Goal: Task Accomplishment & Management: Use online tool/utility

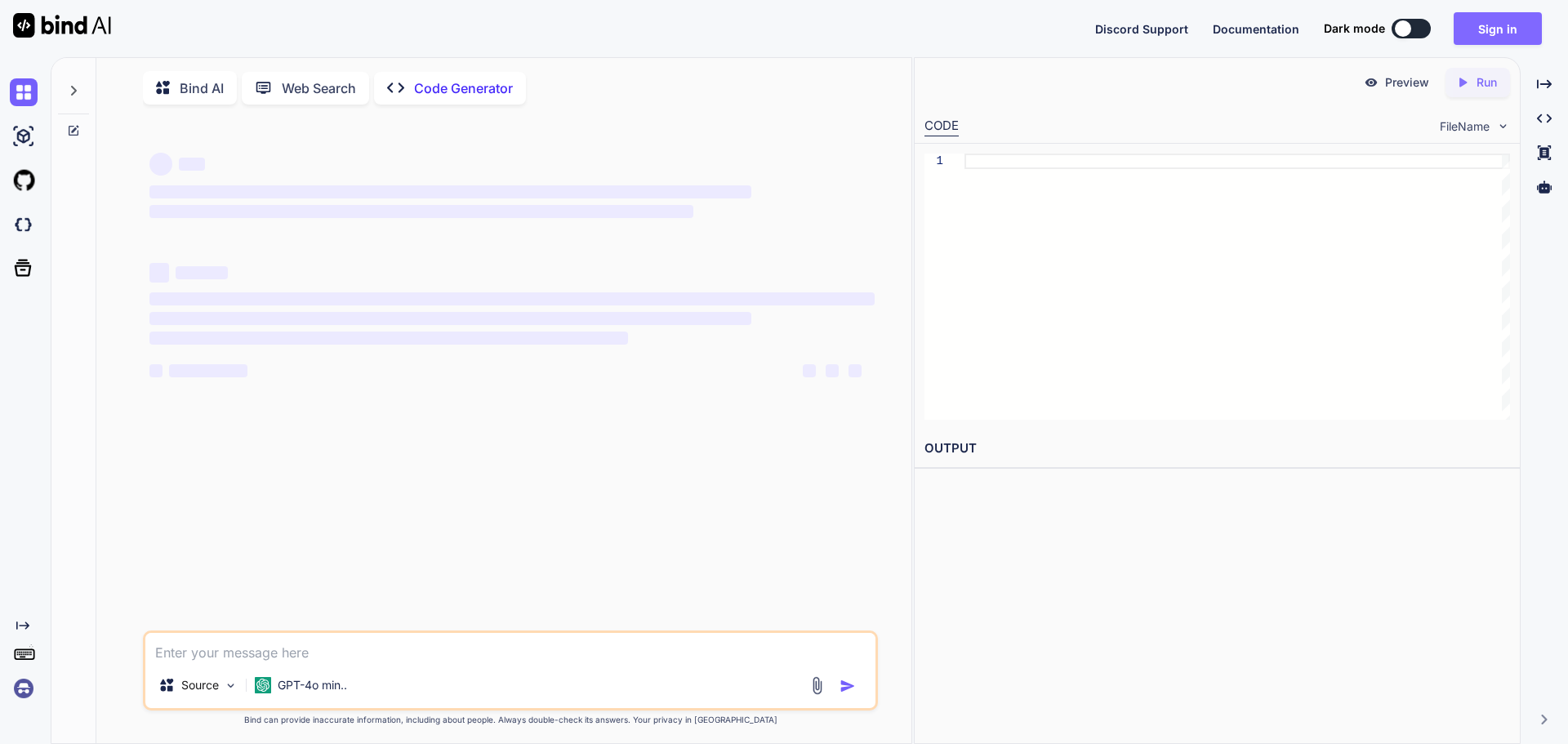
click at [1489, 35] on button "Sign in" at bounding box center [1498, 29] width 88 height 33
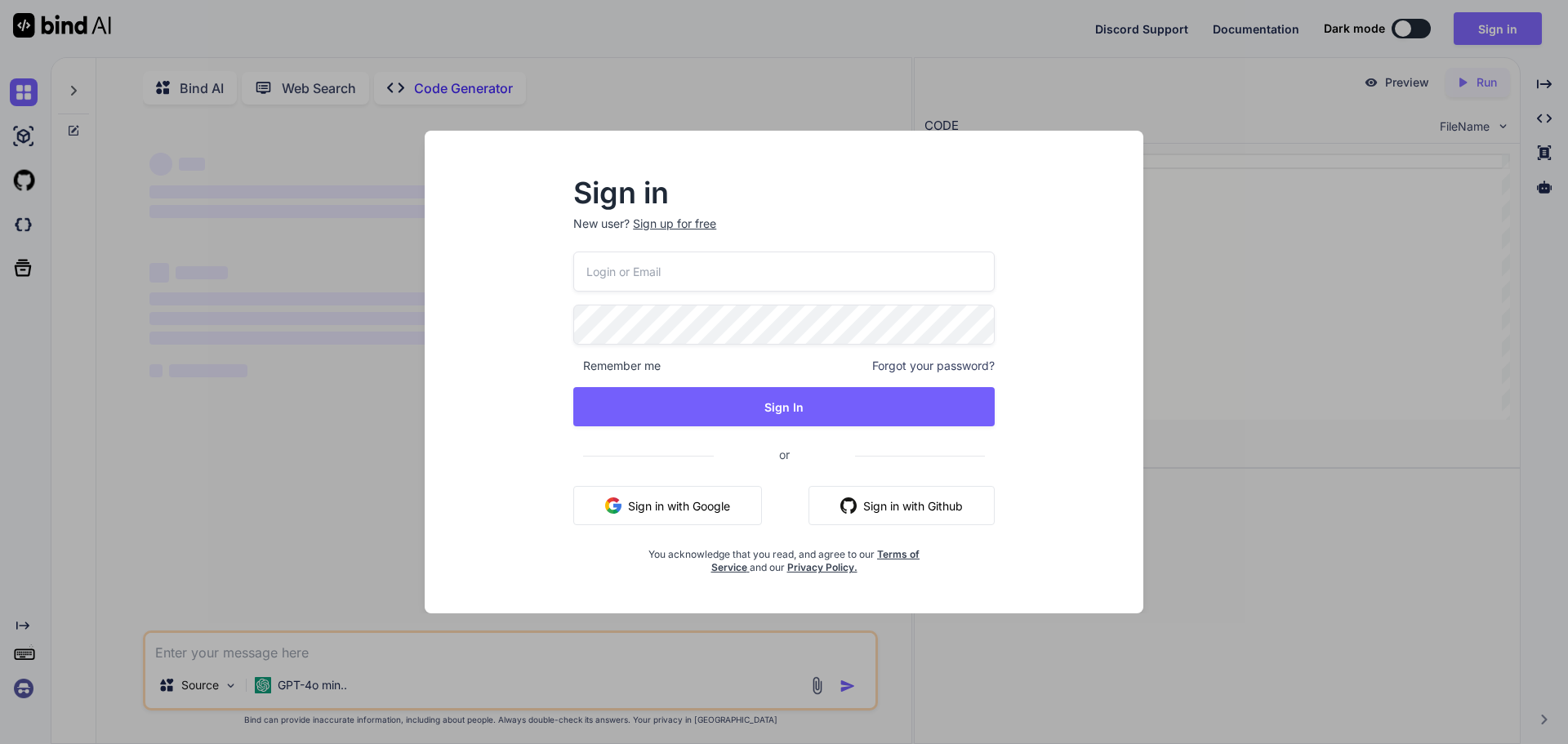
type textarea "x"
type input "[PERSON_NAME][EMAIL_ADDRESS][DOMAIN_NAME]"
click at [1335, 564] on div "Sign in New user? Sign up for free [PERSON_NAME][EMAIL_ADDRESS][DOMAIN_NAME] Re…" at bounding box center [784, 372] width 1568 height 744
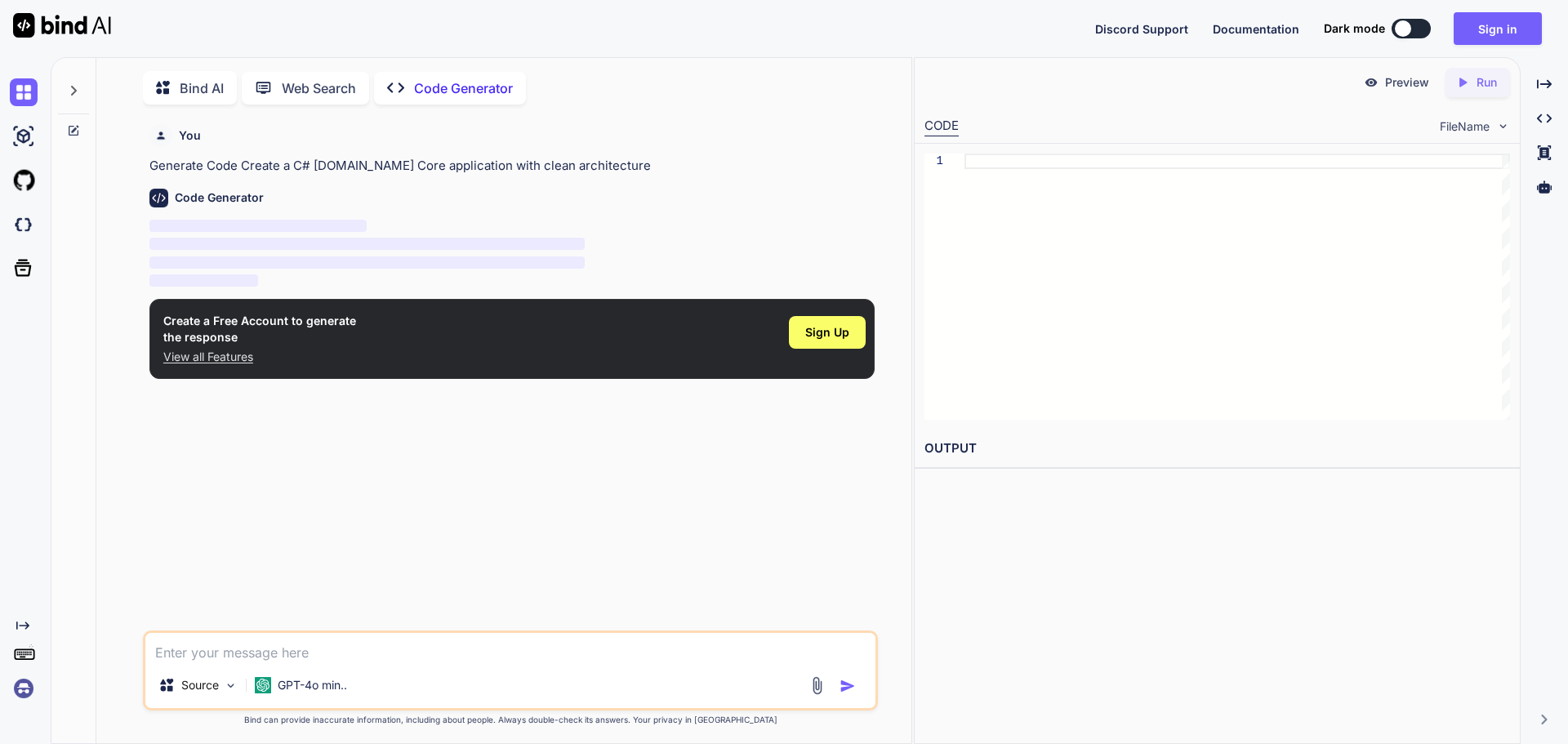
scroll to position [7, 0]
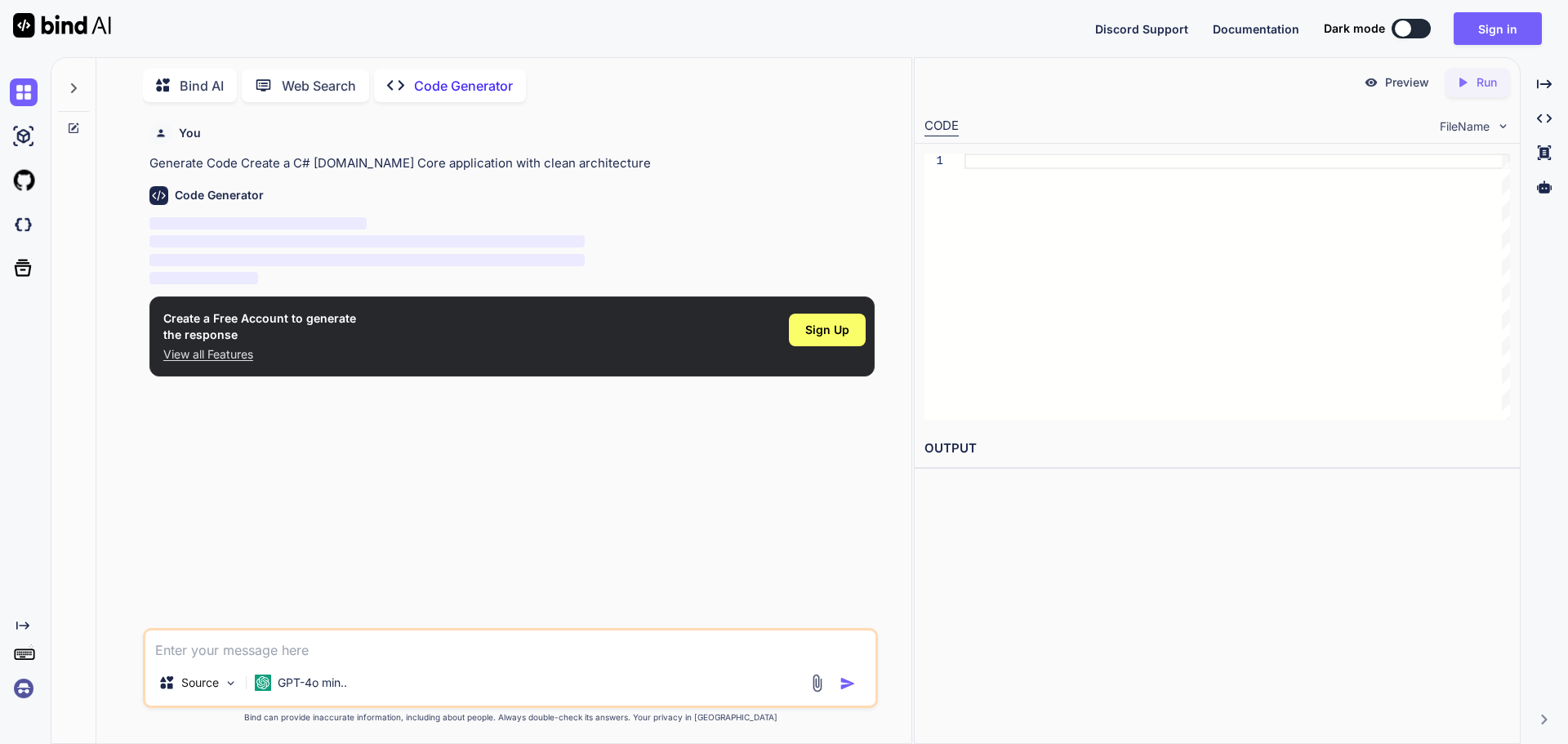
type textarea "x"
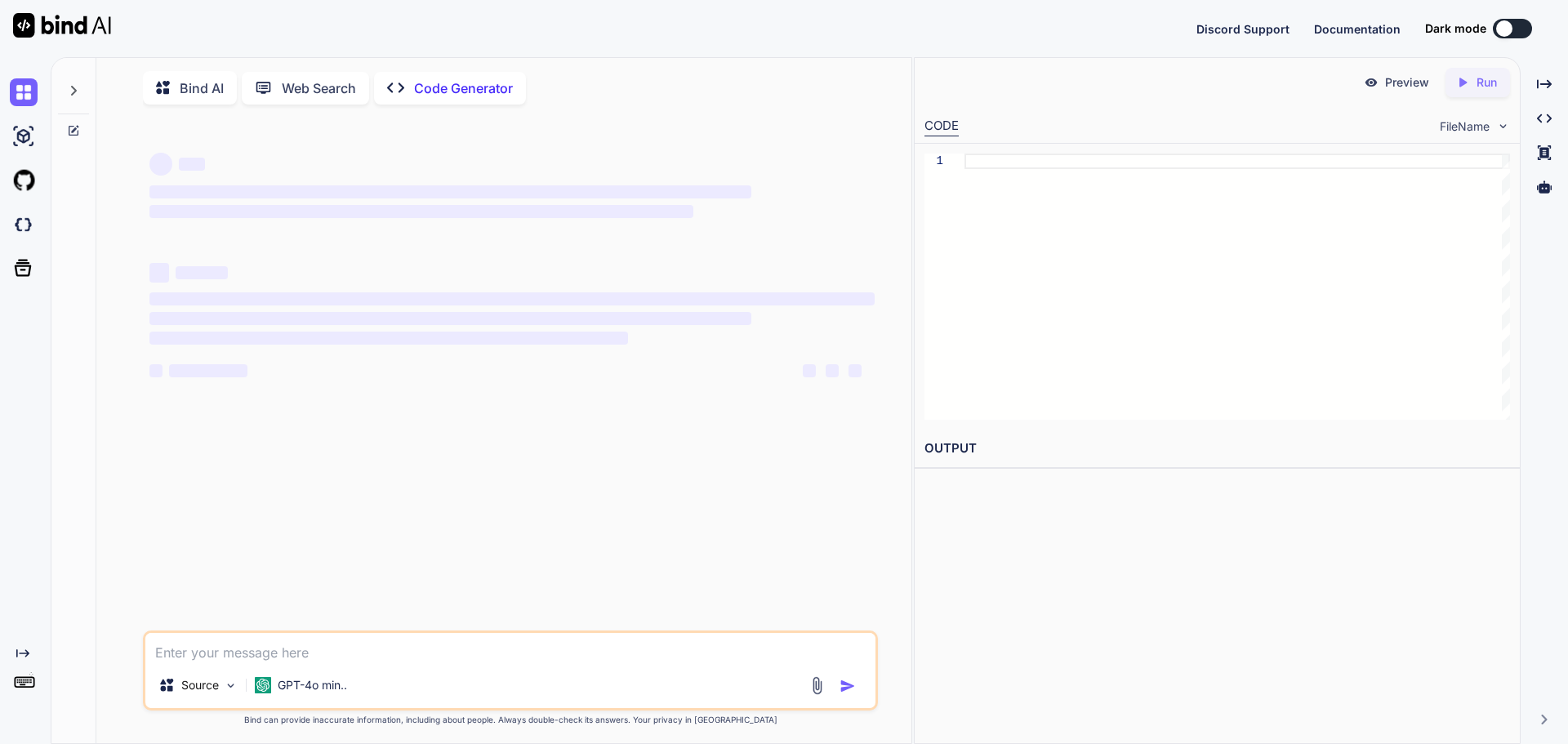
type textarea "x"
click at [1499, 16] on button "Sign in" at bounding box center [1498, 29] width 88 height 33
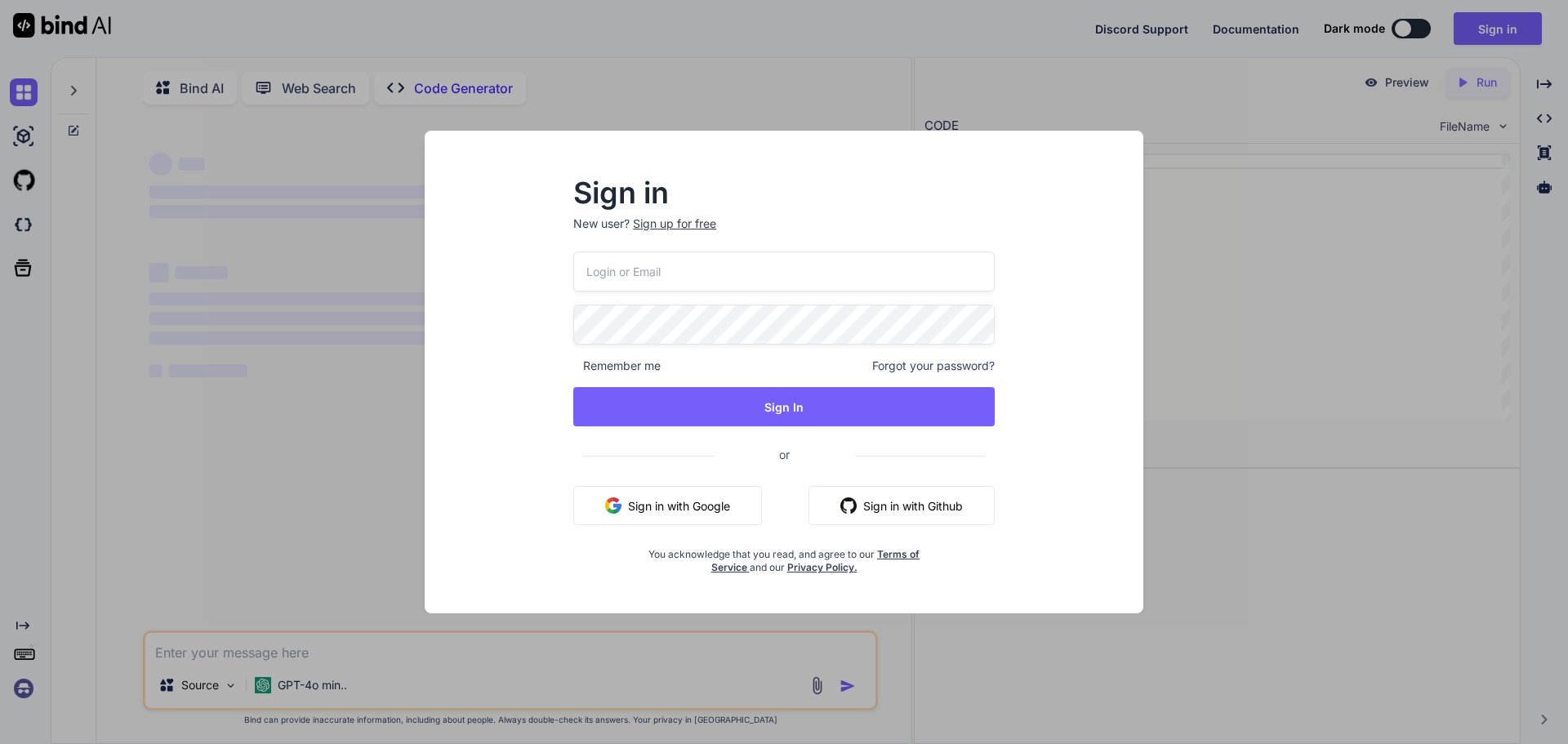
type input "[PERSON_NAME][EMAIL_ADDRESS][DOMAIN_NAME]"
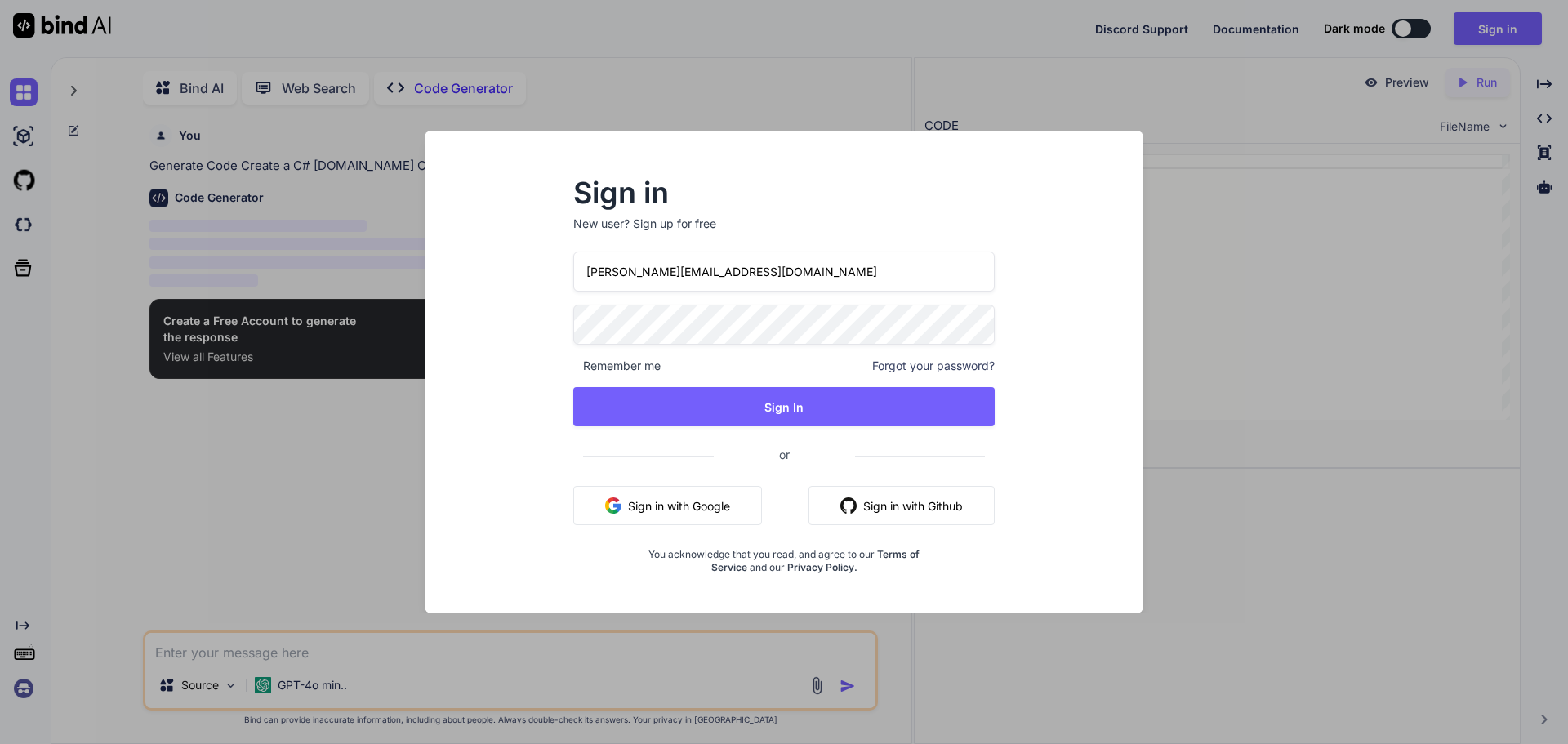
scroll to position [7, 0]
type textarea "x"
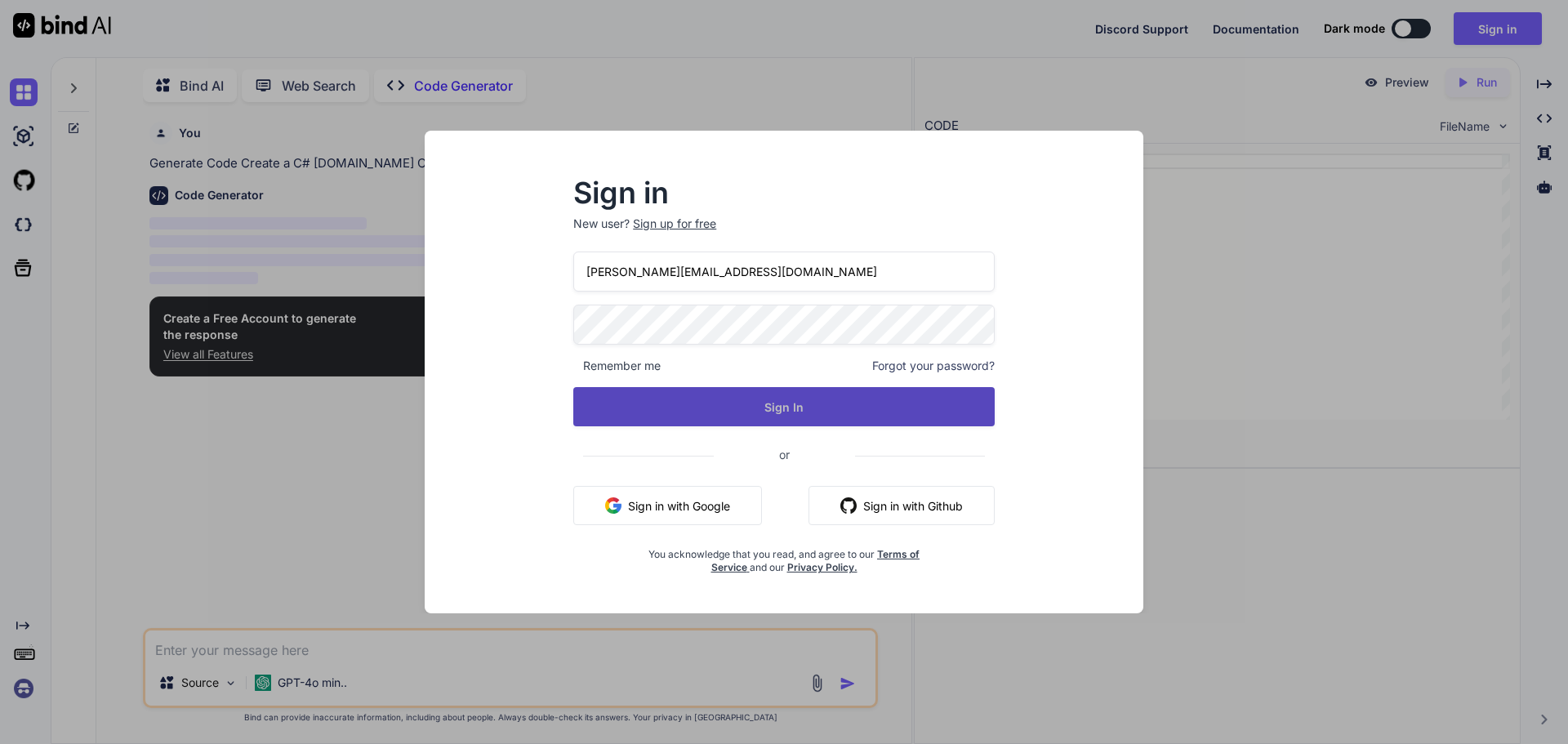
click at [689, 414] on button "Sign In" at bounding box center [784, 407] width 422 height 39
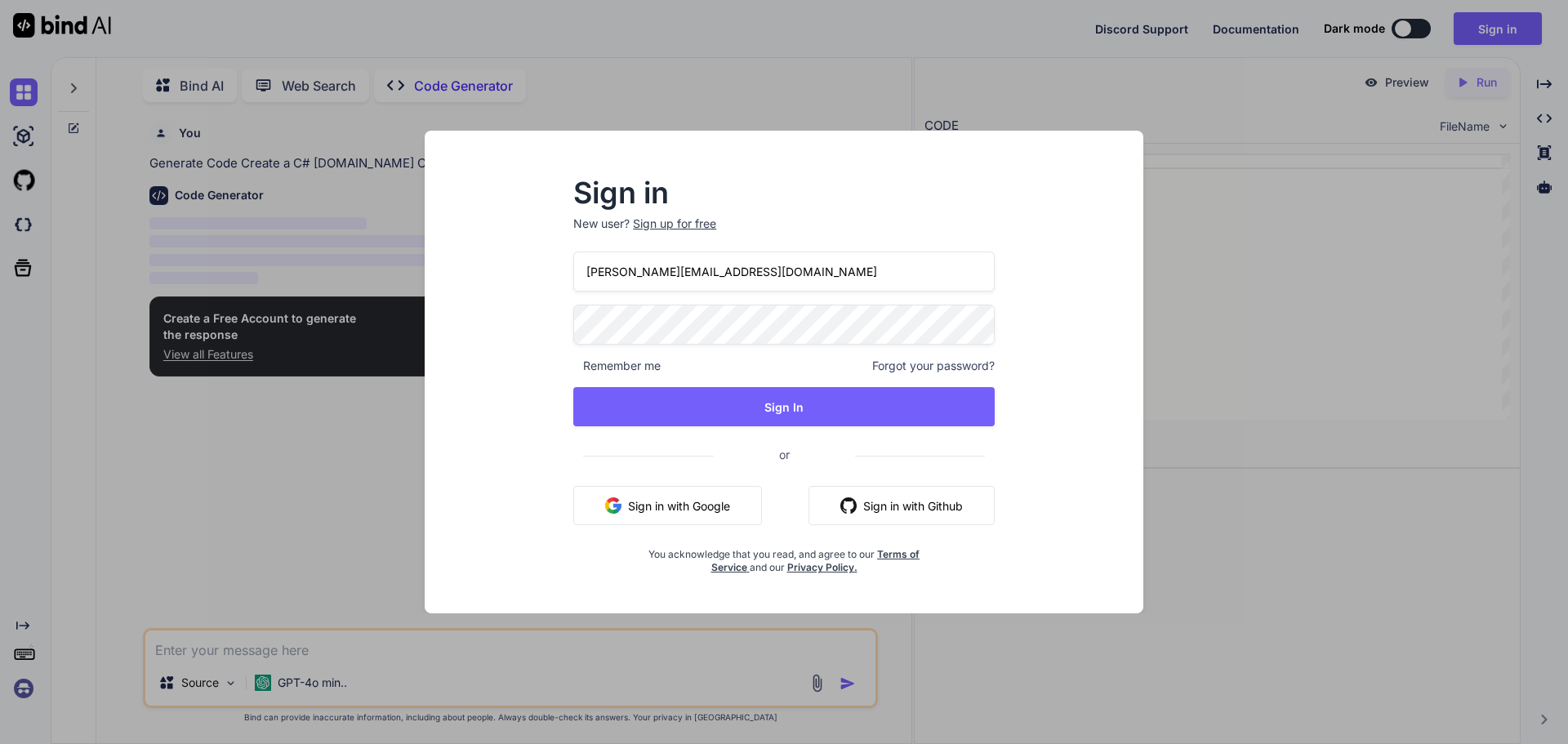
click at [687, 226] on div "Sign up for free" at bounding box center [675, 223] width 84 height 16
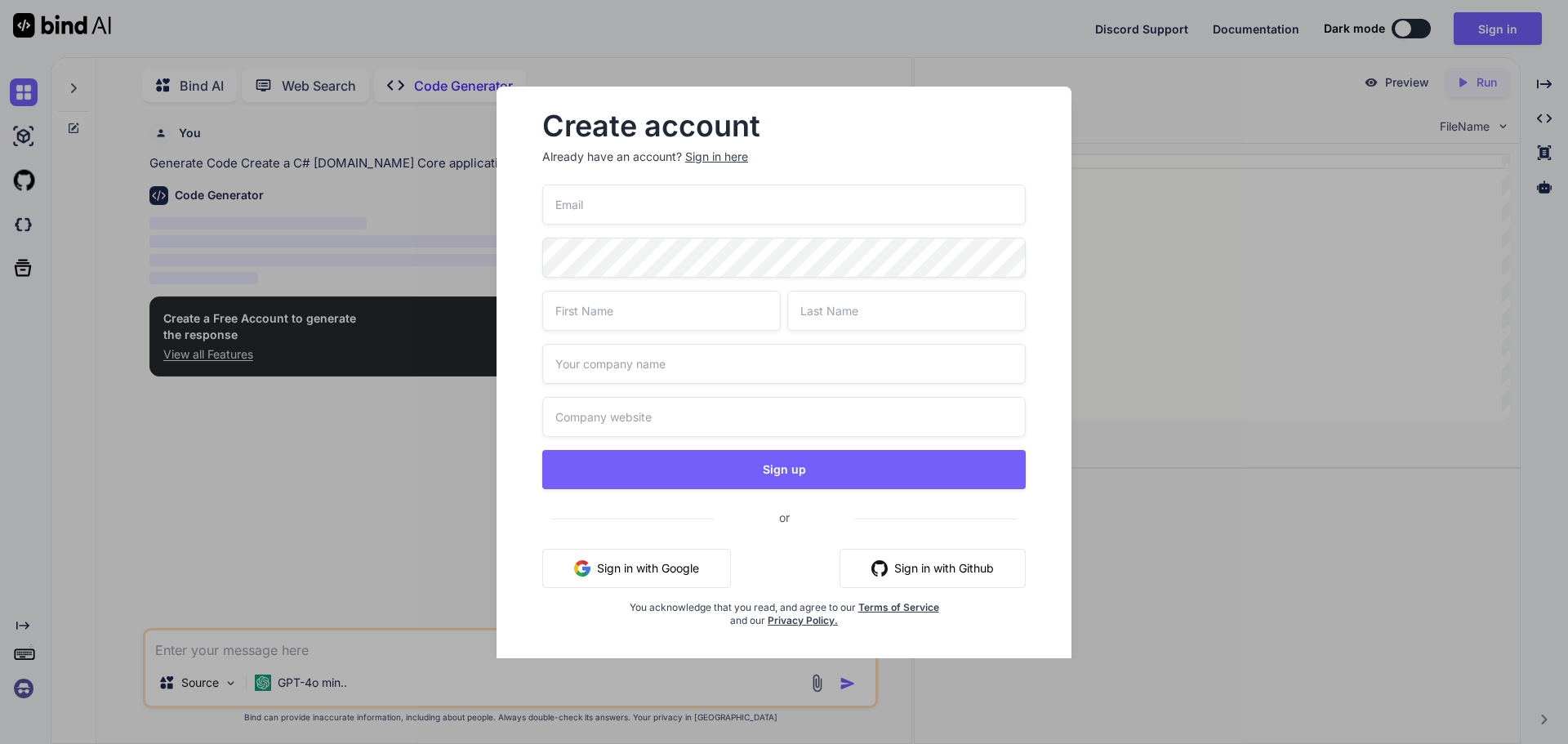
type input "[PERSON_NAME][EMAIL_ADDRESS][DOMAIN_NAME]"
click at [1221, 545] on div "Create account Already have an account? Sign in here shivank@yopmail.com Sign u…" at bounding box center [784, 372] width 1568 height 744
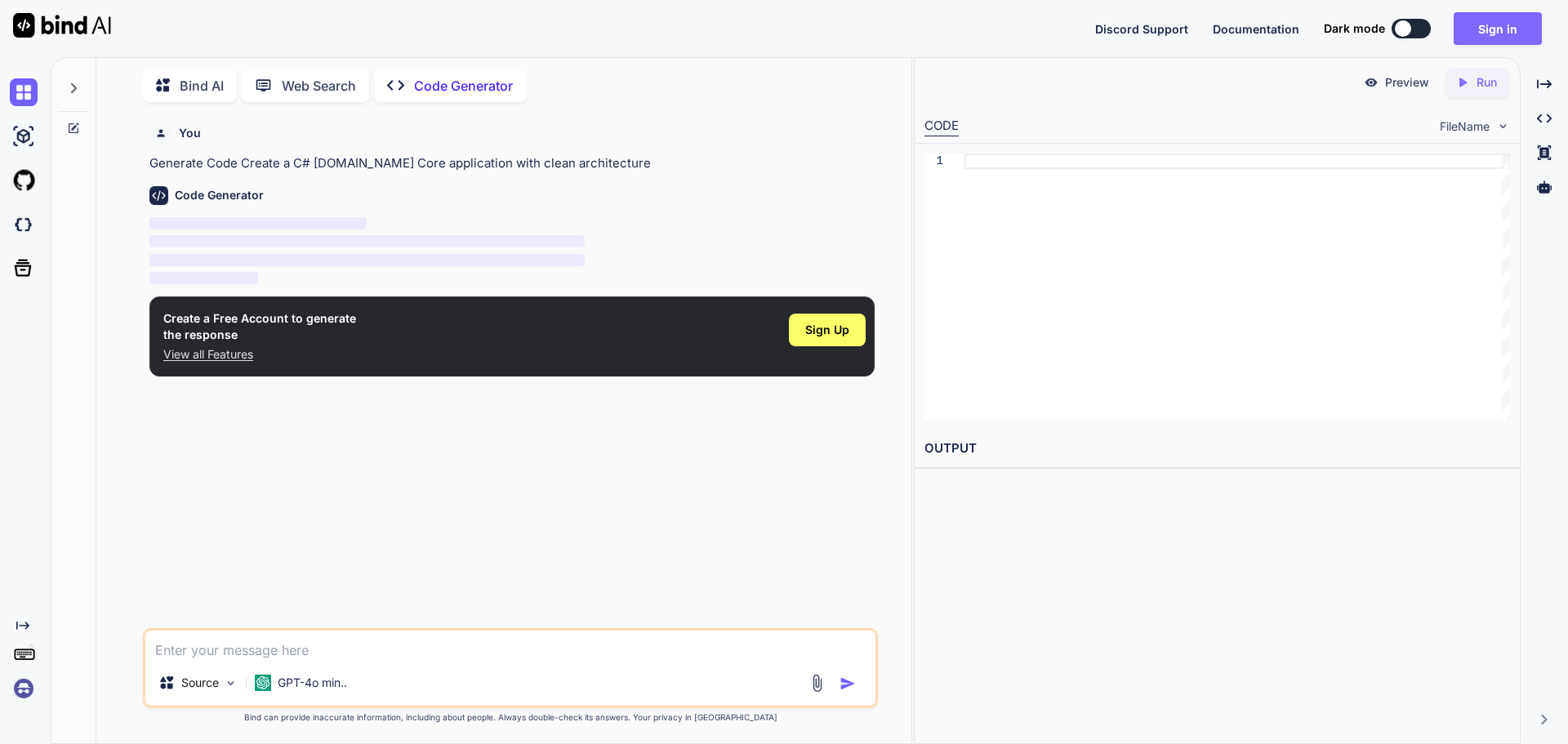
click at [1503, 29] on button "Sign in" at bounding box center [1498, 29] width 88 height 33
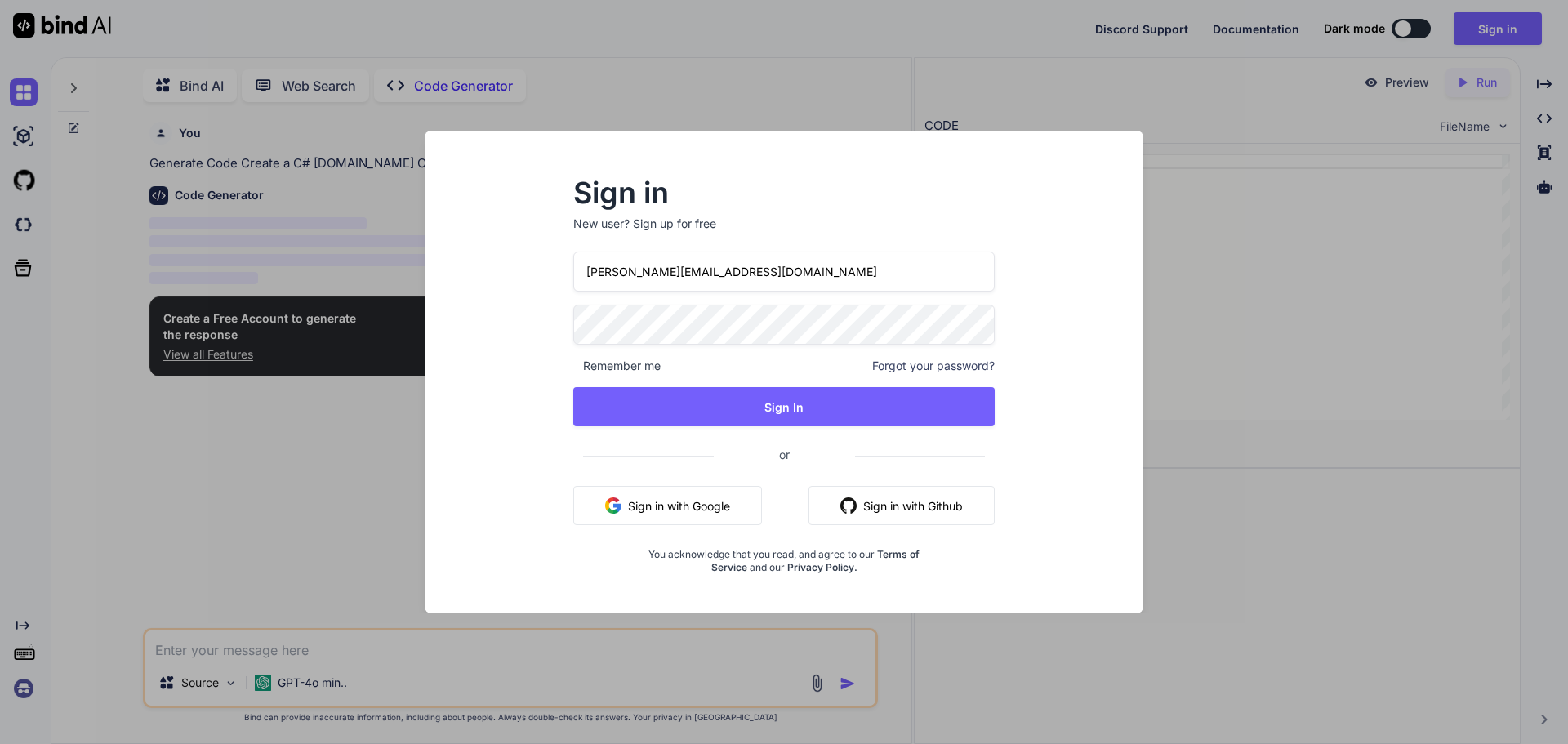
drag, startPoint x: 622, startPoint y: 273, endPoint x: 649, endPoint y: 277, distance: 27.3
click at [622, 273] on input "[PERSON_NAME][EMAIL_ADDRESS][DOMAIN_NAME]" at bounding box center [784, 271] width 422 height 40
type input "Shivk@yopmail.com"
click at [481, 309] on div "Sign in New user? Sign up for free Shivk@yopmail.com Remember me Forgot your pa…" at bounding box center [784, 387] width 693 height 453
click at [1446, 480] on div "Sign in New user? Sign up for free Shivk@yopmail.com Remember me Forgot your pa…" at bounding box center [784, 372] width 1568 height 744
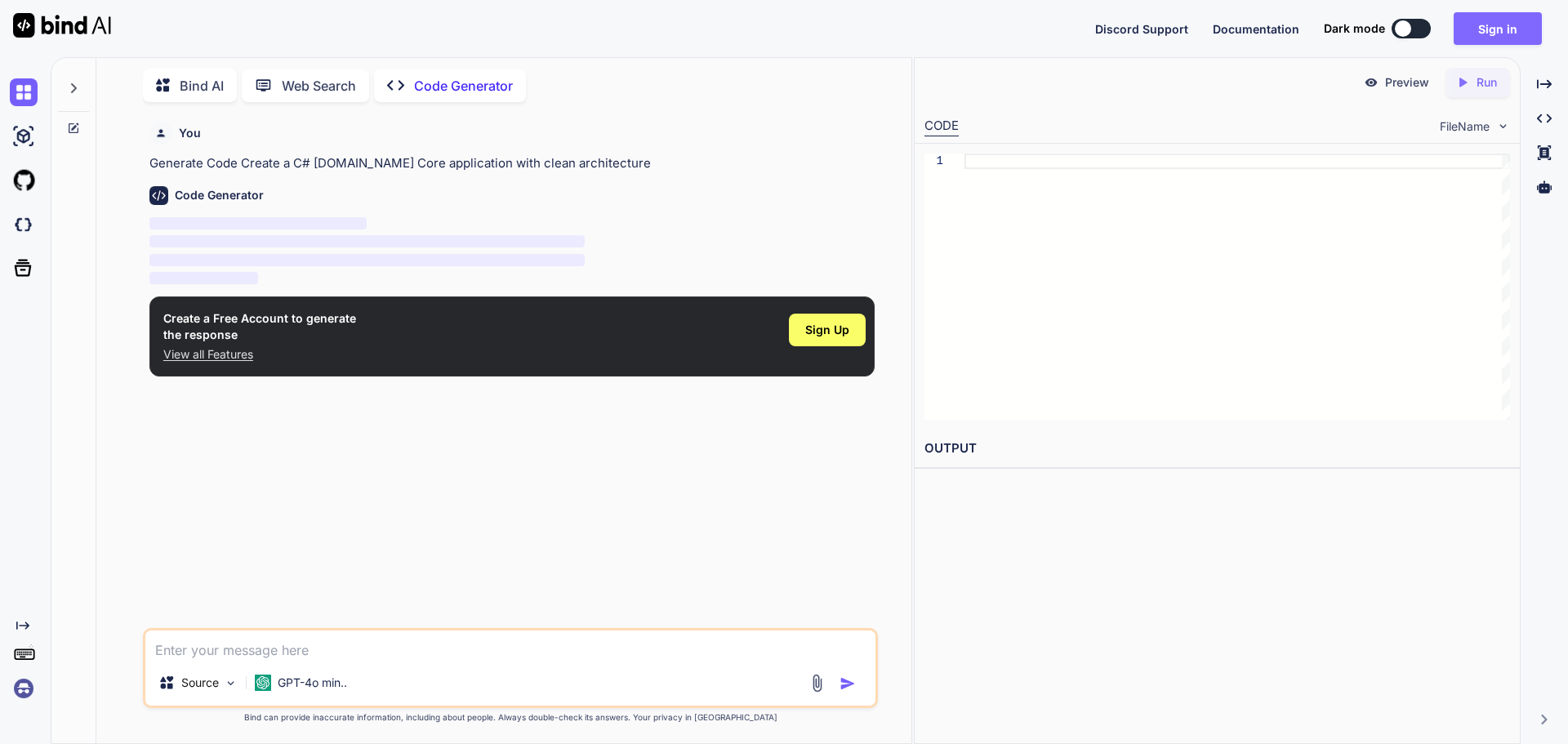
click at [1487, 41] on button "Sign in" at bounding box center [1498, 29] width 88 height 33
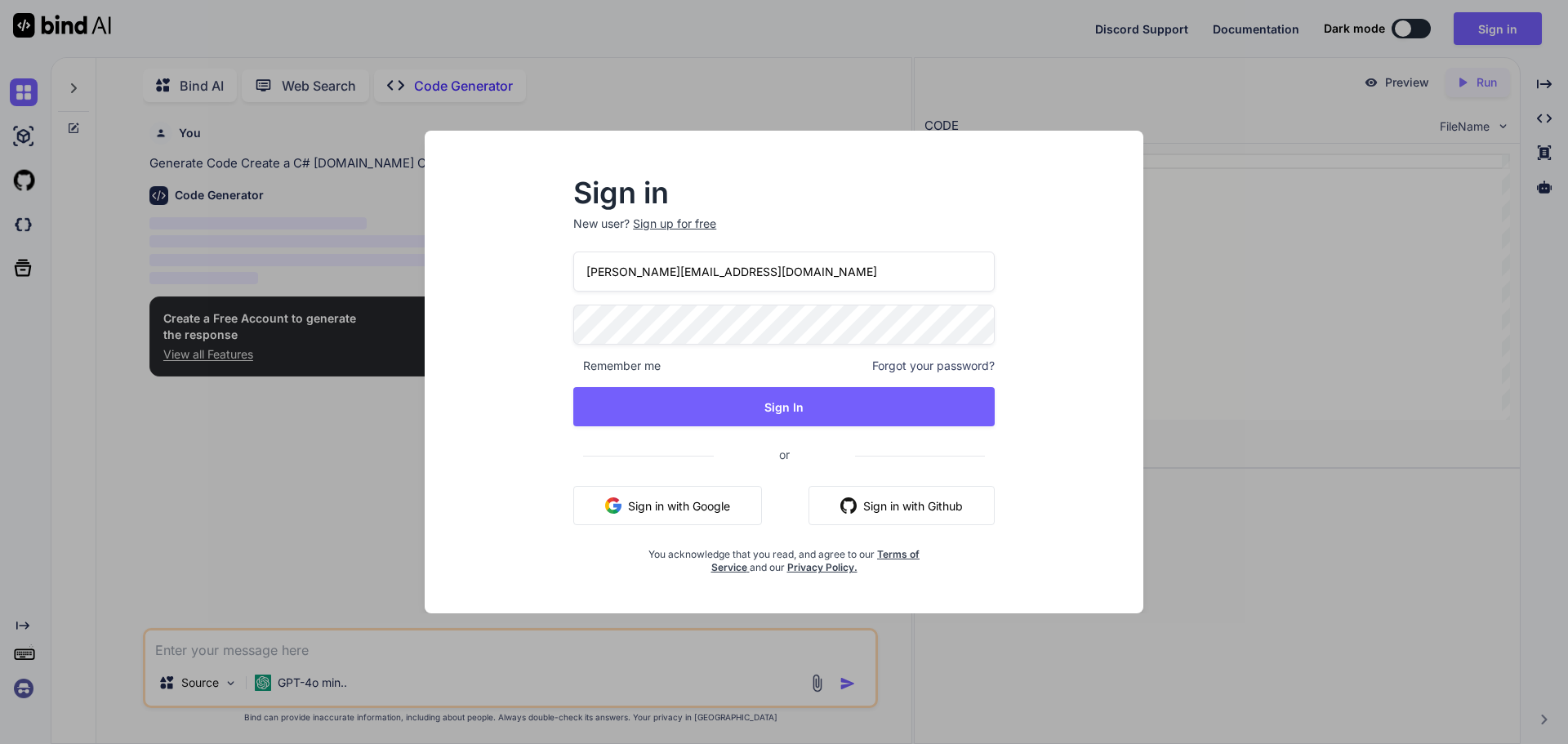
click at [712, 223] on div "Sign up for free" at bounding box center [675, 223] width 84 height 16
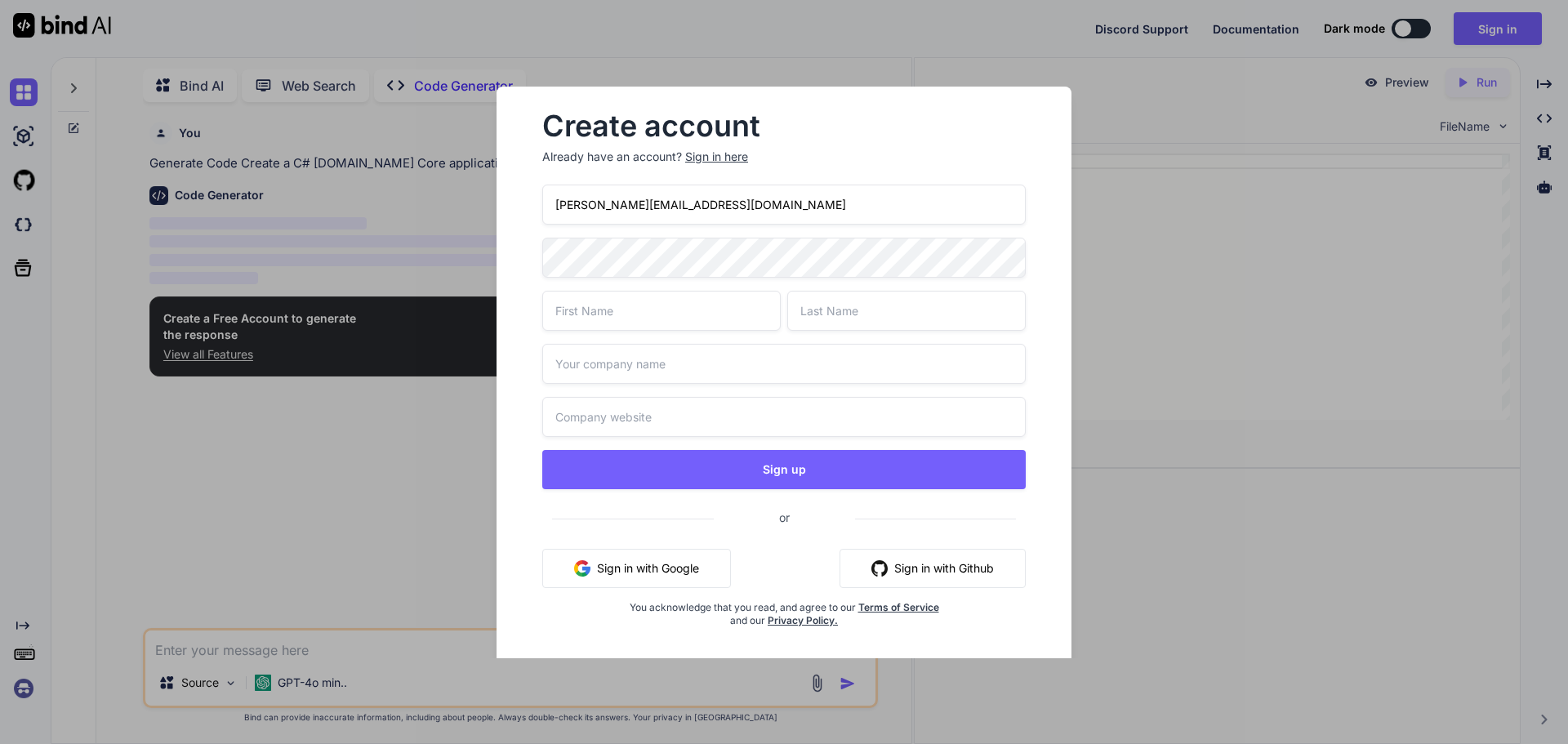
click at [588, 205] on input "[PERSON_NAME][EMAIL_ADDRESS][DOMAIN_NAME]" at bounding box center [784, 204] width 484 height 40
type input "shivk@yopmail.com"
click at [472, 243] on div "Create account Already have an account? Sign in here shivk@yopmail.com Sign up …" at bounding box center [784, 372] width 627 height 571
click at [579, 303] on input "text" at bounding box center [661, 310] width 238 height 40
type input "Shivank"
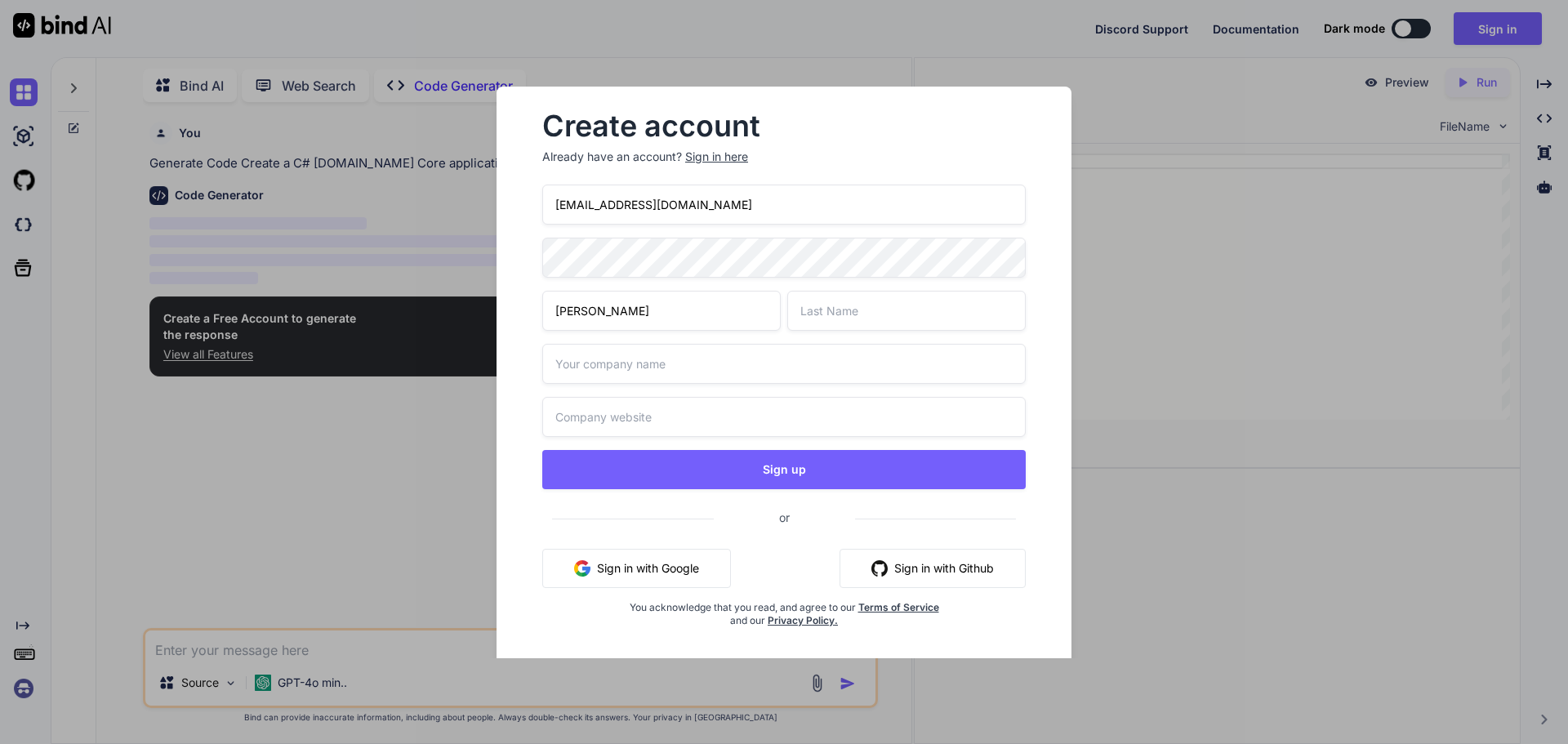
type input "ClientTest"
type input "WInterfell"
drag, startPoint x: 689, startPoint y: 205, endPoint x: 463, endPoint y: 197, distance: 226.1
click at [463, 197] on div "Create account Already have an account? Sign in here shivk@yopmail.com Shivank …" at bounding box center [784, 372] width 1568 height 744
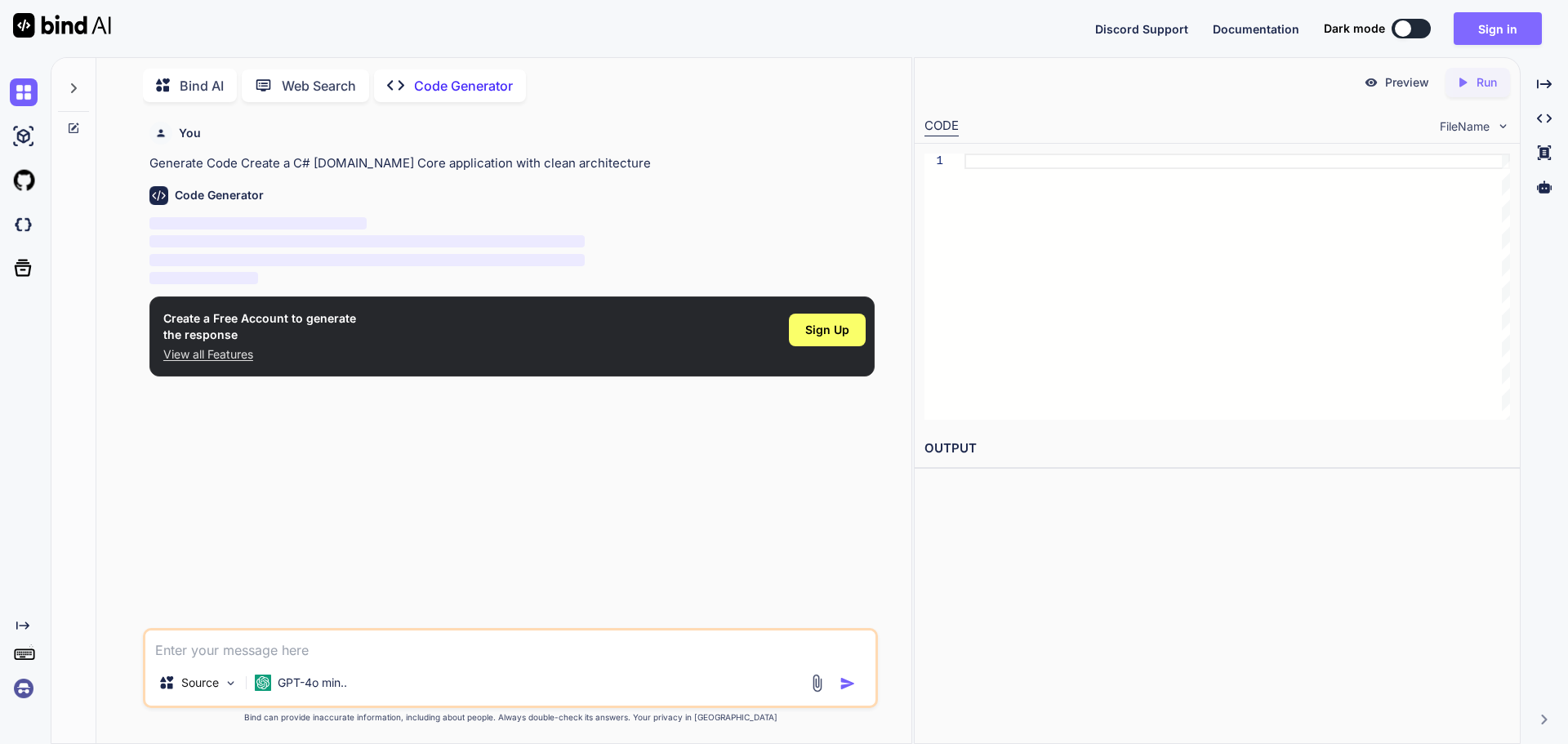
click at [1485, 29] on button "Sign in" at bounding box center [1498, 29] width 88 height 33
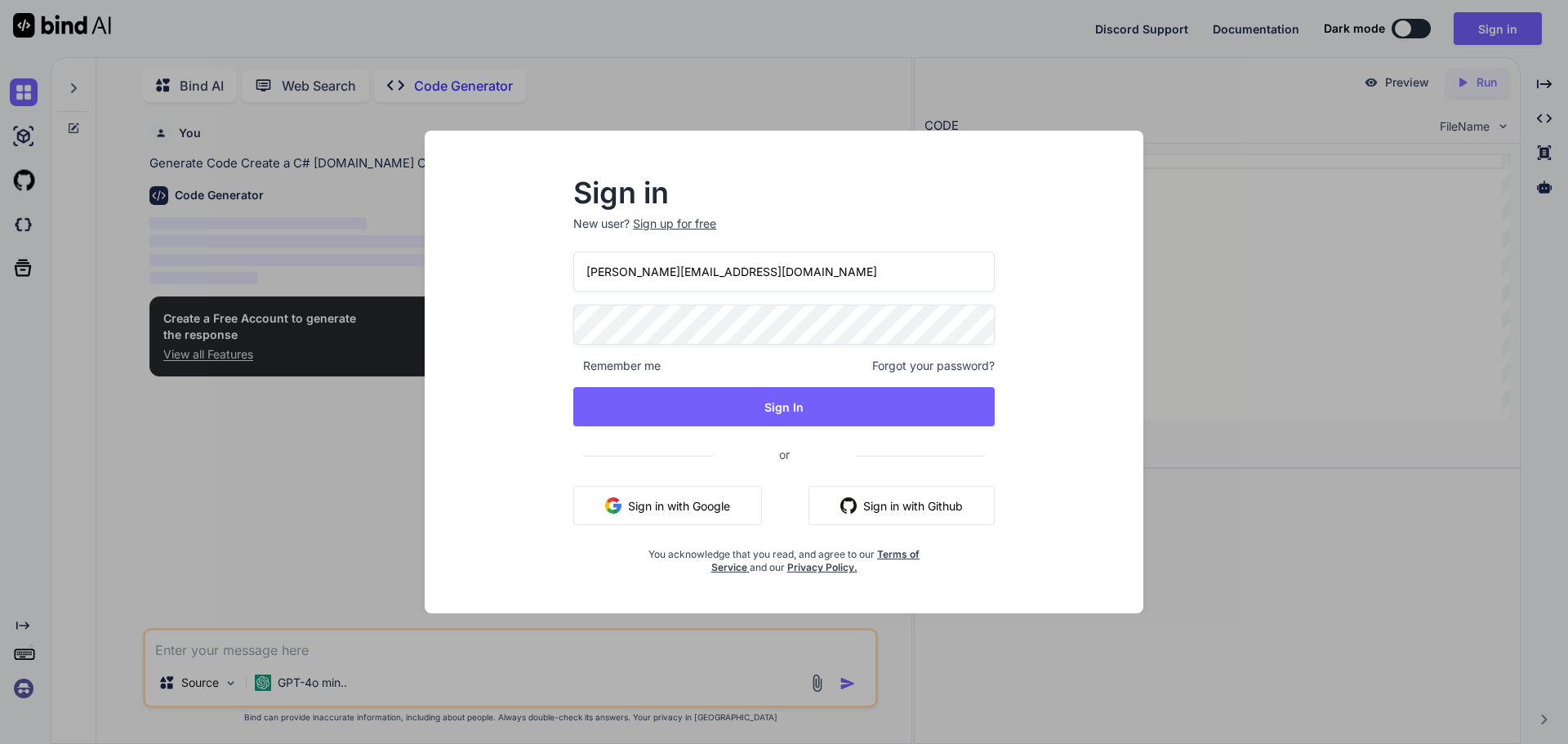
click at [662, 223] on div "Sign up for free" at bounding box center [675, 223] width 84 height 16
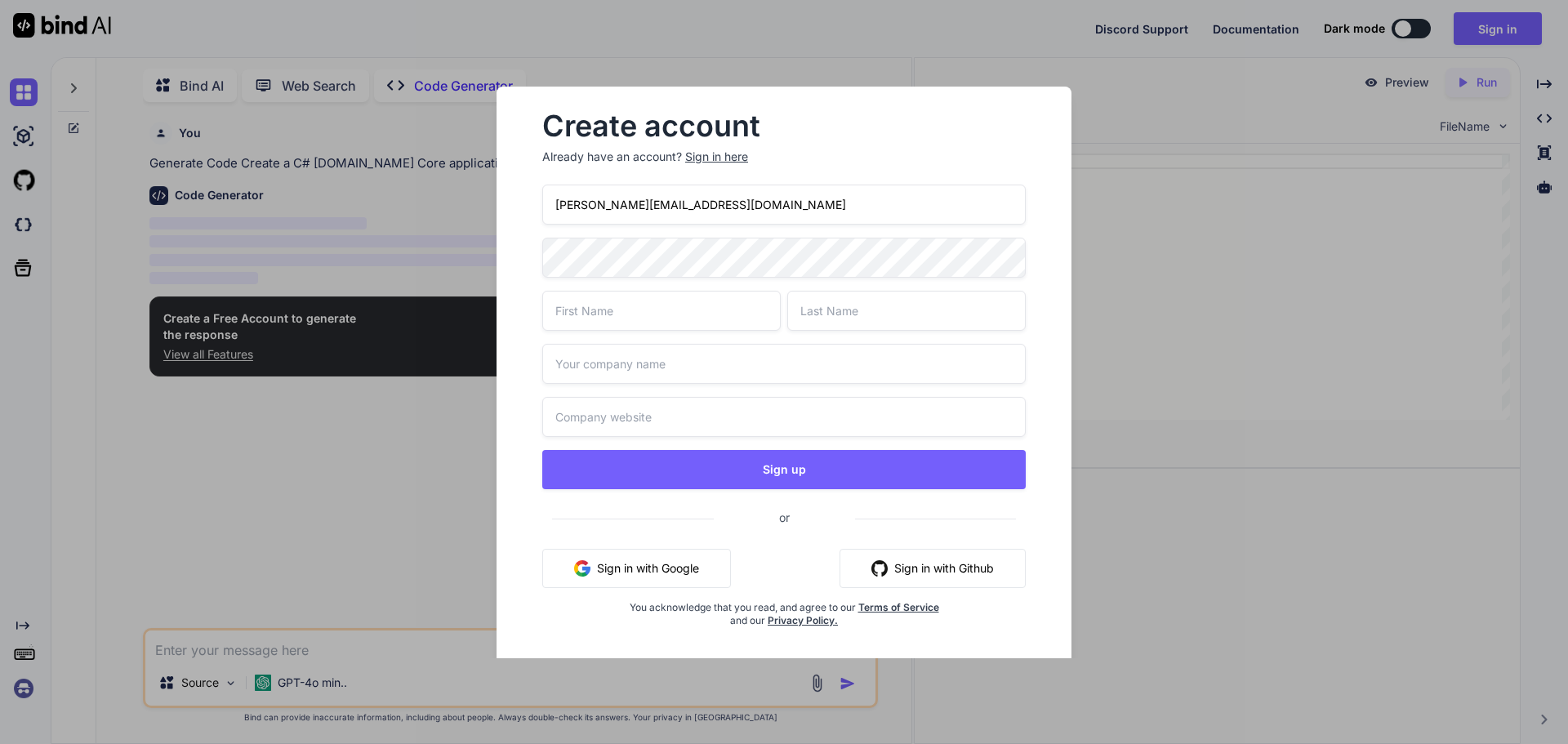
click at [583, 206] on input "[PERSON_NAME][EMAIL_ADDRESS][DOMAIN_NAME]" at bounding box center [784, 204] width 484 height 40
type input "shivk@yopmail.com"
click at [445, 246] on div "Create account Already have an account? Sign in here shivk@yopmail.com Sign up …" at bounding box center [784, 372] width 1568 height 744
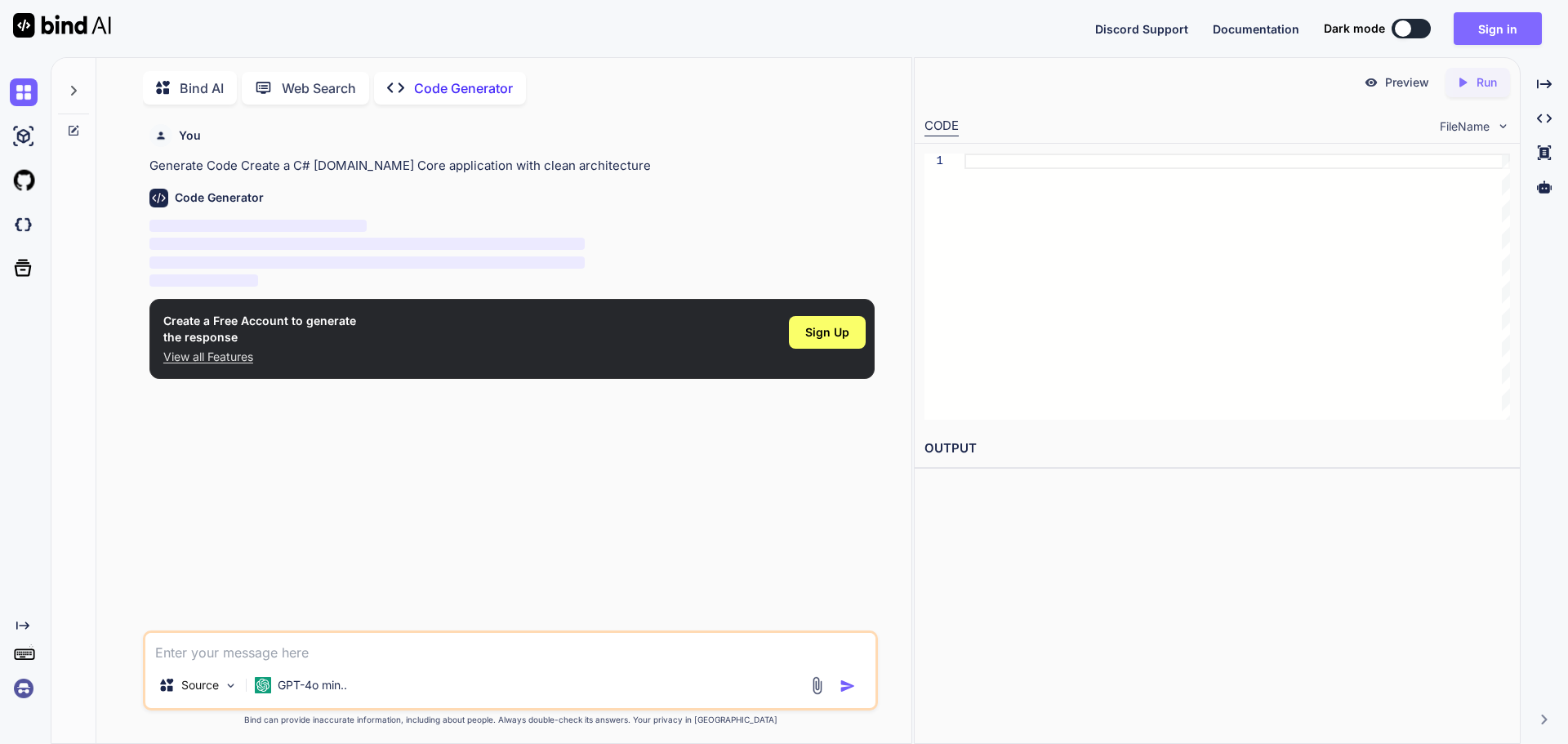
scroll to position [7, 0]
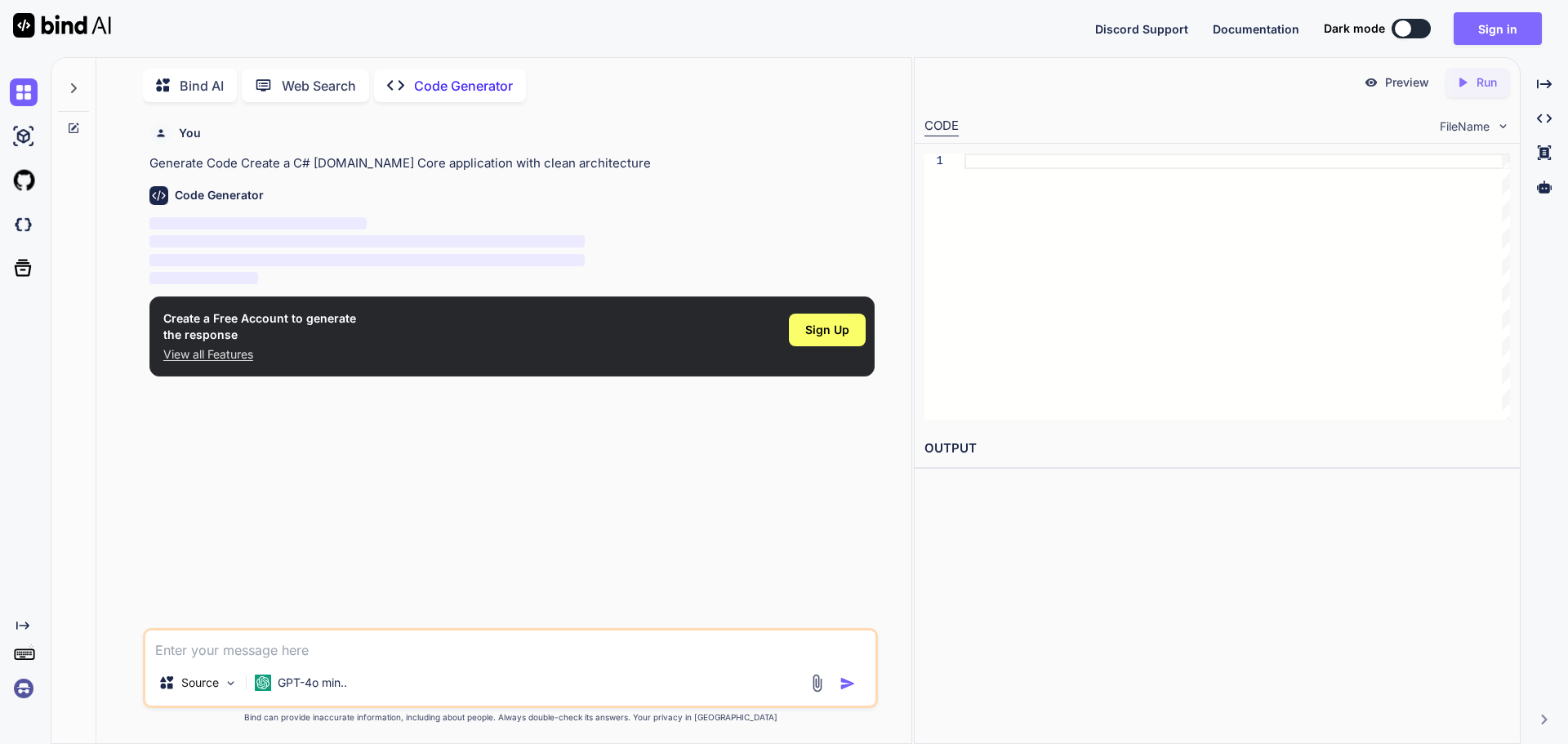
type textarea "x"
click at [840, 340] on div "Sign Up" at bounding box center [828, 330] width 77 height 33
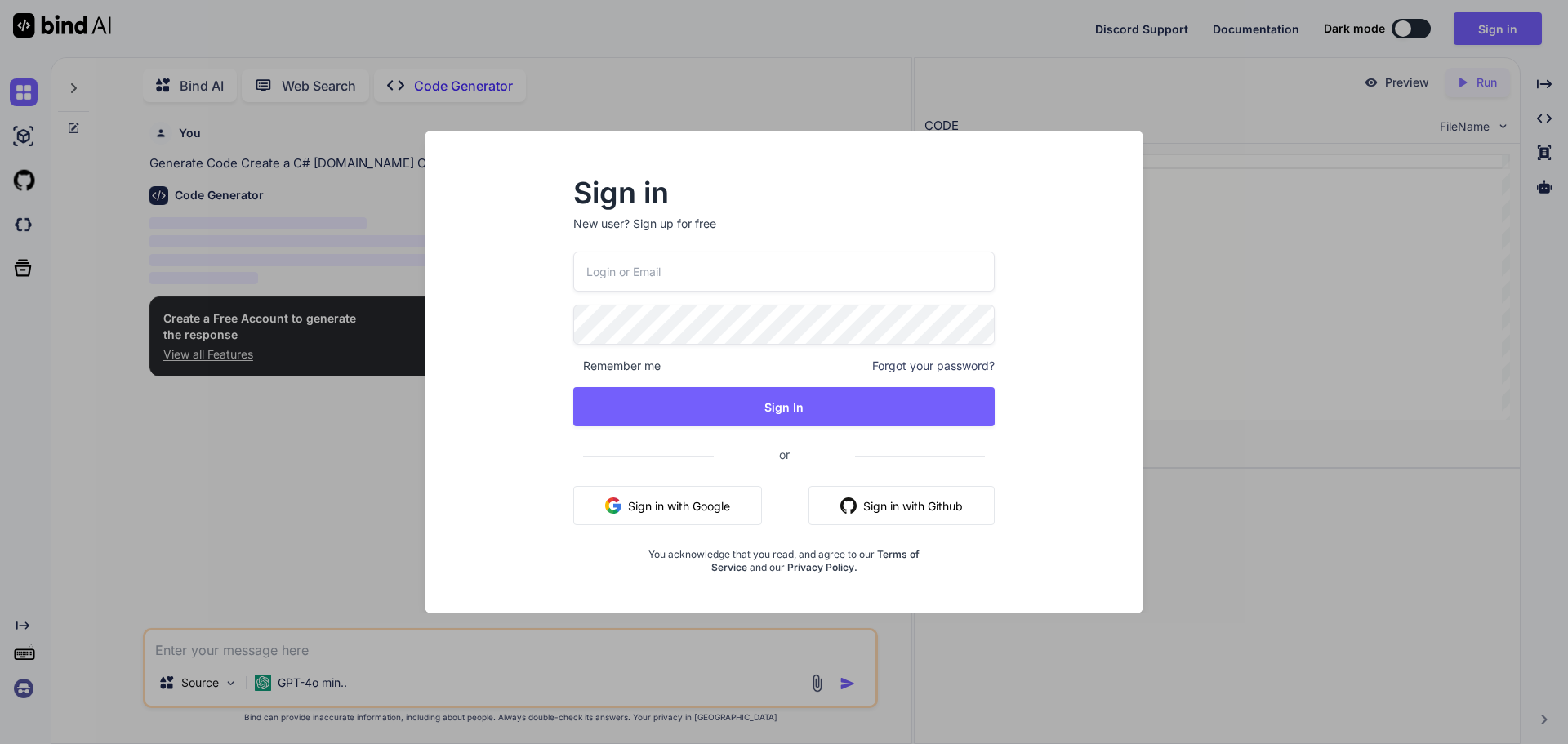
type input "[PERSON_NAME][EMAIL_ADDRESS][DOMAIN_NAME]"
type textarea "x"
click at [651, 221] on div "Sign up for free" at bounding box center [675, 223] width 84 height 16
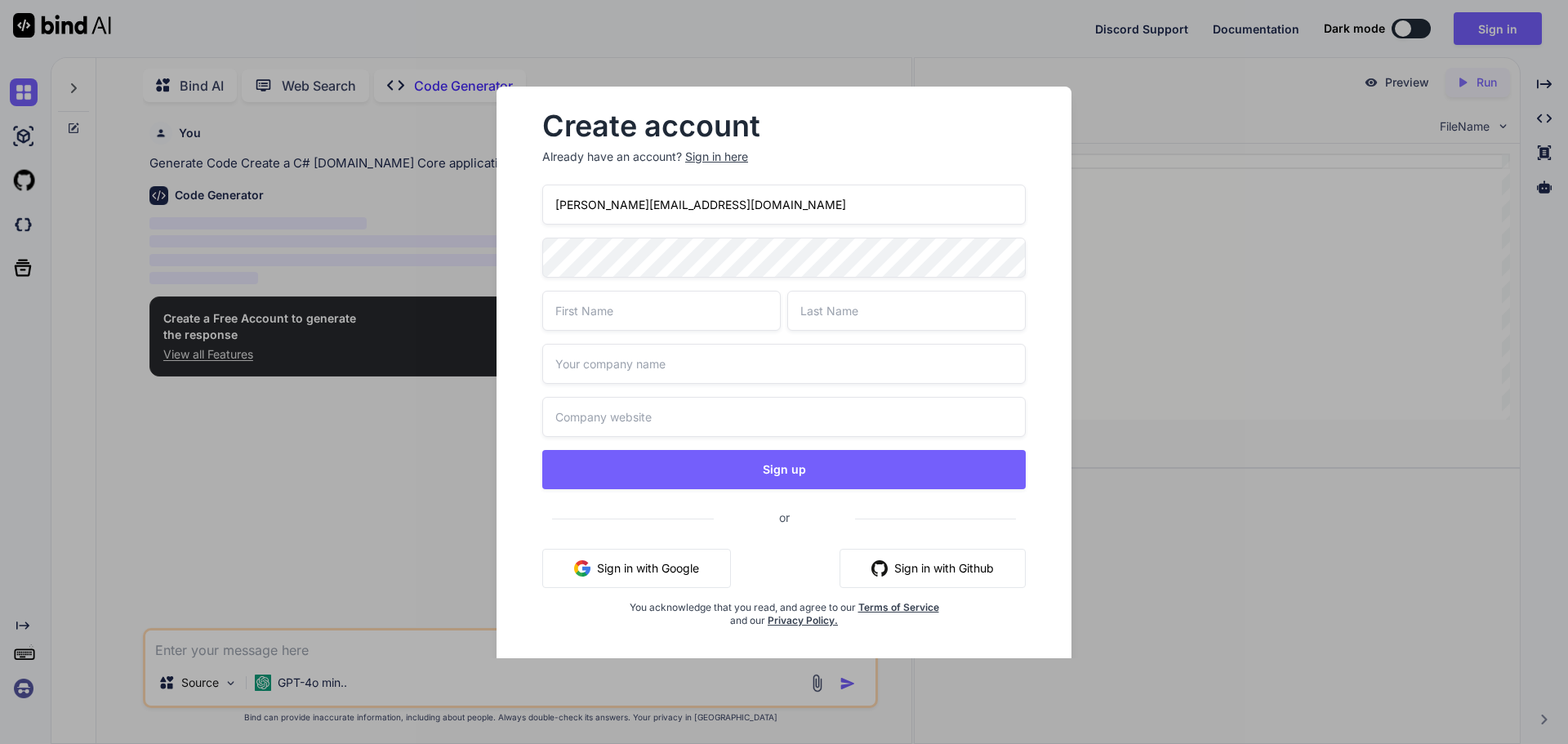
drag, startPoint x: 590, startPoint y: 204, endPoint x: 639, endPoint y: 205, distance: 49.0
click at [590, 204] on input "[PERSON_NAME][EMAIL_ADDRESS][DOMAIN_NAME]" at bounding box center [784, 204] width 484 height 40
type input "shivk@yopmail.com"
click at [511, 266] on div "Create account Already have an account? Sign in here shivk@yopmail.com Sign up …" at bounding box center [784, 383] width 575 height 593
click at [569, 304] on input "text" at bounding box center [661, 310] width 238 height 40
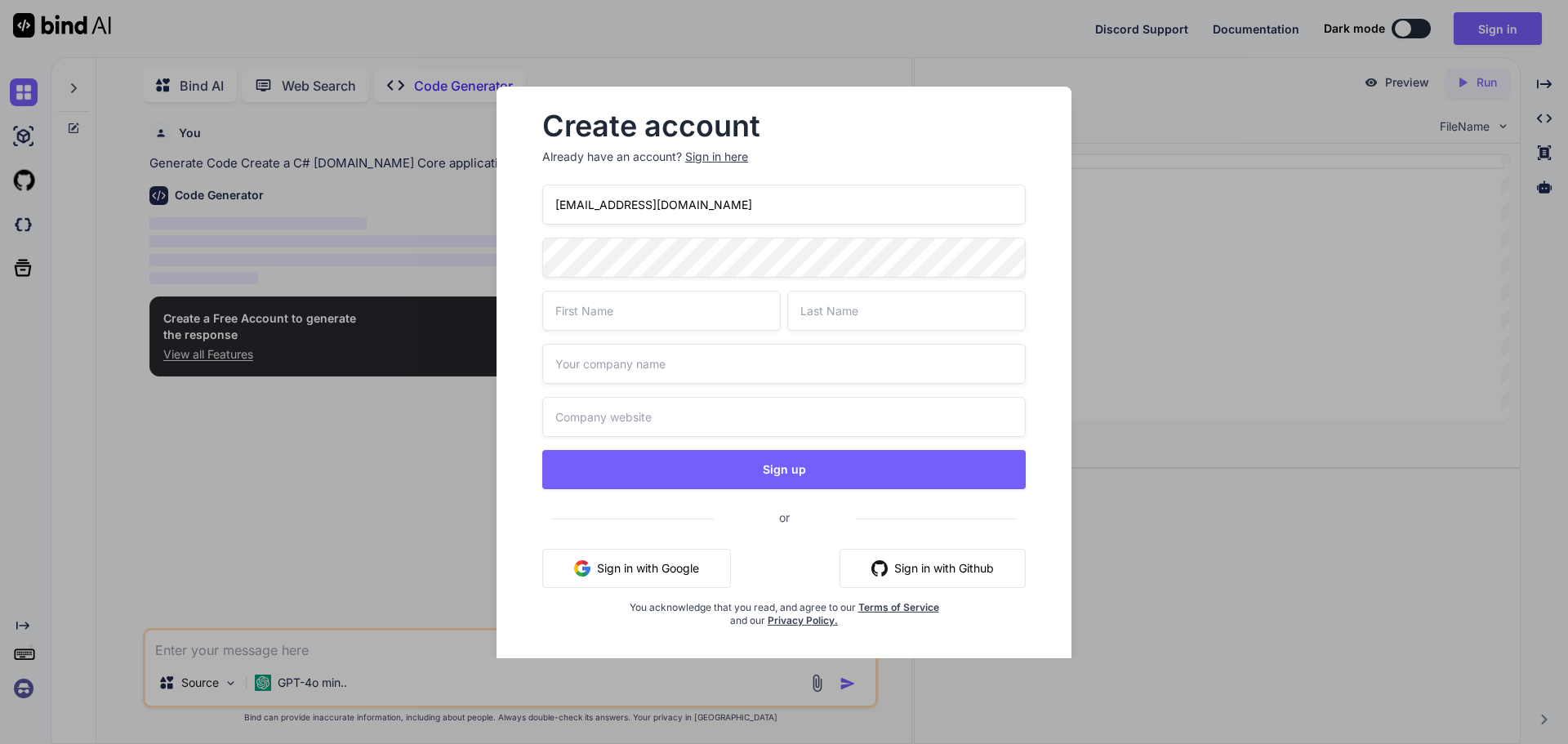
type input "Shivank"
type input "ClientTest"
type input "WInterfell"
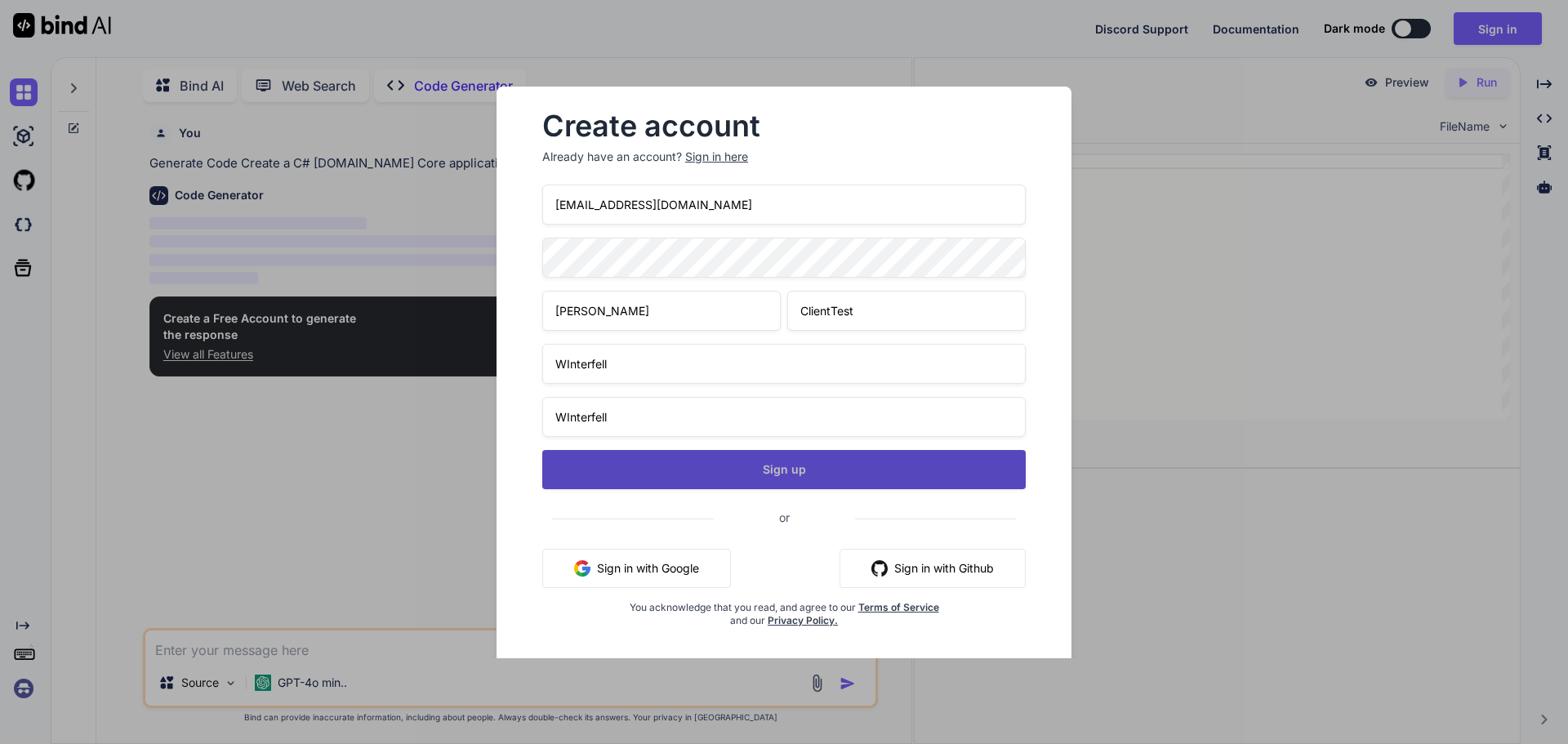
click at [700, 467] on button "Sign up" at bounding box center [784, 470] width 484 height 39
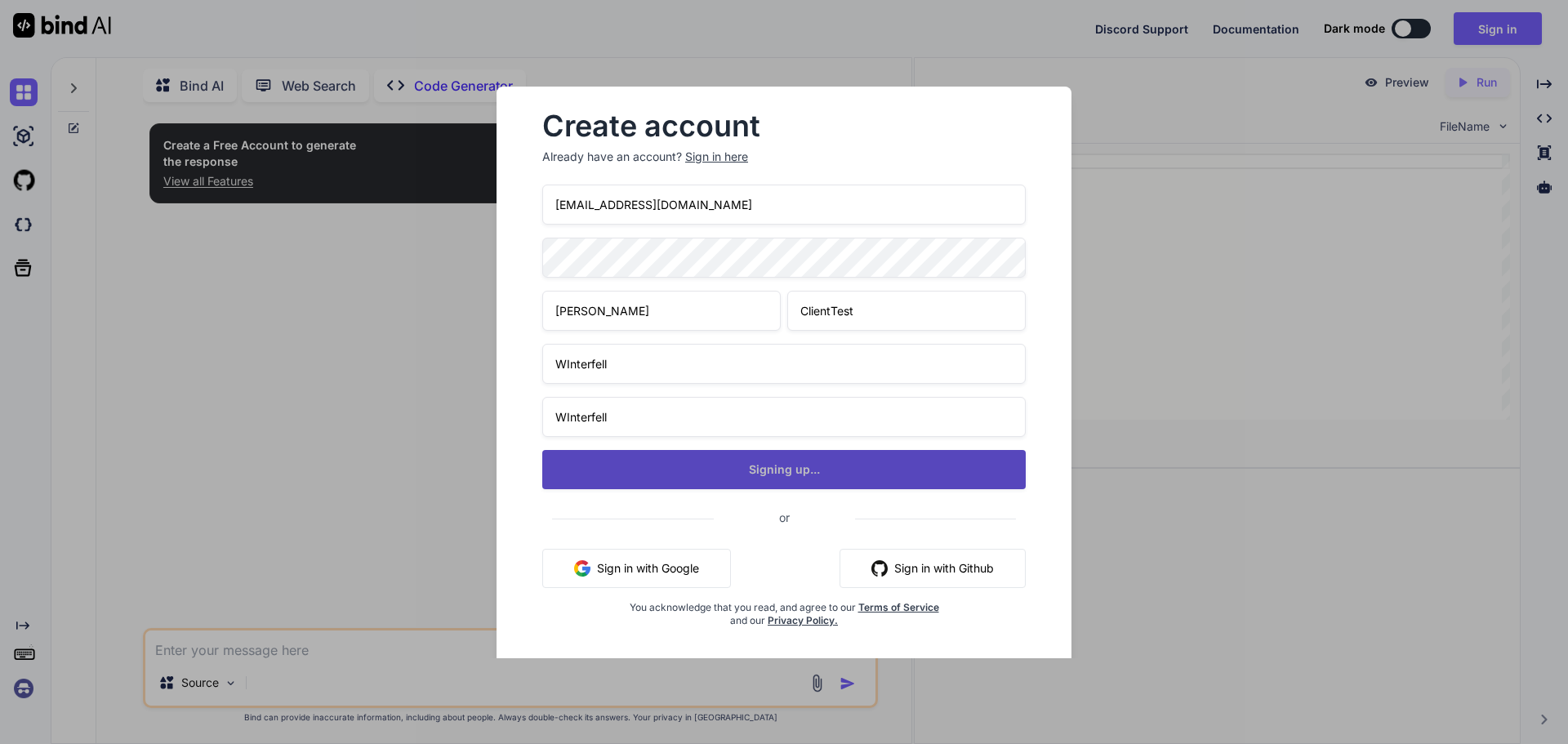
type textarea "x"
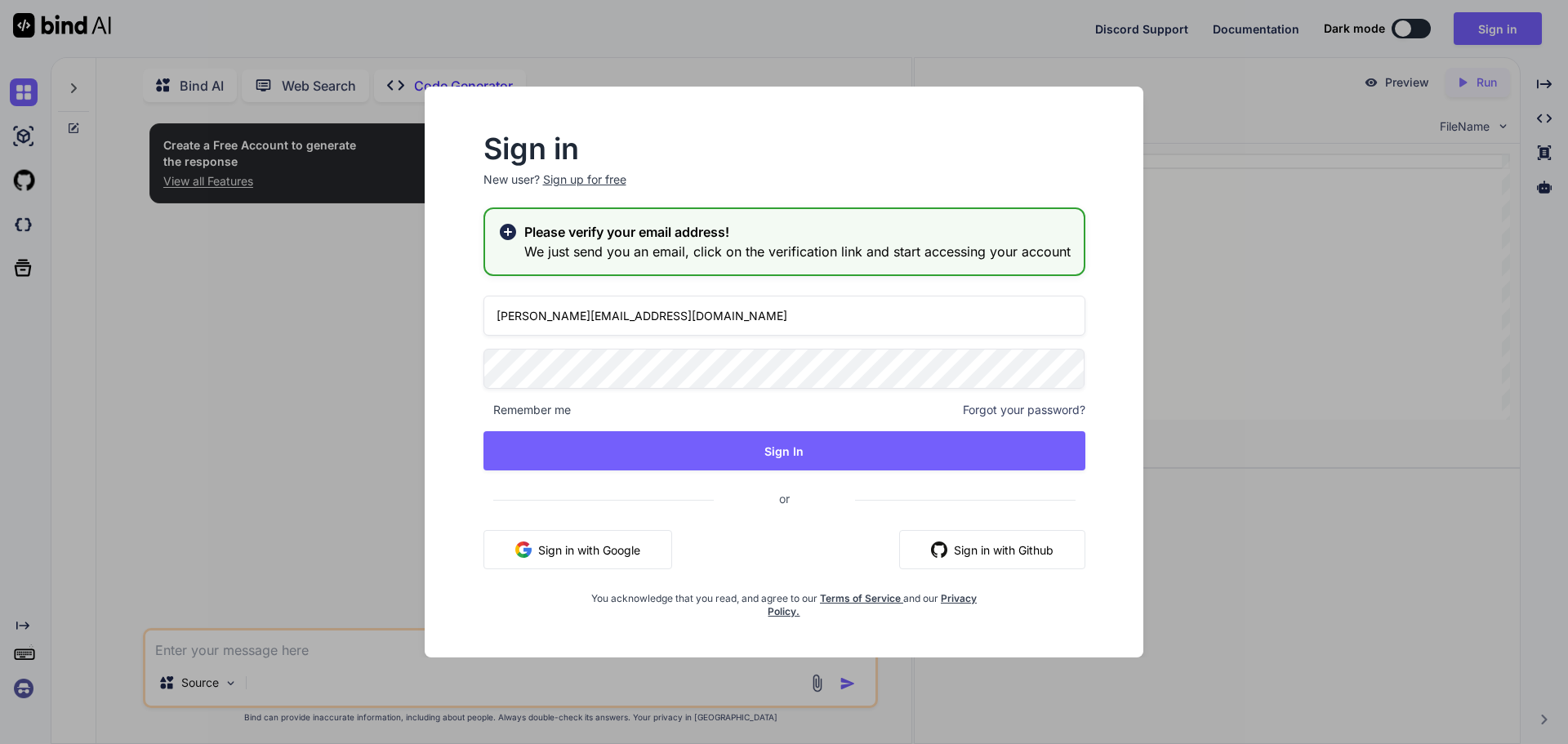
drag, startPoint x: 532, startPoint y: 313, endPoint x: 541, endPoint y: 315, distance: 9.2
click at [532, 313] on input "[PERSON_NAME][EMAIL_ADDRESS][DOMAIN_NAME]" at bounding box center [784, 315] width 602 height 40
type input "shivk@yopmail.com"
click at [395, 350] on div "Sign in New user? Sign up for free Please verify your email address! We just se…" at bounding box center [784, 372] width 784 height 570
click at [1409, 282] on div "Sign in New user? Sign up for free Please verify your email address! We just se…" at bounding box center [784, 372] width 1568 height 744
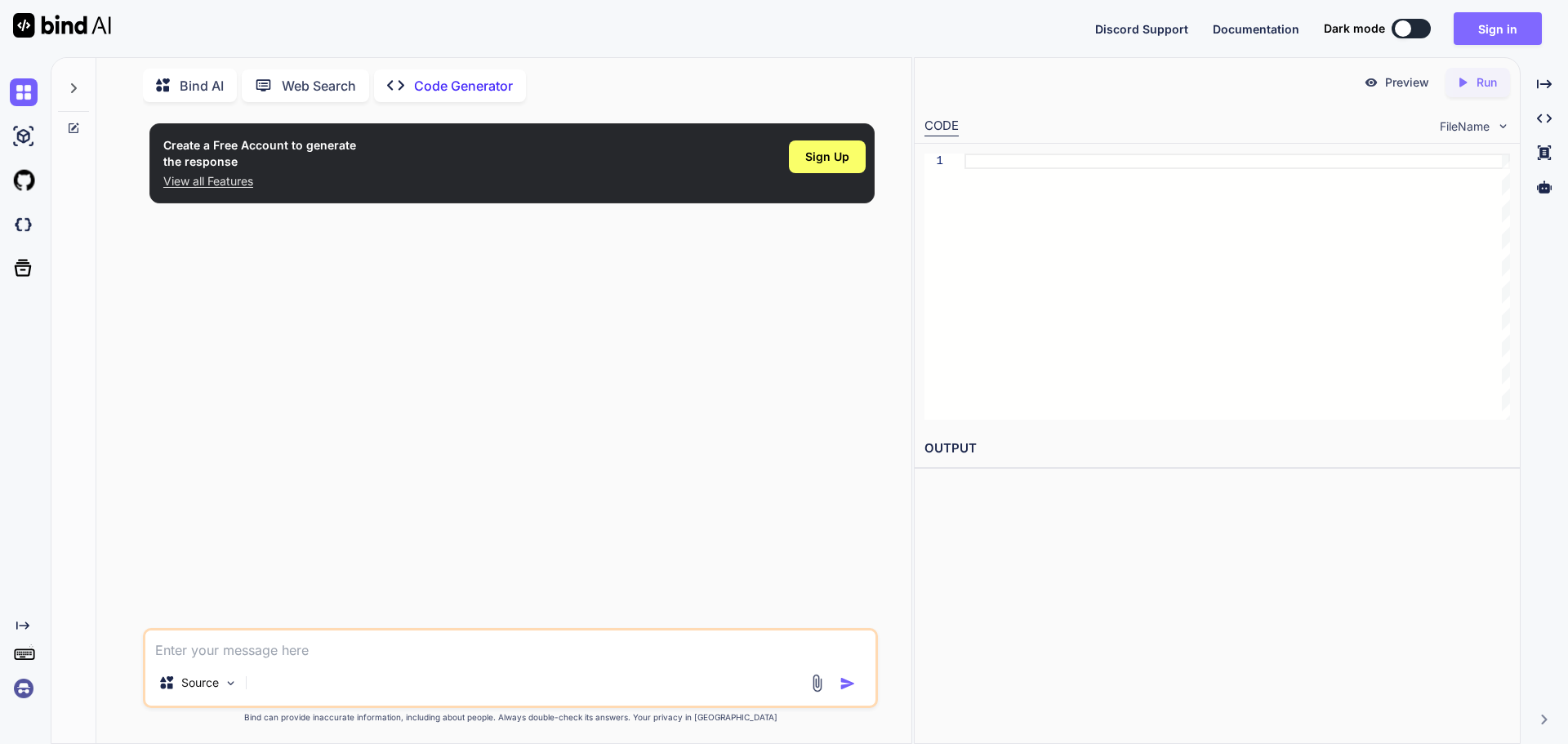
click at [1515, 36] on button "Sign in" at bounding box center [1498, 29] width 88 height 33
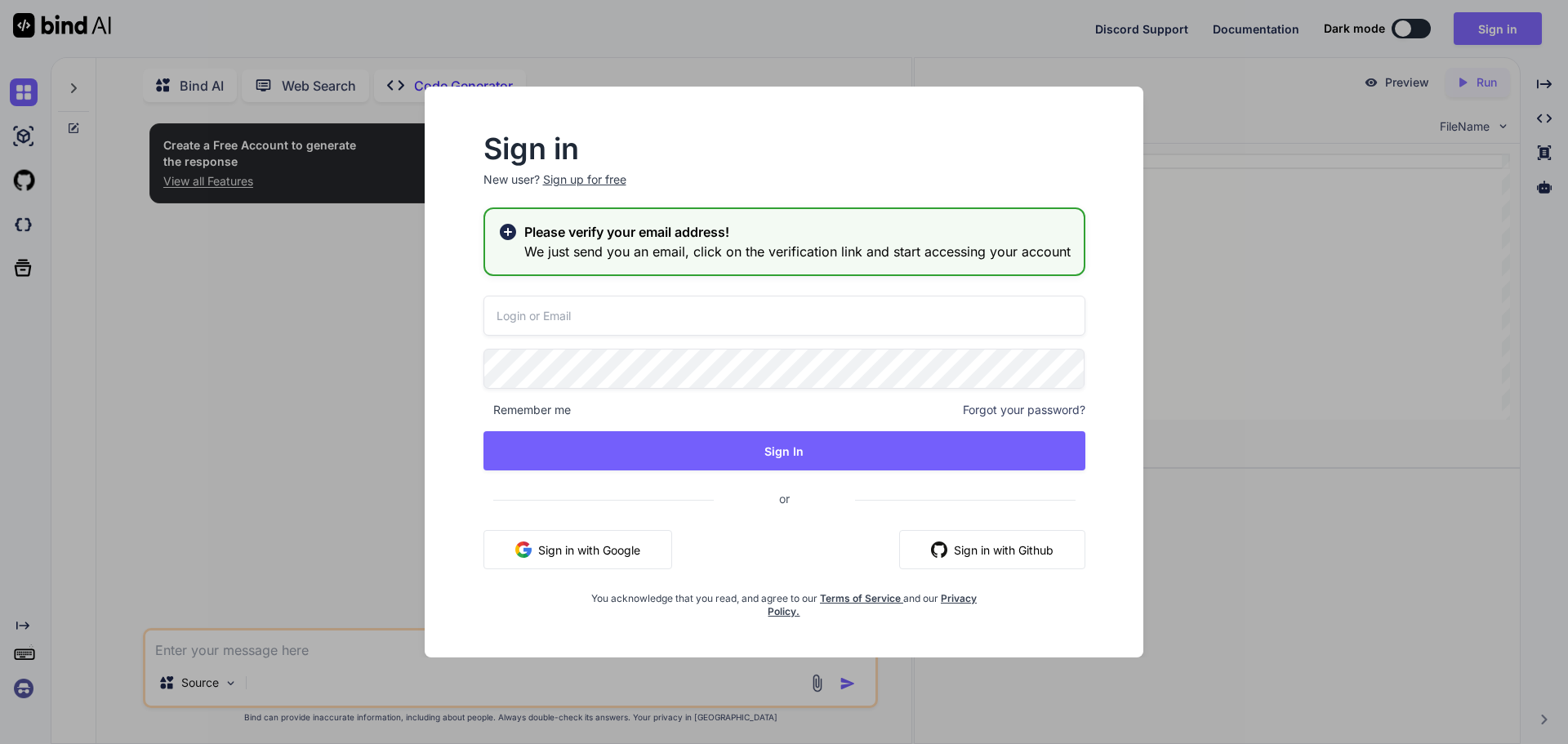
type input "[PERSON_NAME][EMAIL_ADDRESS][DOMAIN_NAME]"
drag, startPoint x: 664, startPoint y: 317, endPoint x: 391, endPoint y: 302, distance: 273.4
click at [391, 302] on div "Sign in New user? Sign up for free Please verify your email address! We just se…" at bounding box center [784, 372] width 1568 height 744
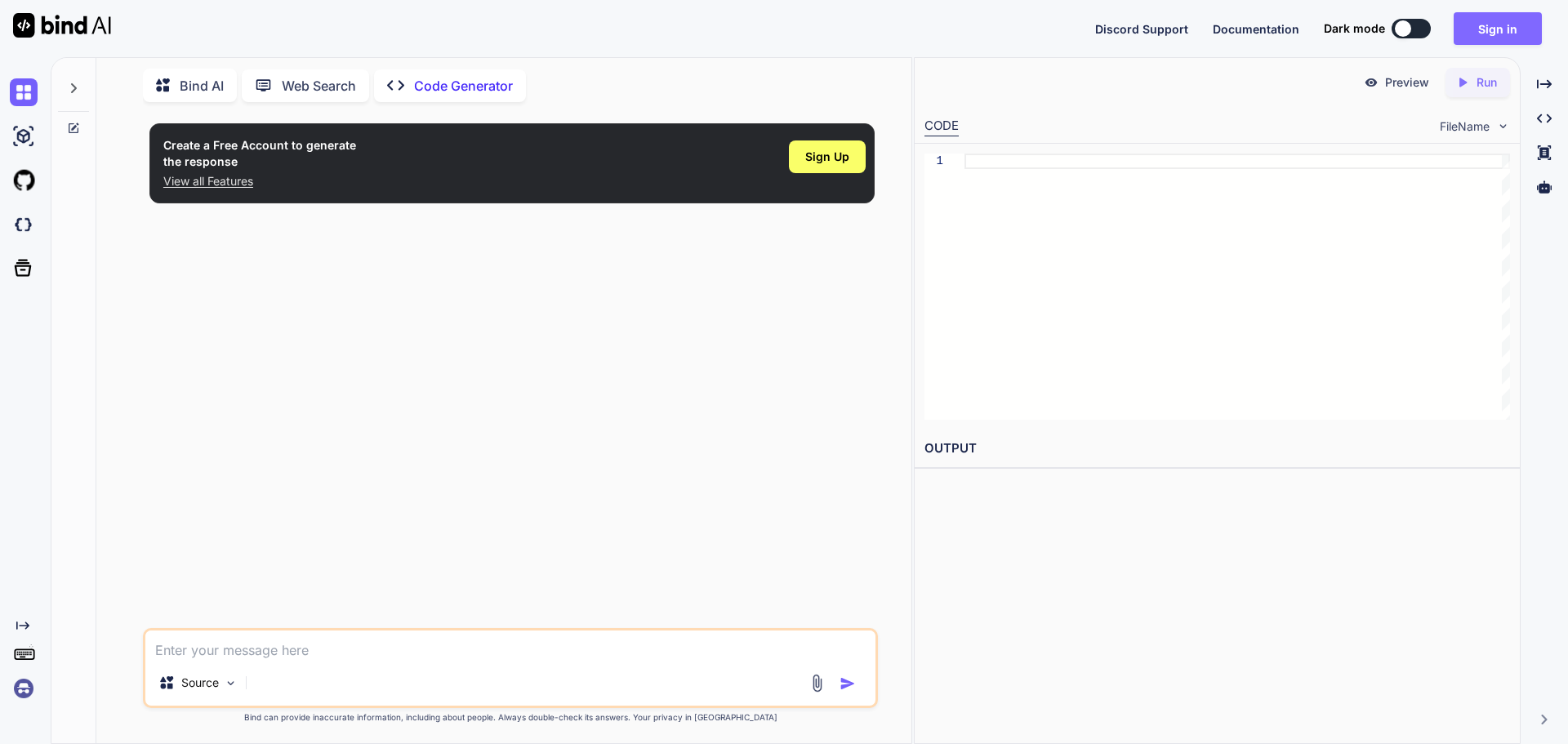
click at [1497, 37] on button "Sign in" at bounding box center [1498, 29] width 88 height 33
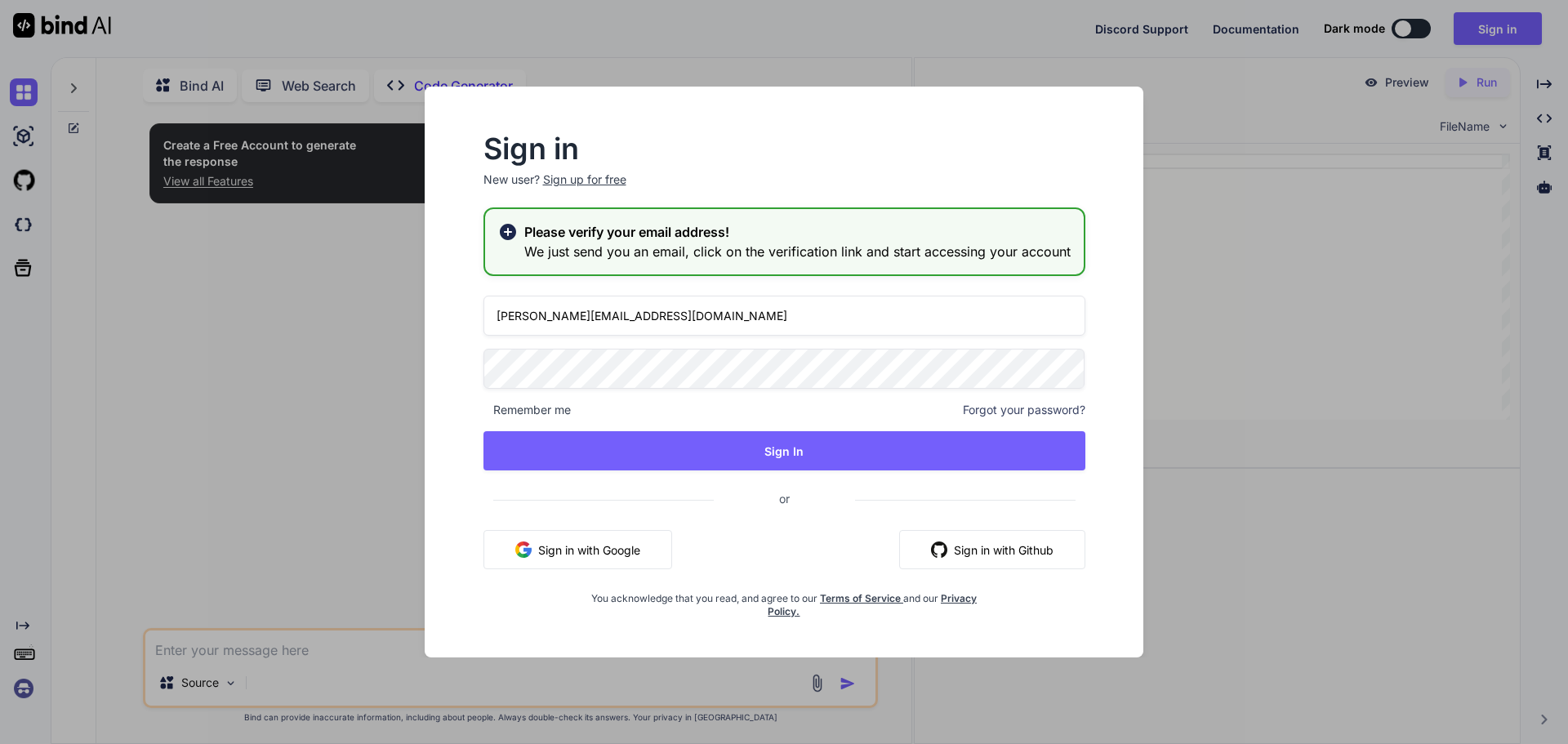
drag, startPoint x: 649, startPoint y: 321, endPoint x: 454, endPoint y: 286, distance: 198.1
click at [454, 286] on div "Sign in New user? Sign up for free Please verify your email address! We just se…" at bounding box center [784, 386] width 693 height 541
type input "[EMAIL_ADDRESS][DOMAIN_NAME]"
click at [446, 351] on div "Sign in New user? Sign up for free Please verify your email address! We just se…" at bounding box center [784, 386] width 693 height 541
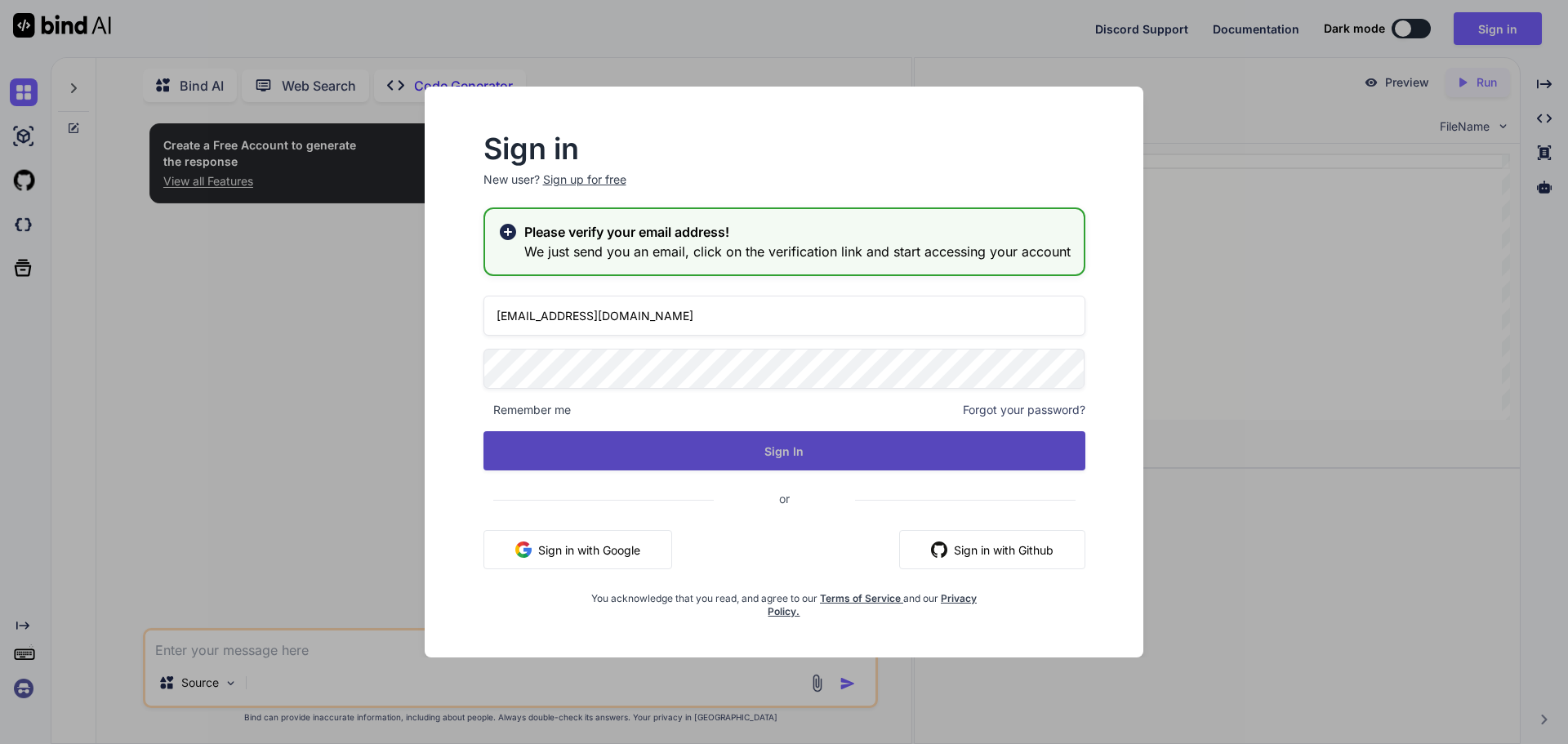
click at [838, 462] on button "Sign In" at bounding box center [784, 451] width 602 height 39
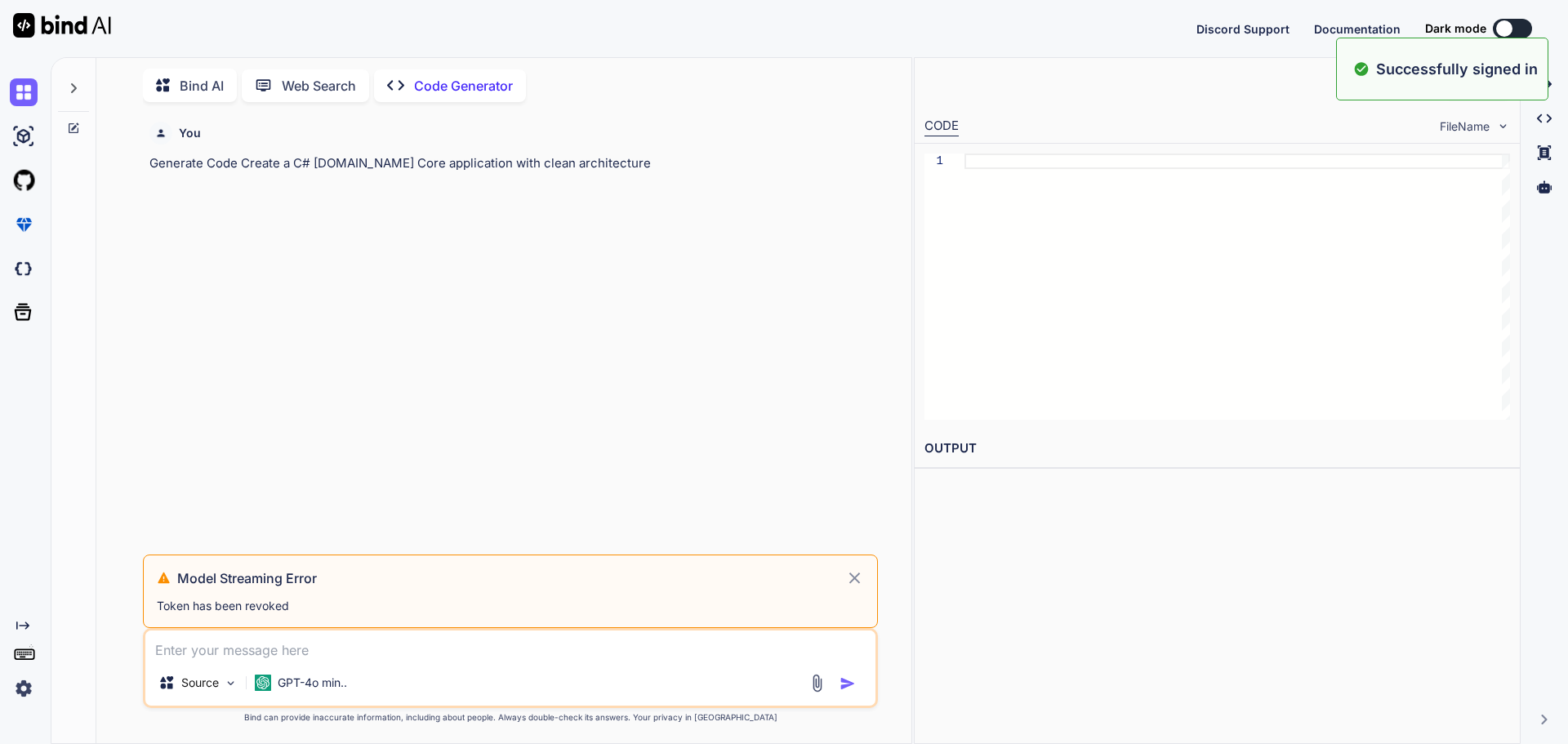
type textarea "x"
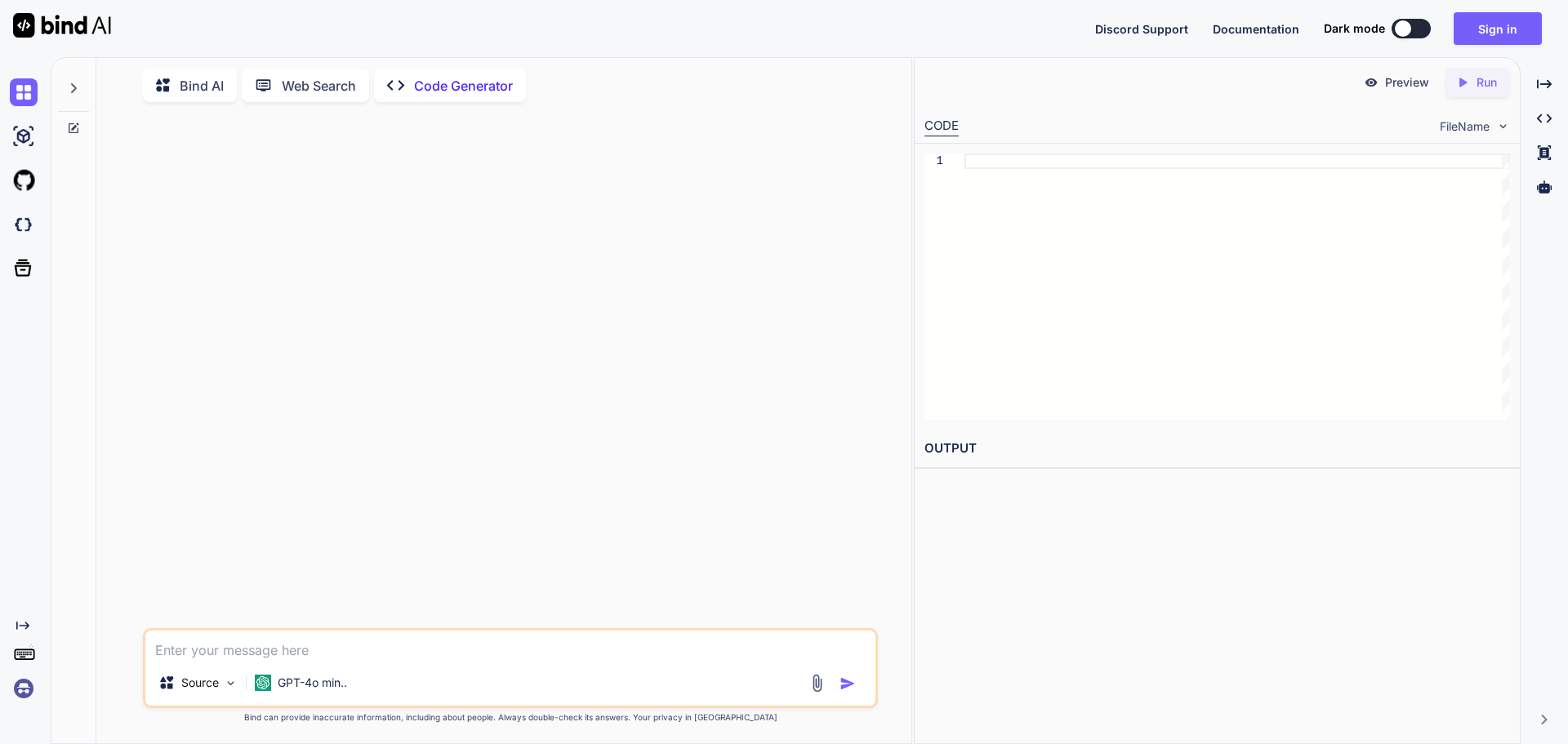
click at [227, 645] on textarea at bounding box center [511, 645] width 730 height 29
paste textarea "hasWoundUpdate"
type textarea "hasWoundUpdate"
type textarea "x"
type textarea "hasWoundUpdat"
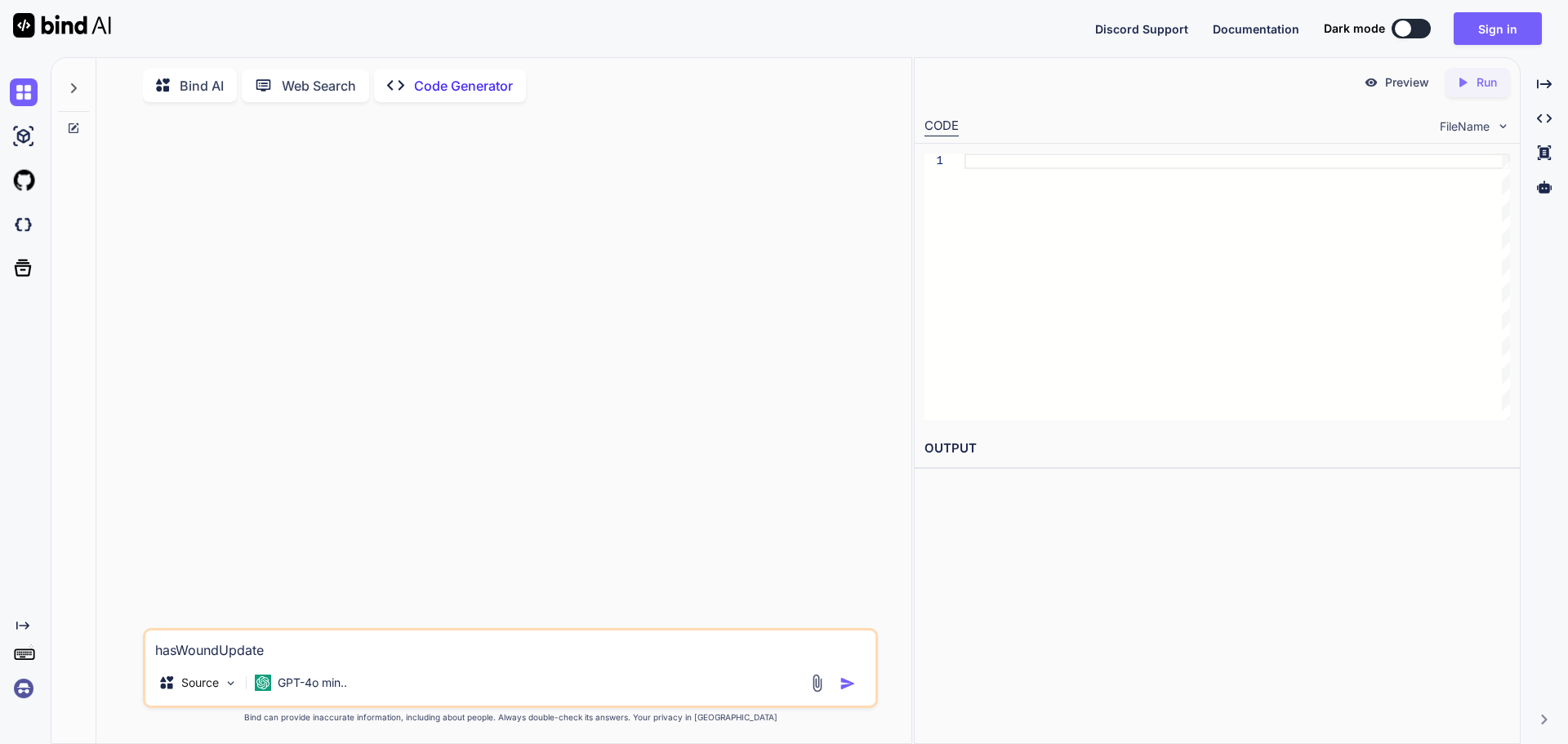
type textarea "x"
type textarea "hasWoundUpda"
type textarea "x"
type textarea "hasWoundUpd"
type textarea "x"
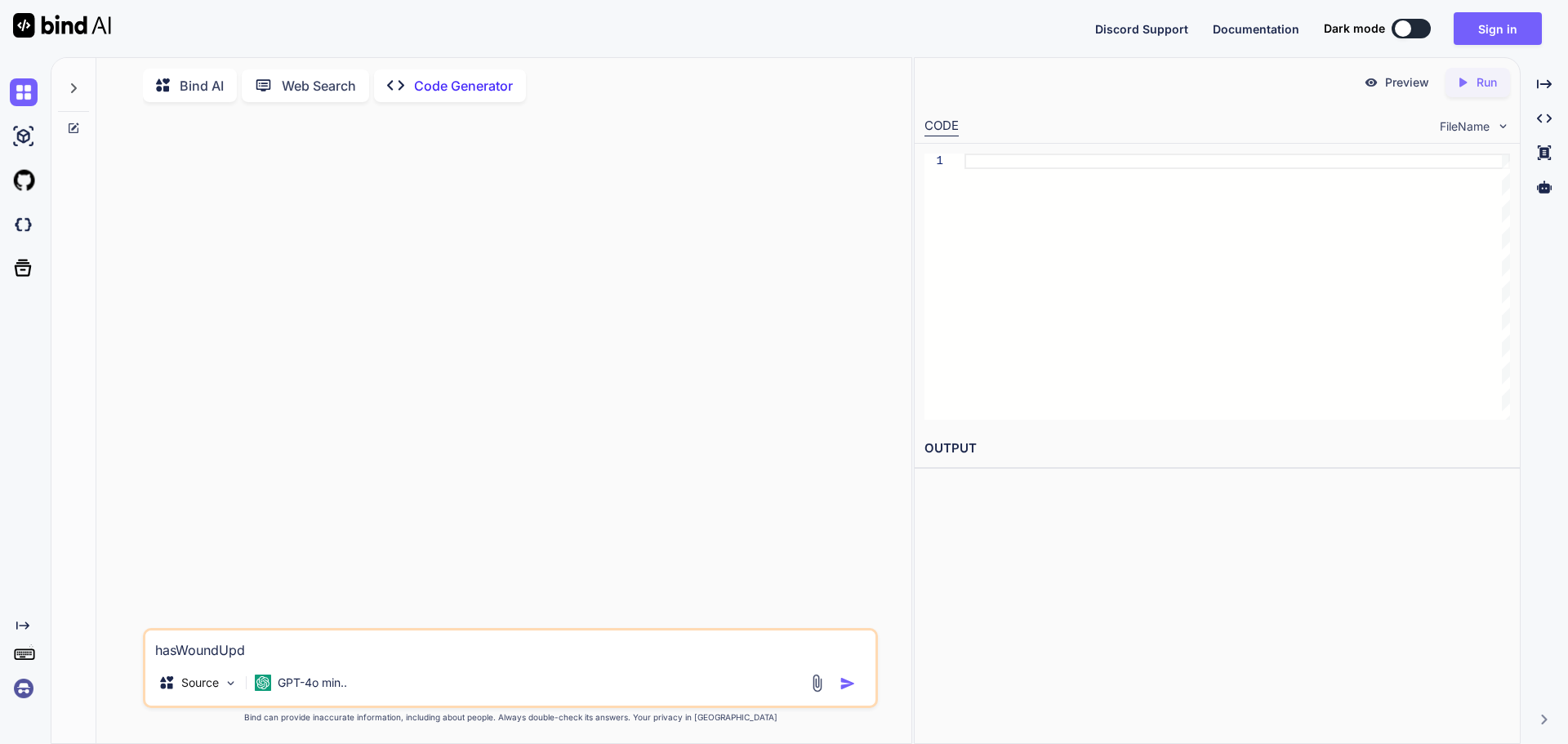
type textarea "hasWoundUp"
type textarea "x"
type textarea "hasWoundU"
type textarea "x"
type textarea "hasWound"
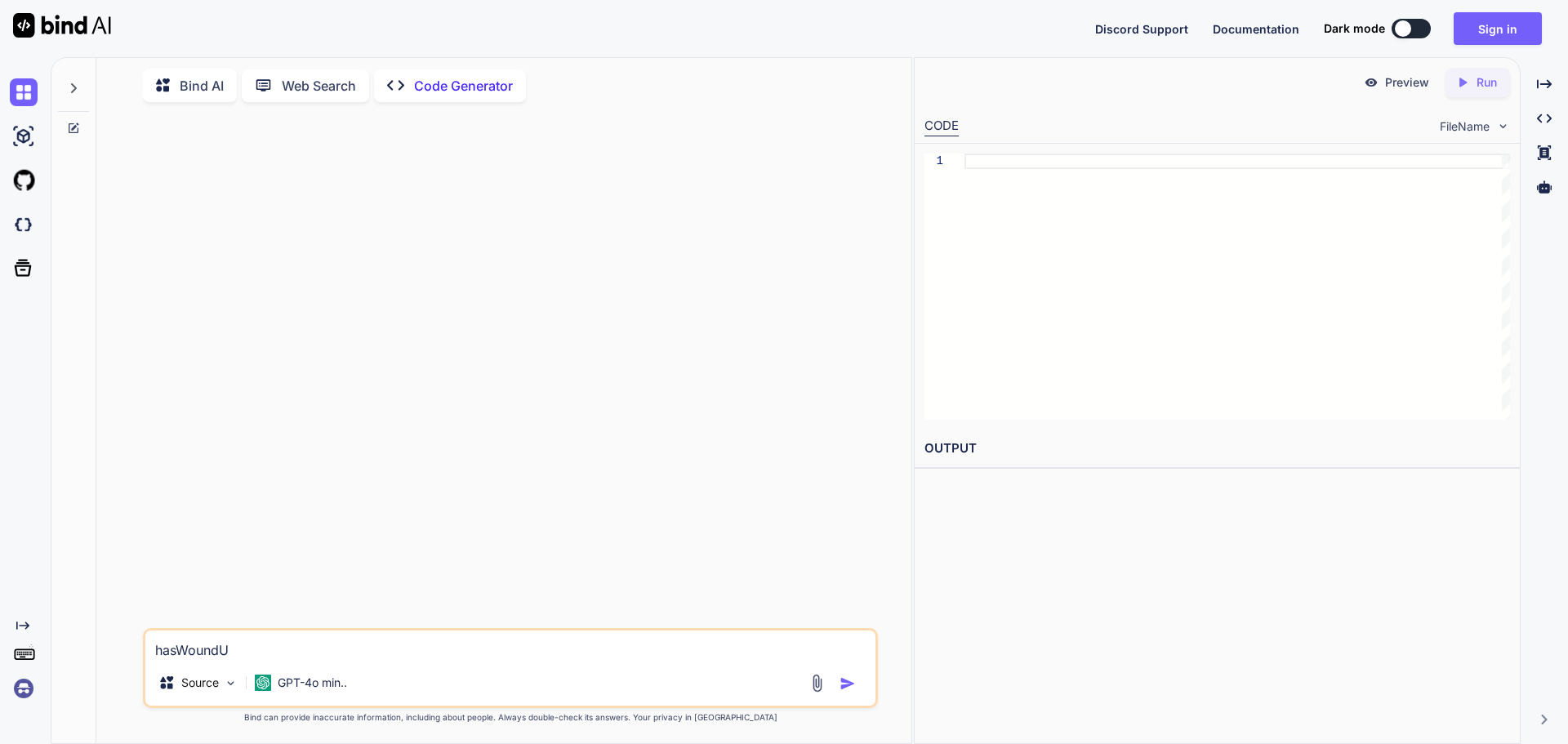
type textarea "x"
type textarea "hasWoun"
type textarea "x"
type textarea "hasWou"
type textarea "x"
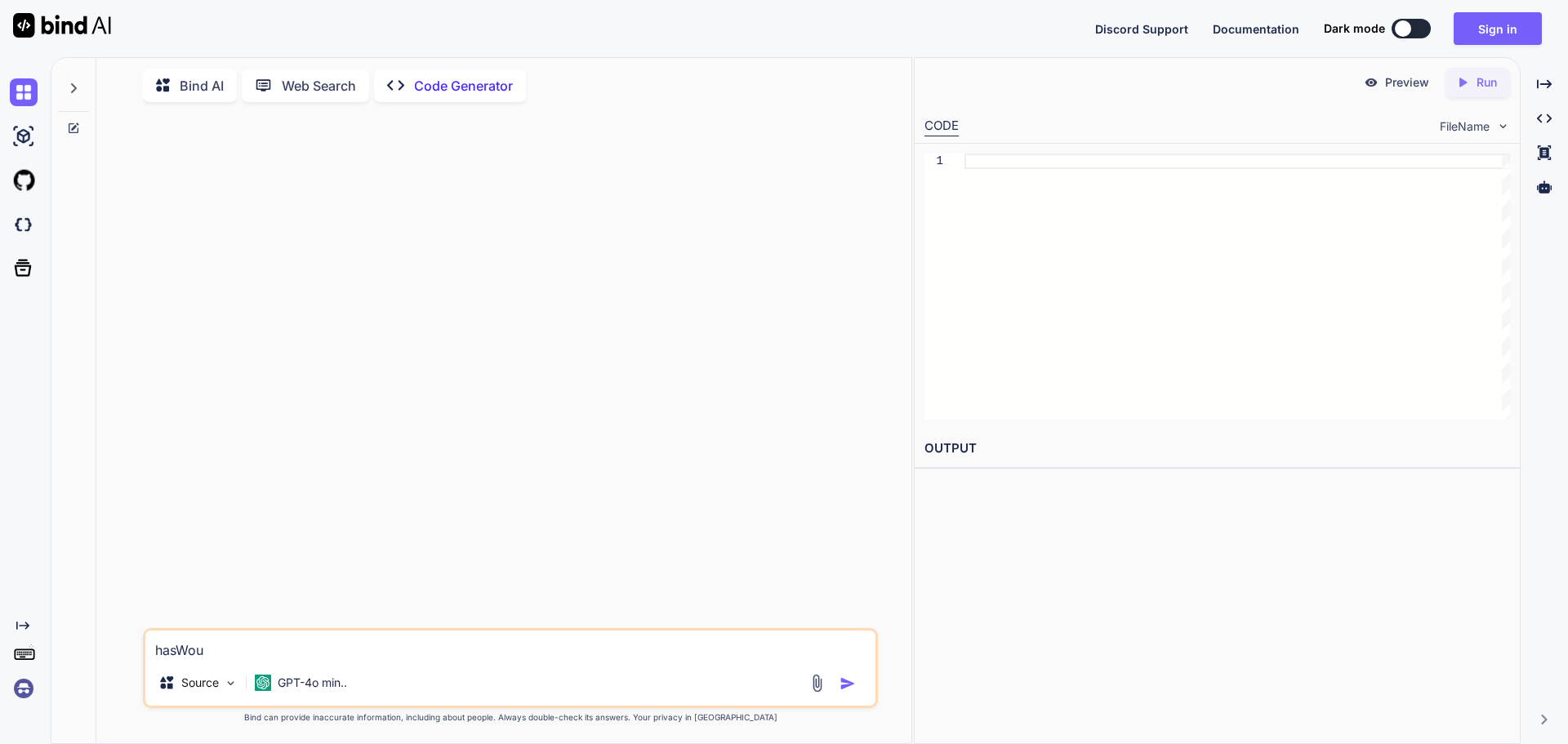
type textarea "hasWo"
type textarea "x"
type textarea "hasW"
type textarea "x"
type textarea "has"
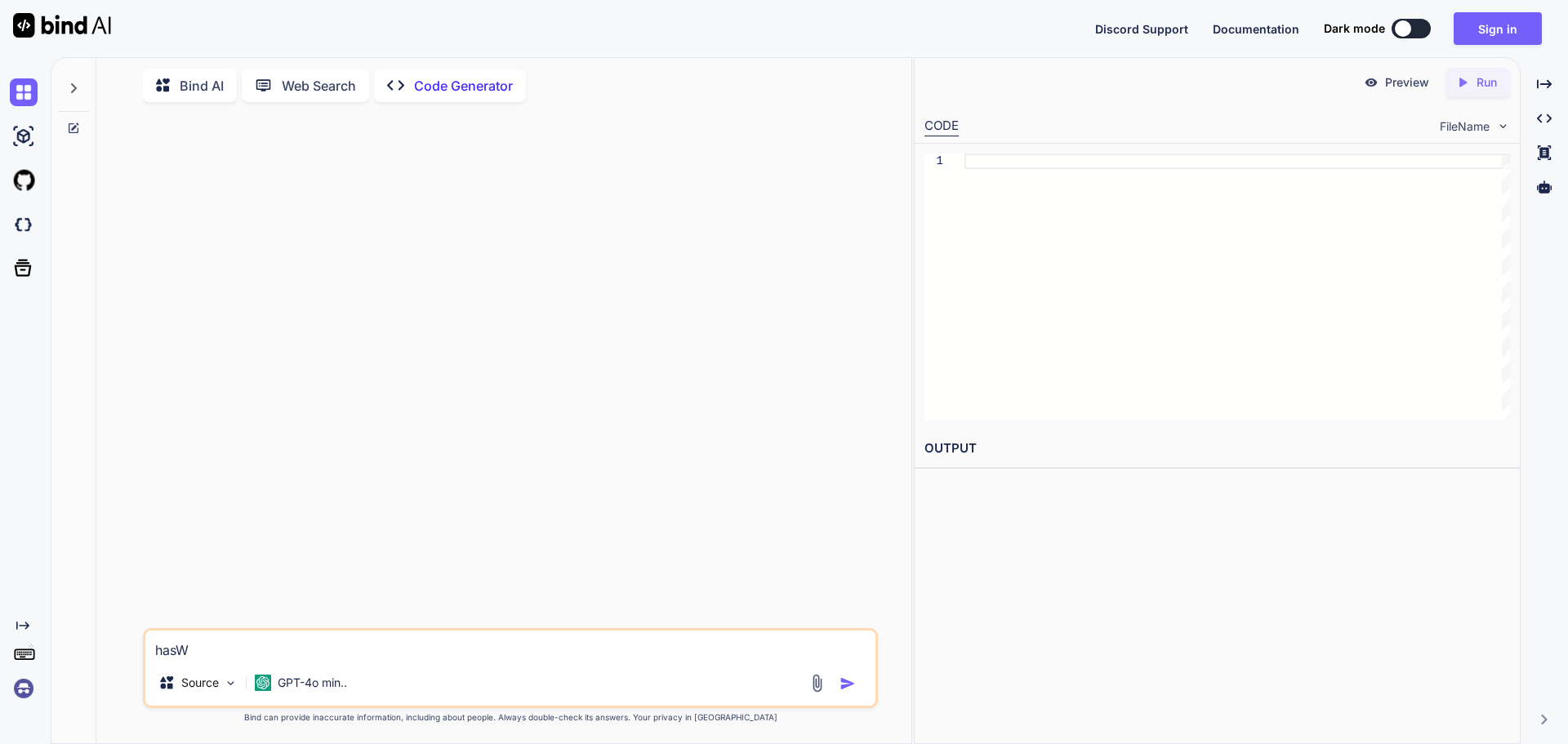
type textarea "x"
type textarea "ha"
type textarea "x"
type textarea "h"
type textarea "x"
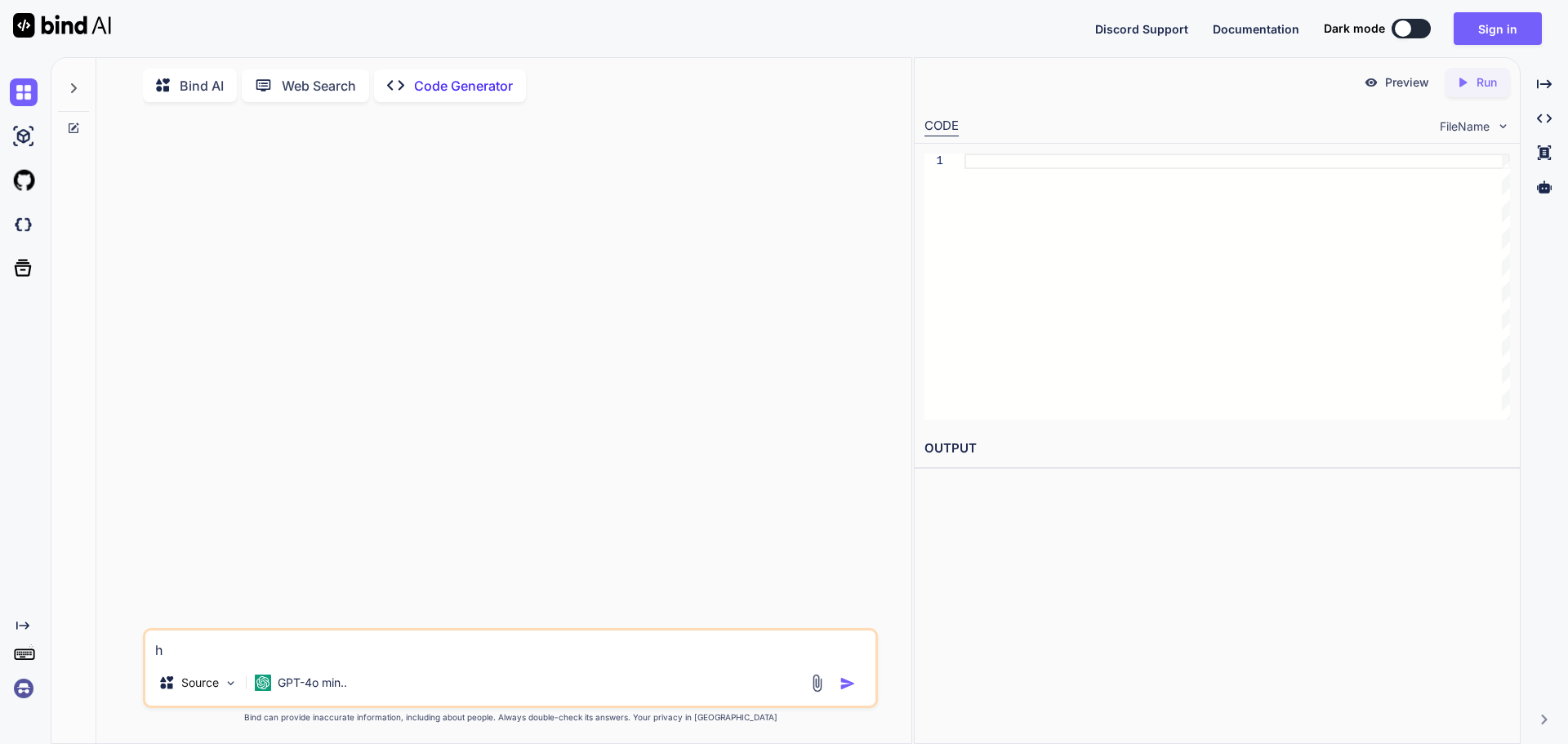
type textarea "x"
click at [233, 644] on textarea at bounding box center [511, 645] width 730 height 29
paste textarea "public async Task<PullResult<PatientPullResultOld>> PullEntitiesAsync(bool isOl…"
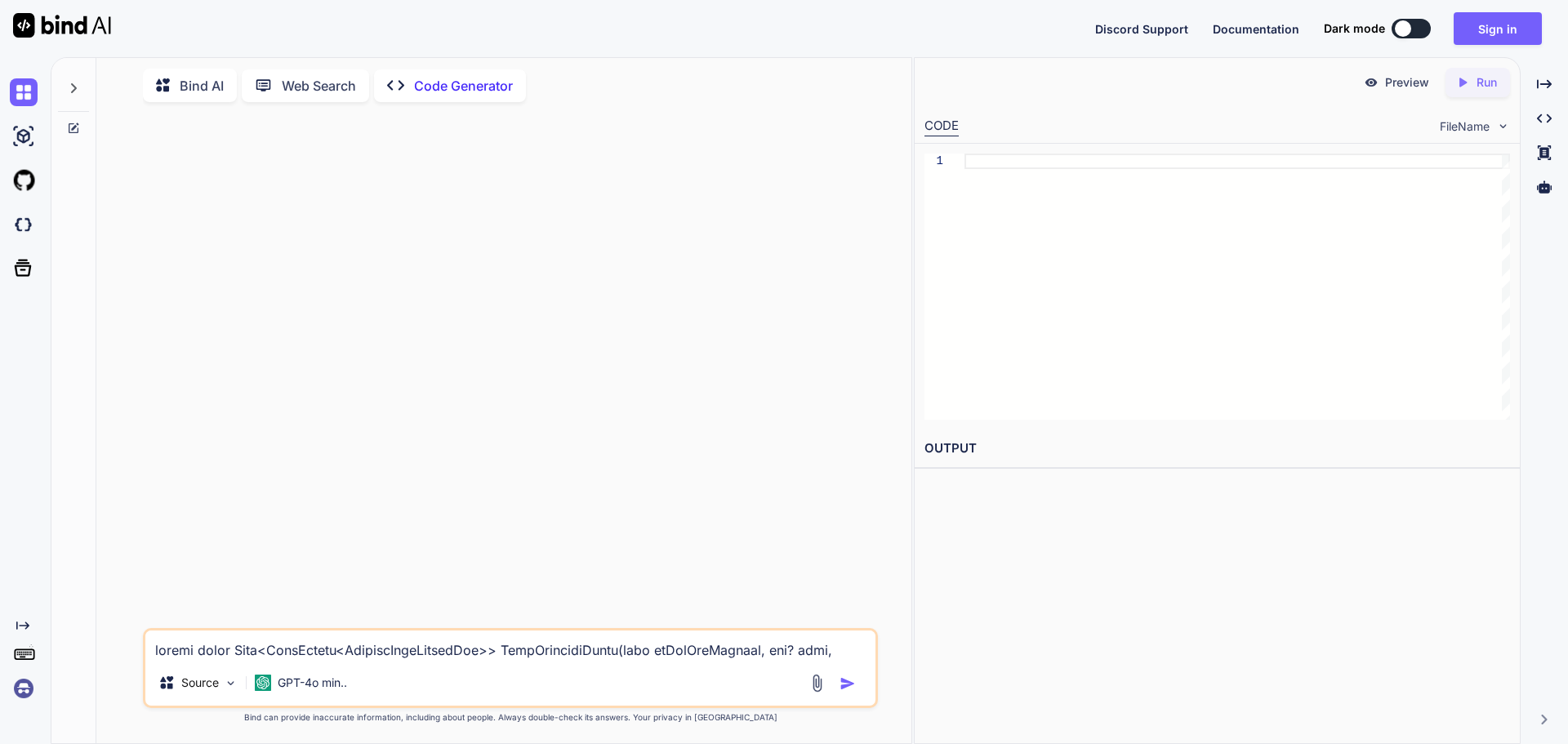
scroll to position [9937, 0]
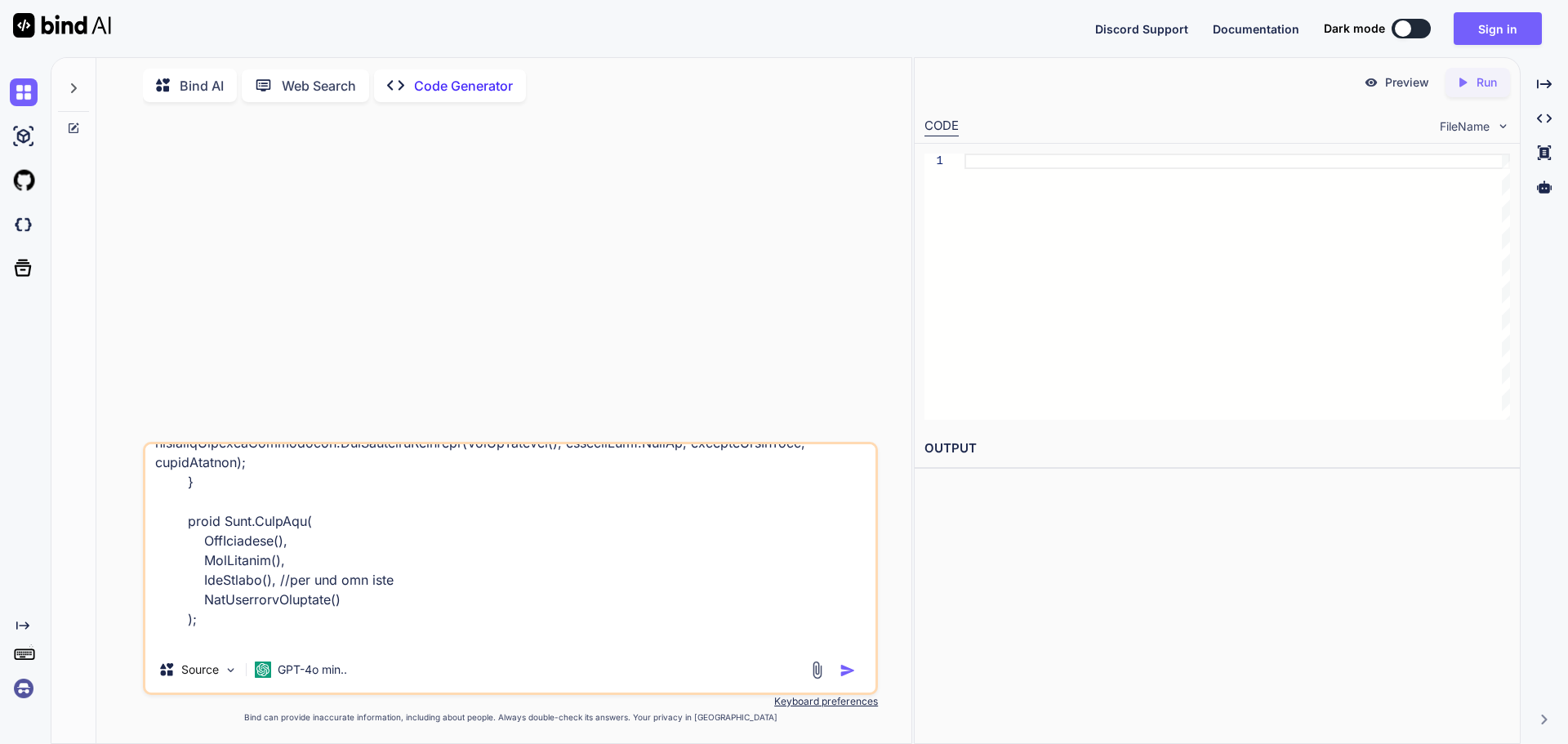
type textarea "public async Task<PullResult<PatientPullResultOld>> PullEntitiesAsync(bool isOl…"
click at [845, 674] on img "button" at bounding box center [848, 670] width 16 height 16
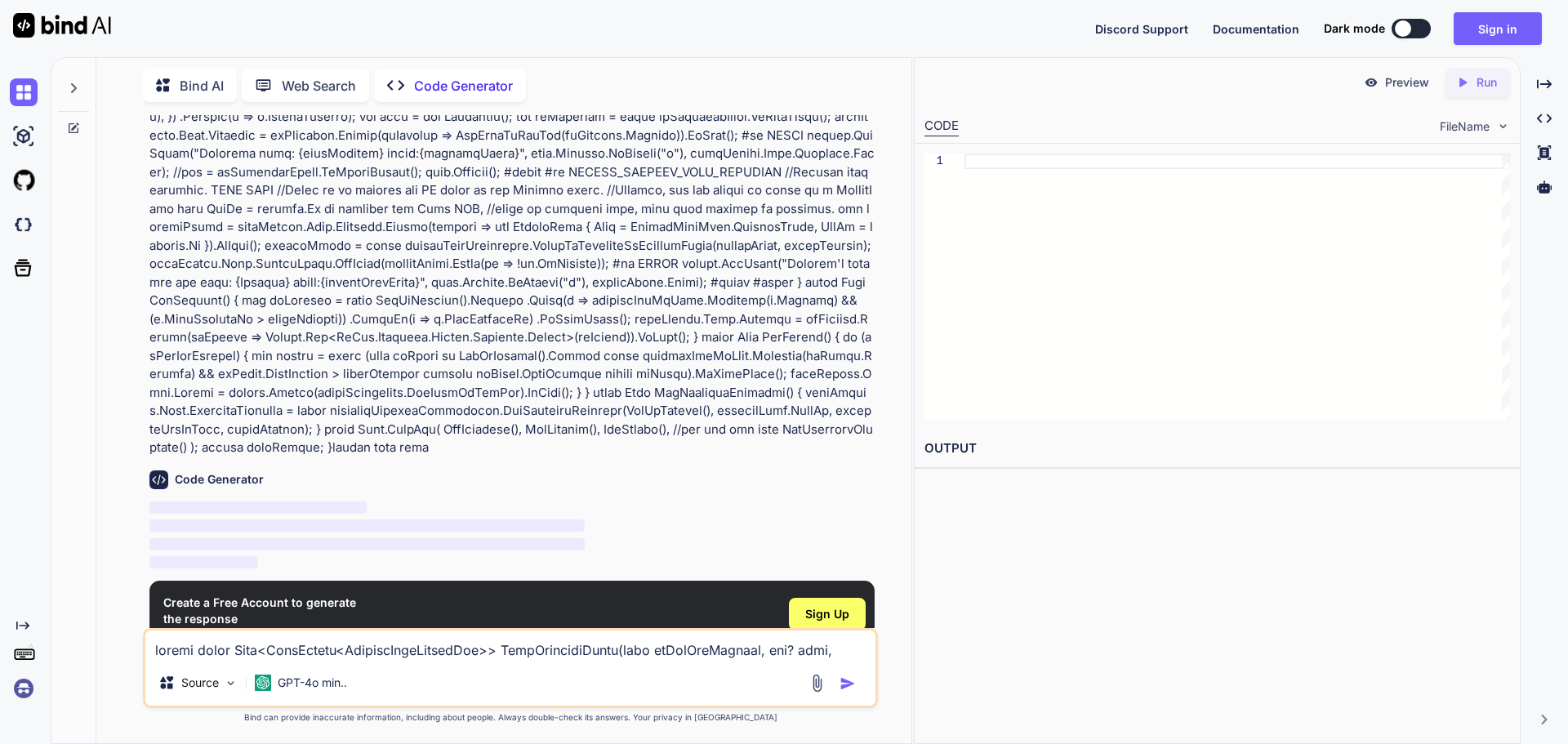
scroll to position [2365, 0]
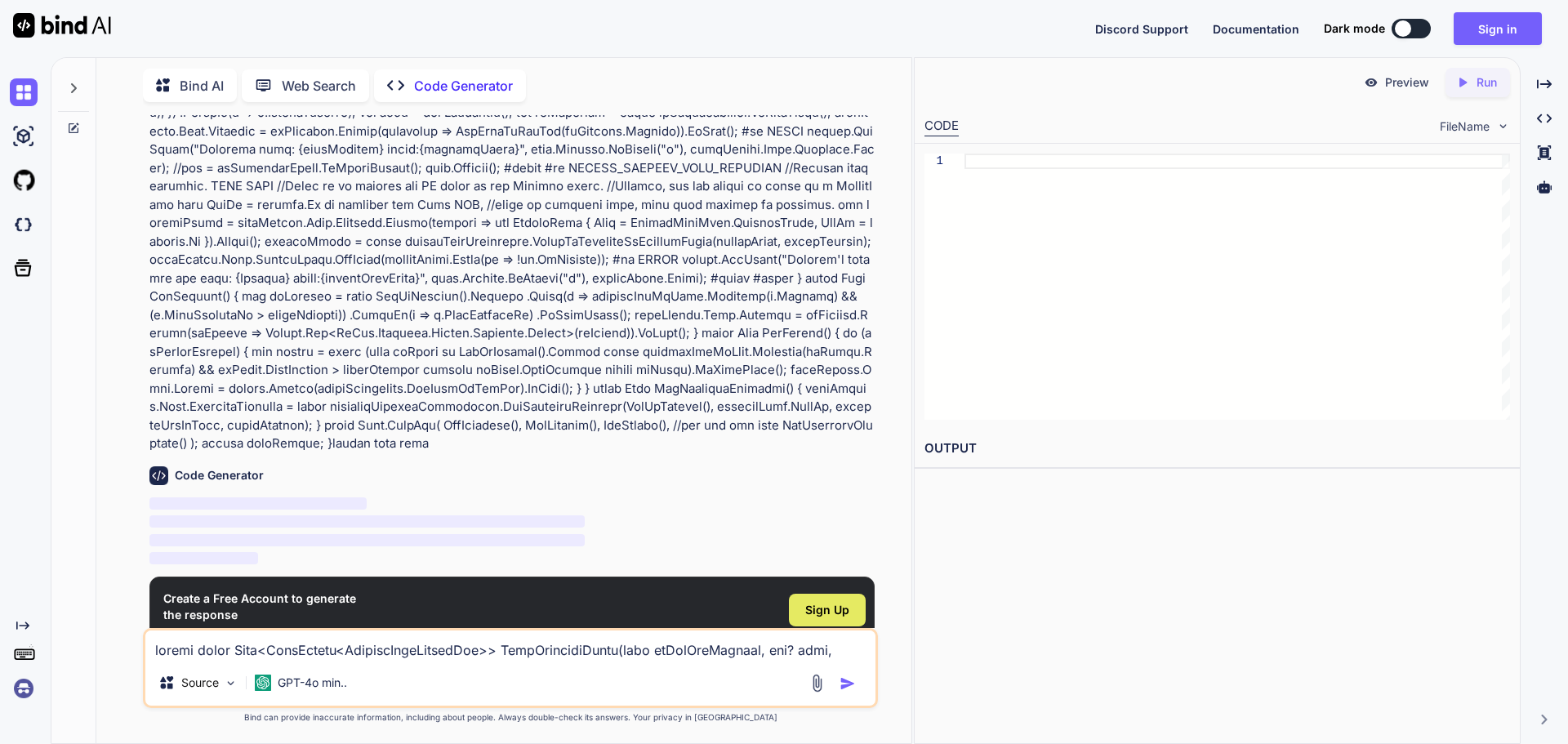
click at [824, 602] on span "Sign Up" at bounding box center [828, 610] width 44 height 16
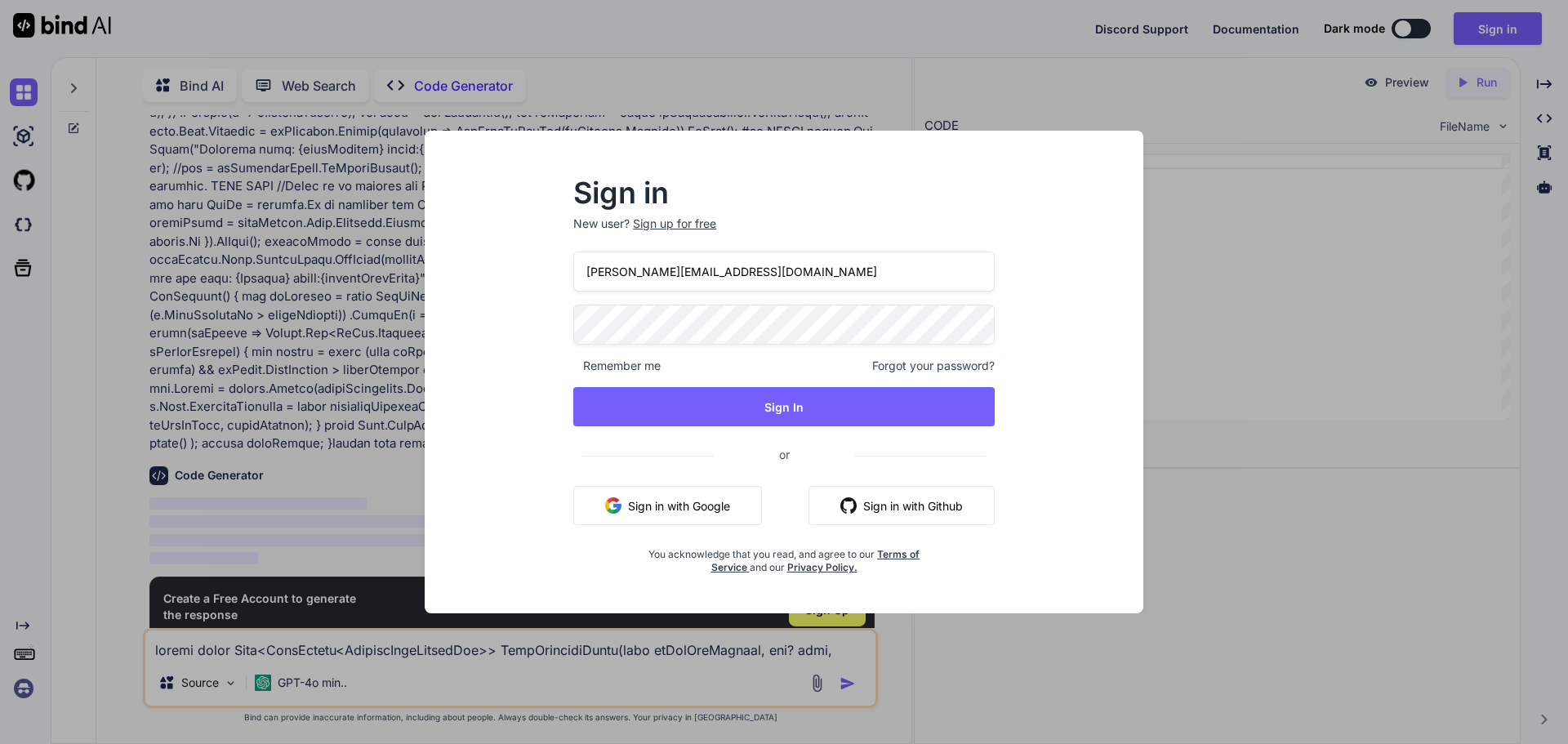
click at [278, 313] on div "Sign in New user? Sign up for free [PERSON_NAME][EMAIL_ADDRESS][DOMAIN_NAME] Re…" at bounding box center [784, 372] width 1568 height 744
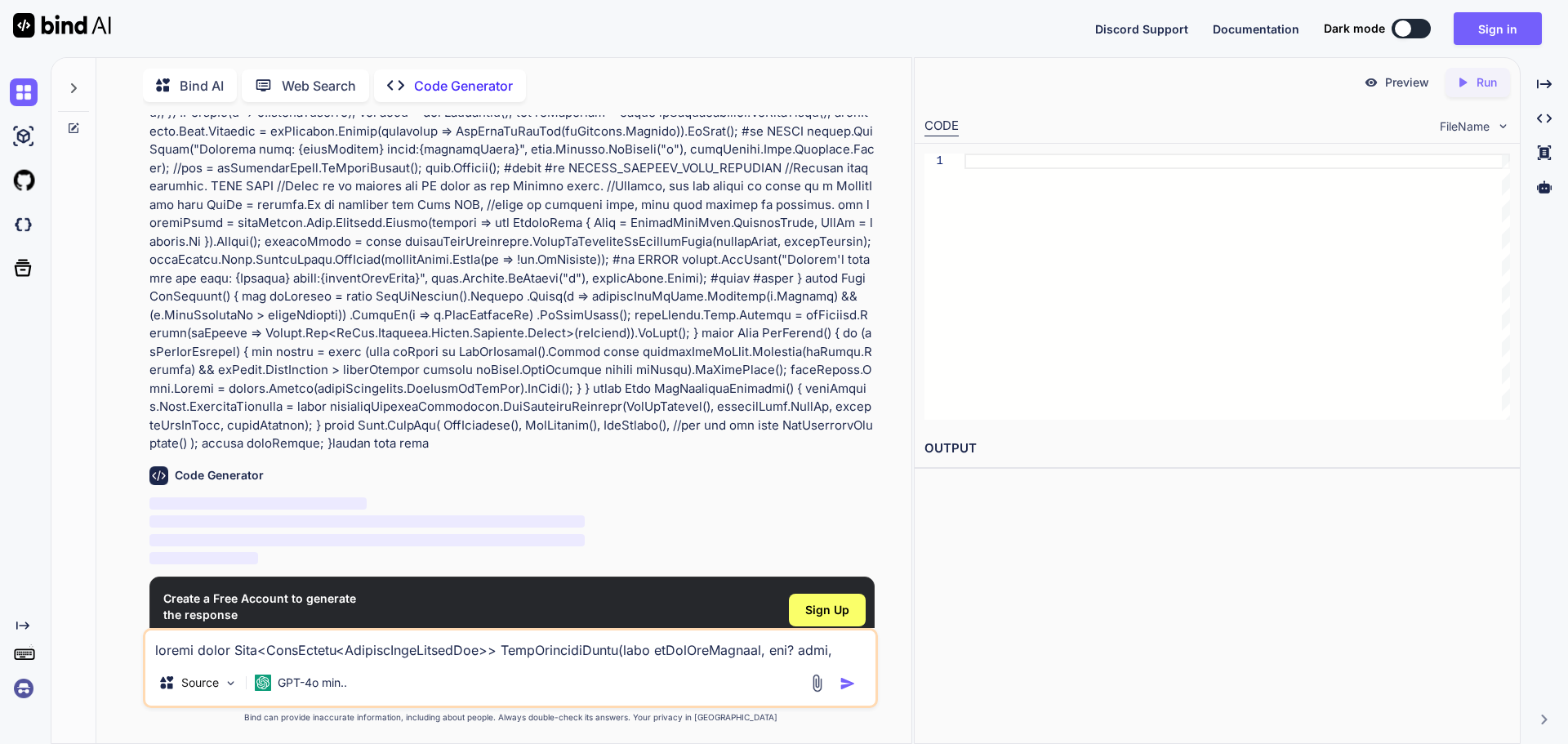
click at [260, 453] on div "Code Generator ‌ ‌ ‌ ‌" at bounding box center [513, 511] width 725 height 115
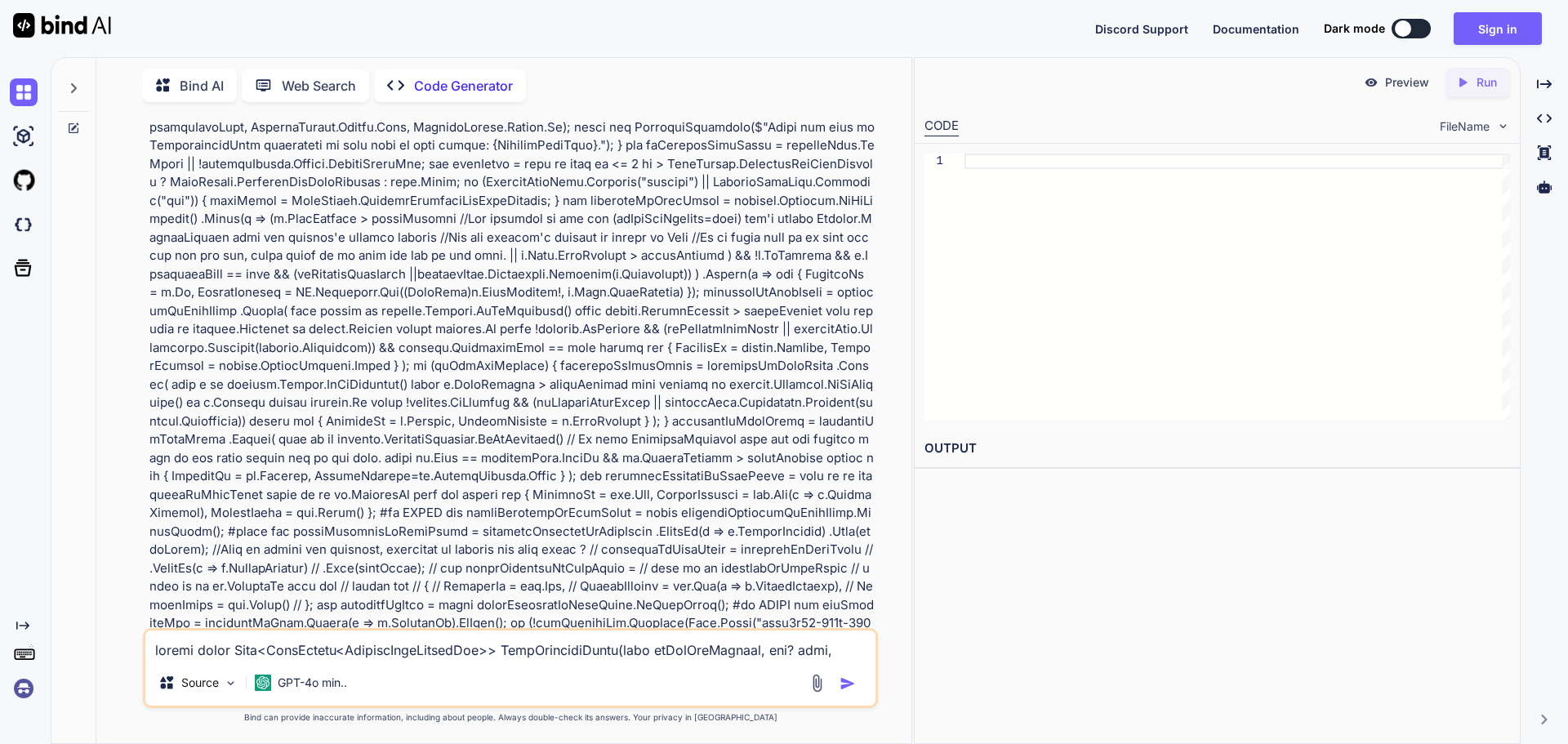
scroll to position [0, 0]
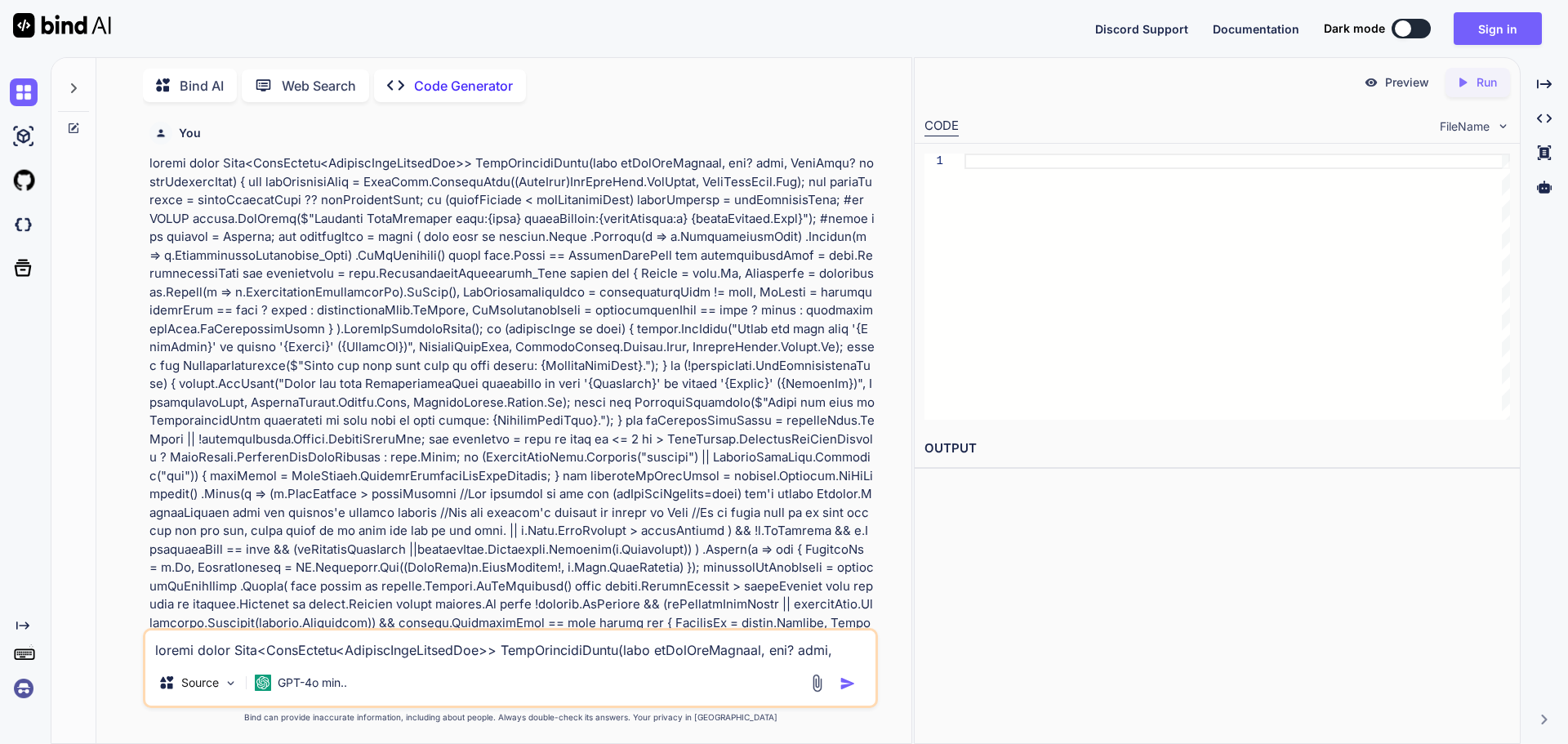
drag, startPoint x: 261, startPoint y: 413, endPoint x: 138, endPoint y: 164, distance: 277.7
click at [138, 164] on div "You Code Generator ‌ ‌ ‌ ‌ Create a Free Account to generate the response View …" at bounding box center [511, 429] width 802 height 628
copy p "public async Task<PullResult<PatientPullResultOld>> PullEntitiesAsync(bool isOl…"
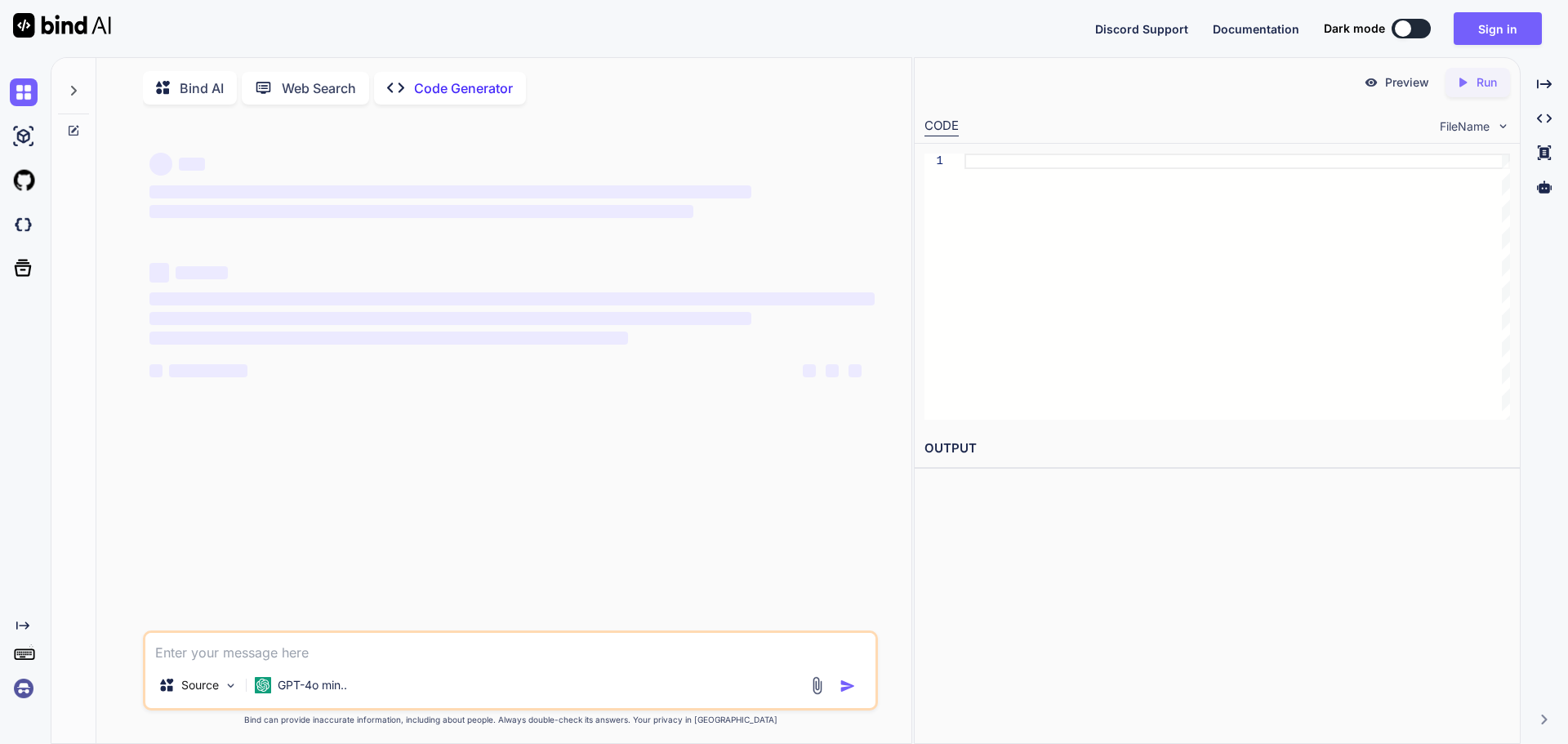
type textarea "x"
click at [1500, 33] on button "Sign in" at bounding box center [1498, 29] width 88 height 33
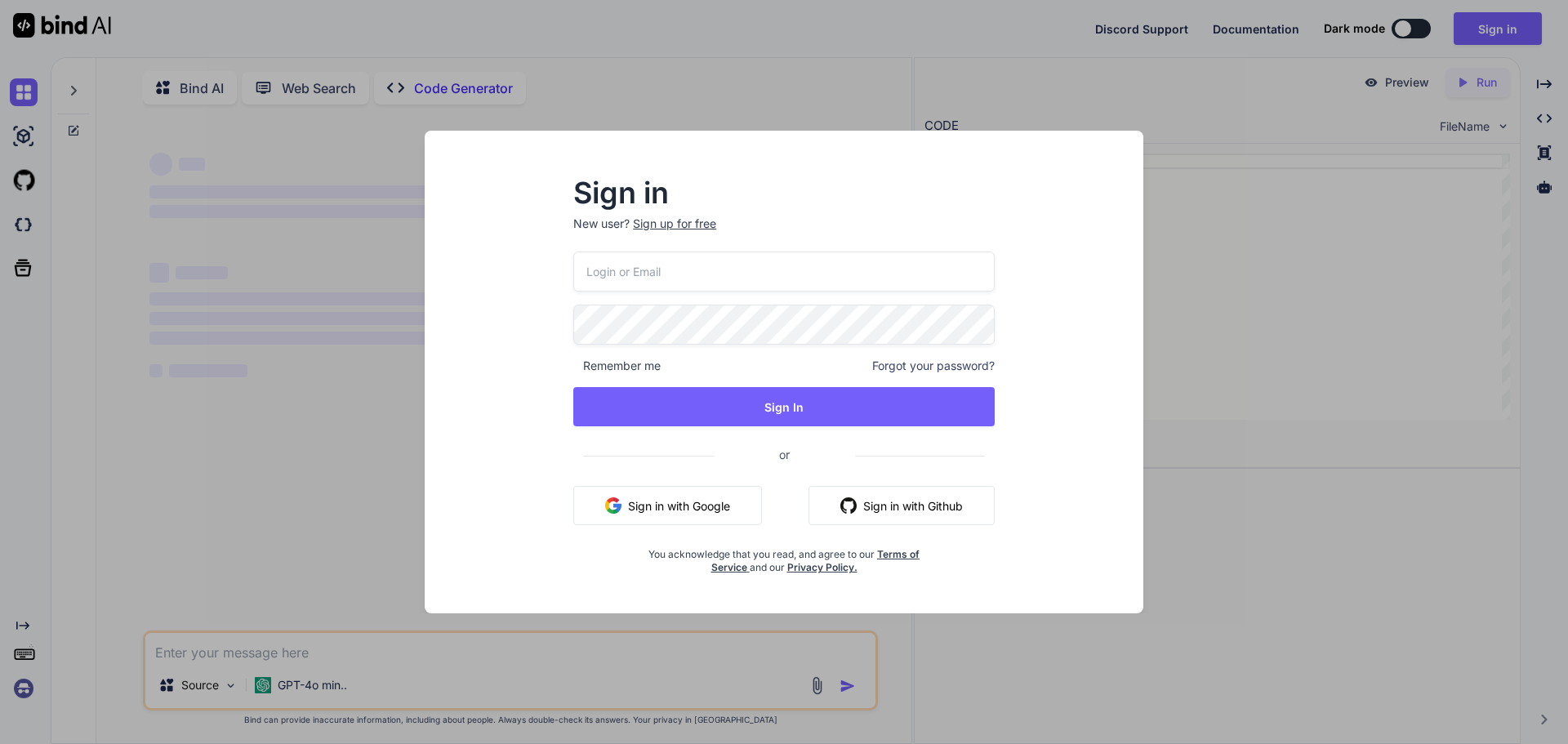
type input "[PERSON_NAME][EMAIL_ADDRESS][DOMAIN_NAME]"
click at [724, 276] on input "[PERSON_NAME][EMAIL_ADDRESS][DOMAIN_NAME]" at bounding box center [784, 271] width 422 height 40
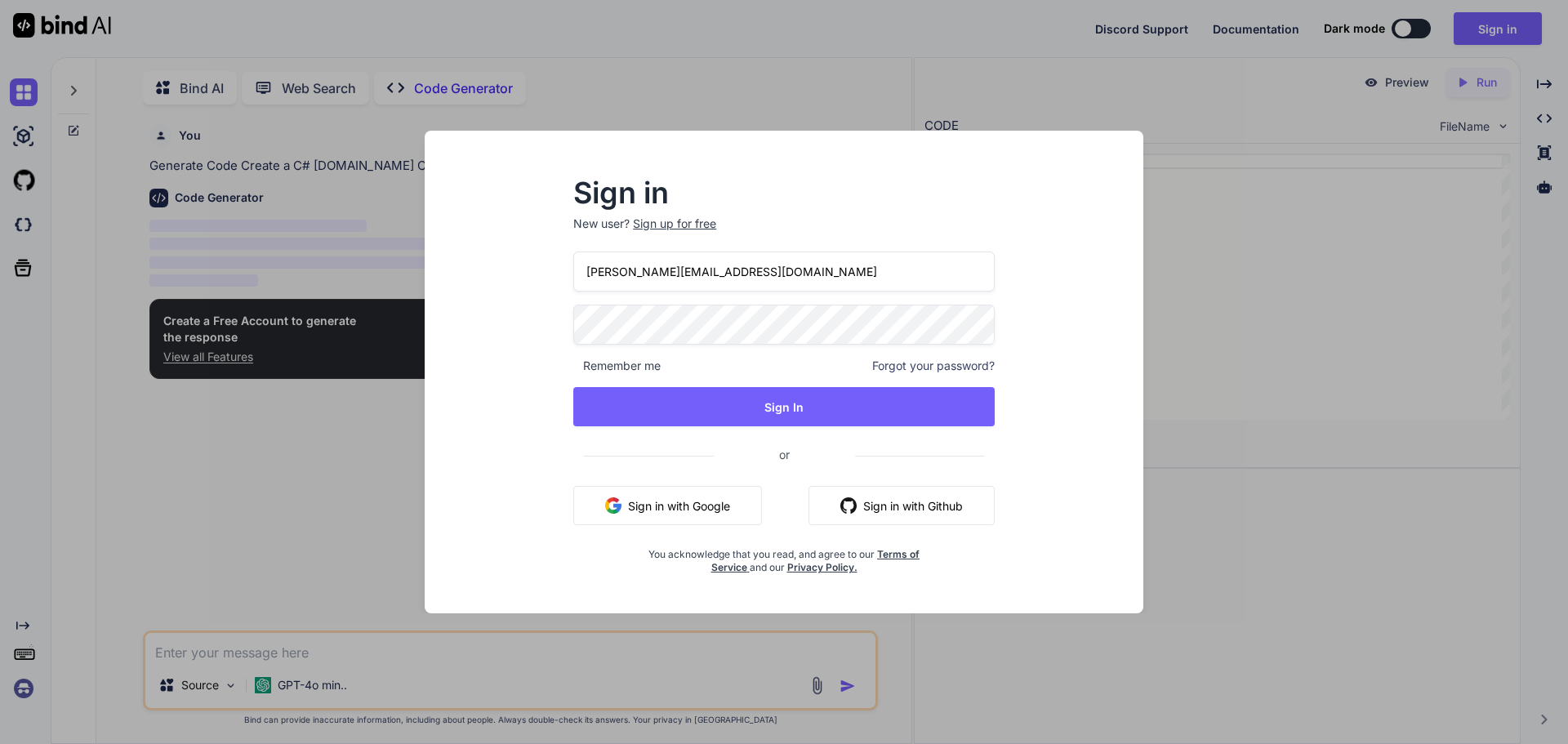
scroll to position [7, 0]
type textarea "x"
drag, startPoint x: 743, startPoint y: 275, endPoint x: 459, endPoint y: 268, distance: 284.1
click at [459, 268] on div "Sign in New user? Sign up for free [PERSON_NAME][EMAIL_ADDRESS][DOMAIN_NAME] Re…" at bounding box center [784, 387] width 693 height 453
type input "[EMAIL_ADDRESS][DOMAIN_NAME]"
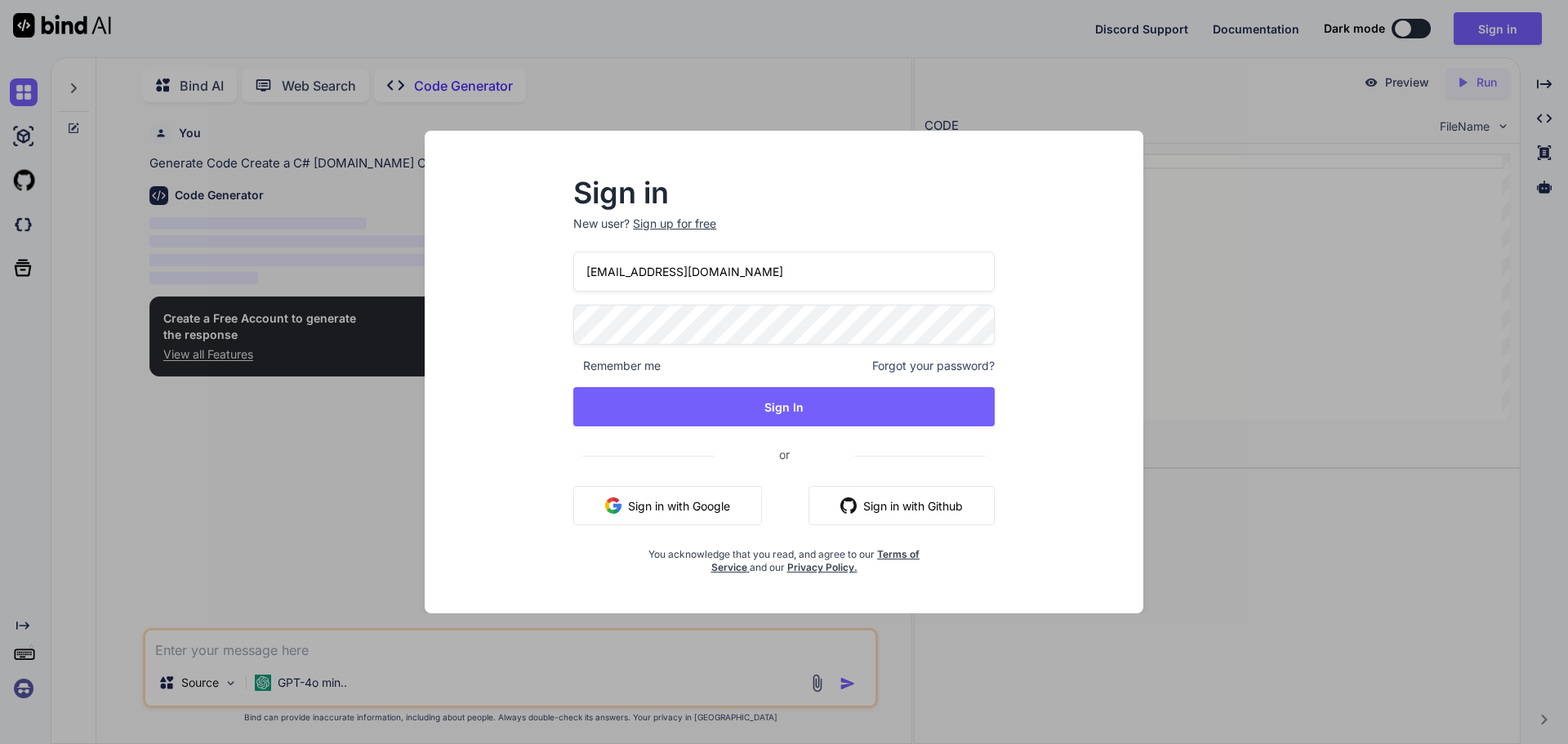
click at [499, 323] on div "Sign in New user? Sign up for free [EMAIL_ADDRESS][DOMAIN_NAME] Remember me For…" at bounding box center [784, 387] width 693 height 453
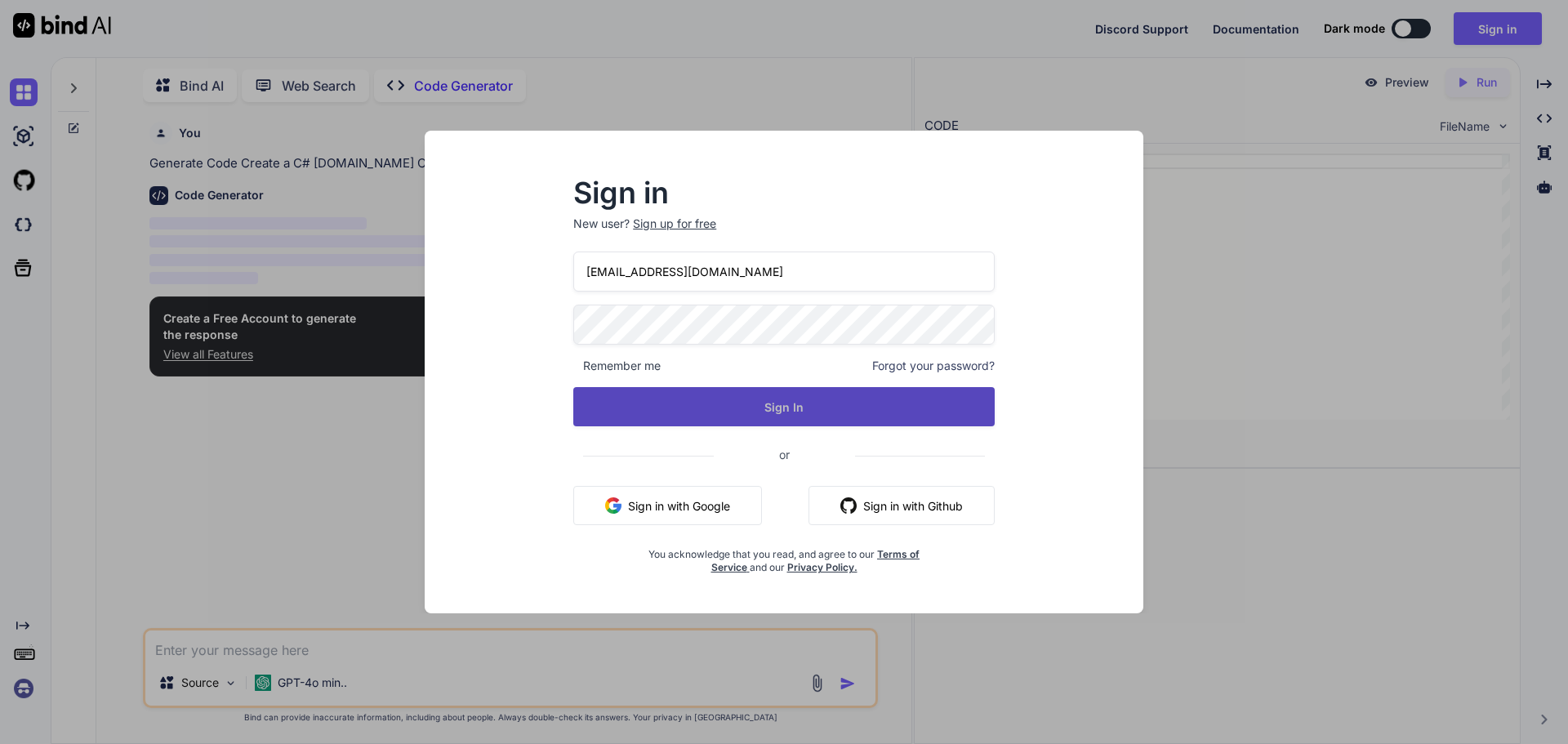
click at [625, 410] on button "Sign In" at bounding box center [784, 407] width 422 height 39
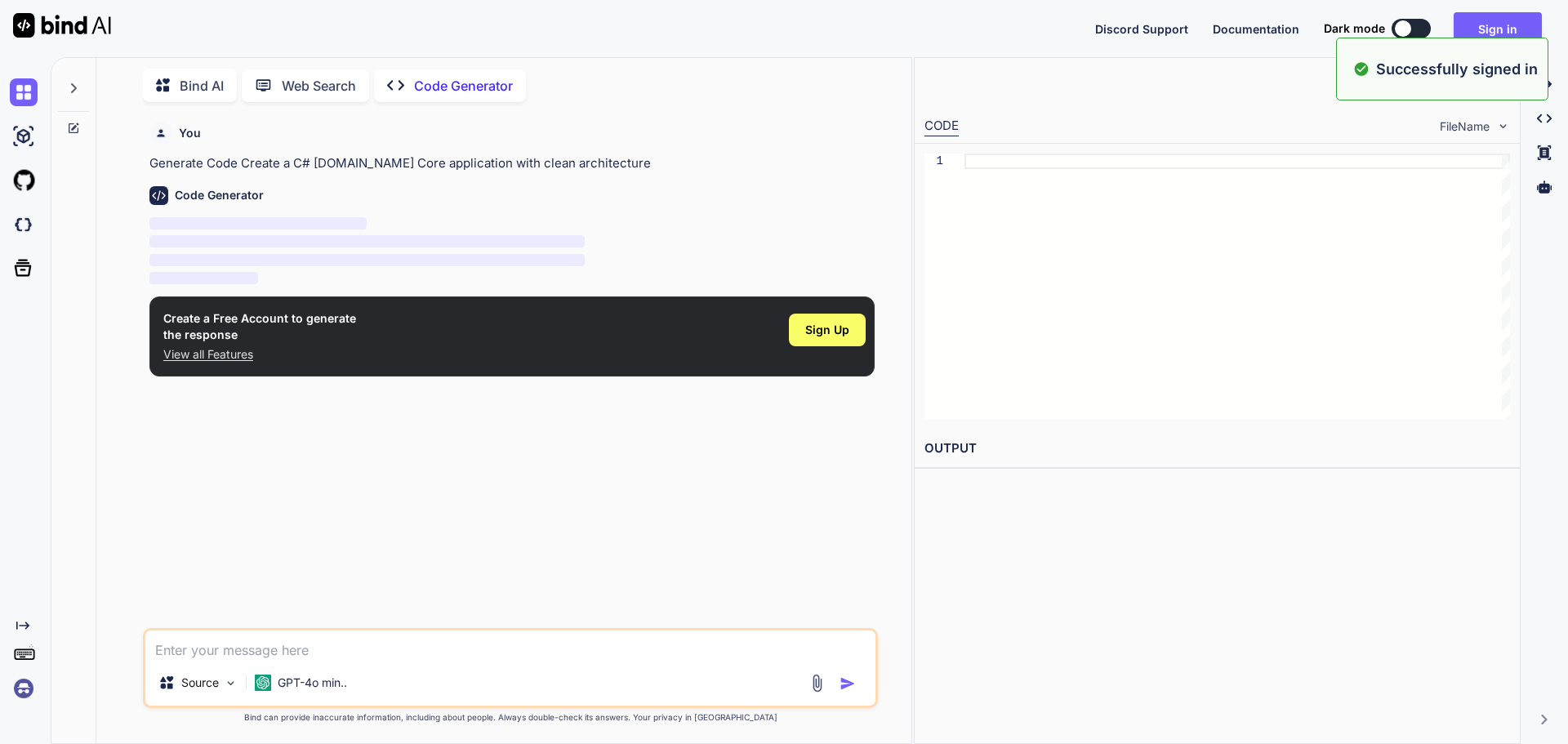
click at [671, 414] on div "You Generate Code Create a C# [DOMAIN_NAME] Core application with clean archite…" at bounding box center [513, 372] width 732 height 513
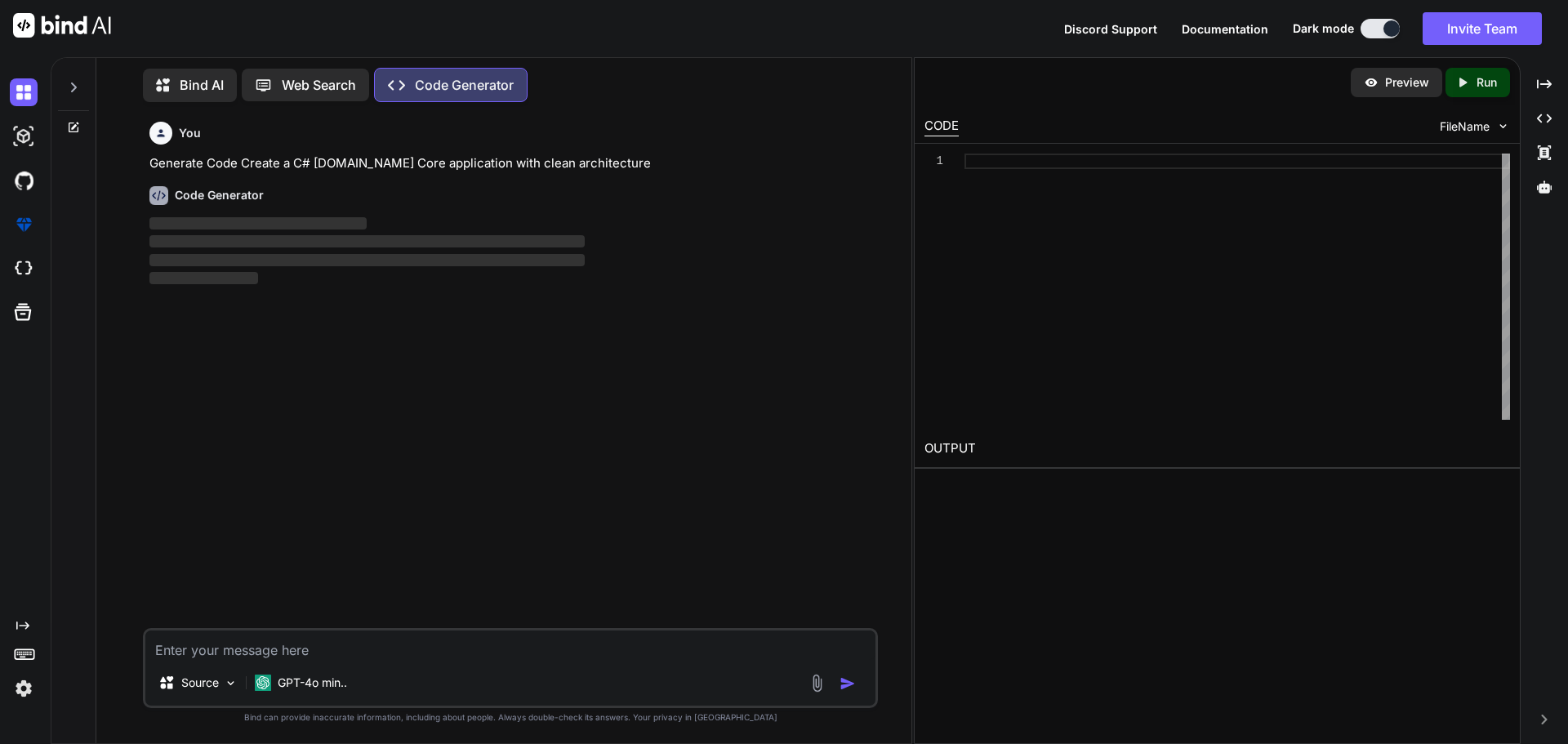
scroll to position [7, 0]
click at [76, 88] on icon at bounding box center [74, 88] width 13 height 13
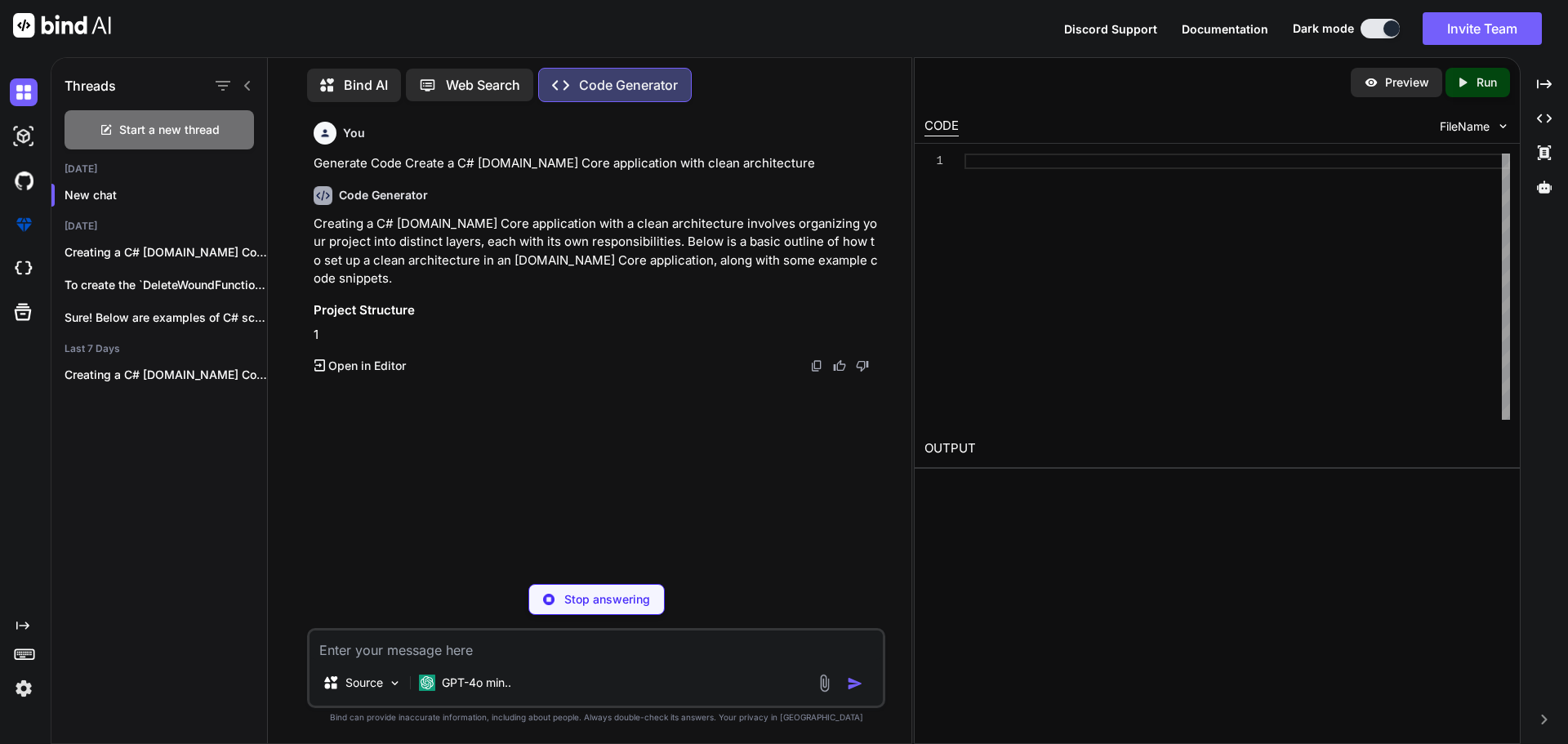
click at [574, 603] on p "Stop answering" at bounding box center [607, 599] width 86 height 16
type textarea "x"
click at [458, 661] on div "Source GPT-4o min.." at bounding box center [596, 668] width 578 height 80
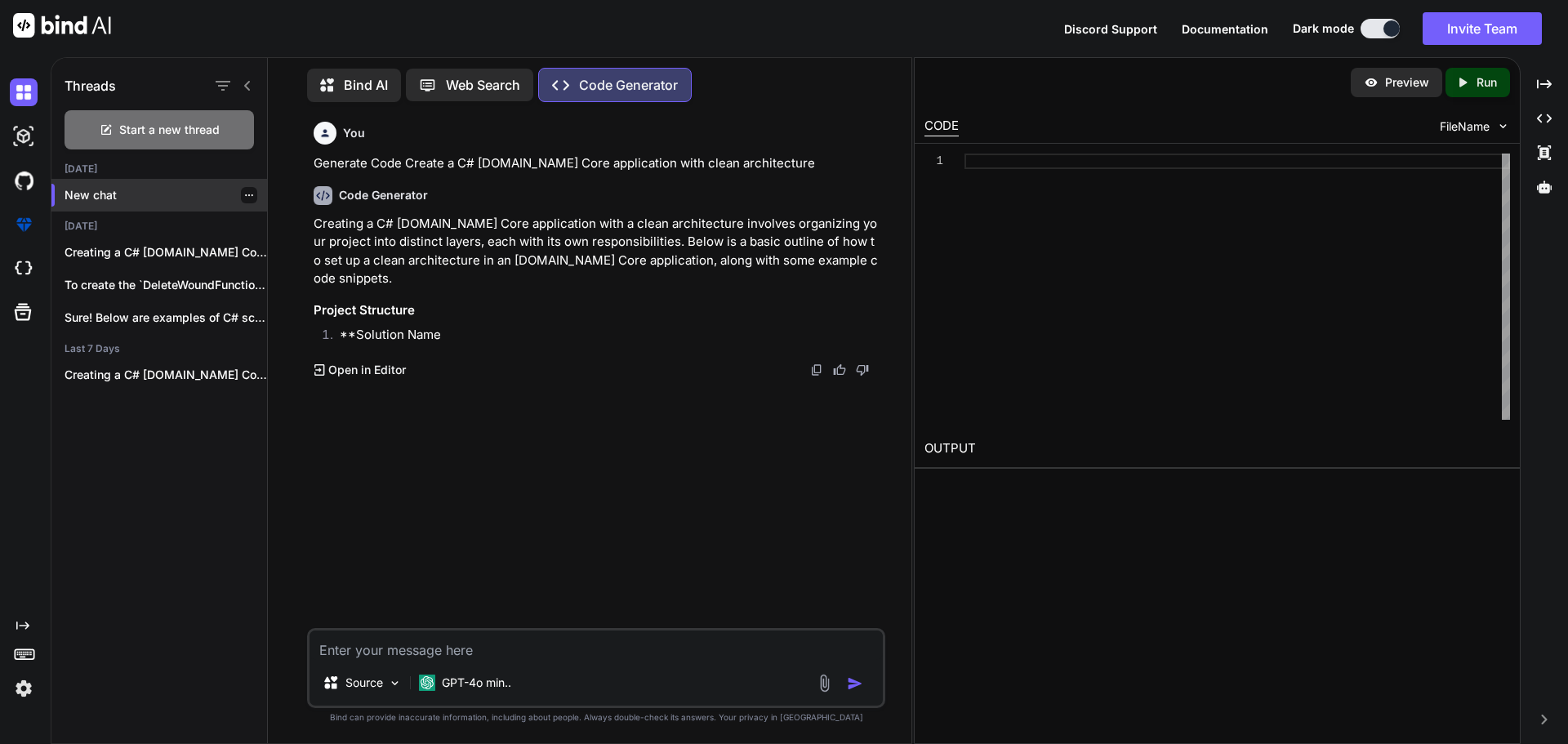
click at [84, 191] on p "New chat" at bounding box center [165, 195] width 202 height 16
click at [84, 192] on p "New chat" at bounding box center [165, 195] width 202 height 16
click at [543, 512] on div "You Generate Code Create a C# [DOMAIN_NAME] Core application with clean archite…" at bounding box center [598, 372] width 575 height 513
click at [245, 90] on div at bounding box center [233, 86] width 43 height 23
click at [246, 79] on icon at bounding box center [247, 86] width 13 height 13
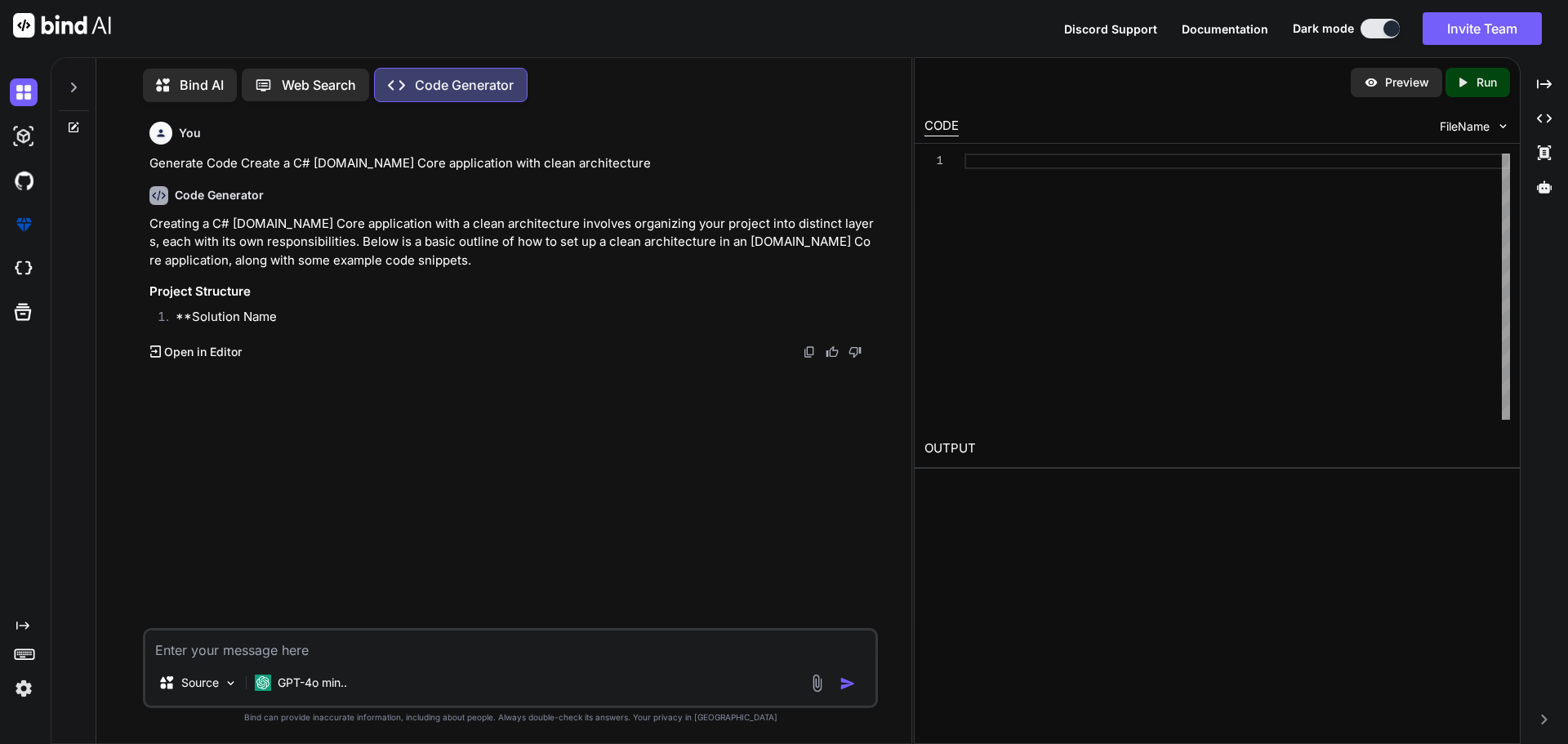
click at [246, 650] on textarea at bounding box center [511, 645] width 730 height 29
paste textarea "public async Task<PullResult<PatientPullResultOld>> PullEntitiesAsync(bool isOl…"
type textarea "public async Task<PullResult<PatientPullResultOld>> PullEntitiesAsync(bool isOl…"
type textarea "x"
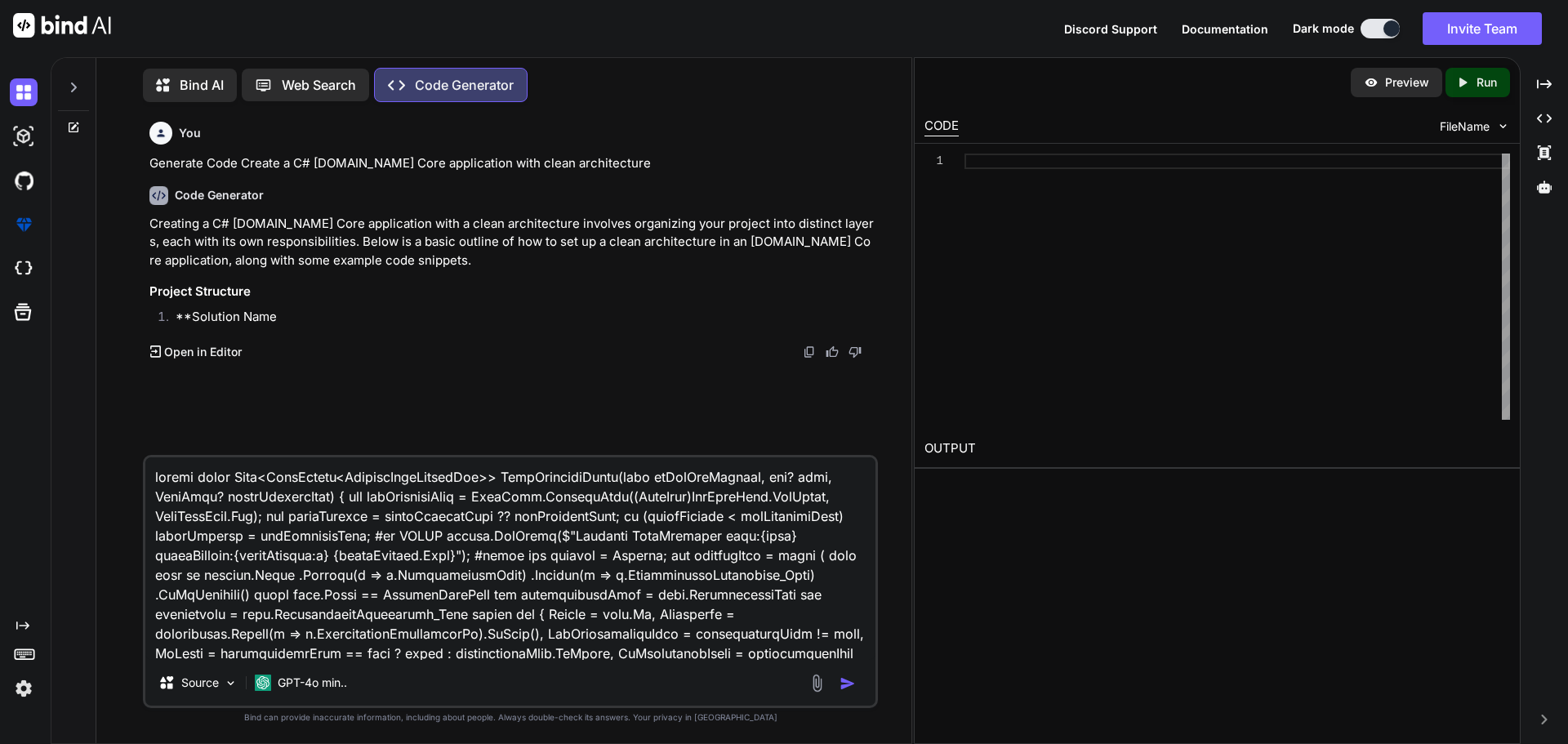
scroll to position [3137, 0]
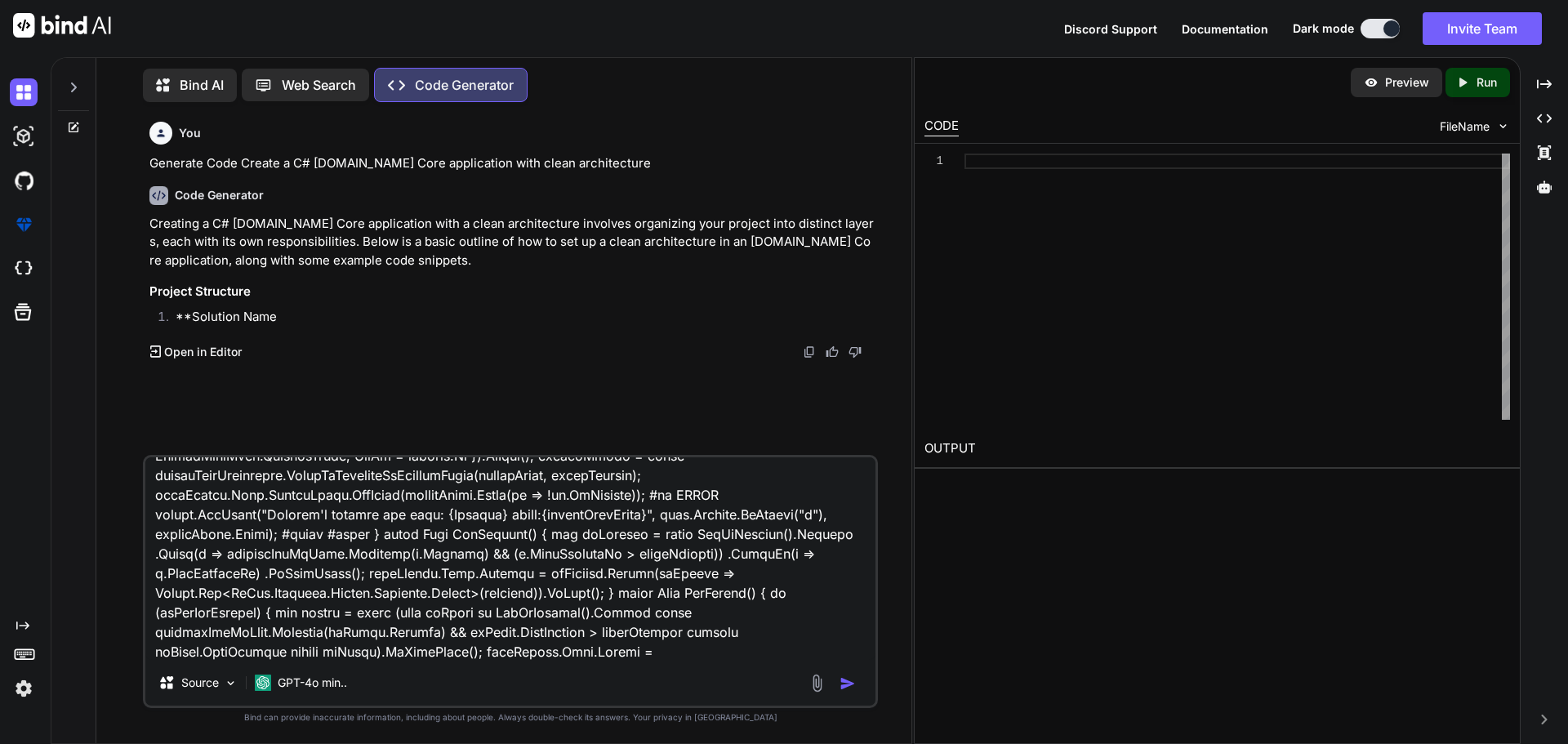
type textarea "public async Task<PullResult<PatientPullResultOld>> PullEntitiesAsync(bool isOl…"
type textarea "x"
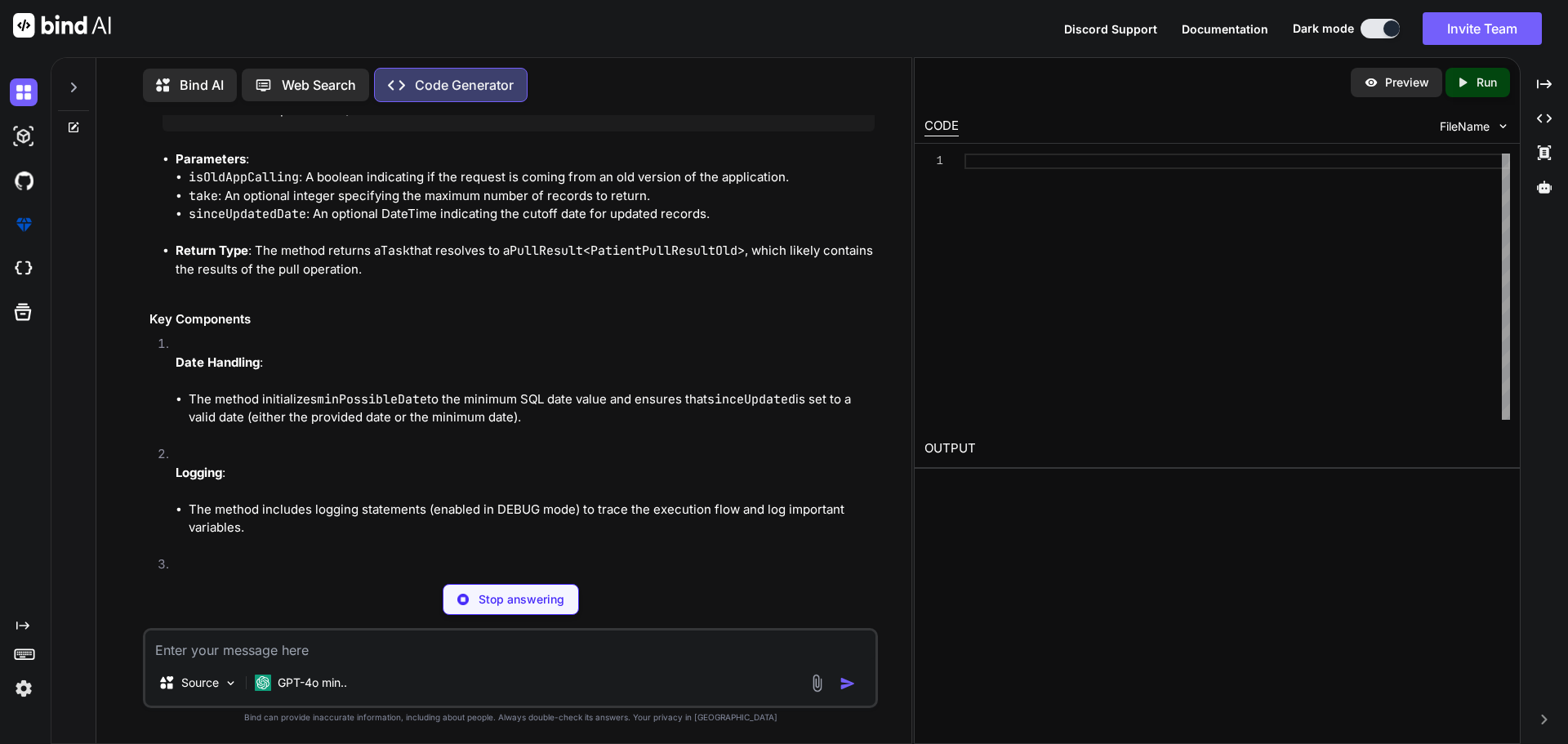
scroll to position [3214, 0]
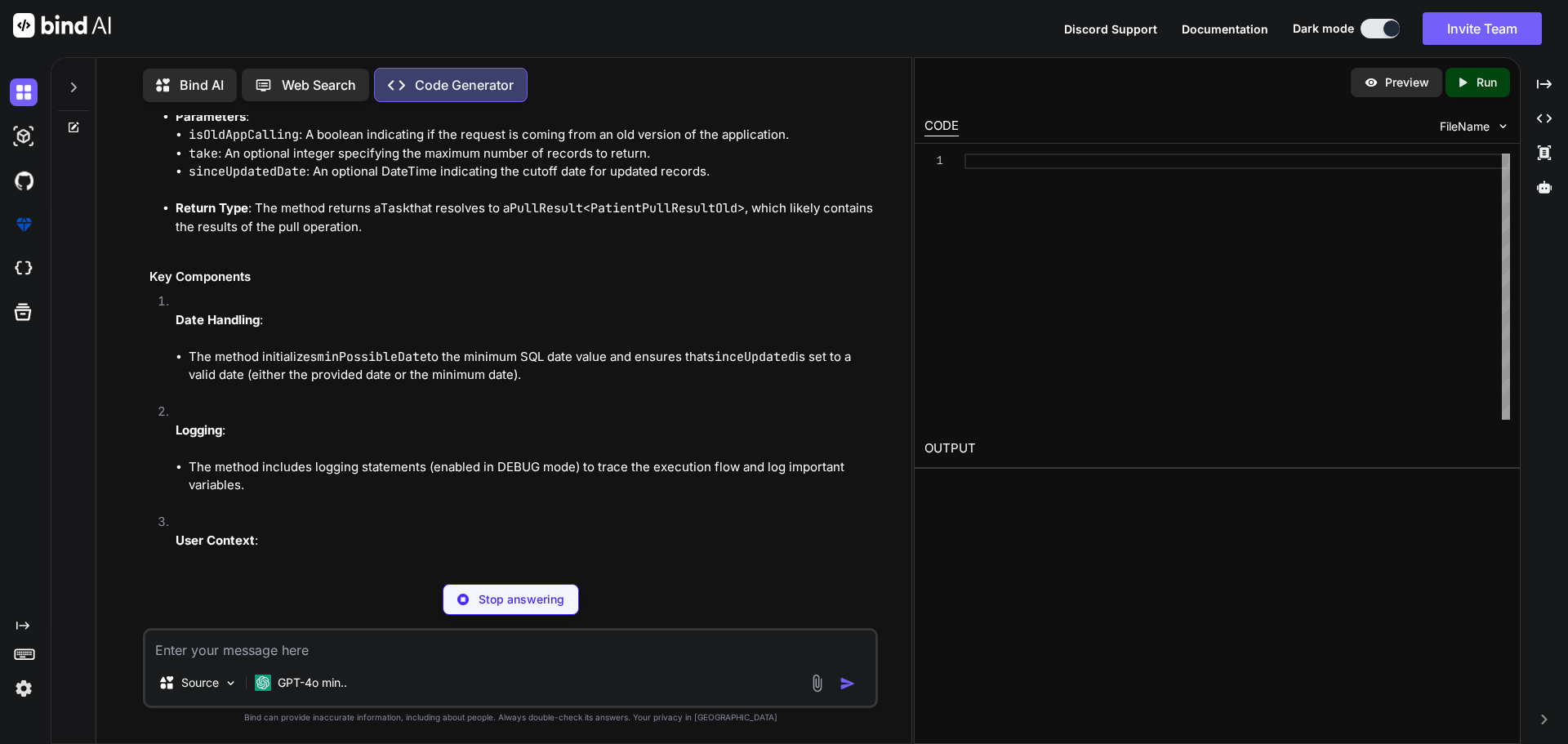
type textarea "x"
type textarea "public async Task<PullResult<PatientPullResultOld>> PullEntitiesAsync(bool isOl…"
type textarea "x"
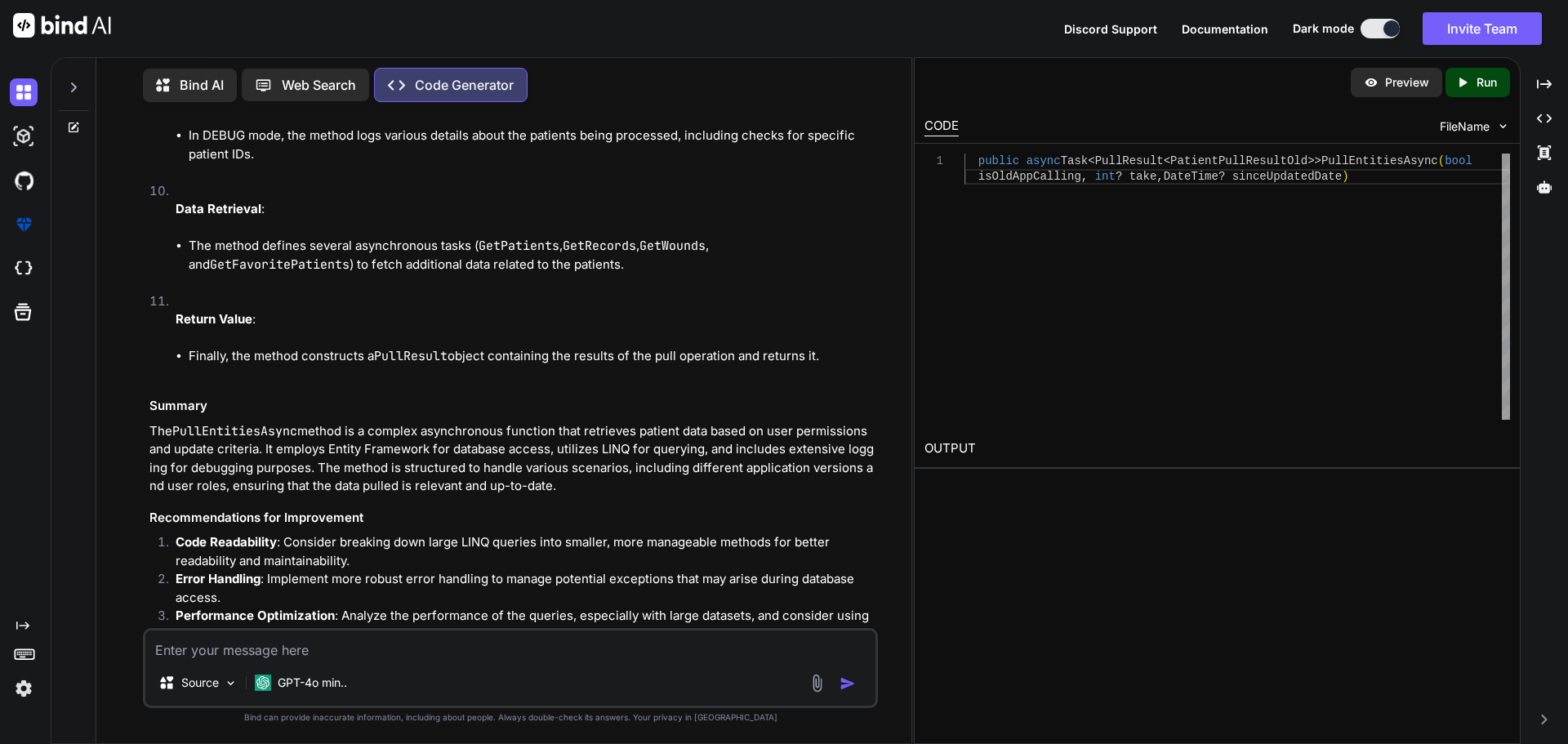
scroll to position [4363, 0]
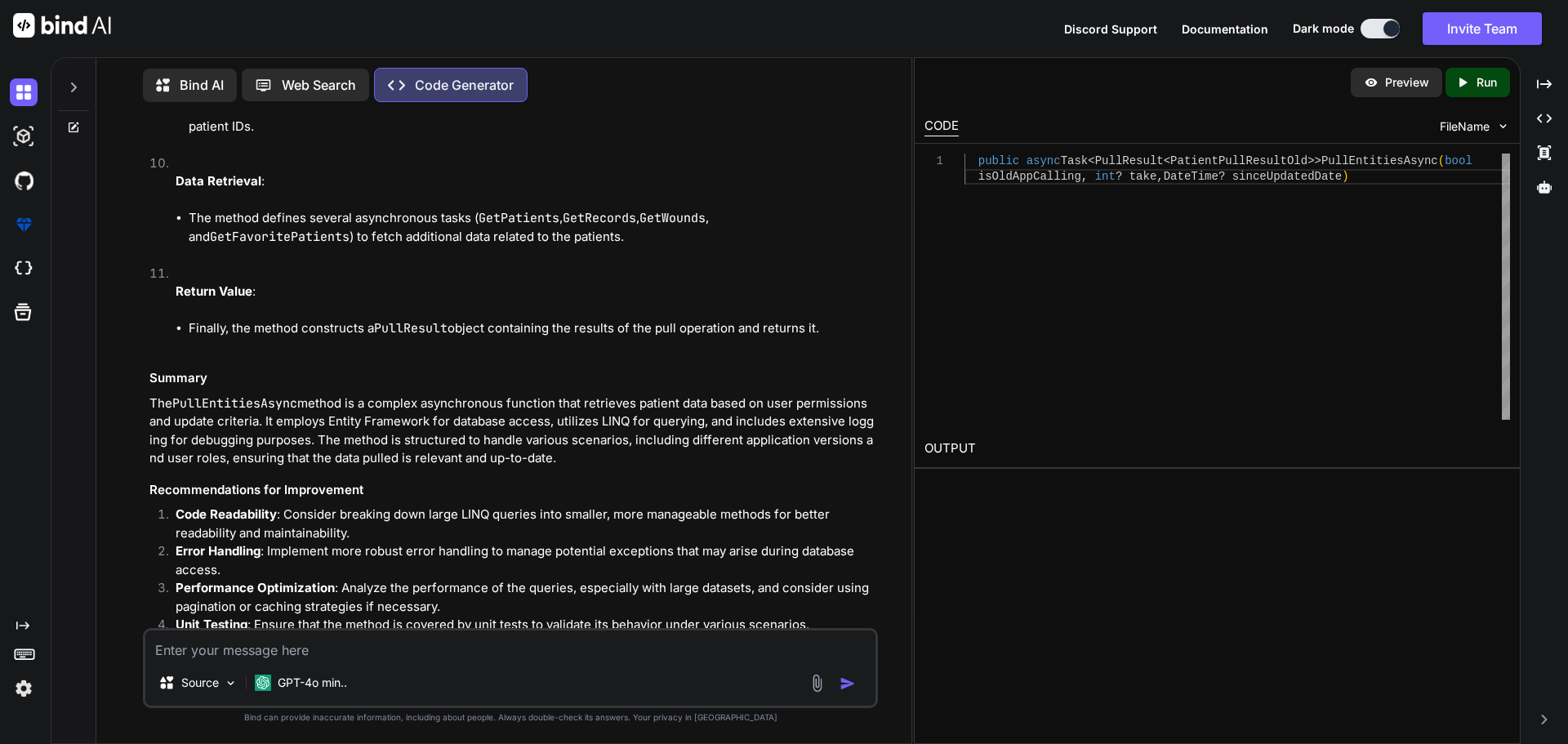
click at [192, 656] on textarea at bounding box center [511, 645] width 730 height 29
type textarea "w"
type textarea "x"
type textarea "we"
type textarea "x"
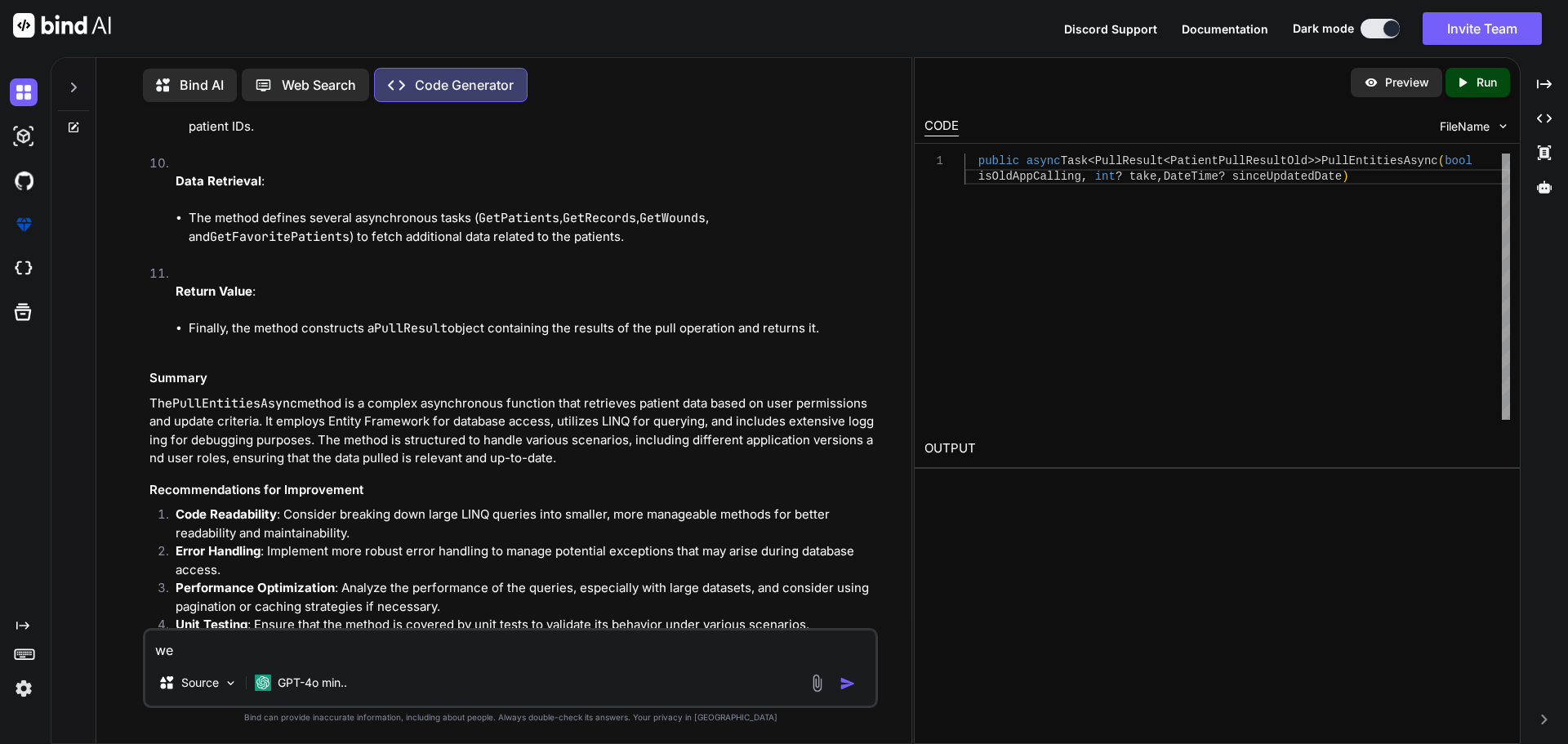
type textarea "we"
type textarea "x"
type textarea "we h"
type textarea "x"
type textarea "we ha"
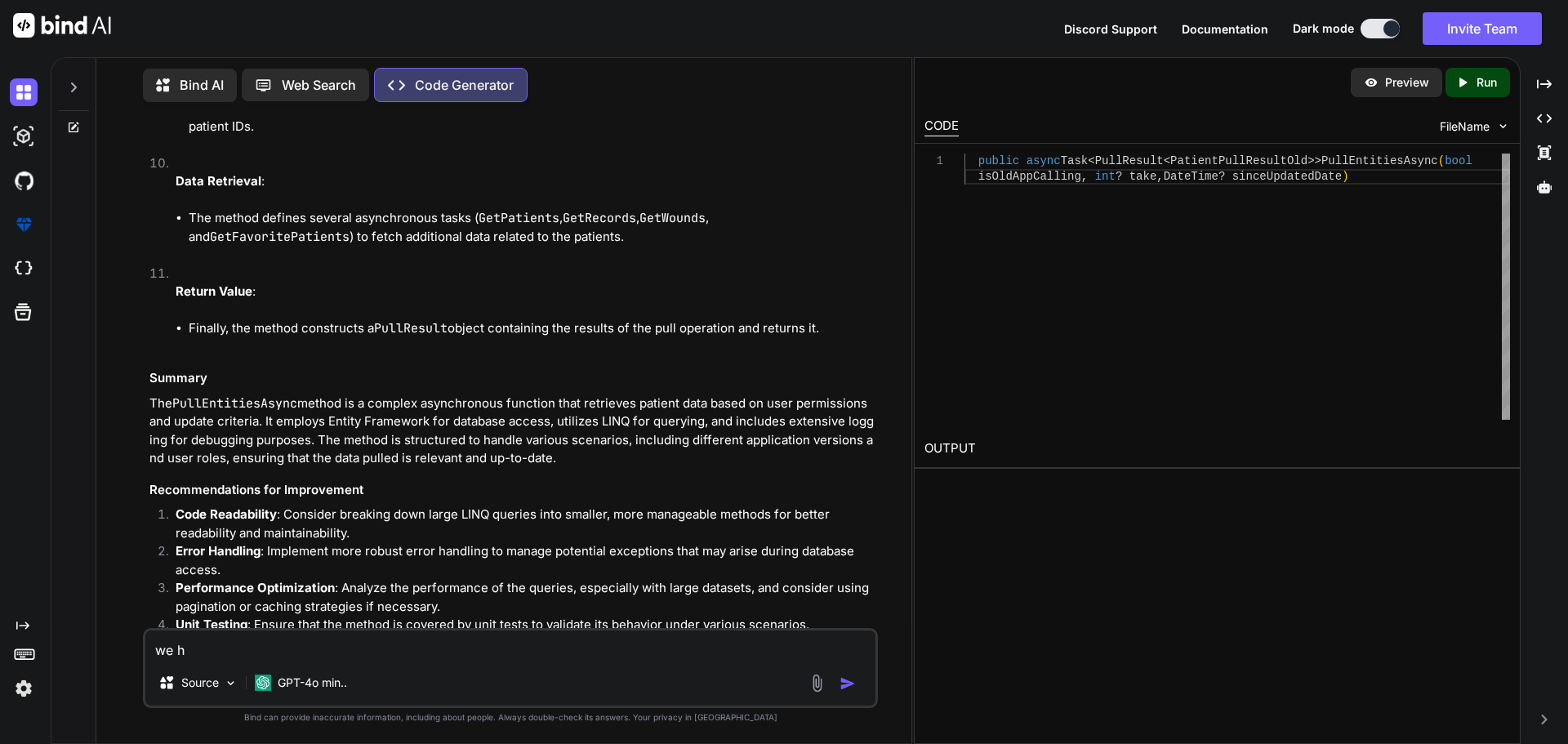
type textarea "x"
type textarea "we hav"
type textarea "x"
type textarea "we have"
type textarea "x"
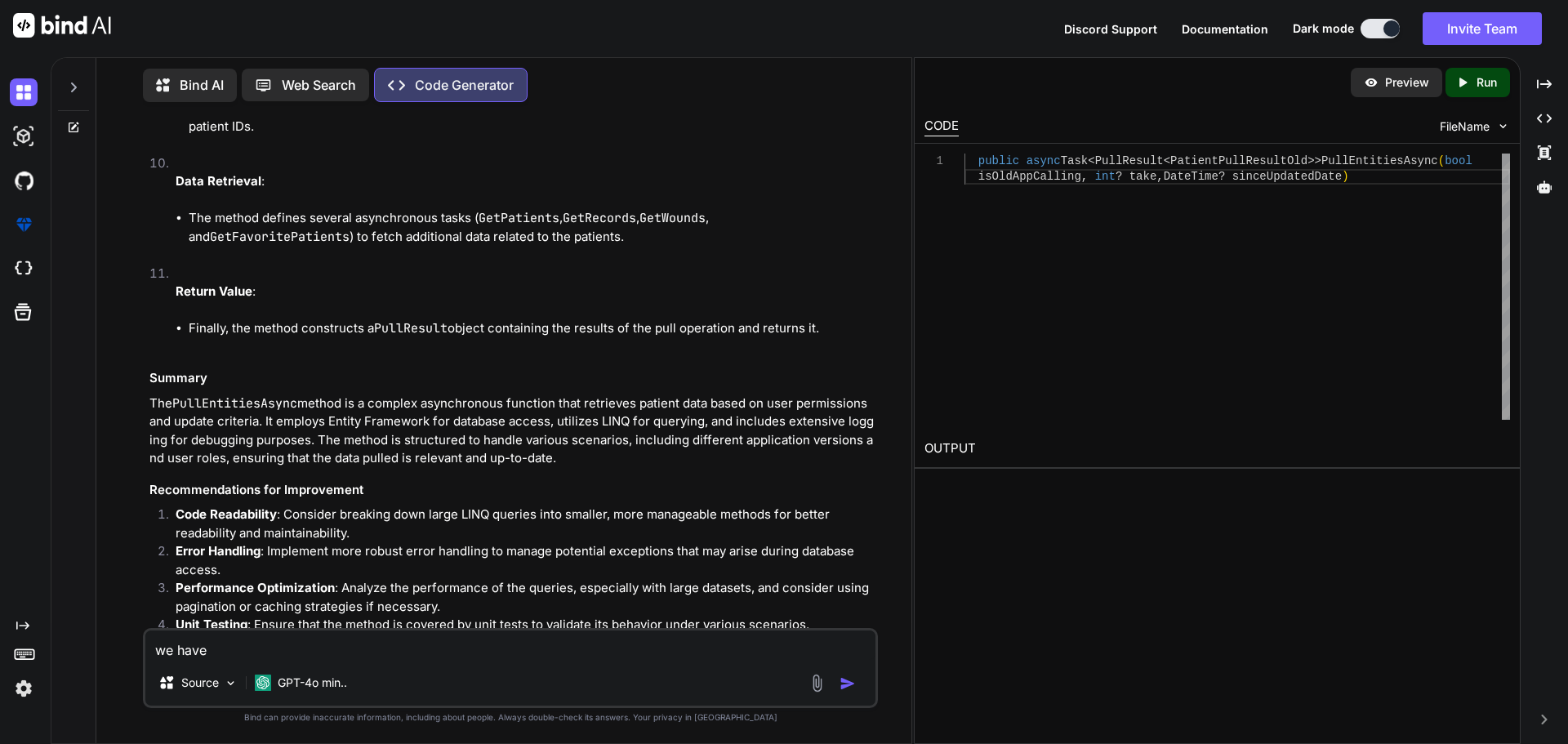
type textarea "we have"
type textarea "x"
type textarea "we have t"
type textarea "x"
type textarea "we have to"
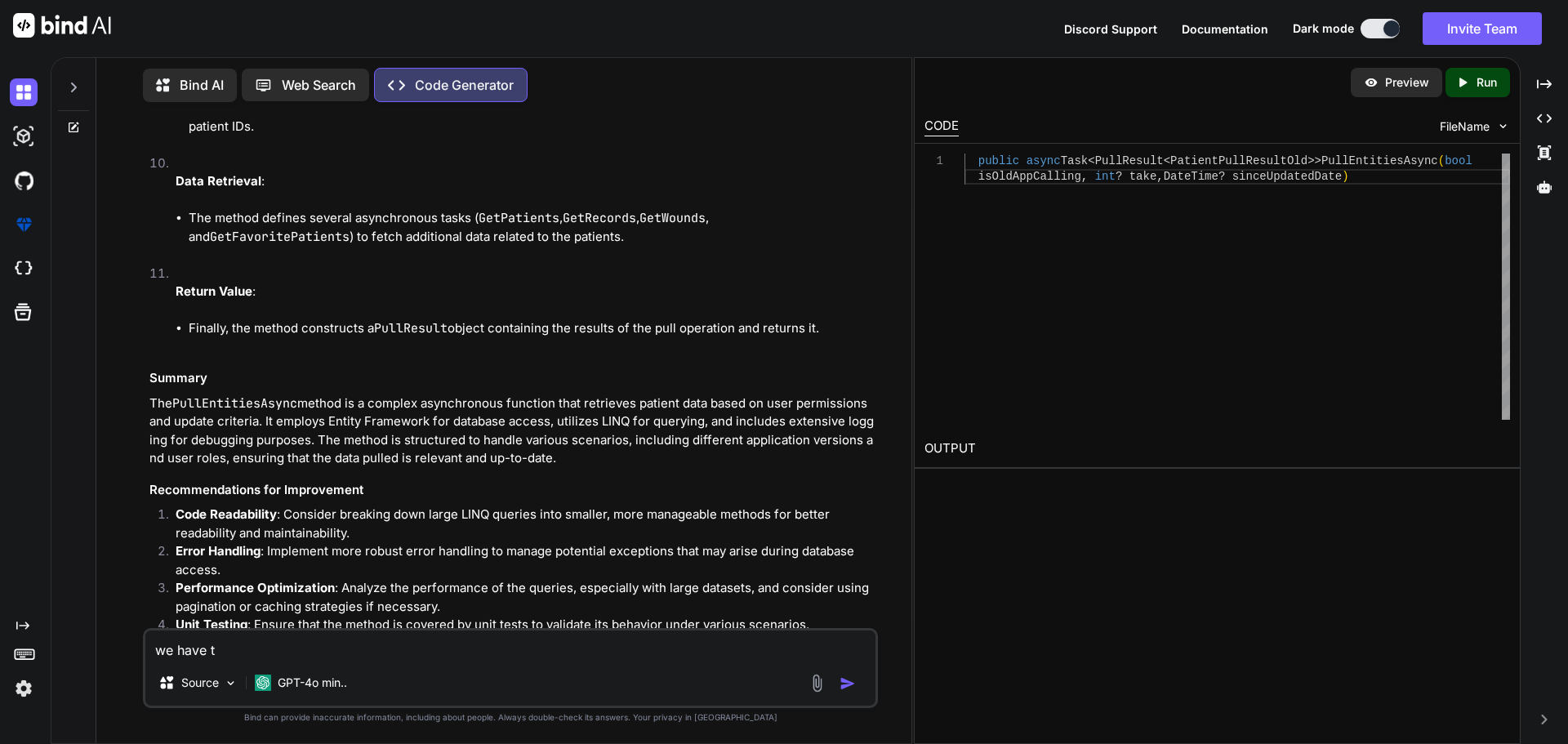
type textarea "x"
type textarea "we have to"
type textarea "x"
type textarea "we have to a"
type textarea "x"
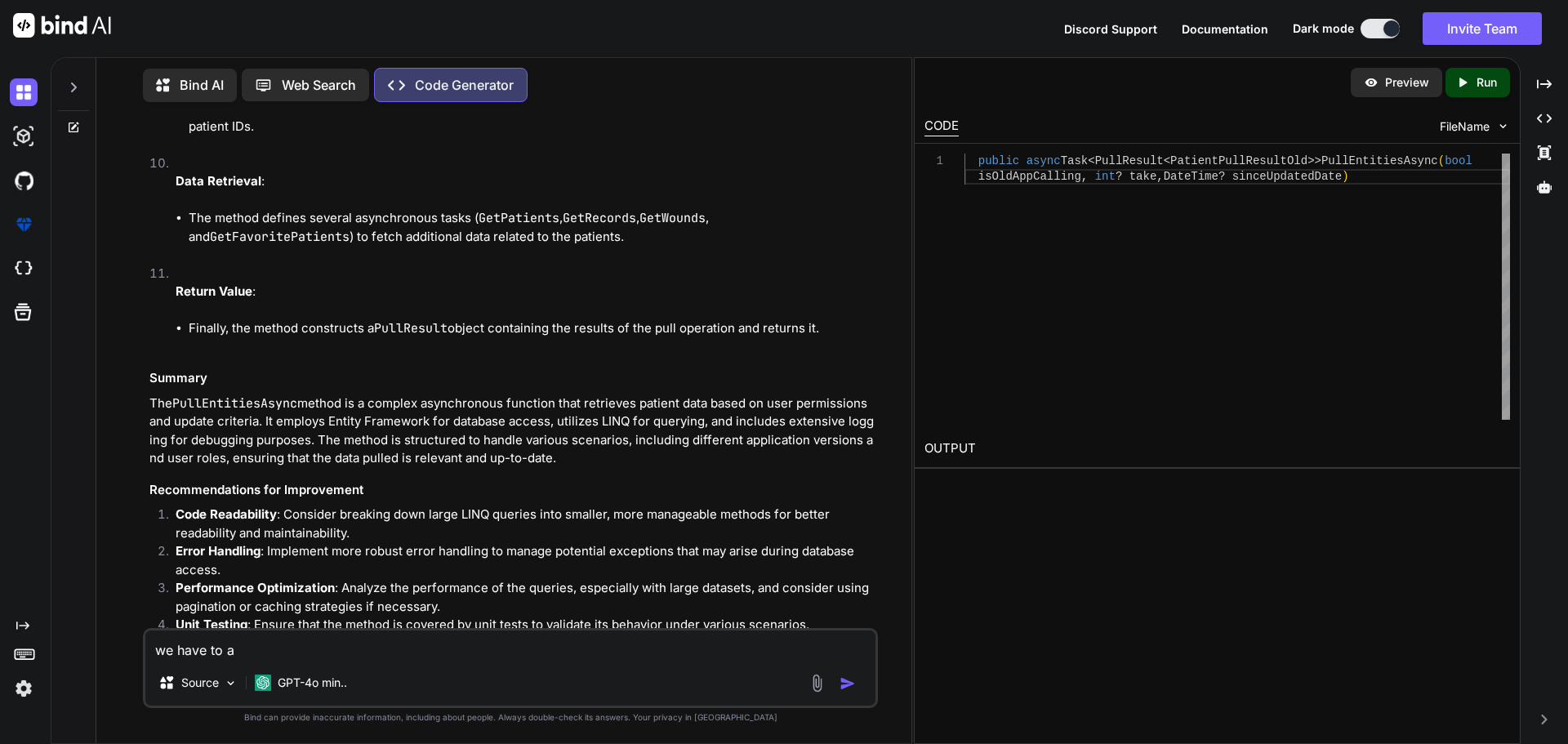
type textarea "we have to ad"
type textarea "x"
type textarea "we have to add"
type textarea "x"
type textarea "we have to add"
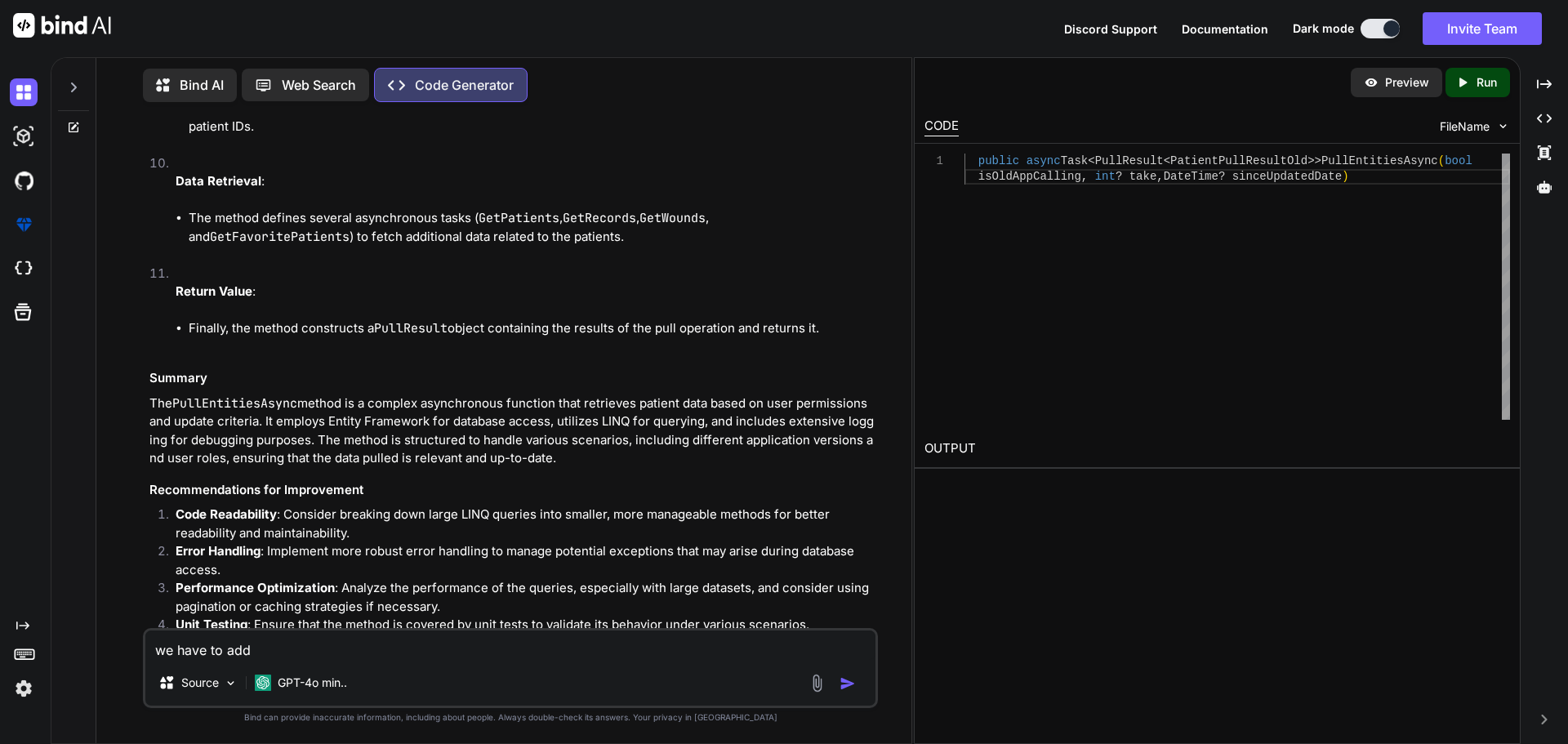
type textarea "x"
type textarea "we have to add t"
type textarea "x"
type textarea "we have to add th"
type textarea "x"
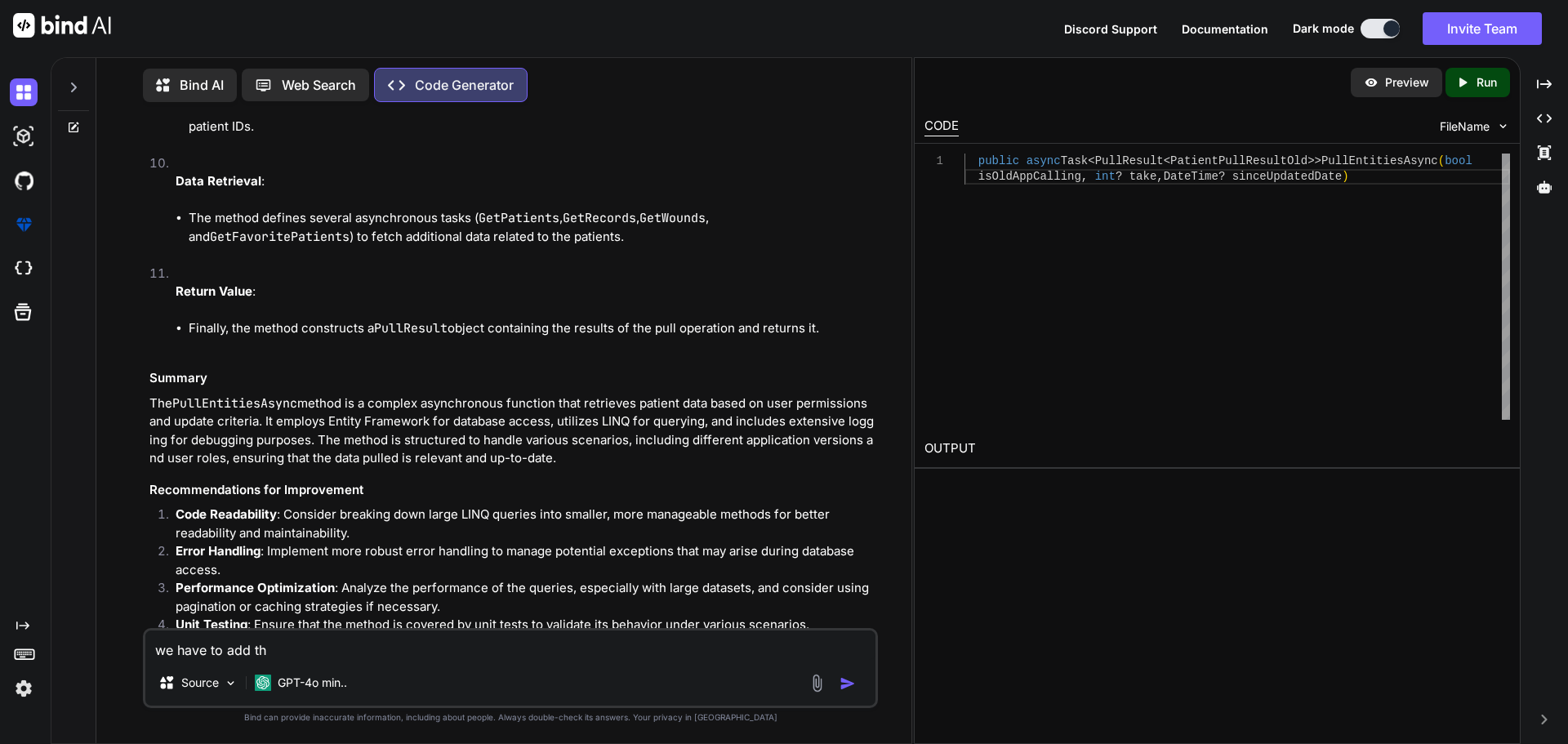
type textarea "we have to add the"
type textarea "x"
type textarea "we have to add the"
type textarea "x"
type textarea "we have to add the f"
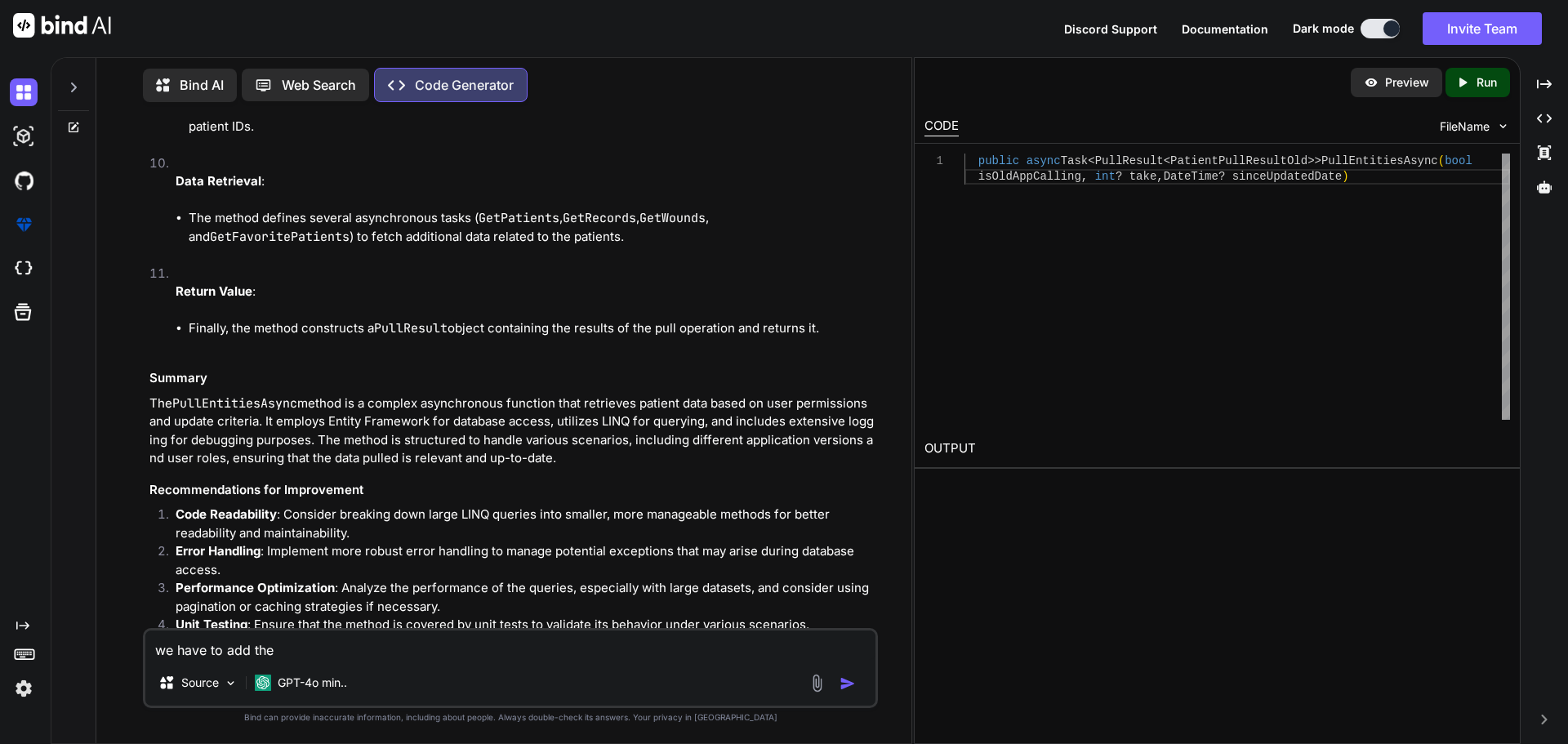
type textarea "x"
type textarea "we have to add the fi"
type textarea "x"
type textarea "we have to add the fil"
type textarea "x"
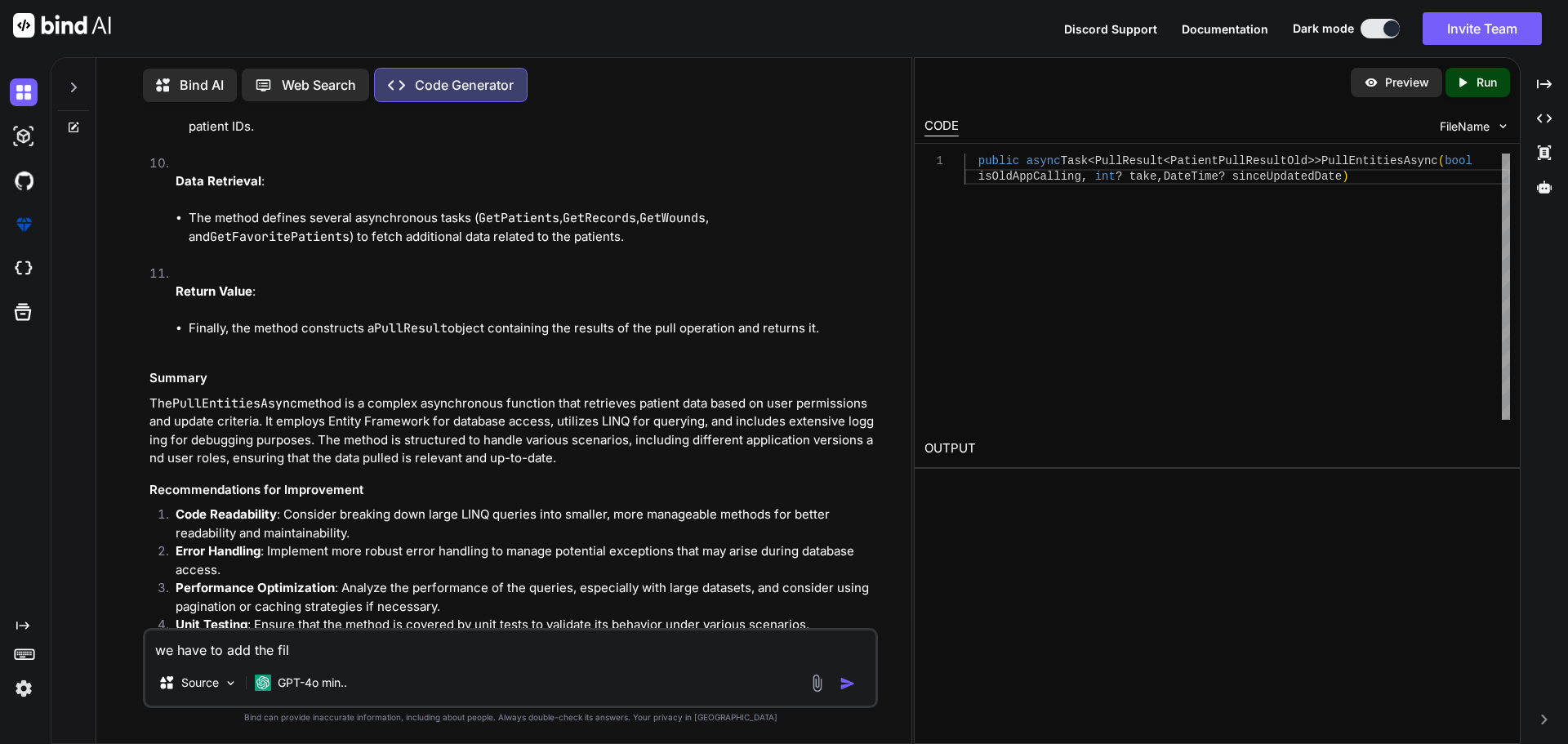
type textarea "we have to add the fily"
type textarea "x"
type textarea "we have to add the fil"
type textarea "x"
type textarea "we have to add the filt"
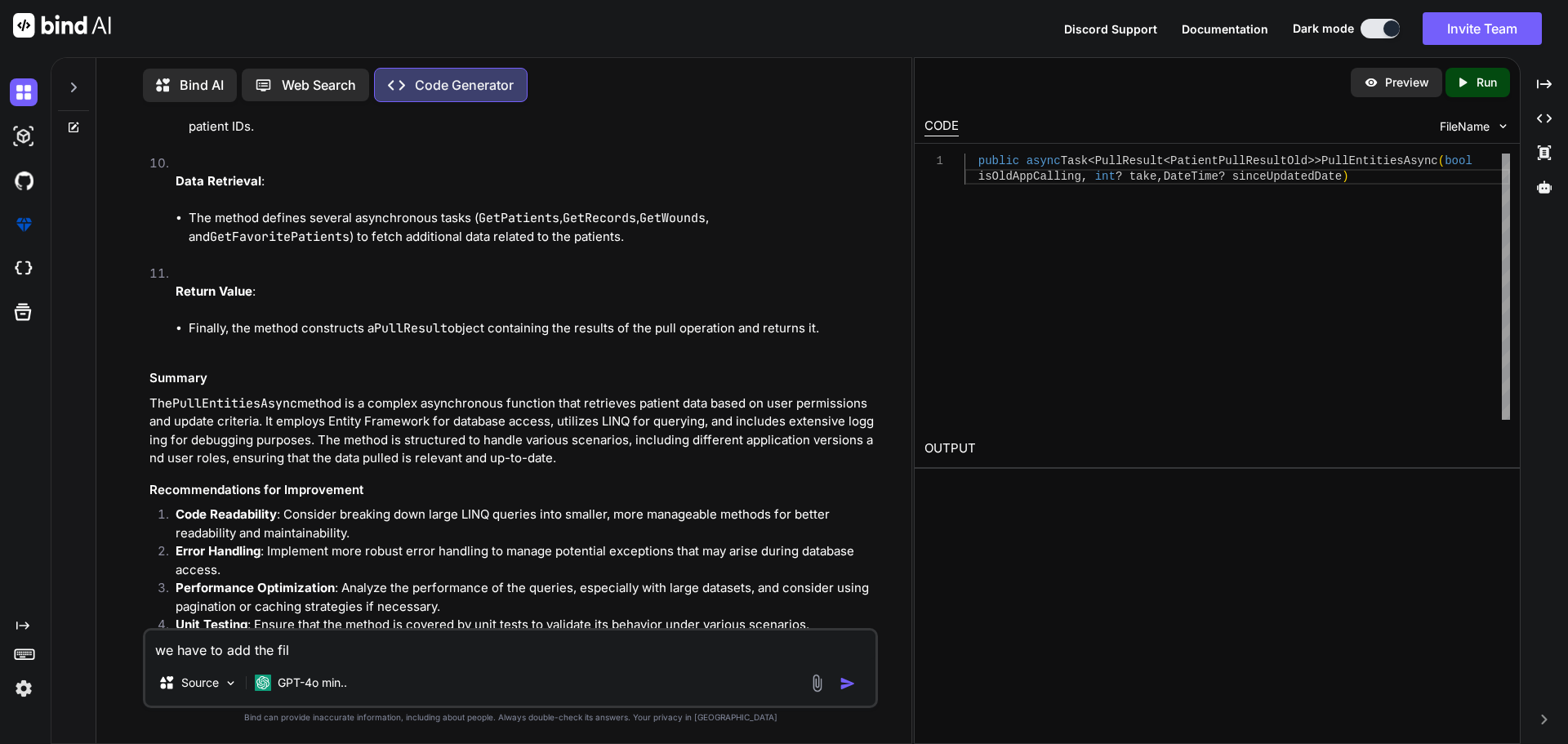
type textarea "x"
type textarea "we have to add the filte"
type textarea "x"
type textarea "we have to add the filter"
type textarea "x"
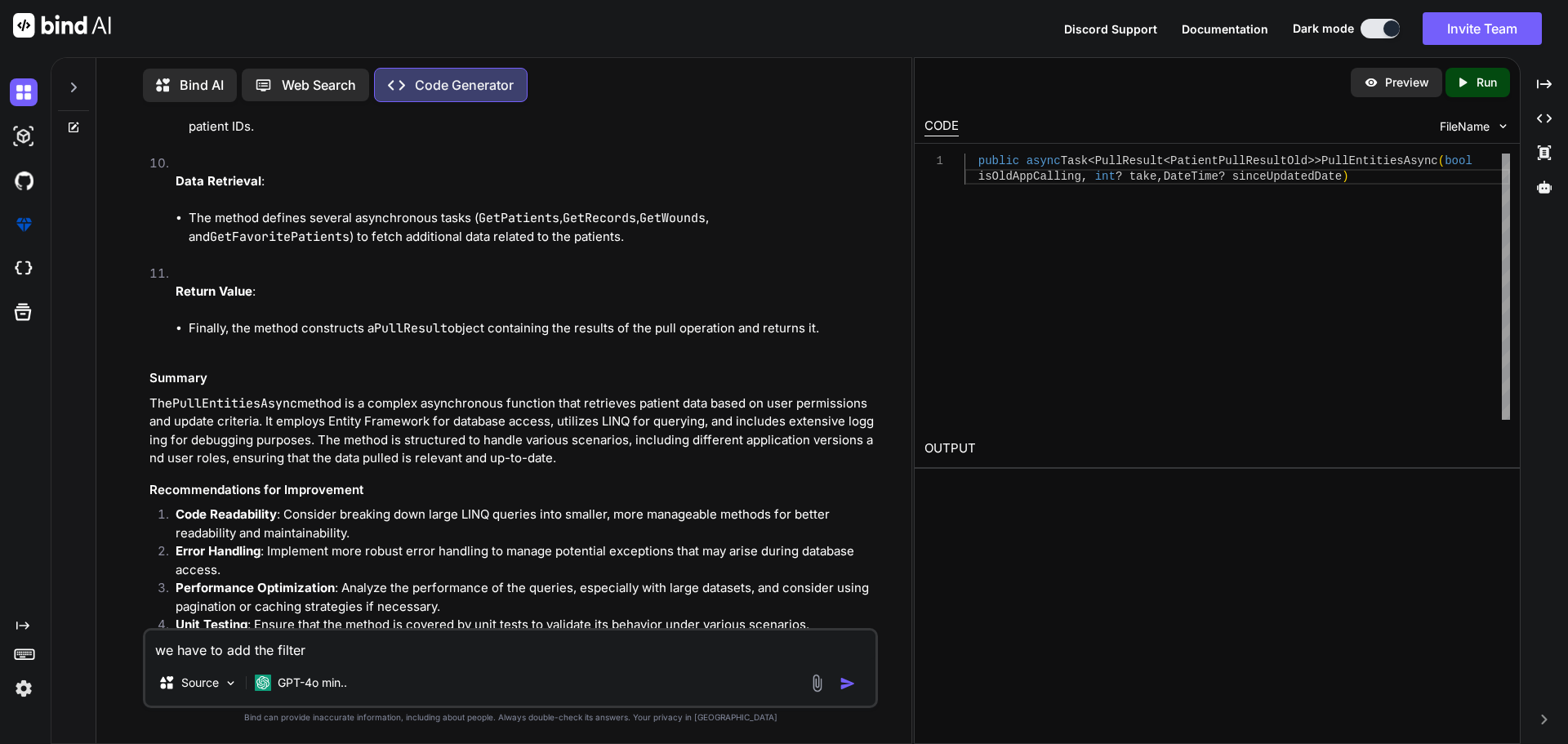
type textarea "we have to add the filters"
type textarea "x"
type textarea "we have to add the filters"
type textarea "x"
type textarea "we have to add the filters f"
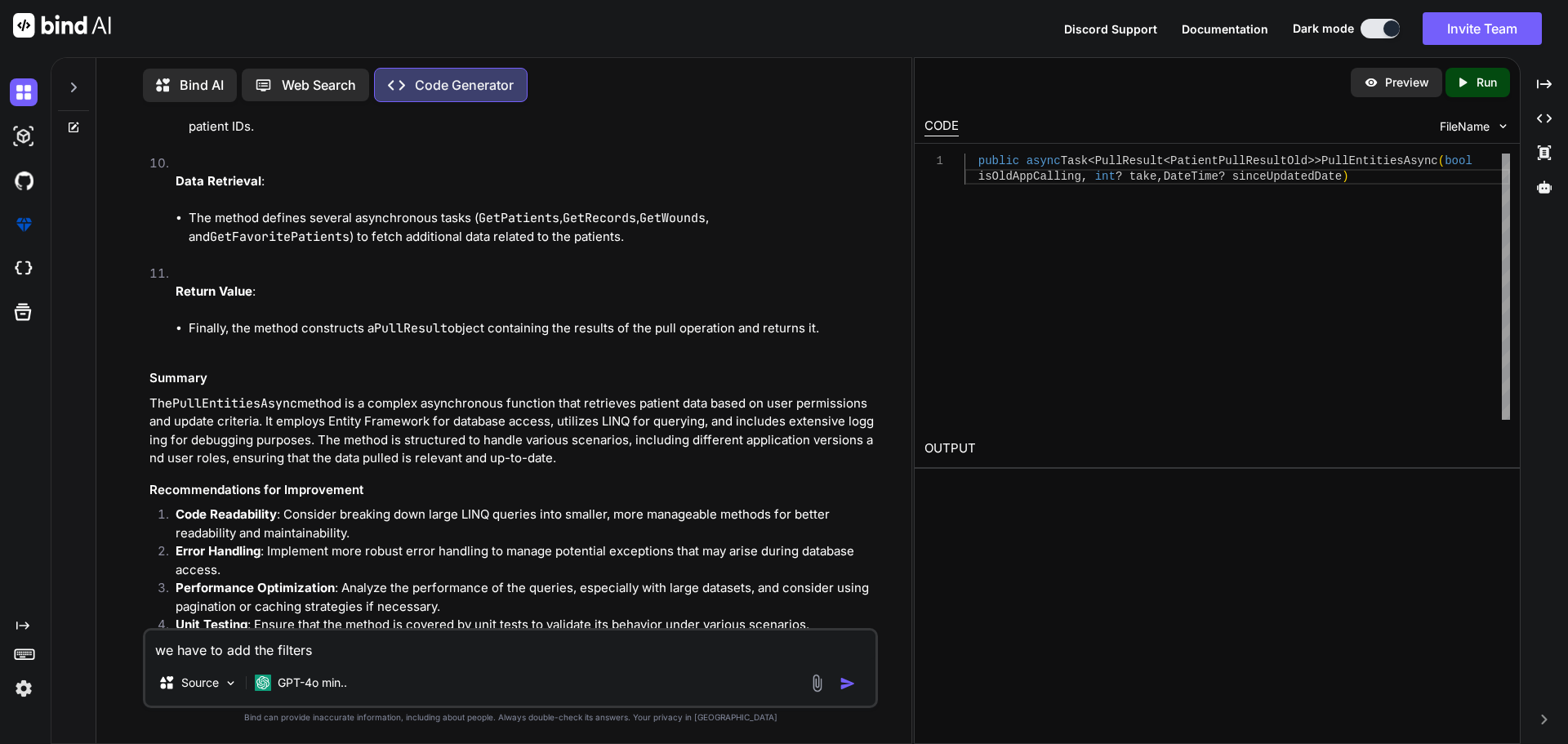
type textarea "x"
type textarea "we have to add the filters fo"
type textarea "x"
type textarea "we have to add the filters for"
type textarea "x"
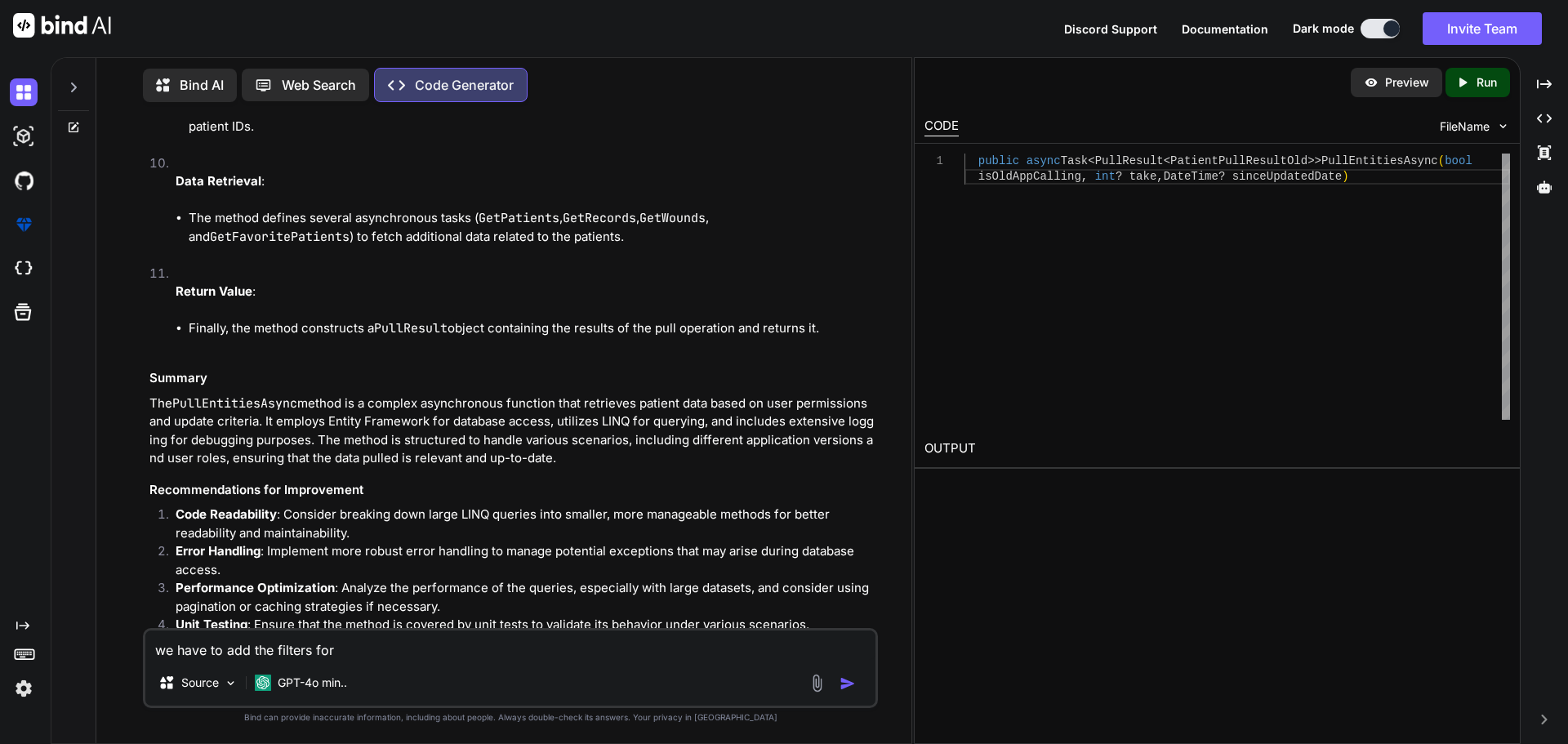
type textarea "we have to add the filters for"
type textarea "x"
type textarea "we have to add the filters for t"
type textarea "x"
type textarea "we have to add the filters for"
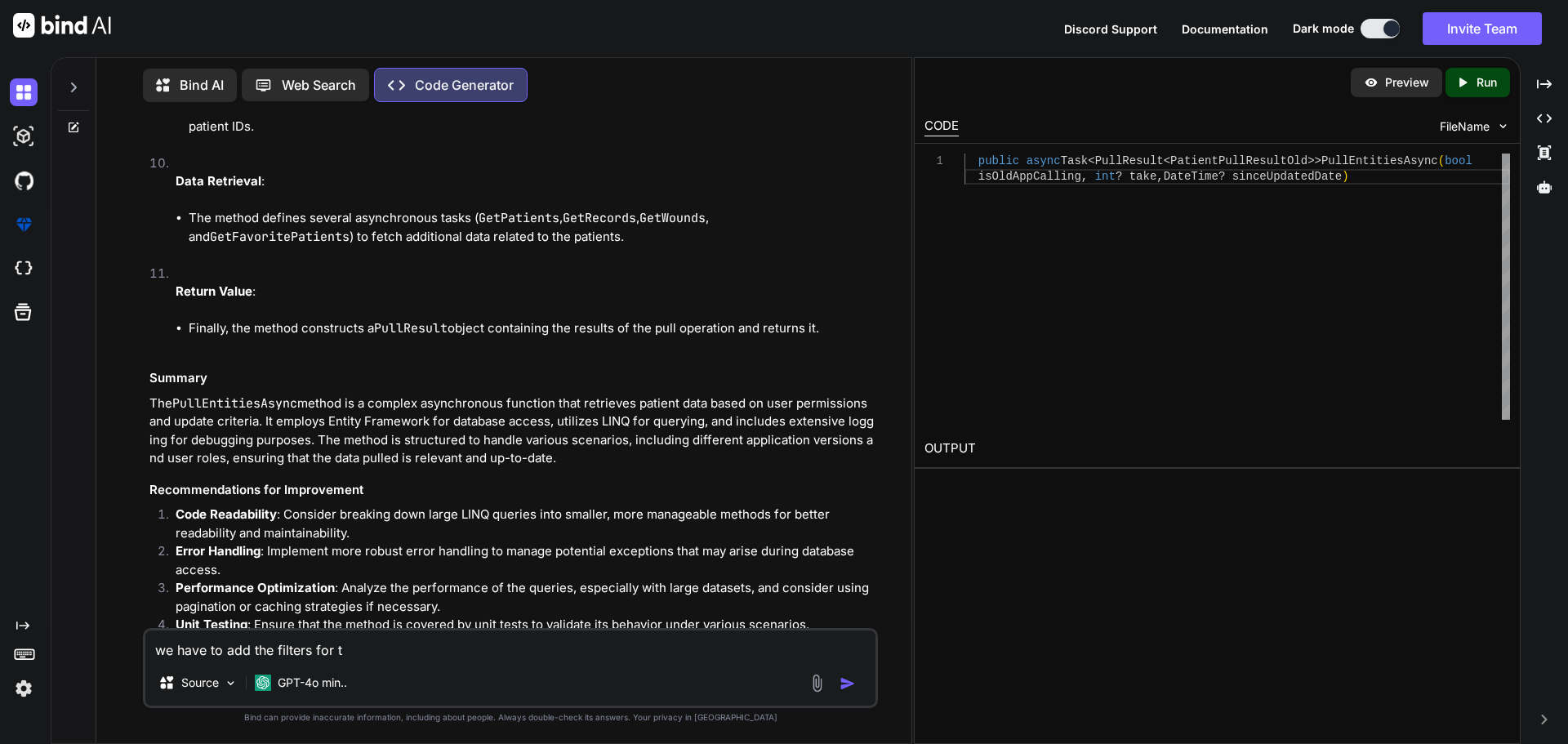
type textarea "x"
type textarea "we have to add the filters for t"
type textarea "x"
type textarea "we have to add the filters for th"
type textarea "x"
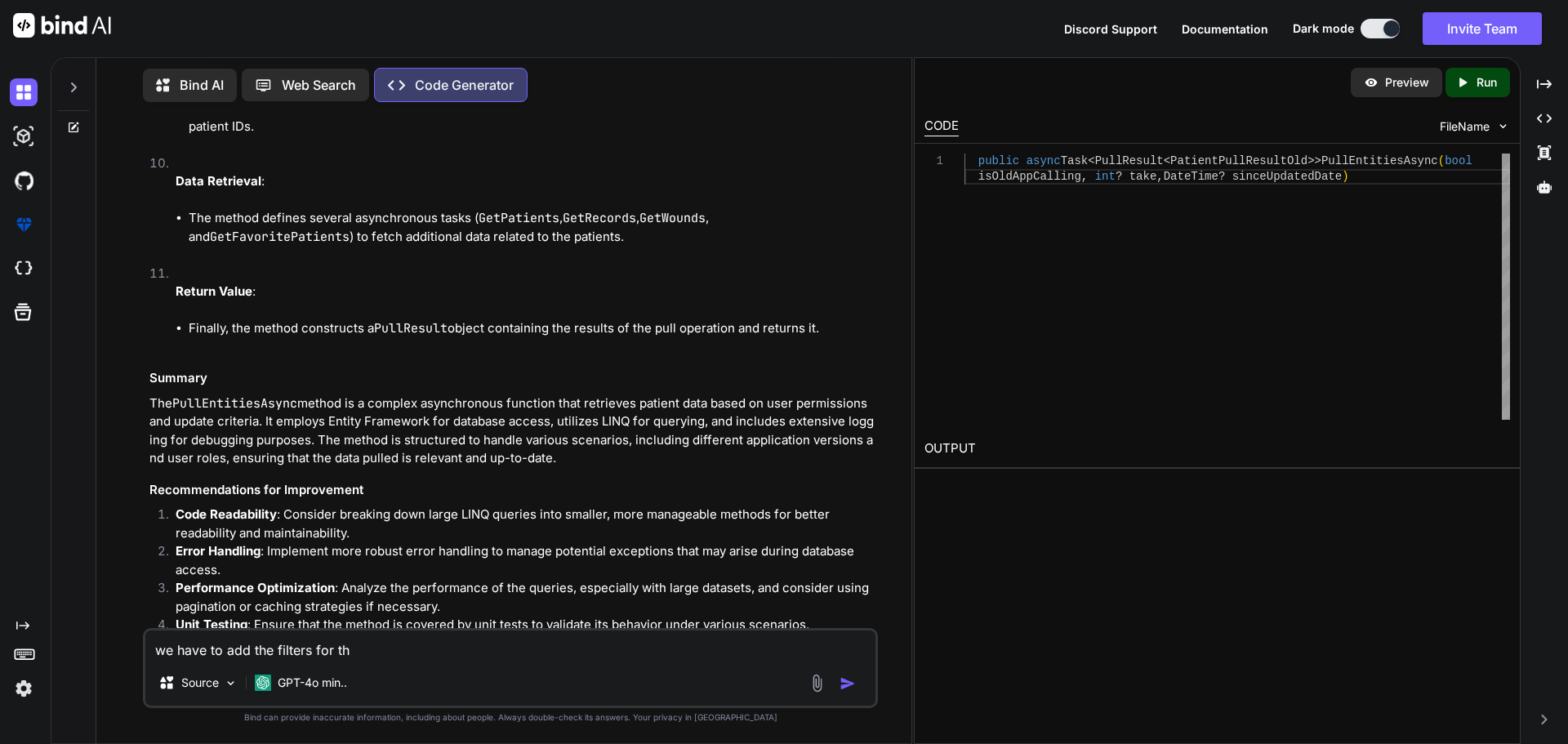
type textarea "we have to add the filters for the"
type textarea "x"
type textarea "we have to add the filters for the"
type textarea "x"
type textarea "we have to add the filters for the d"
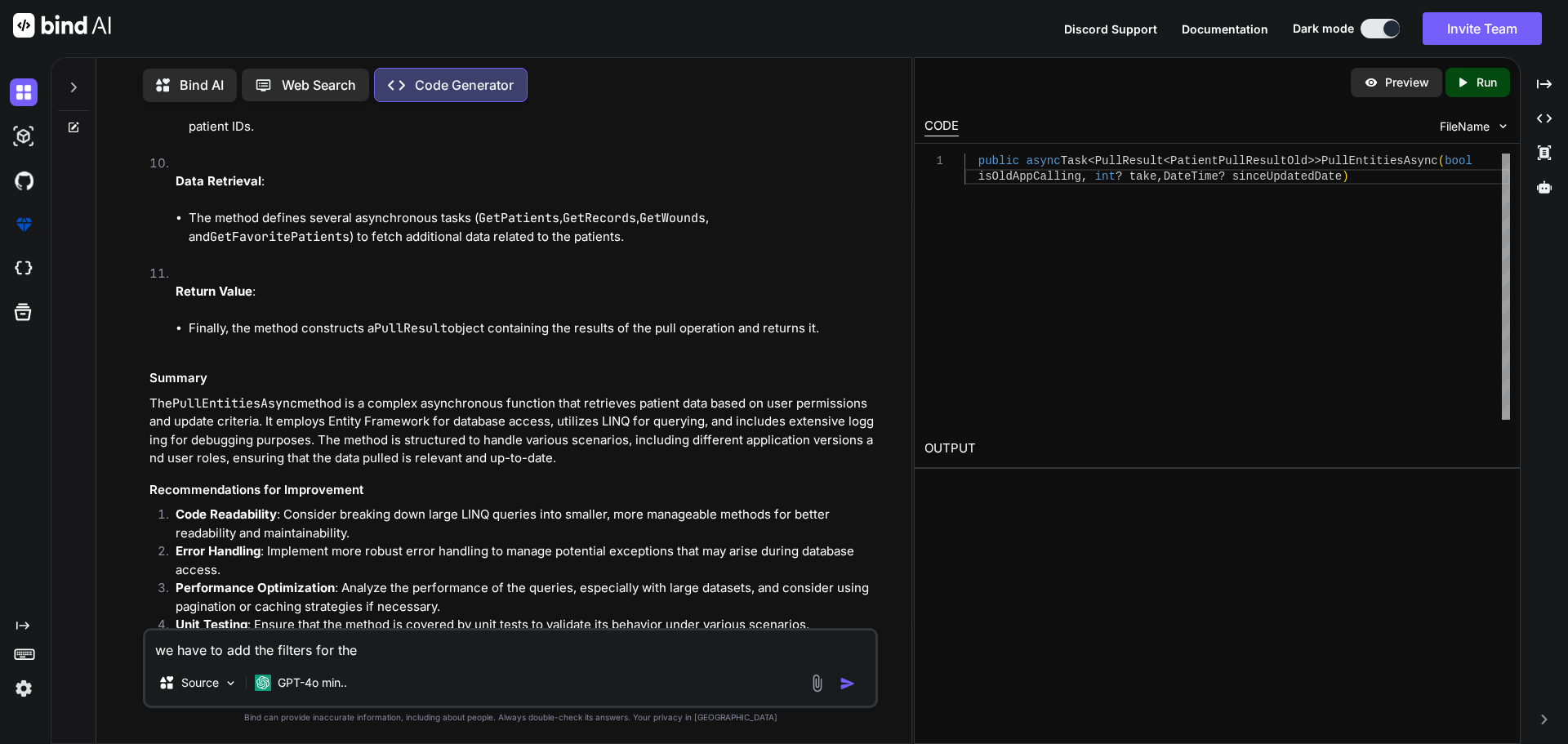
type textarea "x"
type textarea "we have to add the filters for the da"
type textarea "x"
type textarea "we have to add the filters for the dae"
type textarea "x"
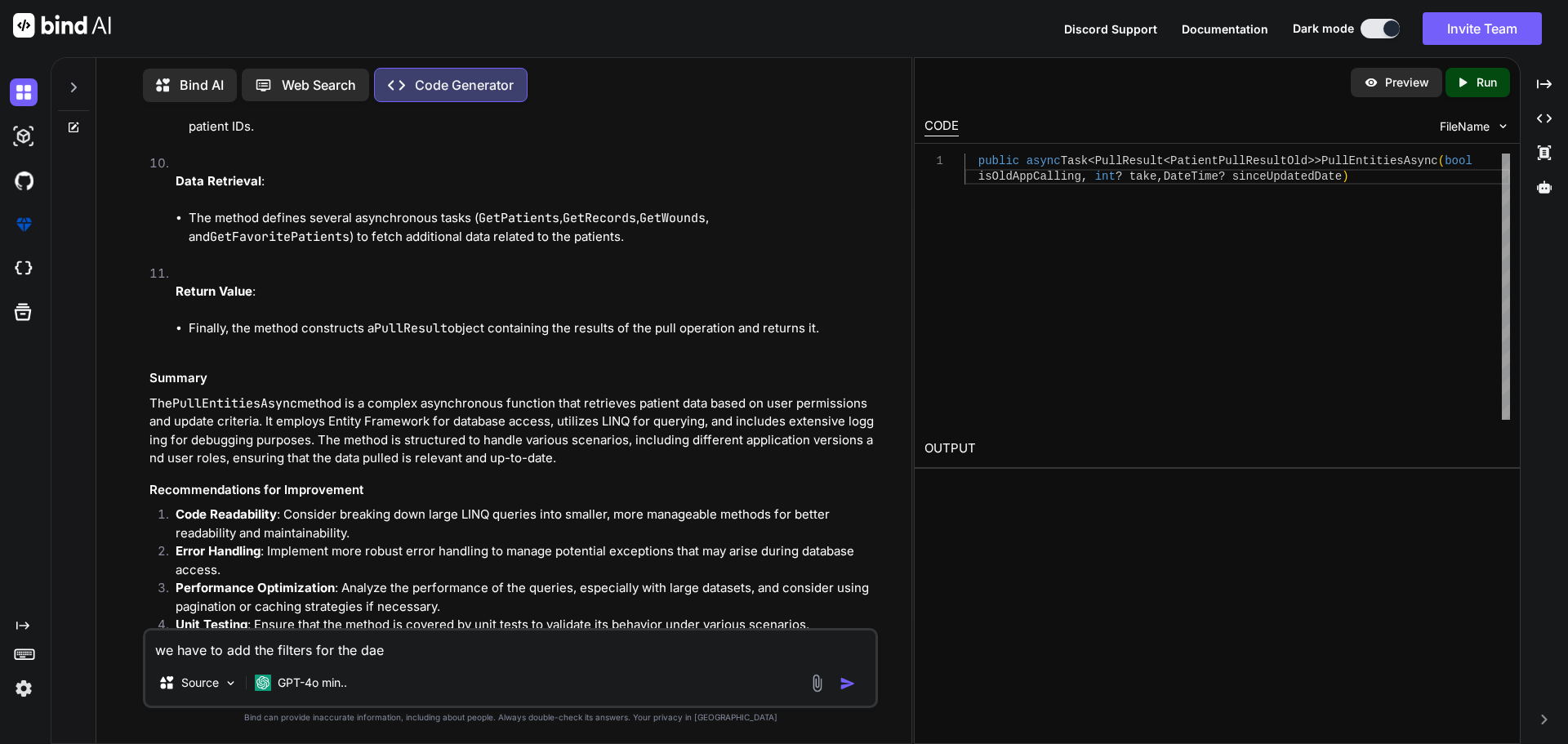
type textarea "we have to add the filters for the da"
type textarea "x"
type textarea "we have to add the filters for the dat"
type textarea "x"
type textarea "we have to add the filters for the date"
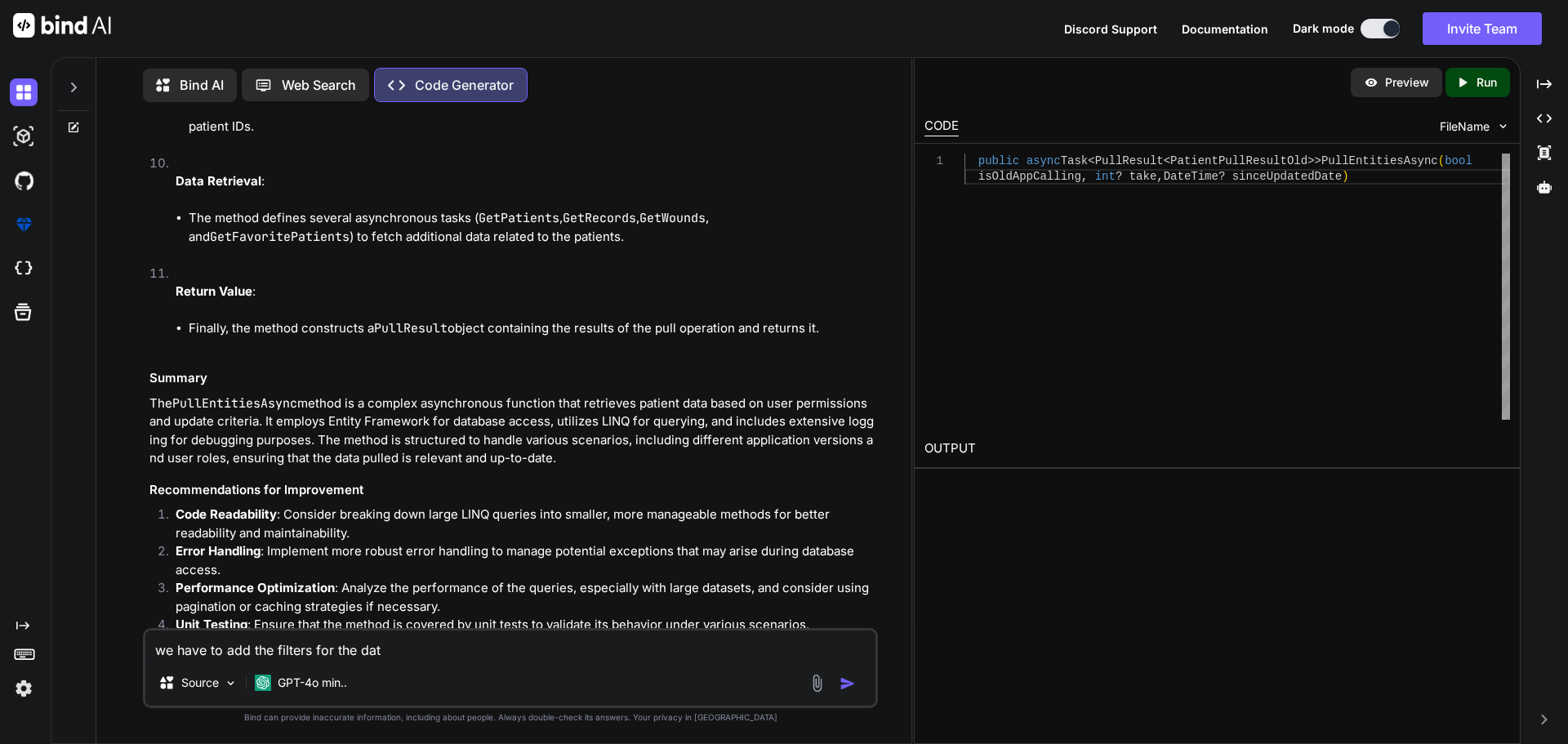
type textarea "x"
type textarea "we have to add the filters for the date"
type textarea "x"
type textarea "we have to add the filters for the date r"
type textarea "x"
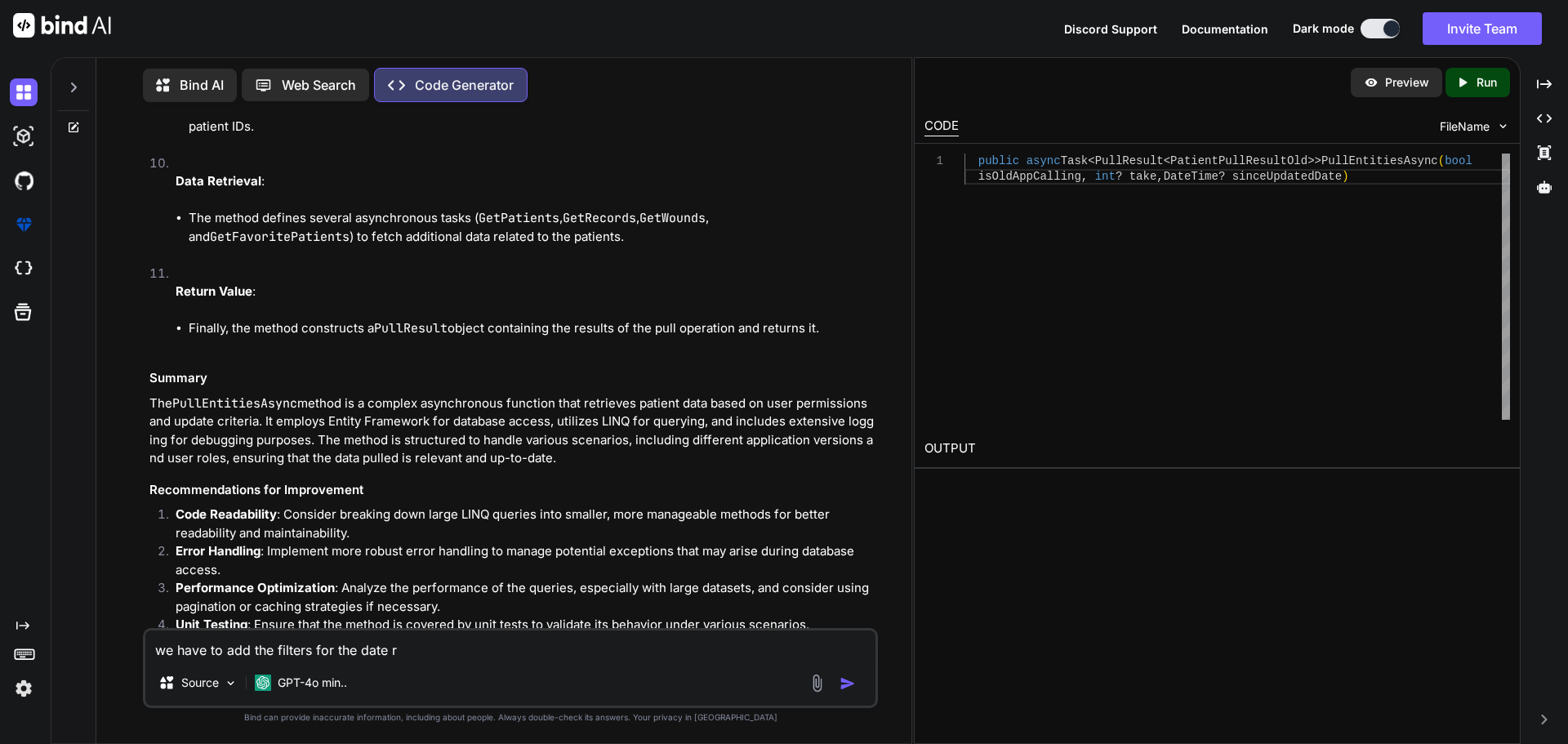
type textarea "we have to add the filters for the date ra"
type textarea "x"
type textarea "we have to add the filters for the date ran"
type textarea "x"
type textarea "we have to add the filters for the date rang"
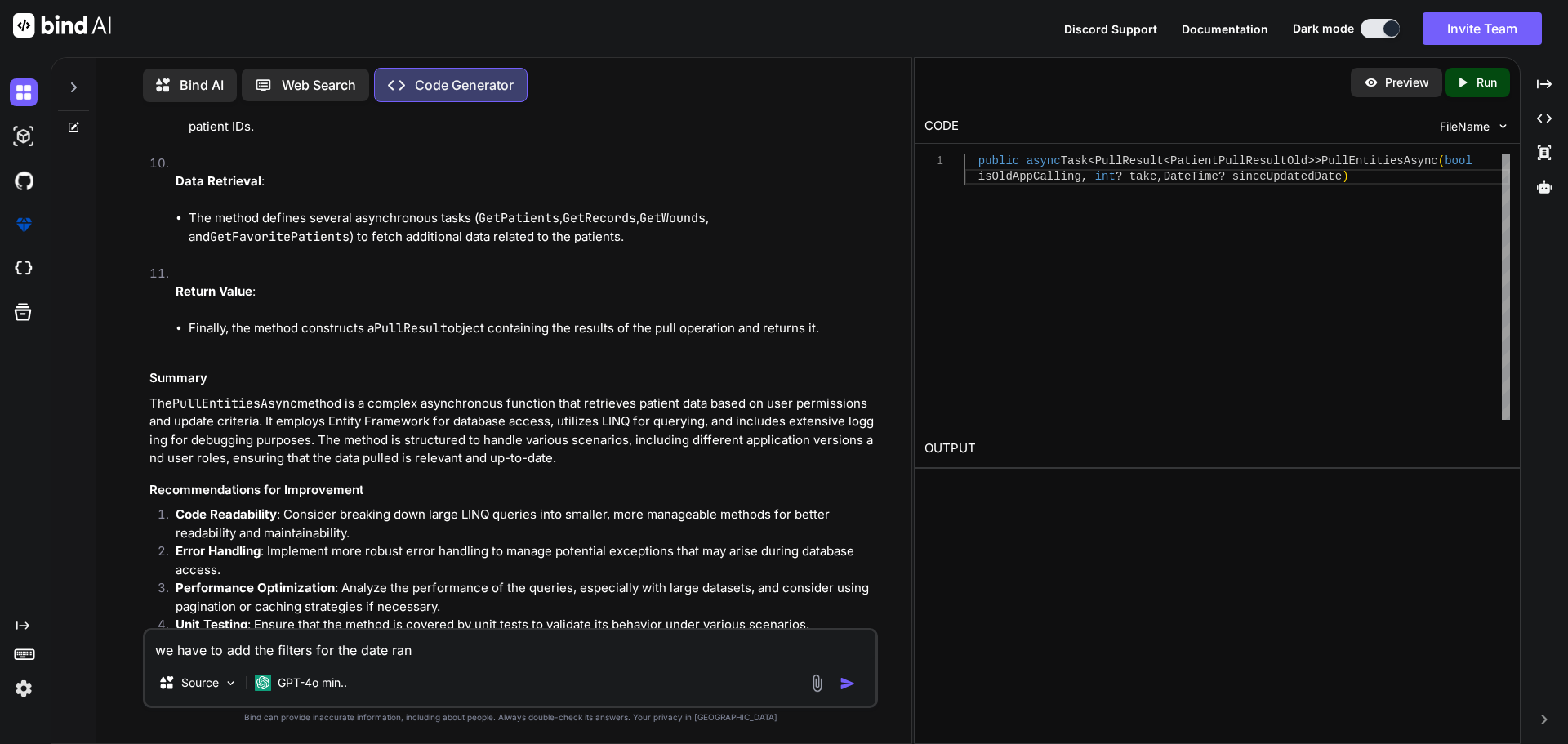
type textarea "x"
type textarea "we have to add the filters for the date range"
type textarea "x"
type textarea "we have to add the filters for the date range"
type textarea "x"
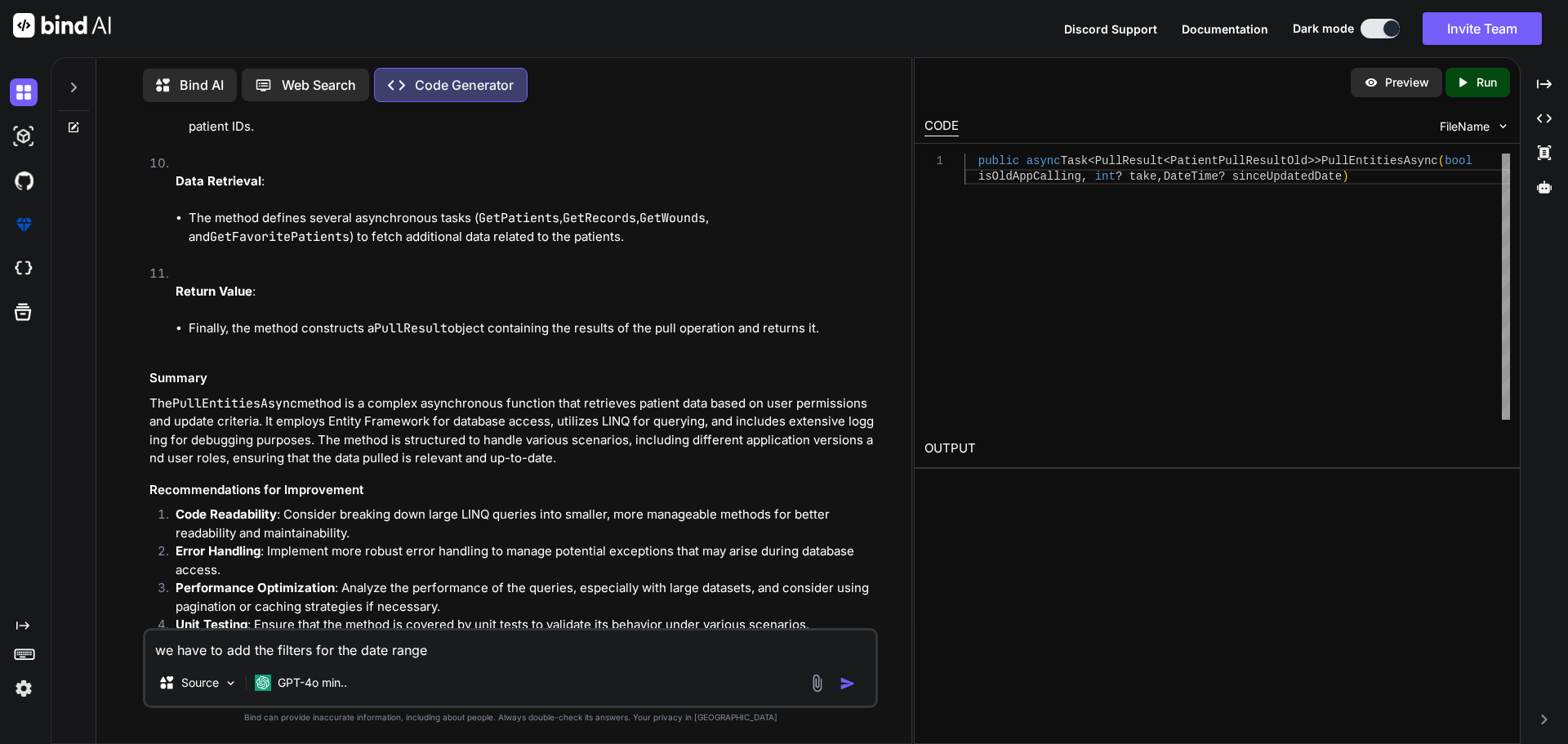
type textarea "we have to add the filters for the date range l"
type textarea "x"
type textarea "we have to add the filters for the date range li"
type textarea "x"
type textarea "we have to add the filters for the date range lik"
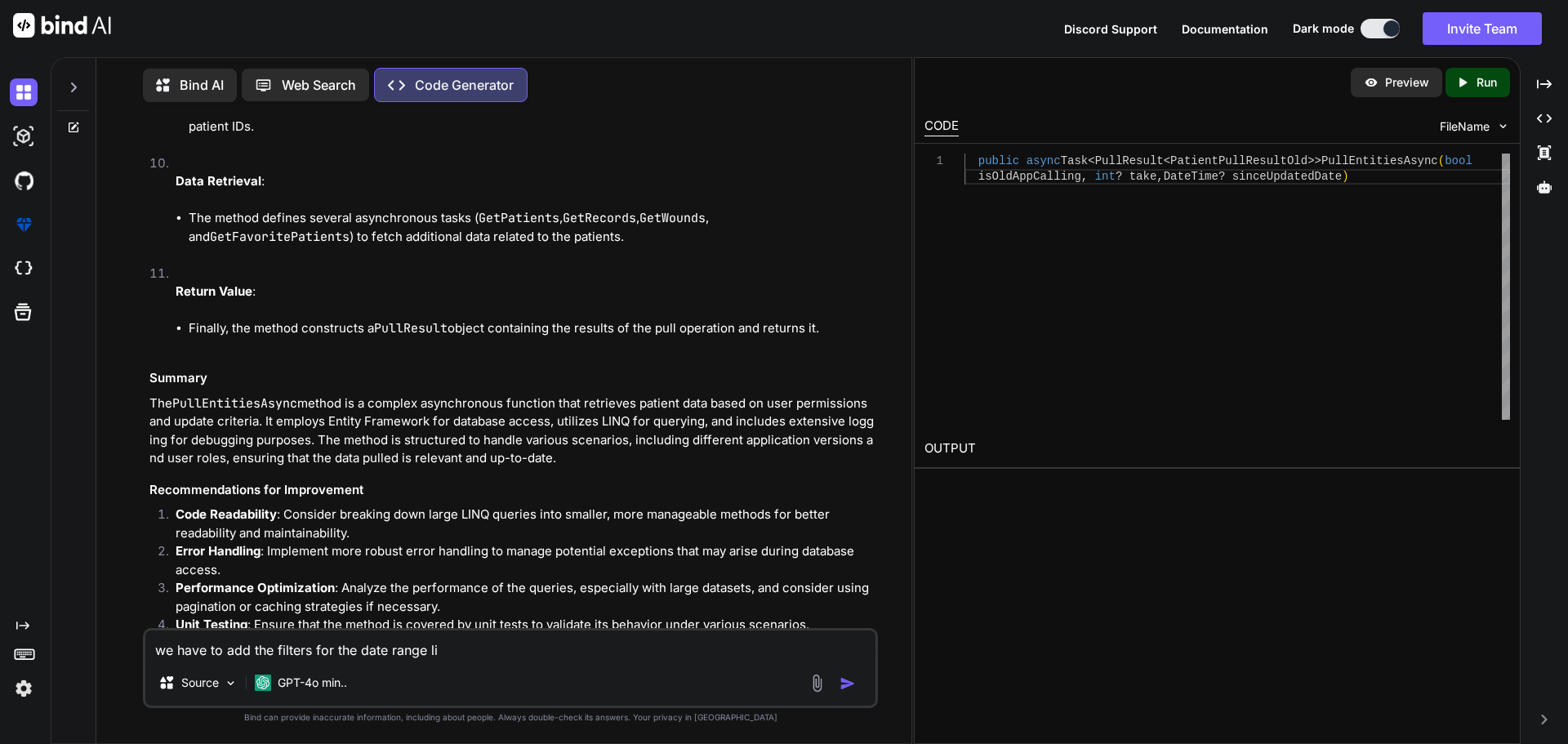
type textarea "x"
type textarea "we have to add the filters for the date range like"
type textarea "x"
type textarea "we have to add the filters for the date range like"
type textarea "x"
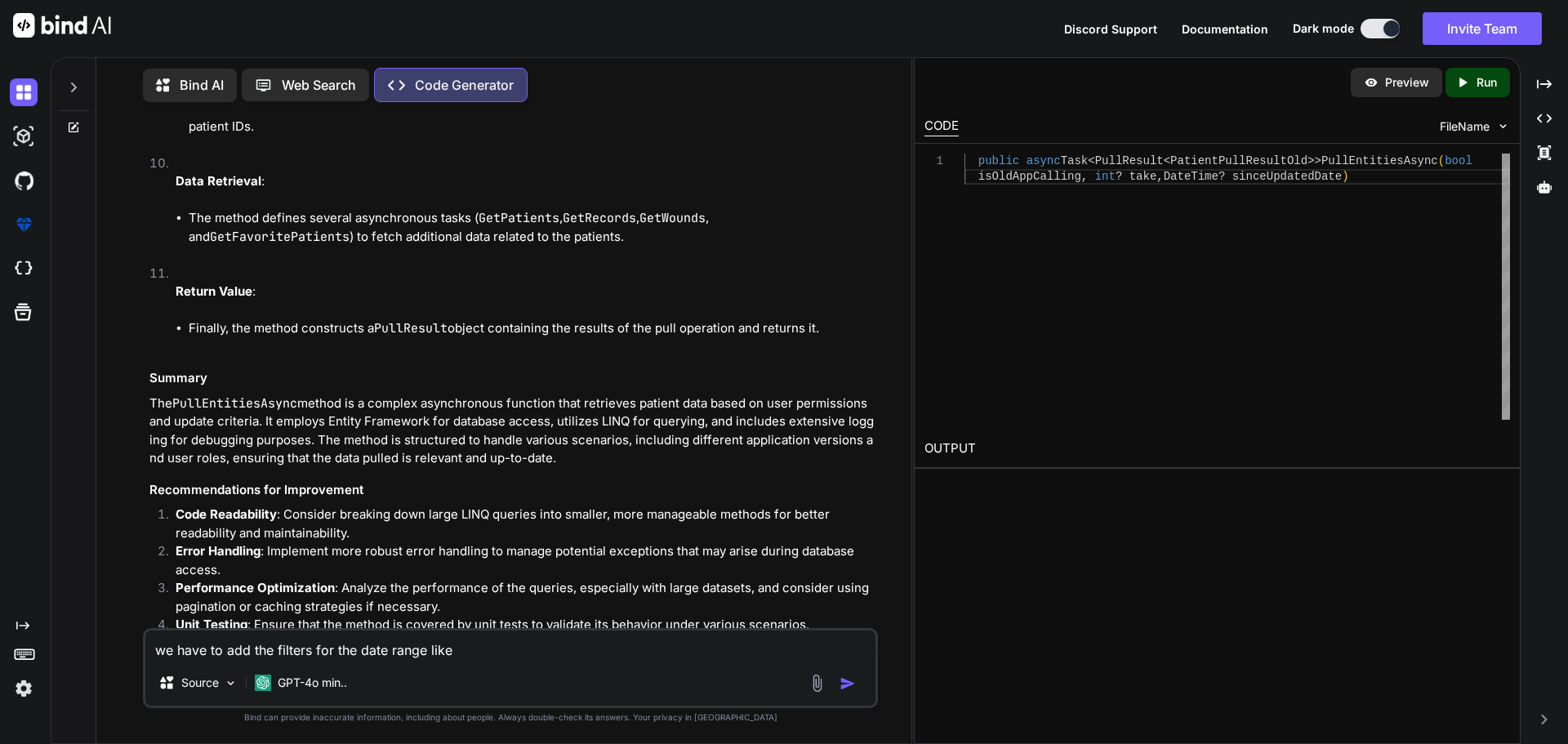
type textarea "we have to add the filters for the date range like i"
type textarea "x"
type textarea "we have to add the filters for the date range like i"
type textarea "x"
type textarea "we have to add the filters for the date range like i o"
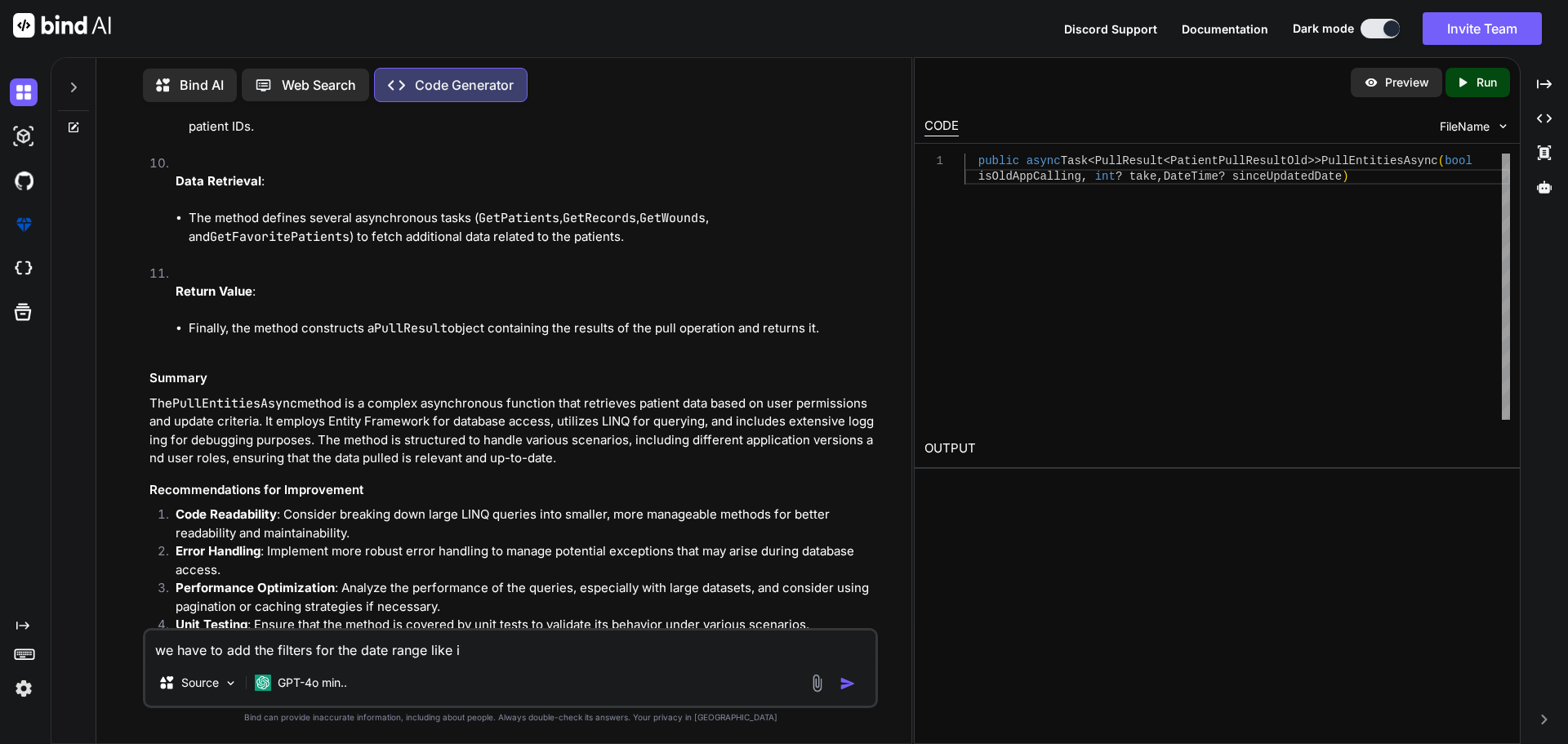
type textarea "x"
type textarea "we have to add the filters for the date range like i ou"
type textarea "x"
type textarea "we have to add the filters for the date range like i out"
type textarea "x"
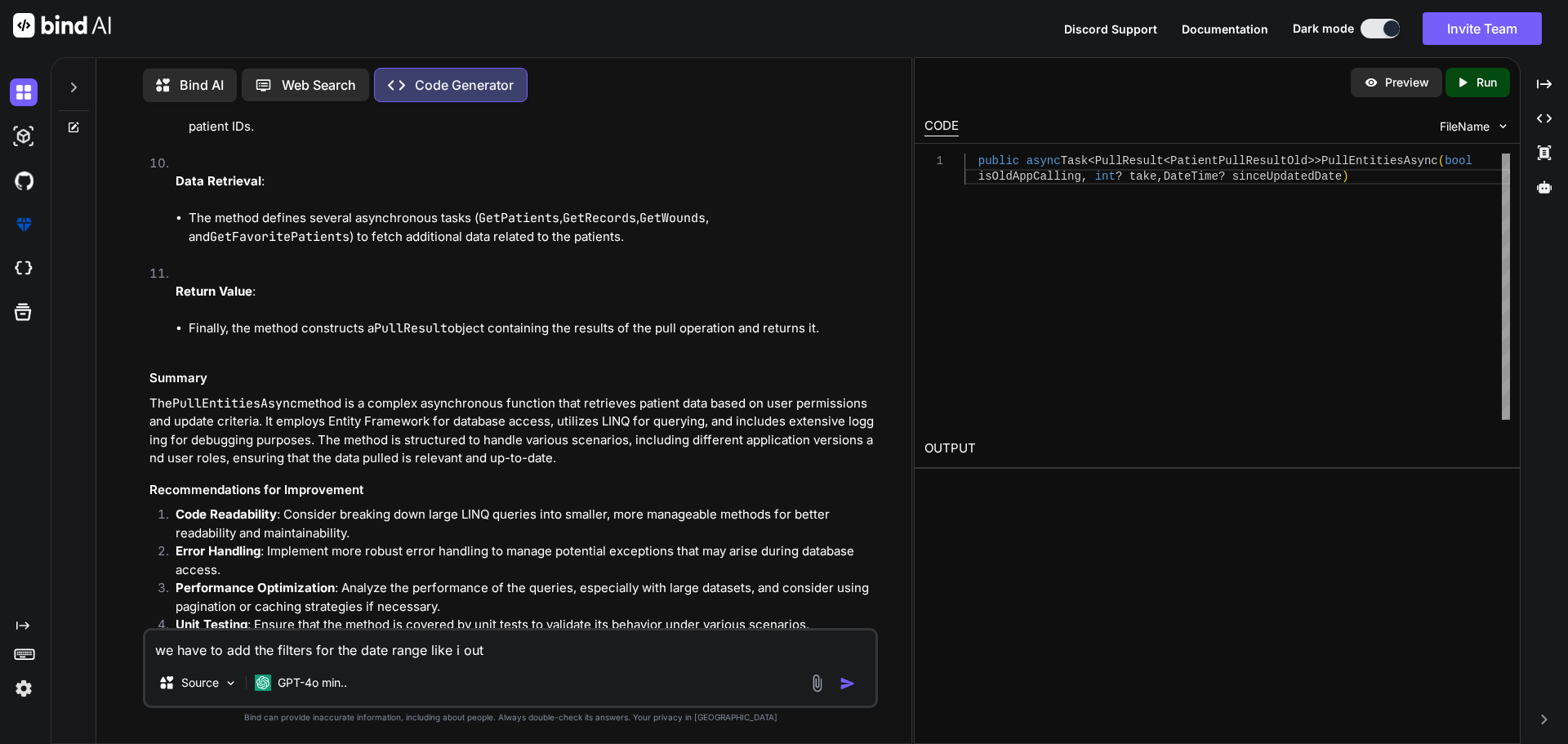
type textarea "we have to add the filters for the date range like i ou"
type textarea "x"
type textarea "we have to add the filters for the date range like i o"
type textarea "x"
type textarea "we have to add the filters for the date range like i"
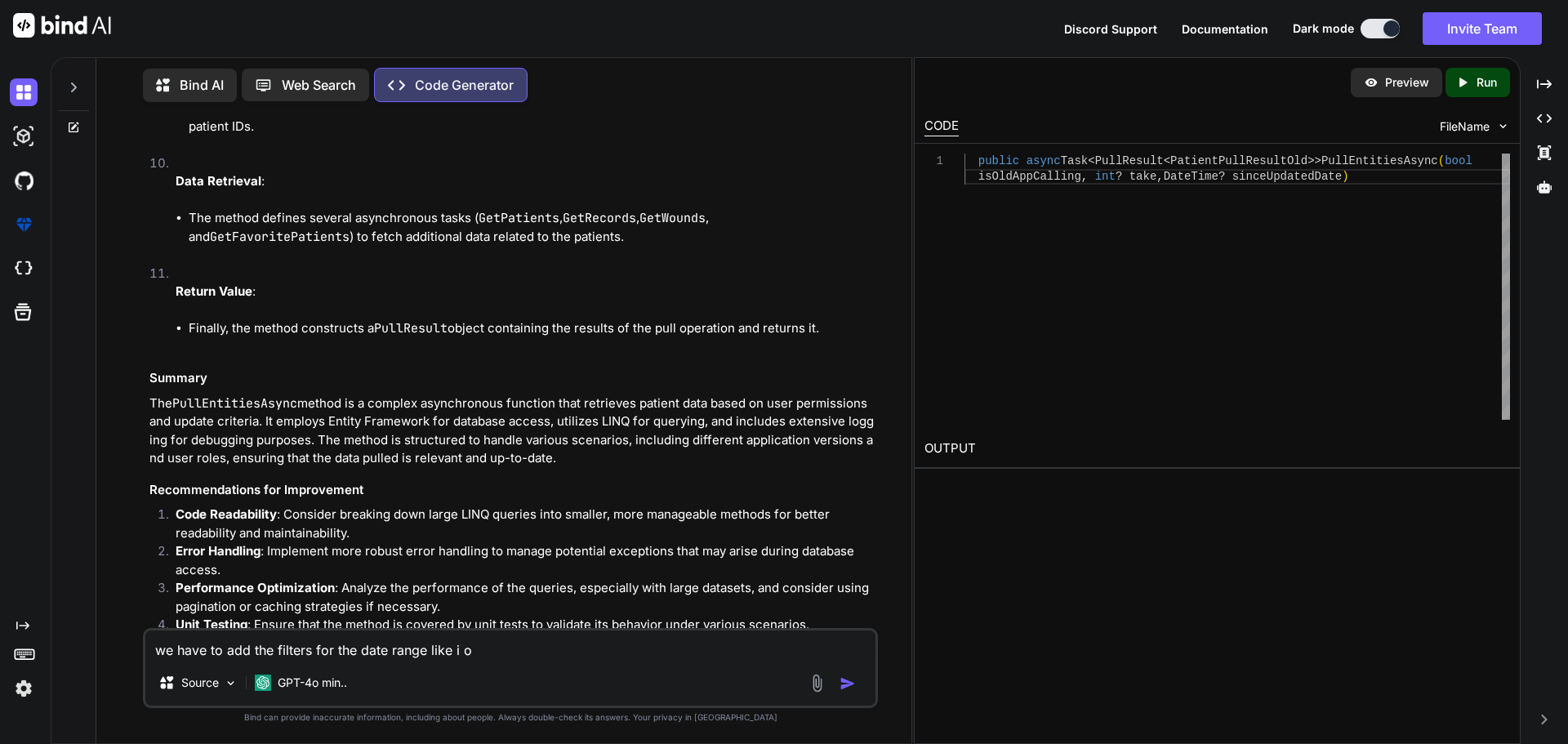
type textarea "x"
type textarea "we have to add the filters for the date range like i"
type textarea "x"
type textarea "we have to add the filters for the date range like"
type textarea "x"
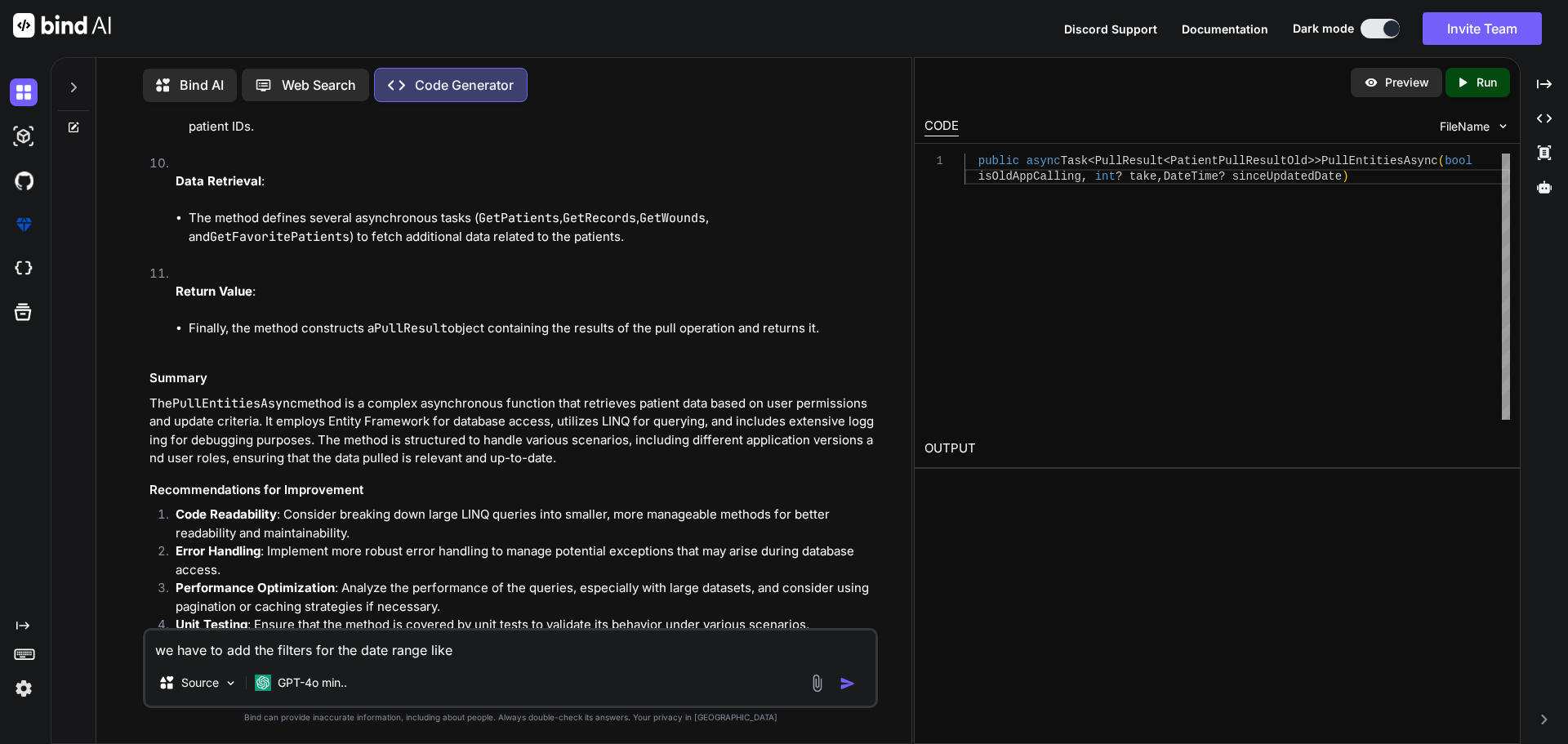
type textarea "we have to add the filters for the date range like w"
type textarea "x"
type textarea "we have to add the filters for the date range like wh"
type textarea "x"
type textarea "we have to add the filters for the date range like whe"
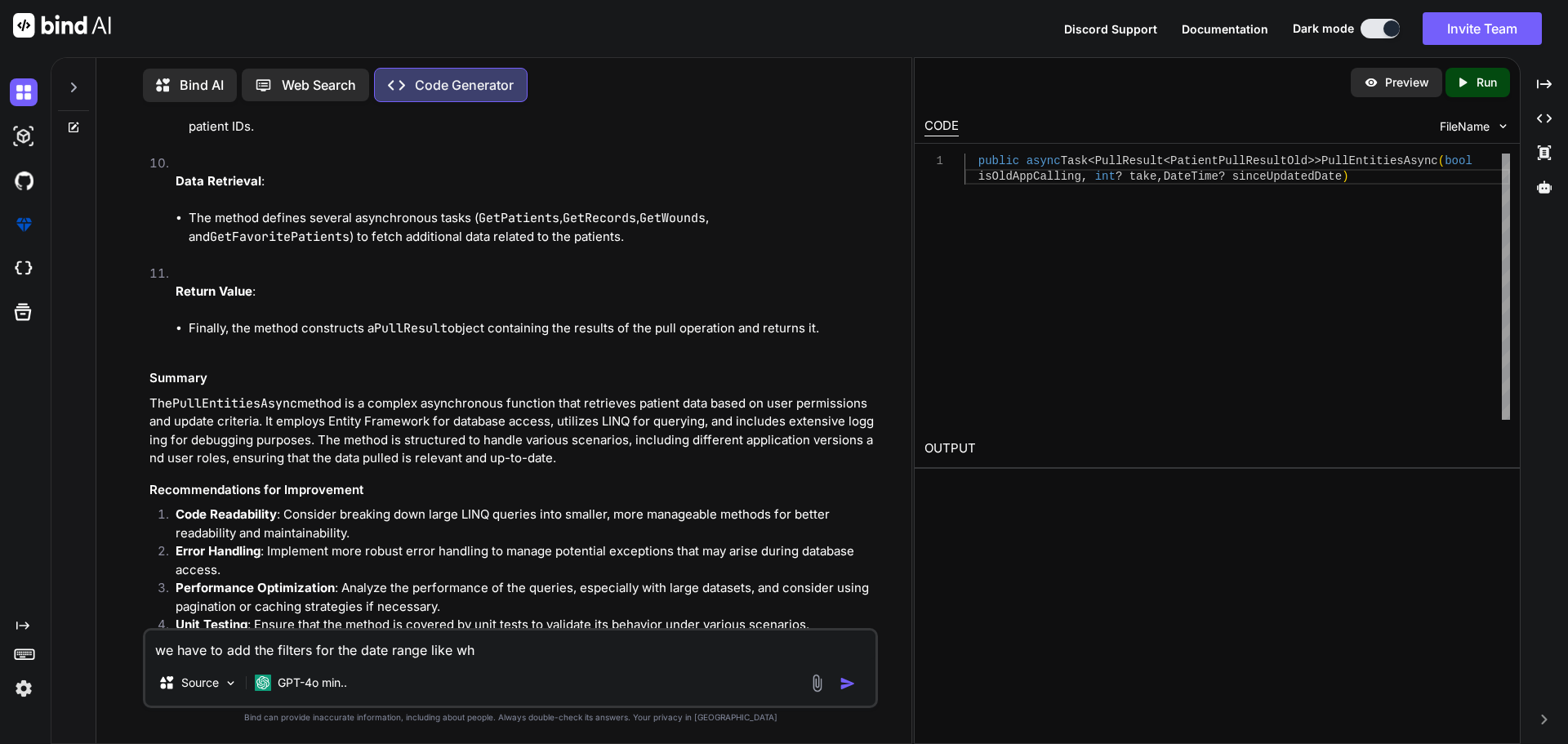
type textarea "x"
type textarea "we have to add the filters for the date range like wher"
type textarea "x"
type textarea "we have to add the filters for the date range like where"
type textarea "x"
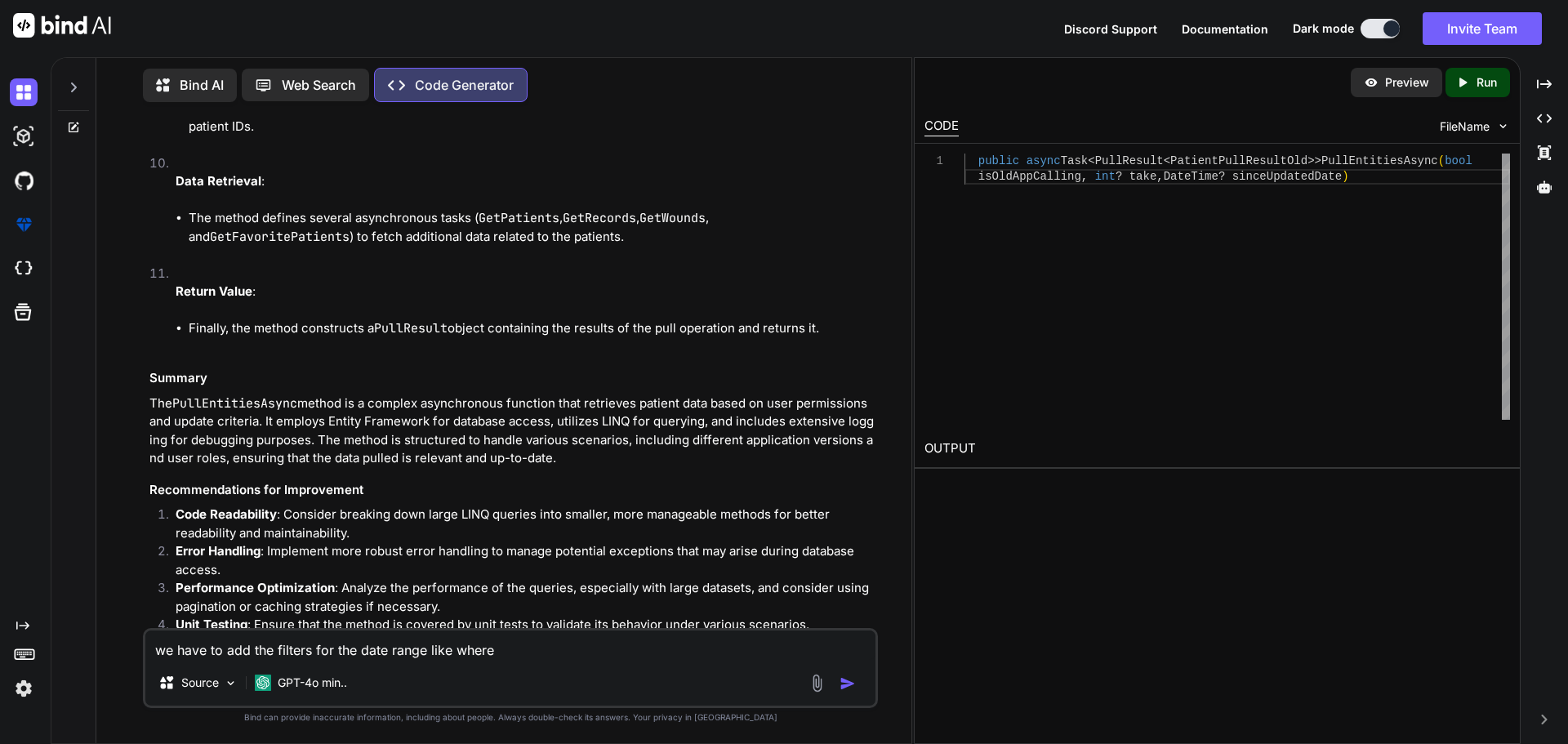
type textarea "we have to add the filters for the date range like where"
type textarea "x"
type textarea "we have to add the filters for the date range like where w"
type textarea "x"
type textarea "we have to add the filters for the date range like where we"
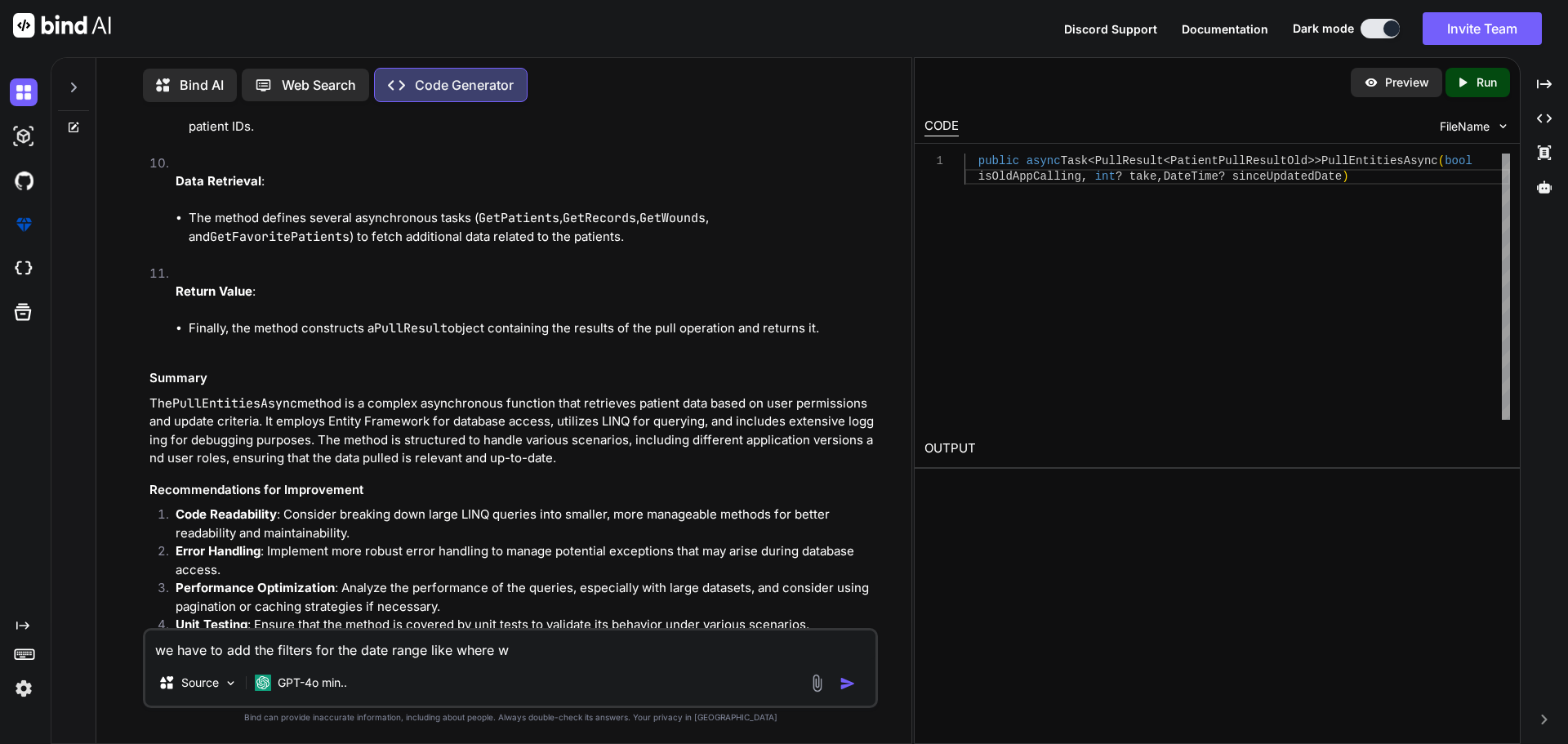
type textarea "x"
type textarea "we have to add the filters for the date range like where we"
type textarea "x"
type textarea "we have to add the filters for the date range like where we a"
type textarea "x"
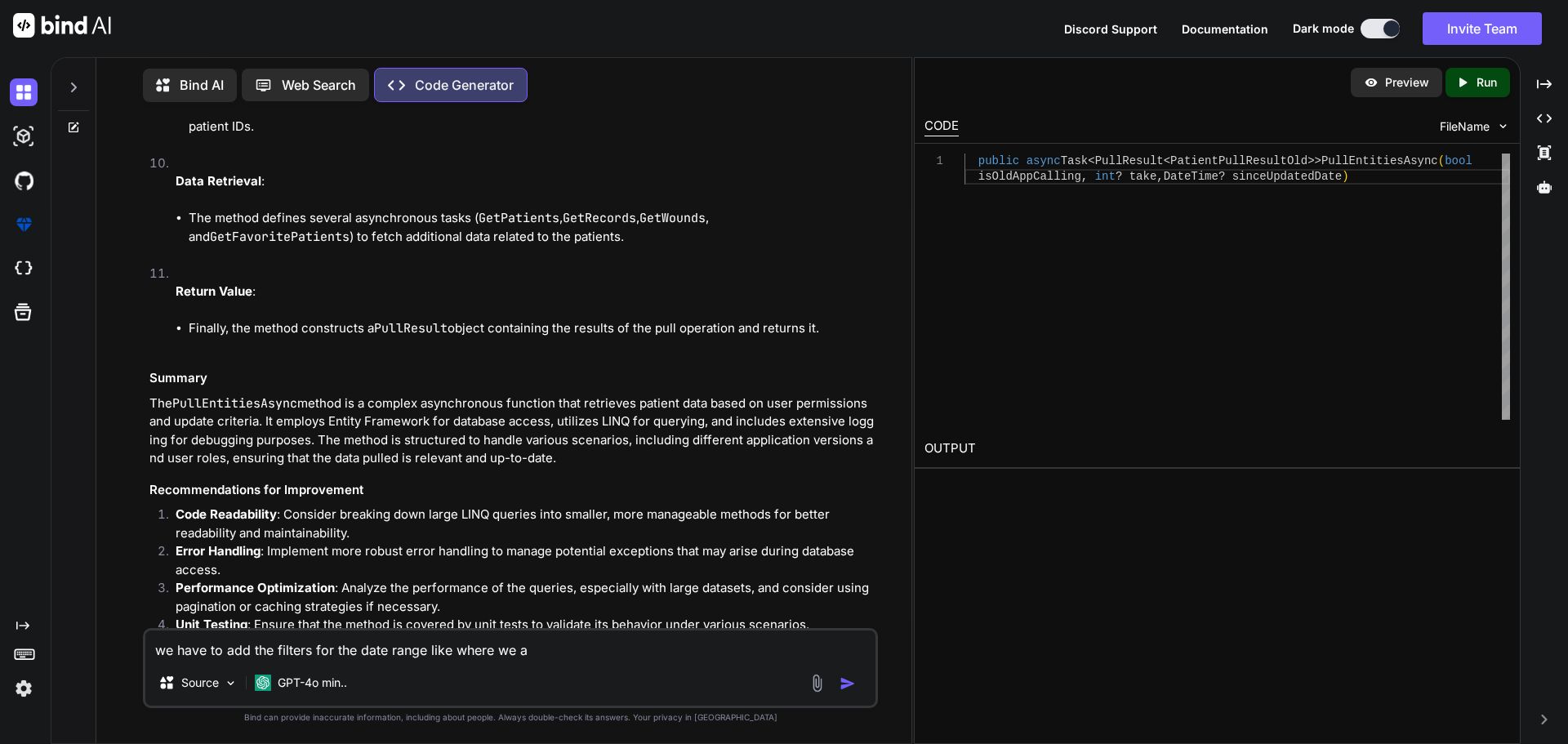
type textarea "we have to add the filters for the date range like where we ar"
type textarea "x"
type textarea "we have to add the filters for the date range like where we are"
type textarea "x"
type textarea "we have to add the filters for the date range like where we are"
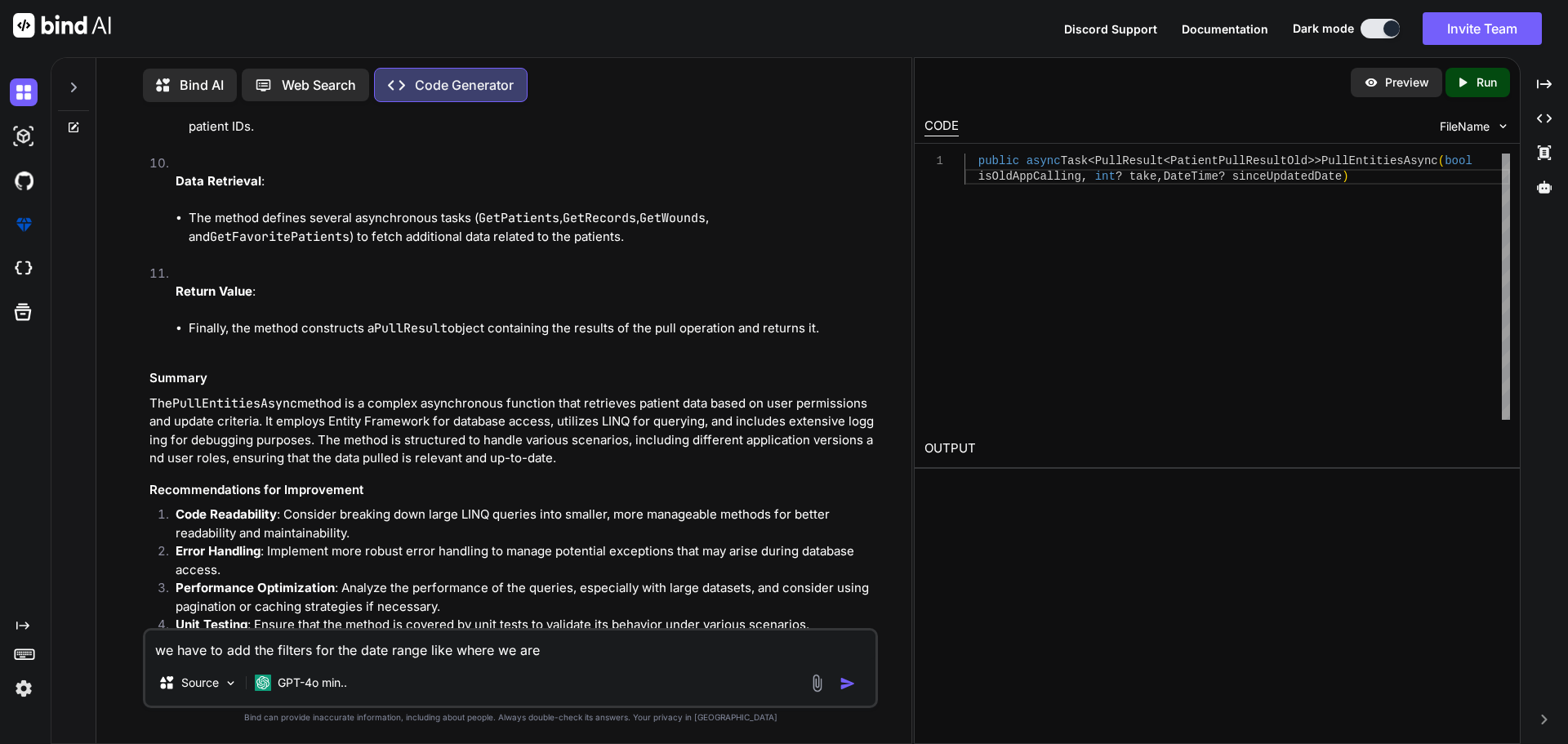
type textarea "x"
type textarea "we have to add the filters for the date range like where we are c"
type textarea "x"
type textarea "we have to add the filters for the date range like where we are co"
type textarea "x"
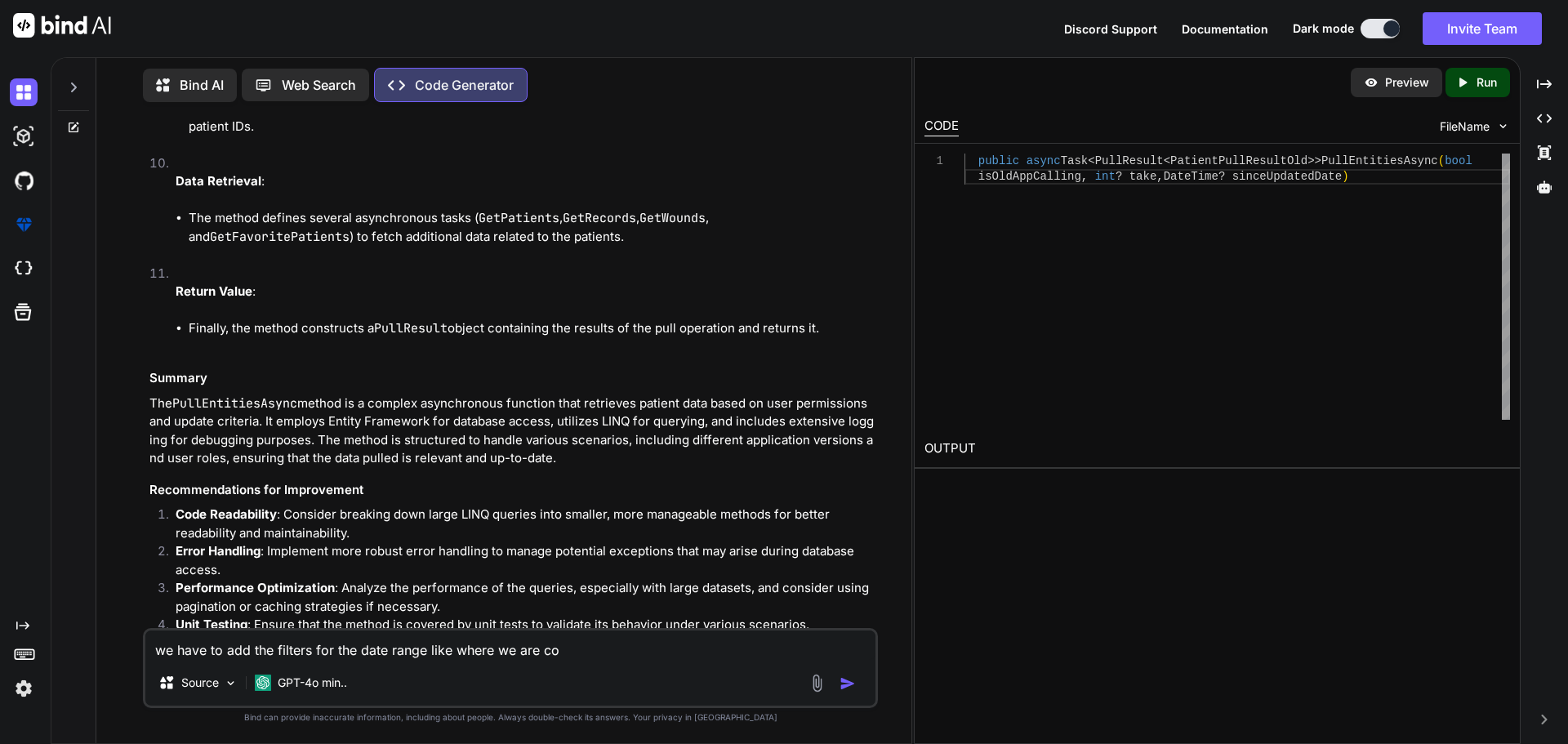
type textarea "we have to add the filters for the date range like where we are con"
type textarea "x"
type textarea "we have to add the filters for the date range like where we are cons"
type textarea "x"
type textarea "we have to add the filters for the date range like where we are consu"
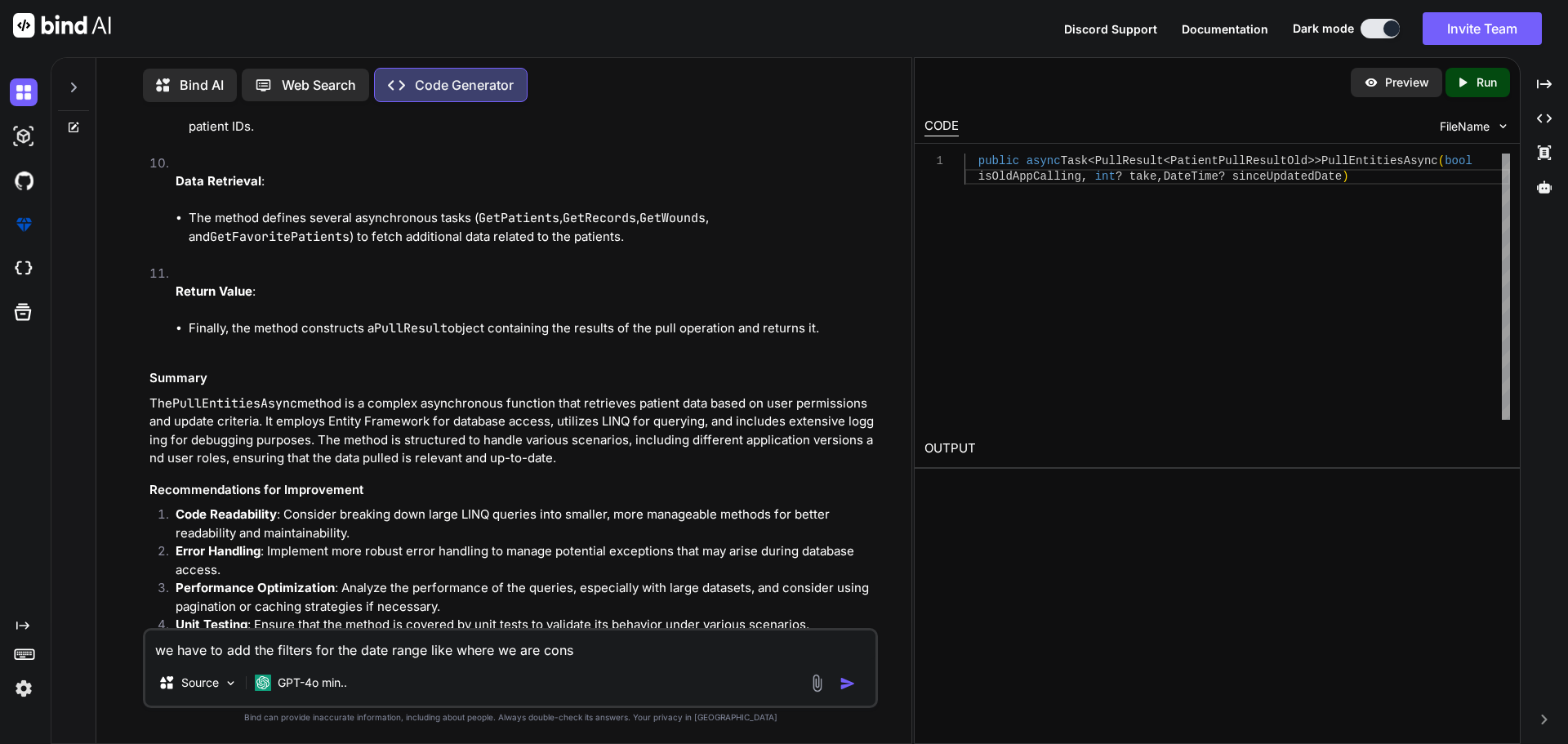
type textarea "x"
type textarea "we have to add the filters for the date range like where we are consum"
type textarea "x"
type textarea "we have to add the filters for the date range like where we are consume"
type textarea "x"
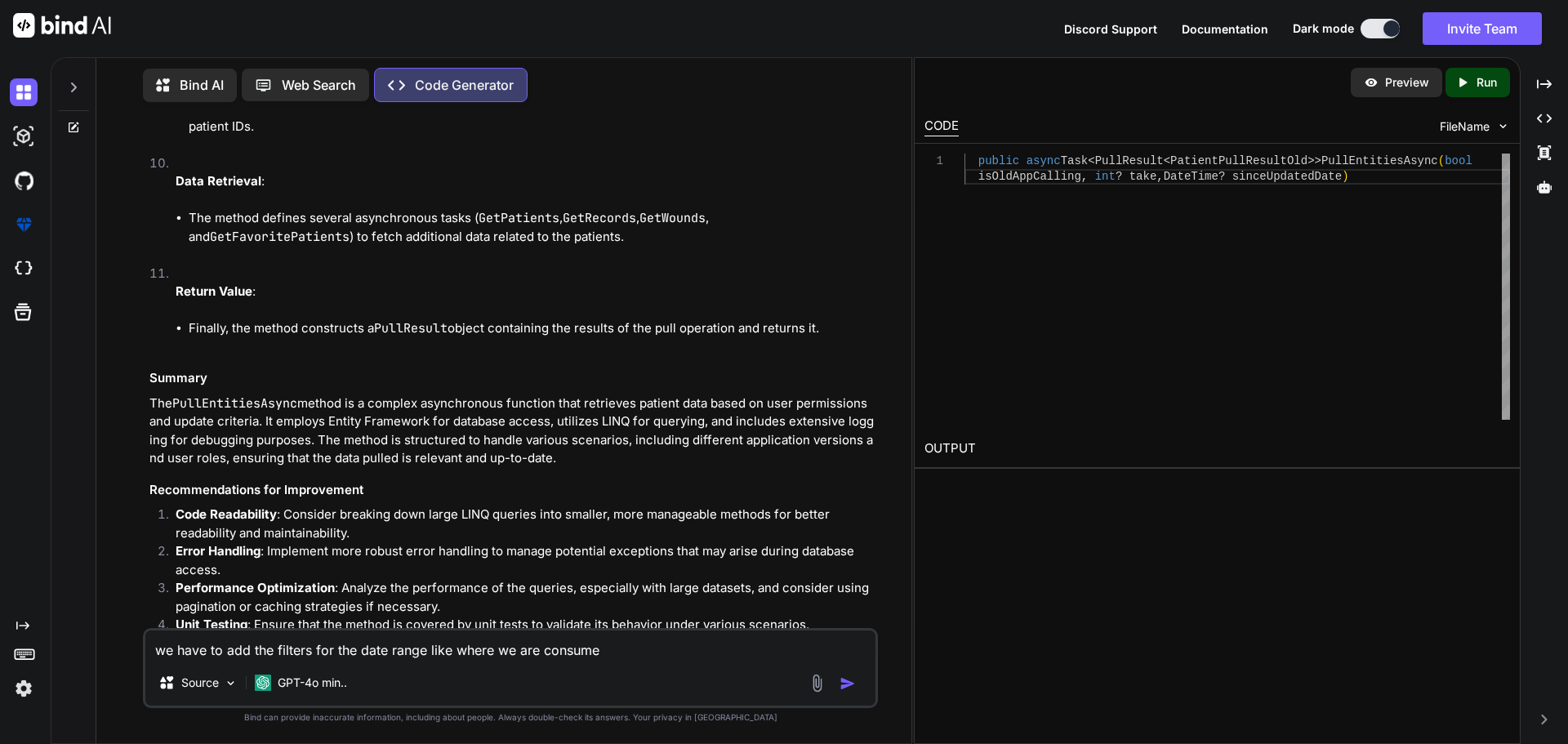
type textarea "we have to add the filters for the date range like where we are consume"
type textarea "x"
type textarea "we have to add the filters for the date range like where we are consume rt"
type textarea "x"
type textarea "we have to add the filters for the date range like where we are consume rth"
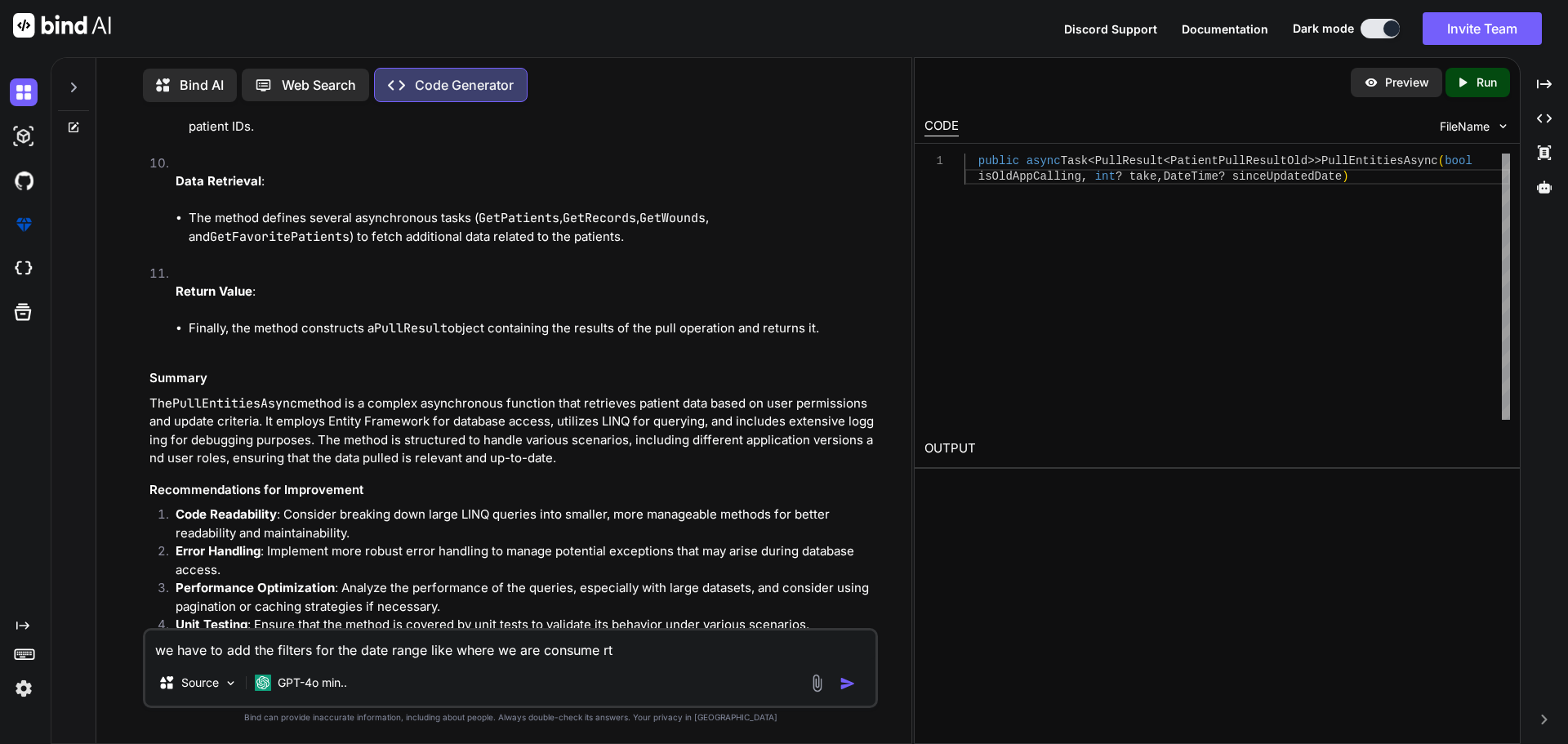
type textarea "x"
type textarea "we have to add the filters for the date range like where we are consume rthi"
type textarea "x"
type textarea "we have to add the filters for the date range like where we are consume rth"
type textarea "x"
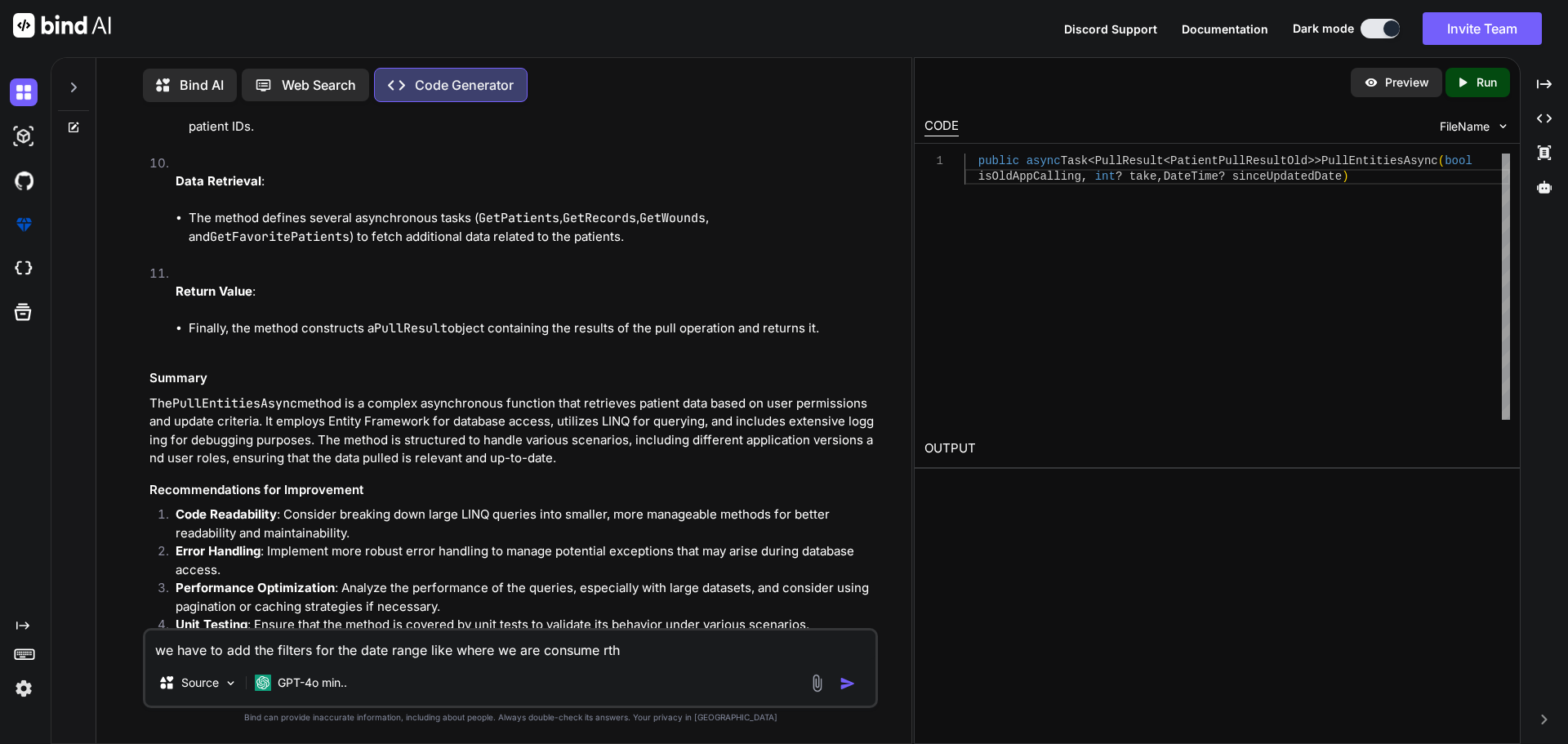
type textarea "we have to add the filters for the date range like where we are consume rt"
type textarea "x"
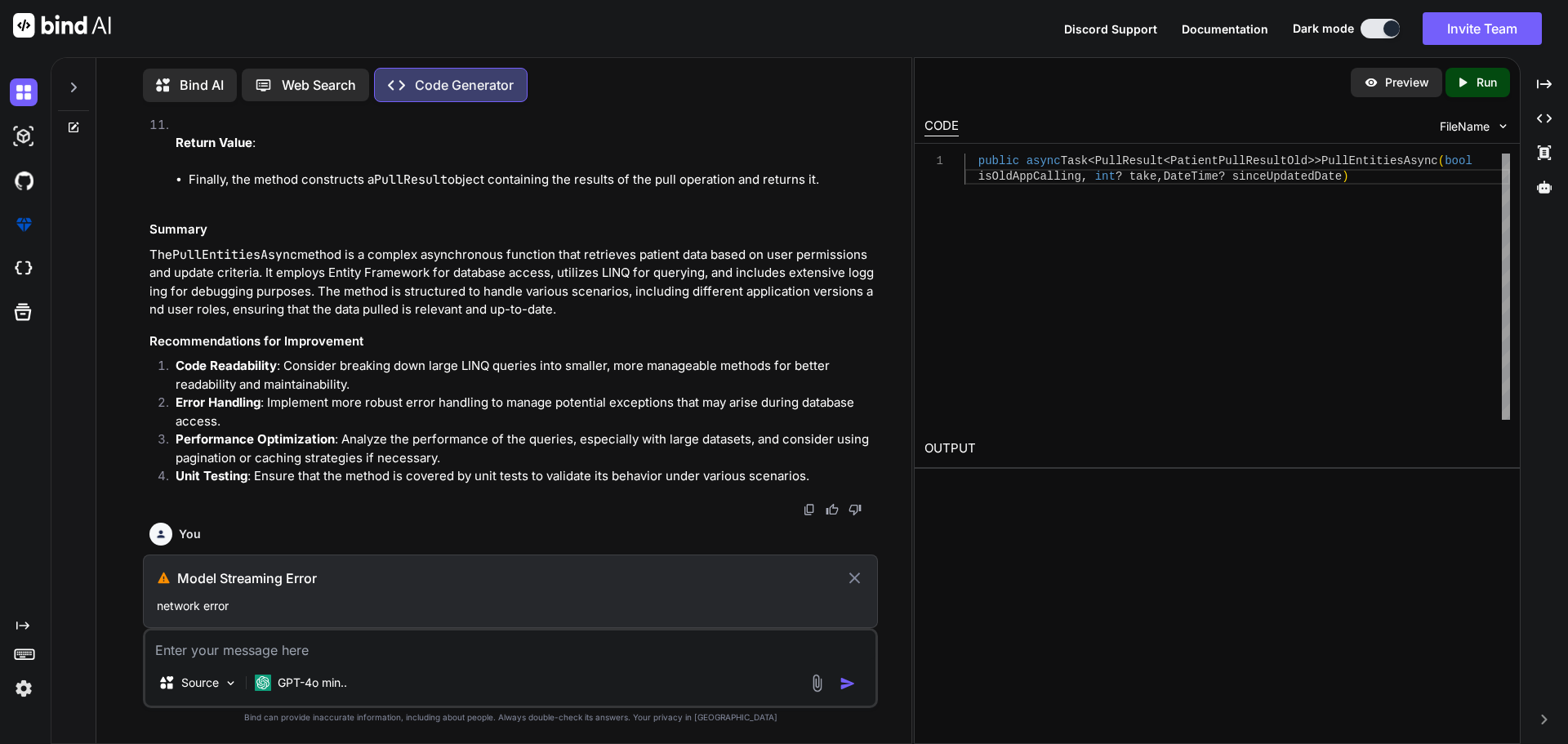
scroll to position [4512, 0]
click at [855, 577] on icon at bounding box center [856, 578] width 11 height 11
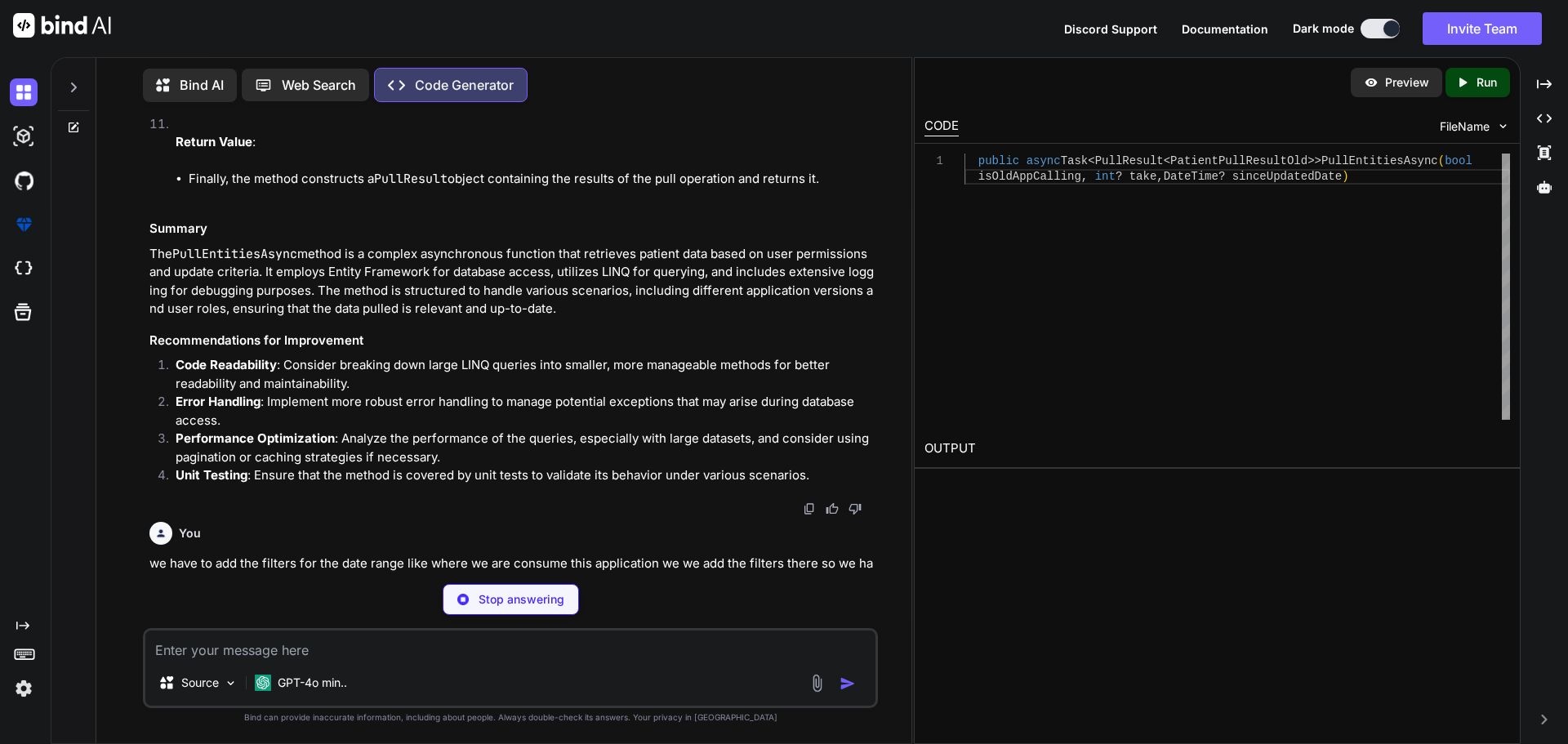
scroll to position [4496, 0]
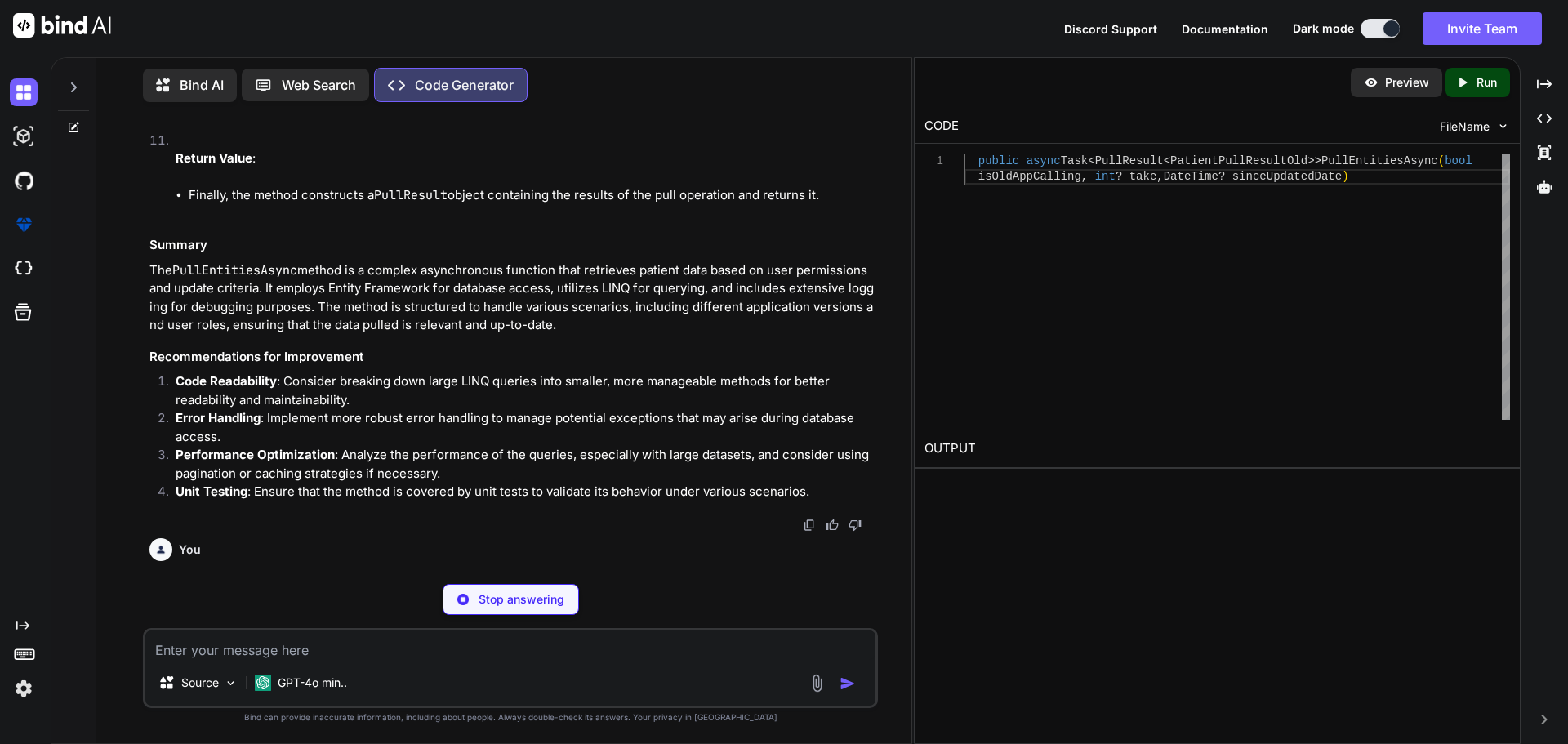
click at [535, 603] on p "Stop answering" at bounding box center [522, 599] width 86 height 16
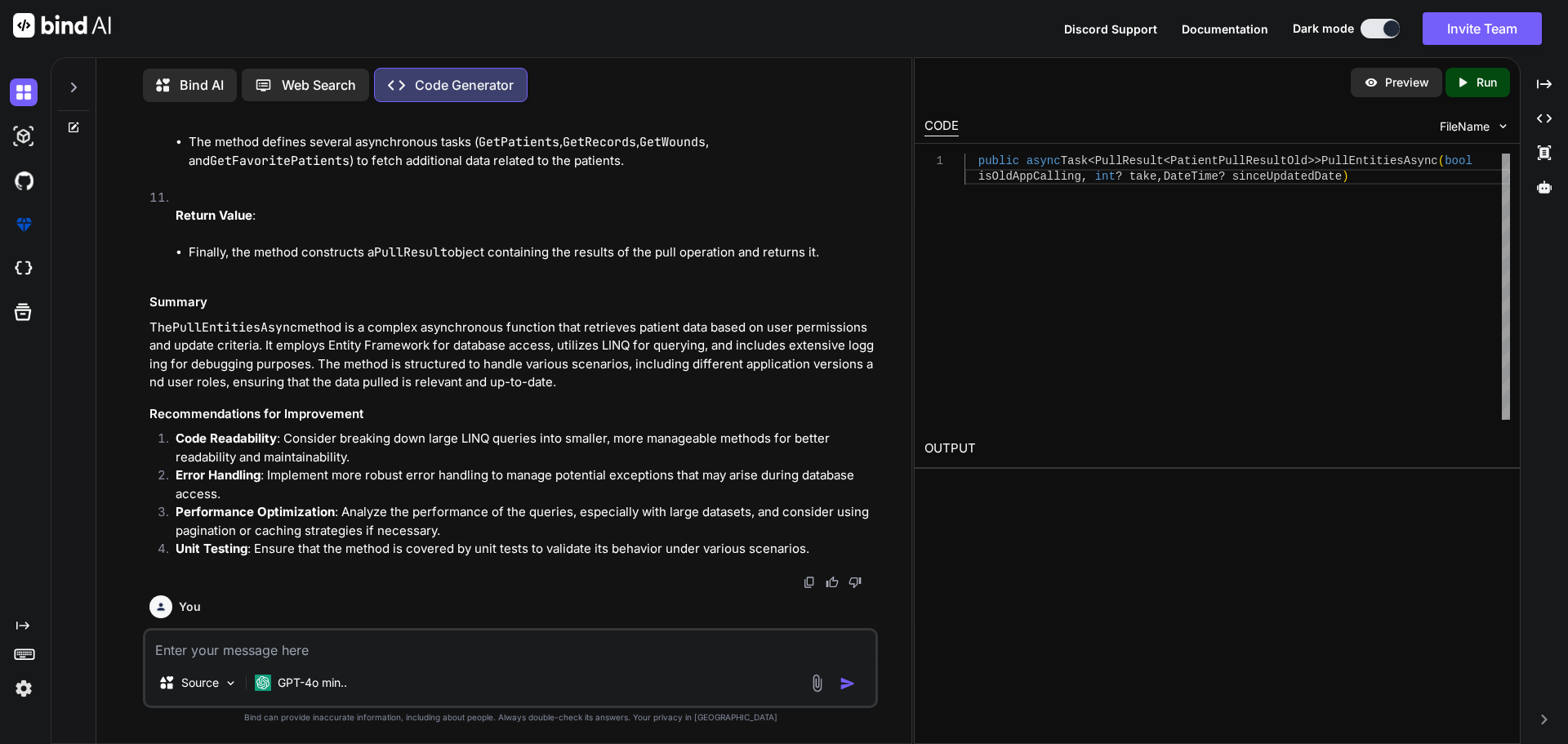
drag, startPoint x: 146, startPoint y: 593, endPoint x: 899, endPoint y: 614, distance: 753.3
click at [899, 614] on div "You Generate Code Create a C# [DOMAIN_NAME] Core application with clean archite…" at bounding box center [511, 429] width 802 height 628
copy p "we have to add the filters for the date range like where we are consume this ap…"
click at [290, 637] on textarea at bounding box center [511, 645] width 730 height 29
paste textarea "we have to add the filters for the date range like where we are consume this ap…"
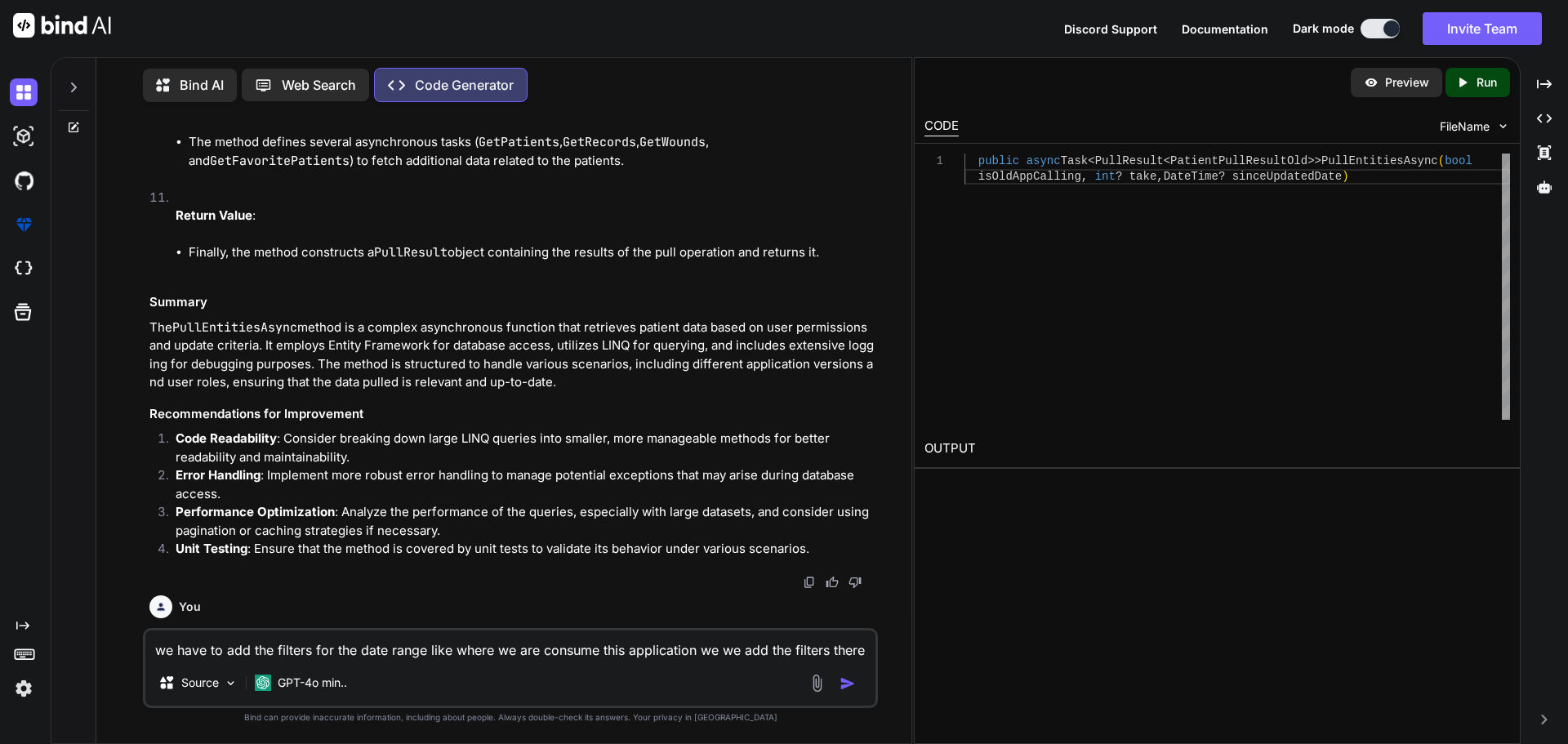
scroll to position [4478, 0]
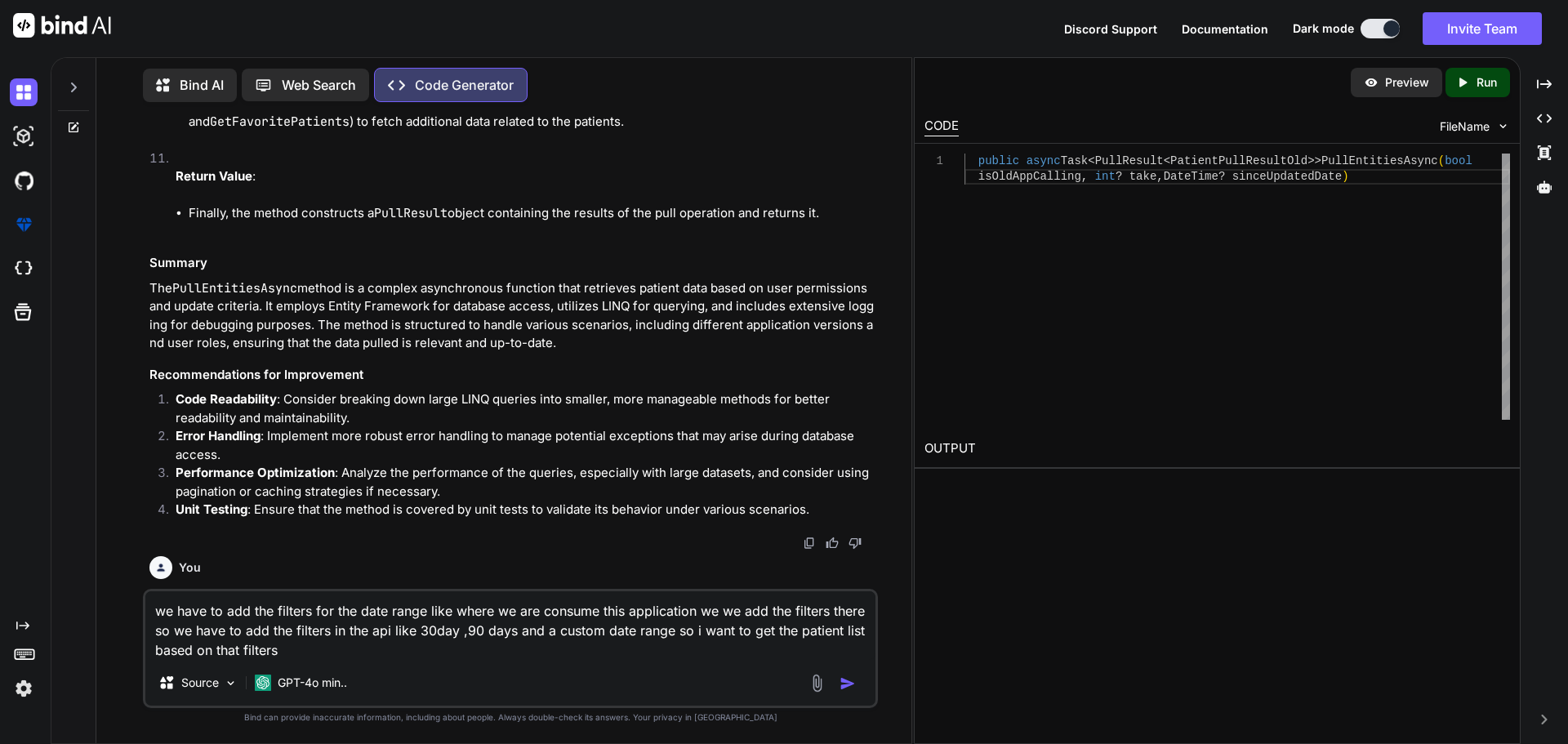
click at [847, 684] on img "button" at bounding box center [848, 683] width 16 height 16
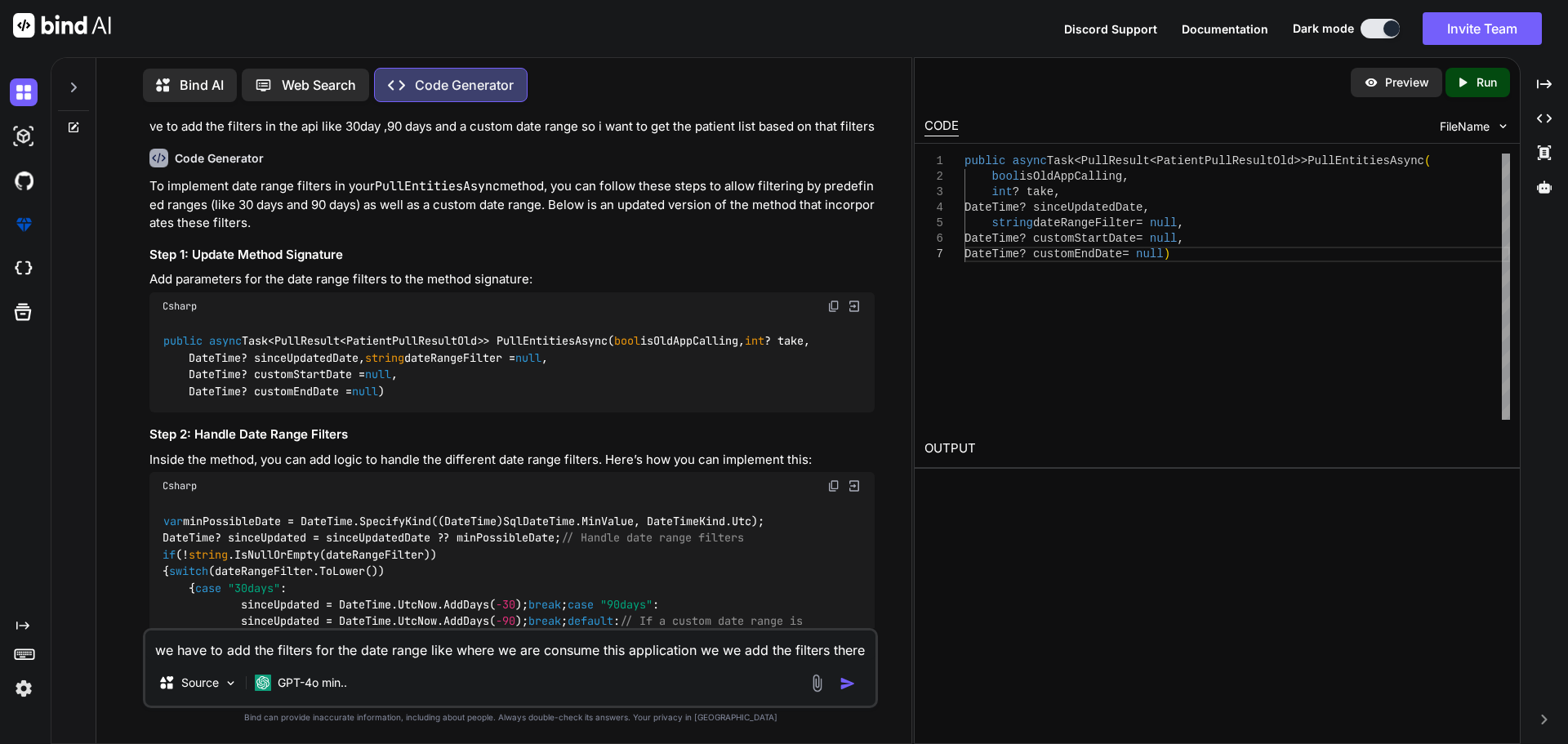
scroll to position [5043, 0]
click at [73, 87] on icon at bounding box center [74, 88] width 6 height 10
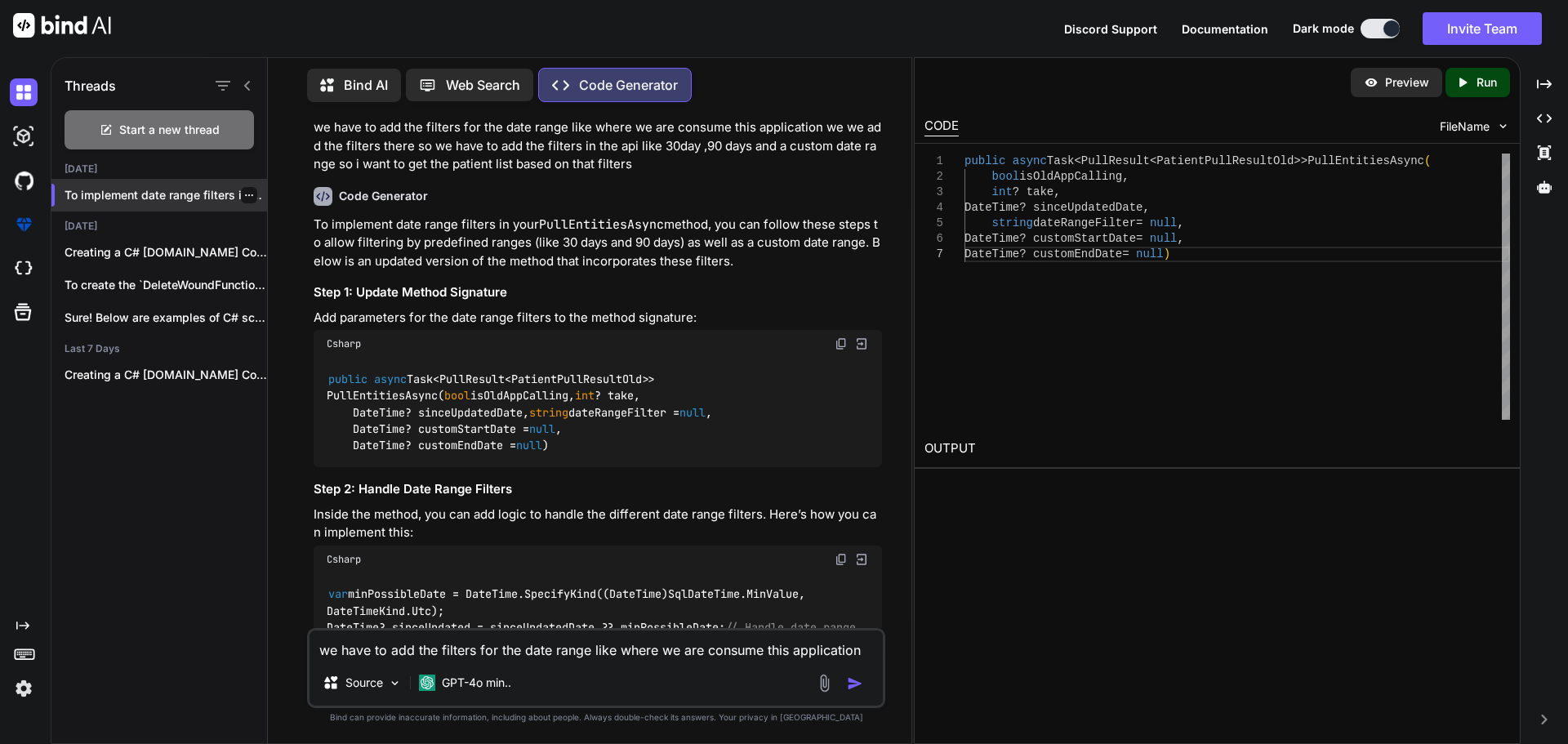
click at [160, 197] on p "To implement date range filters in your ..." at bounding box center [165, 195] width 202 height 16
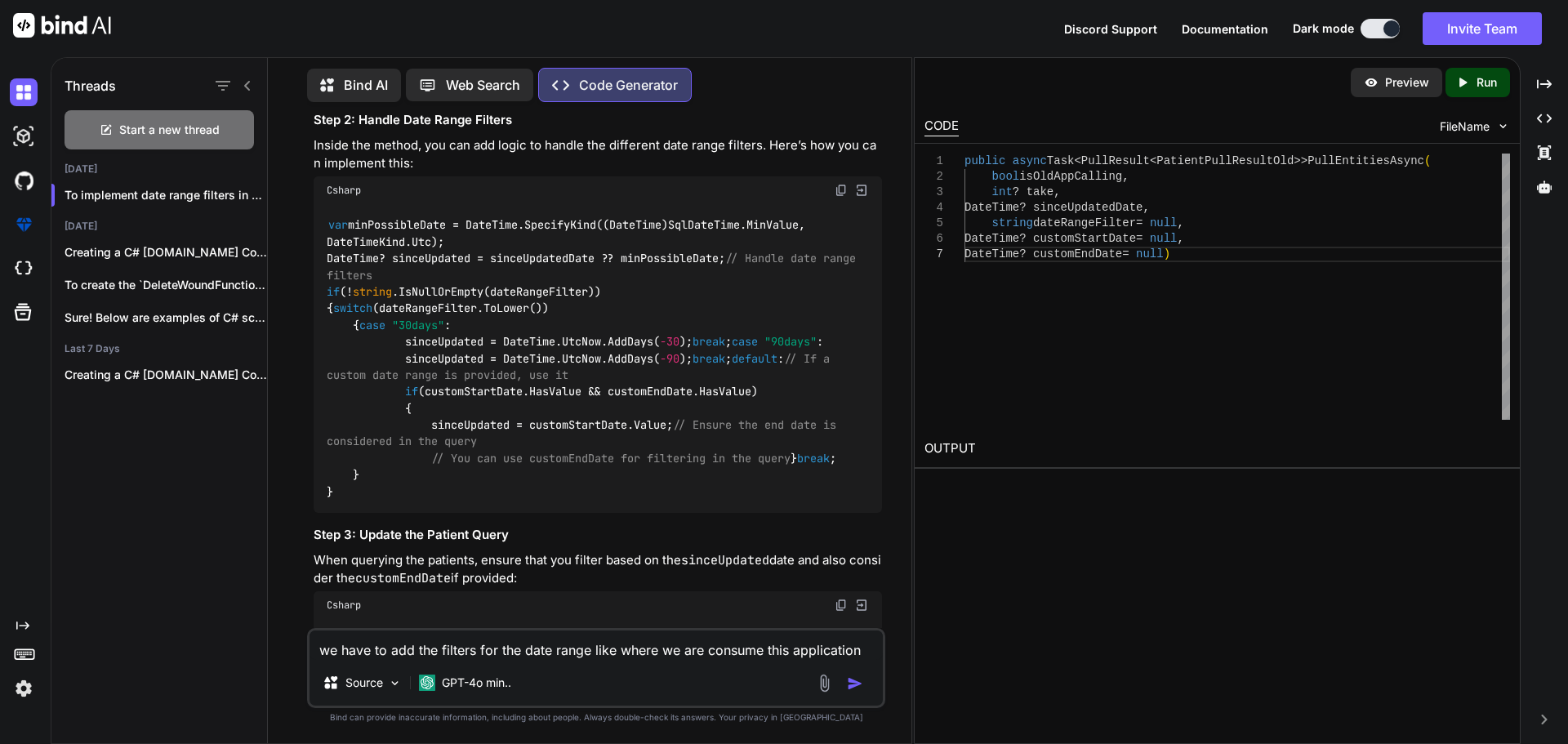
scroll to position [6417, 0]
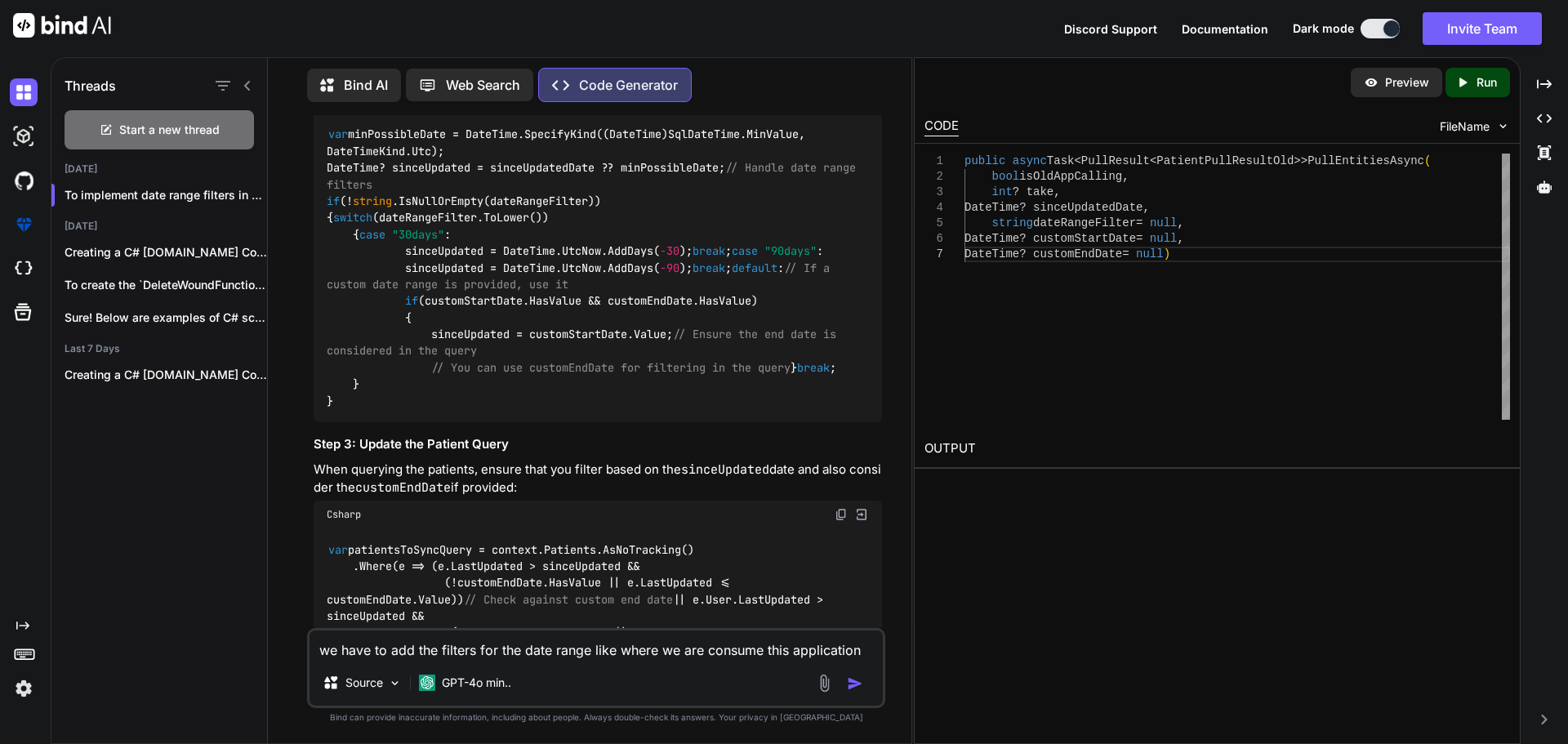
click at [432, 642] on textarea "we have to add the filters for the date range like where we are consume this ap…" at bounding box center [596, 645] width 573 height 29
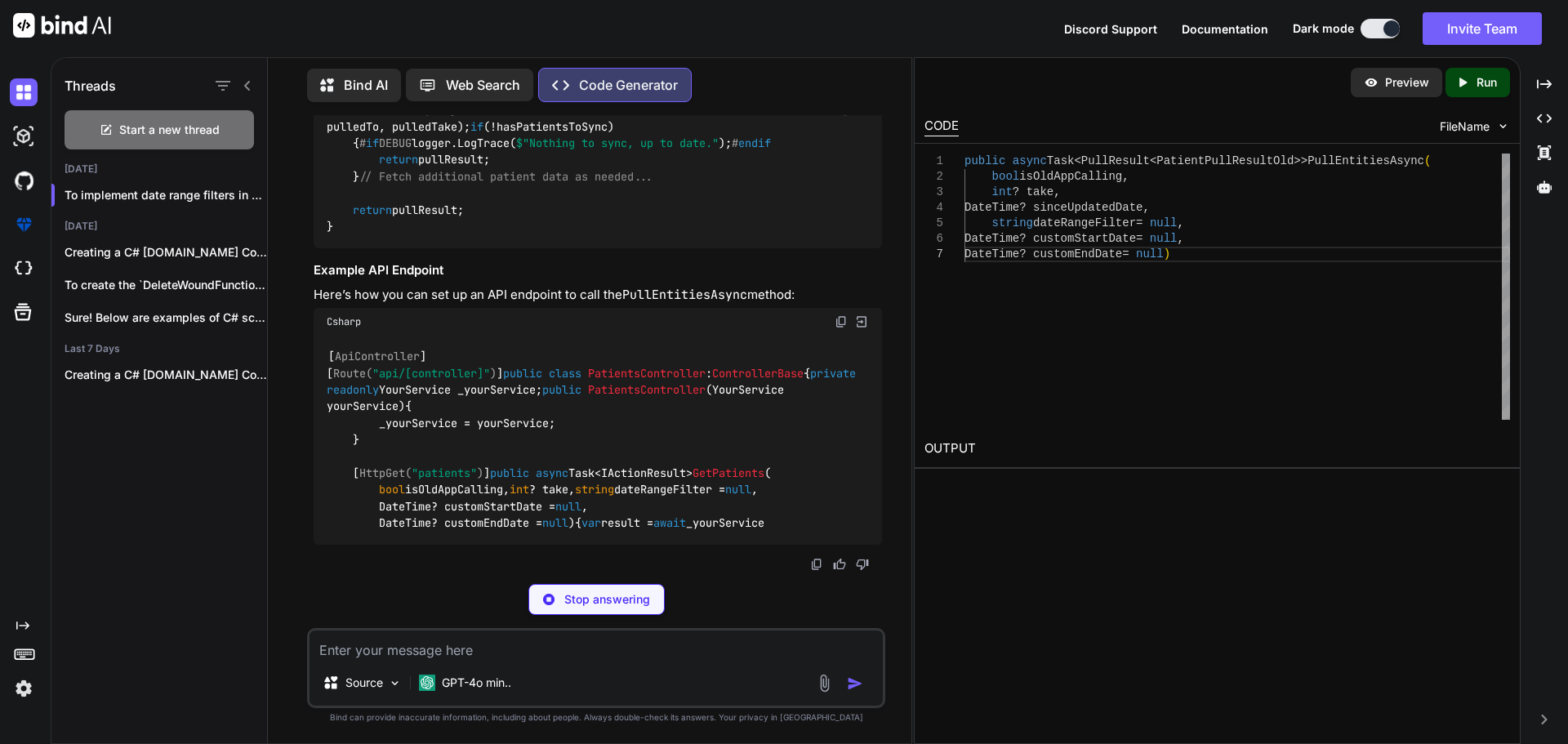
scroll to position [9611, 0]
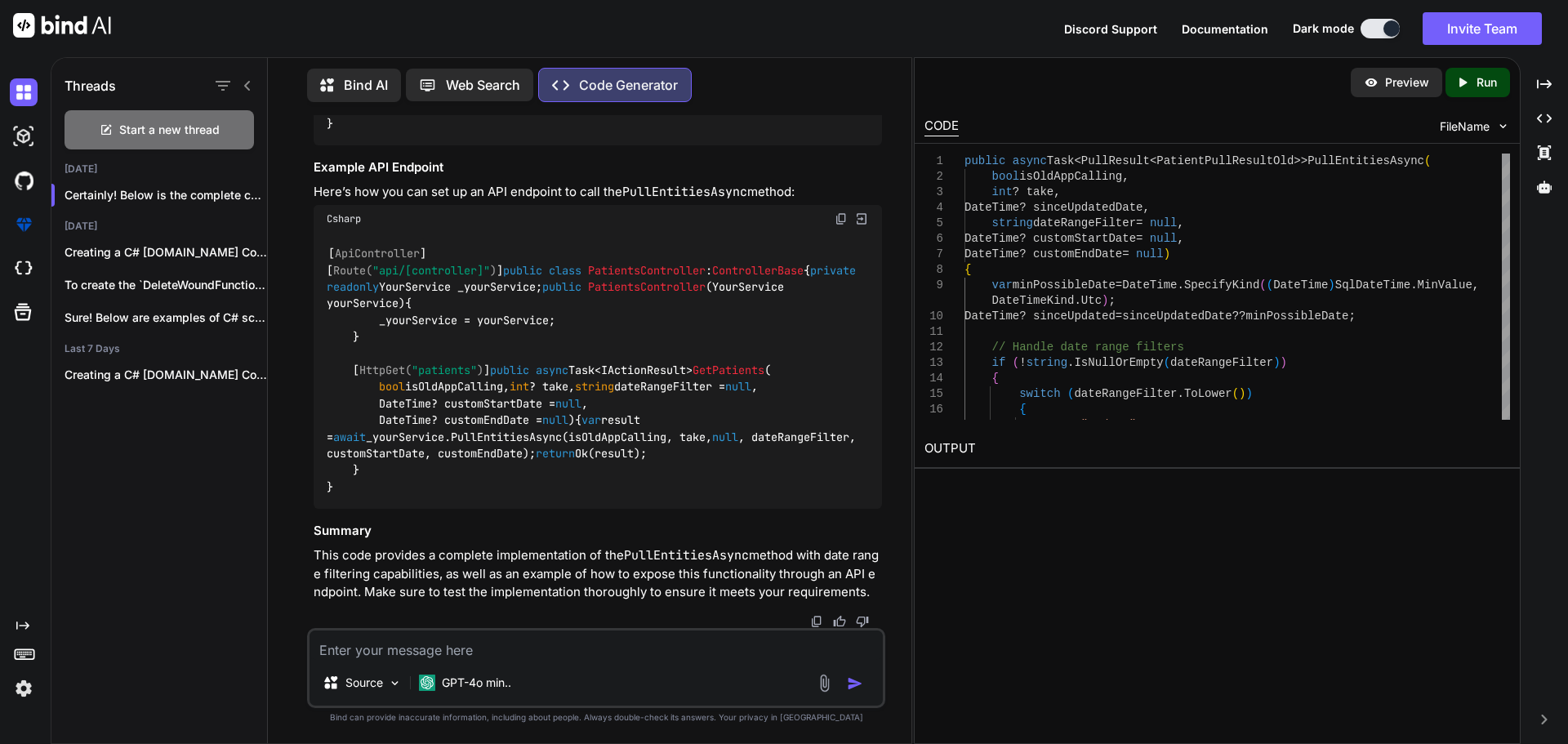
click at [370, 642] on textarea at bounding box center [596, 645] width 573 height 29
click at [508, 643] on textarea at bounding box center [596, 645] width 573 height 29
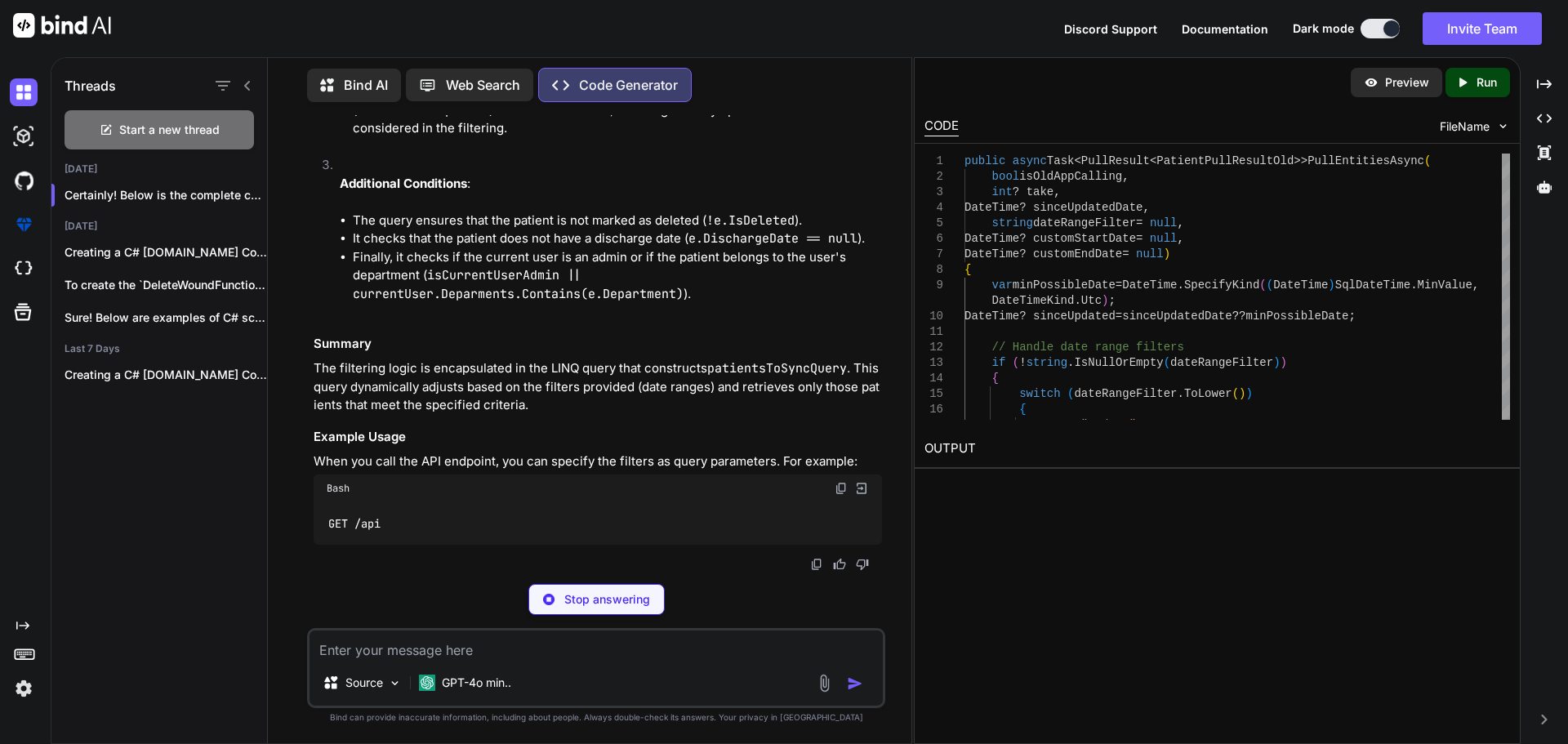
scroll to position [11454, 0]
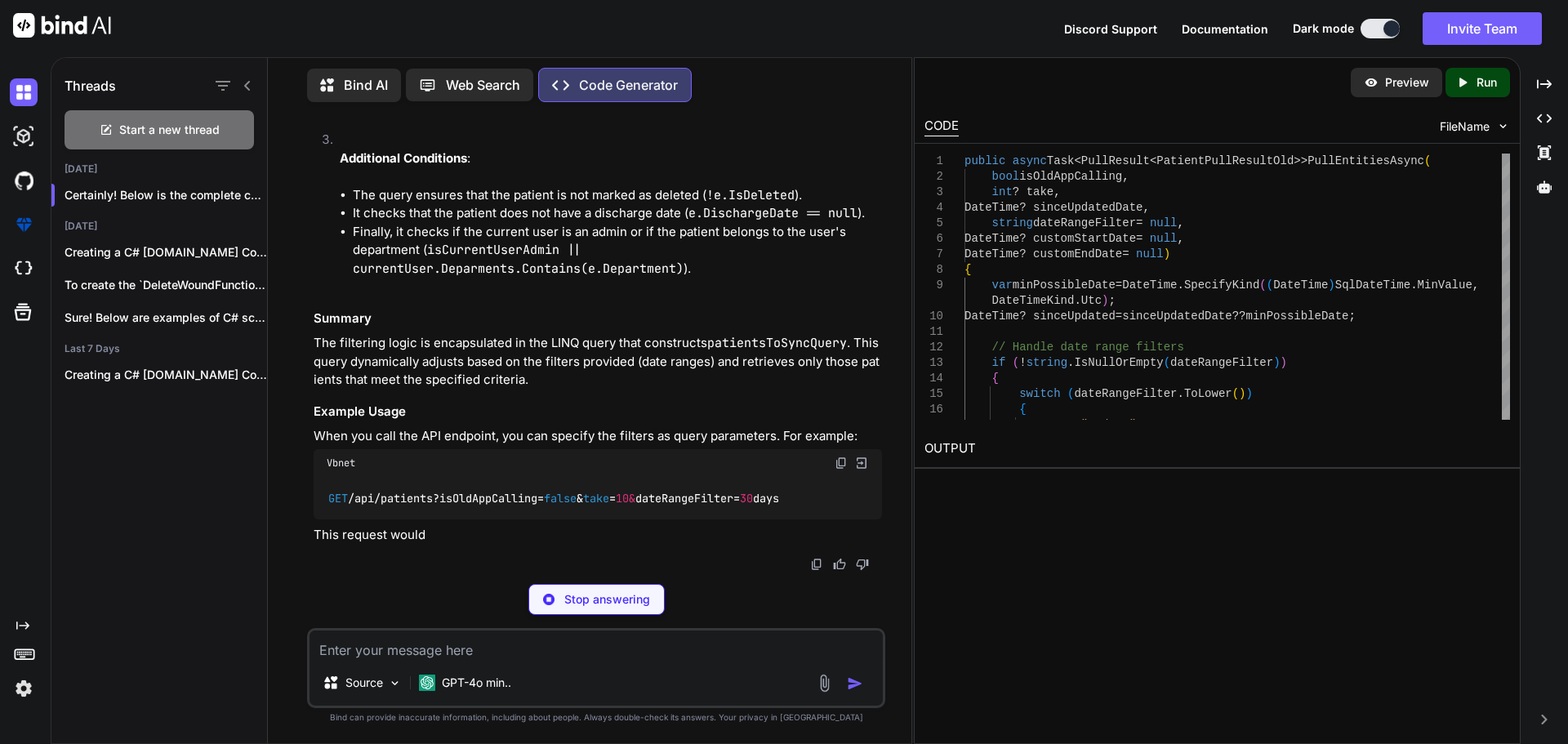
click at [603, 607] on div "Stop answering" at bounding box center [596, 599] width 137 height 31
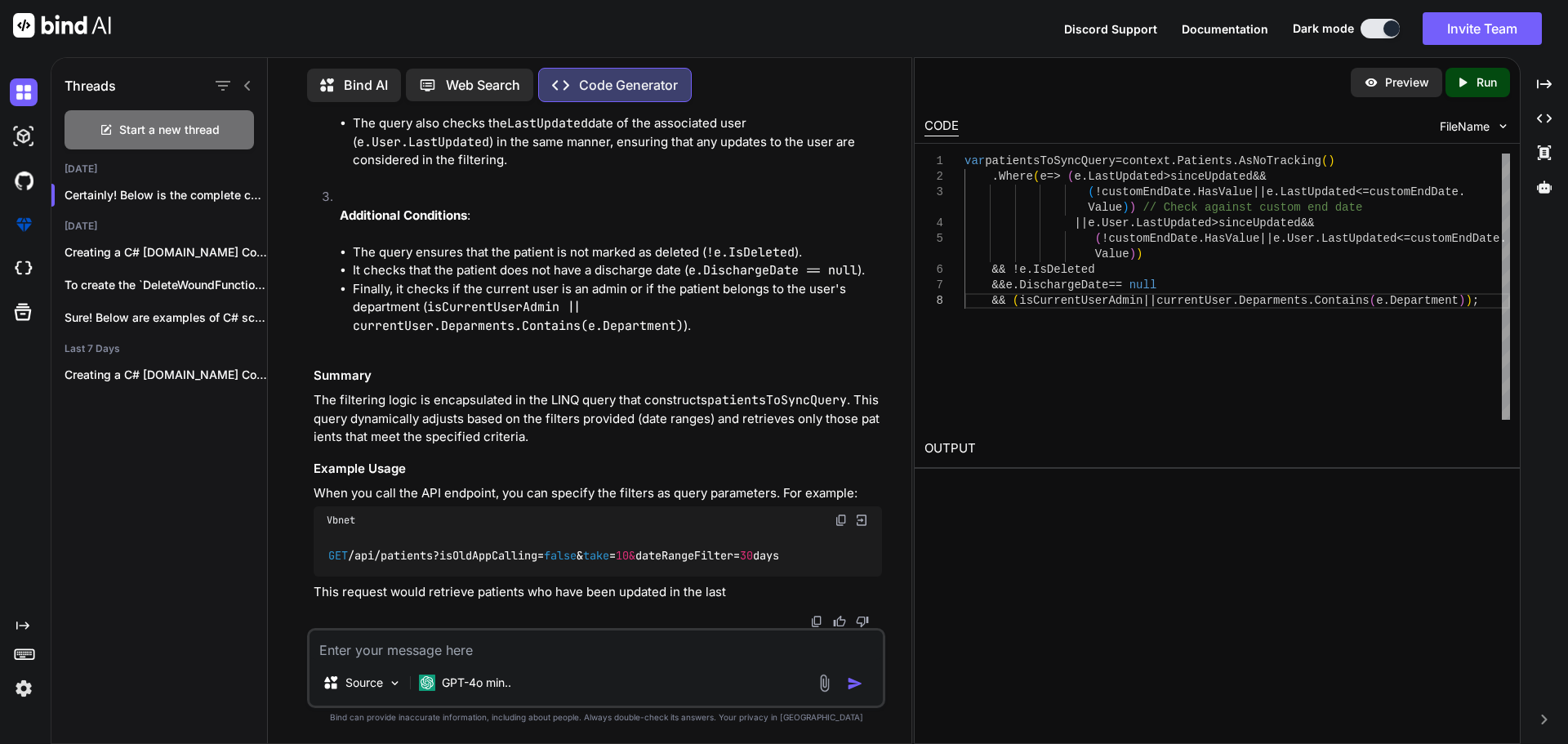
scroll to position [11470, 0]
click at [361, 646] on textarea at bounding box center [596, 645] width 573 height 29
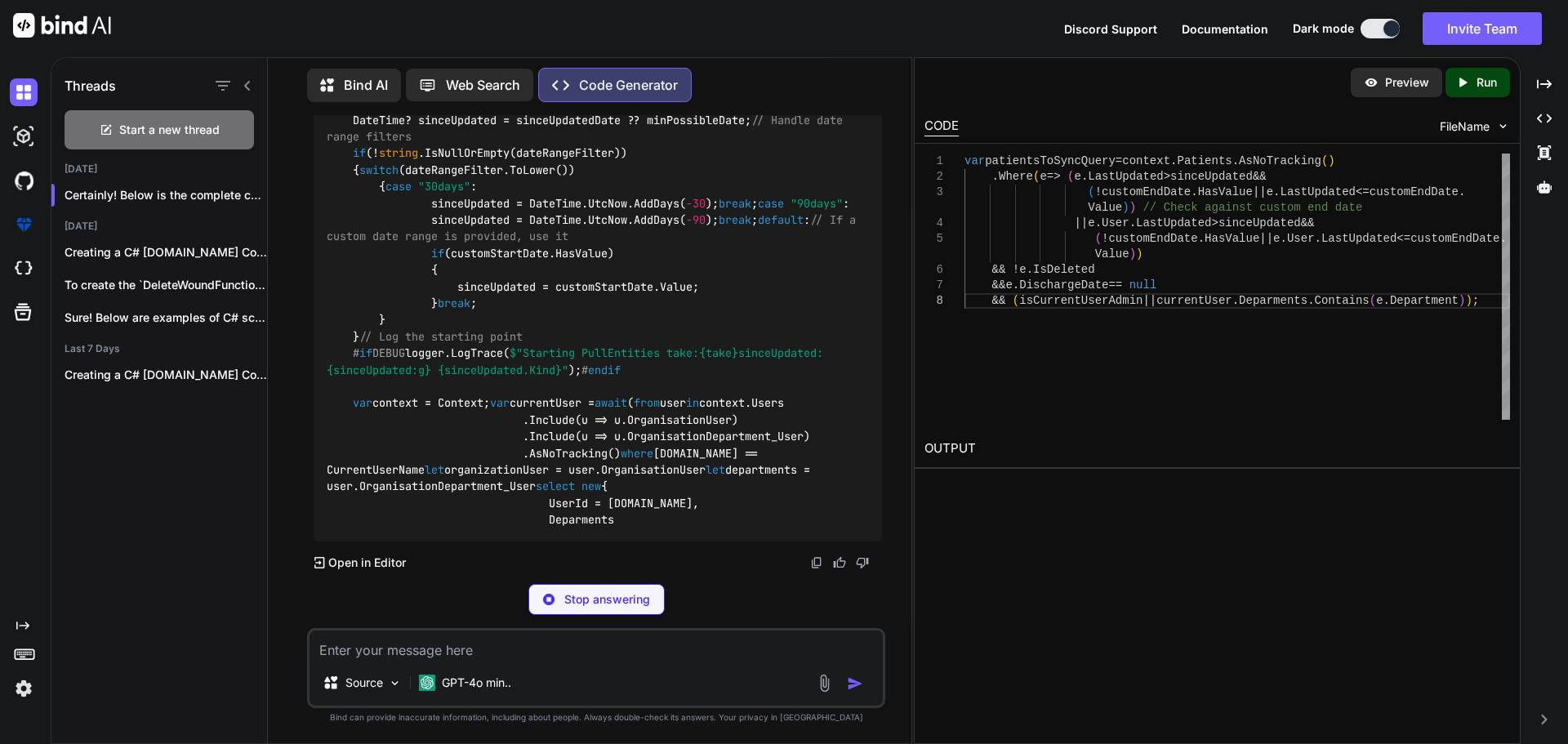
scroll to position [12729, 0]
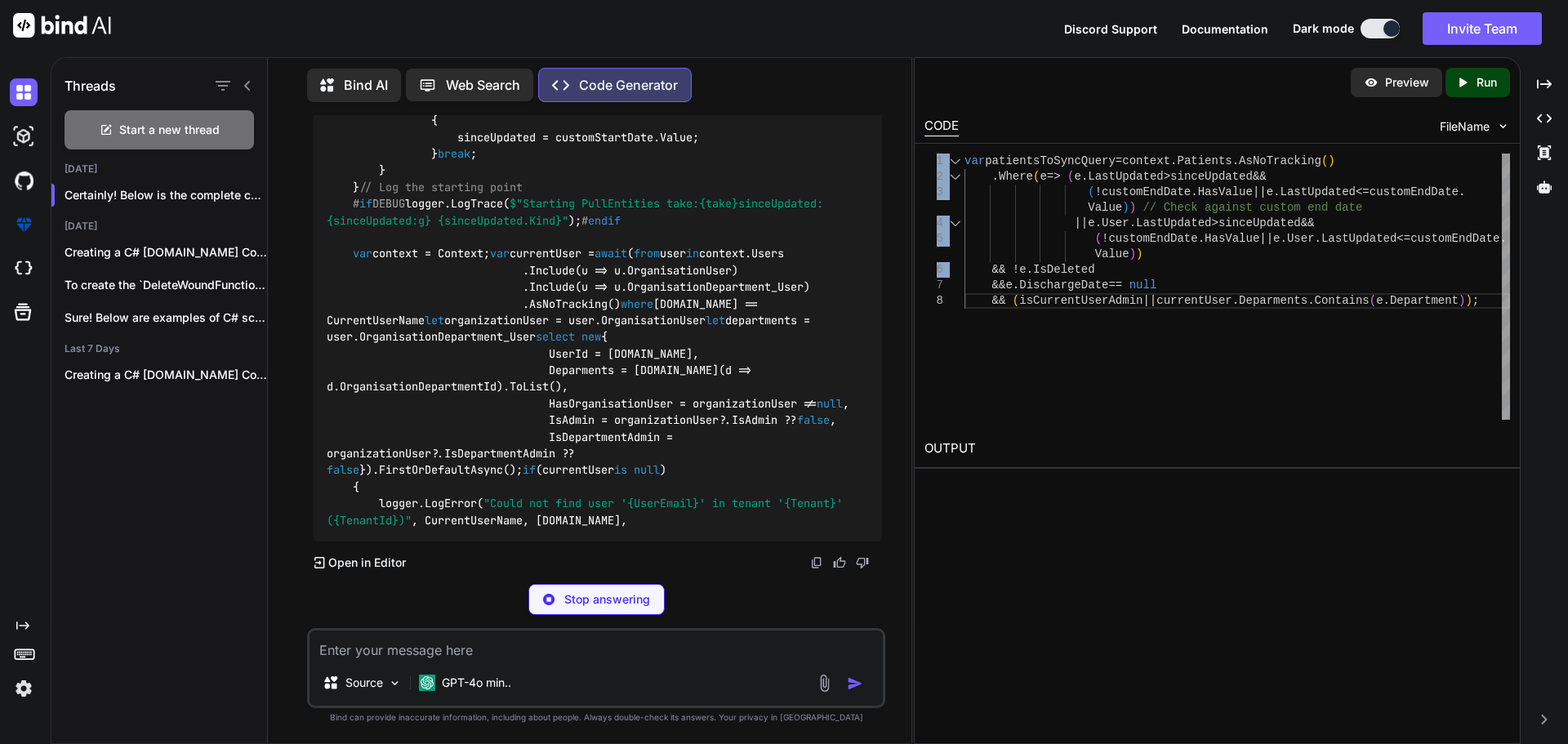
drag, startPoint x: 914, startPoint y: 282, endPoint x: 936, endPoint y: 286, distance: 22.4
click at [936, 286] on div "1 2 3 4 5 6 7 8 var patientsToSyncQuery = context . Patients . AsNoTracking ( )…" at bounding box center [1217, 286] width 605 height 286
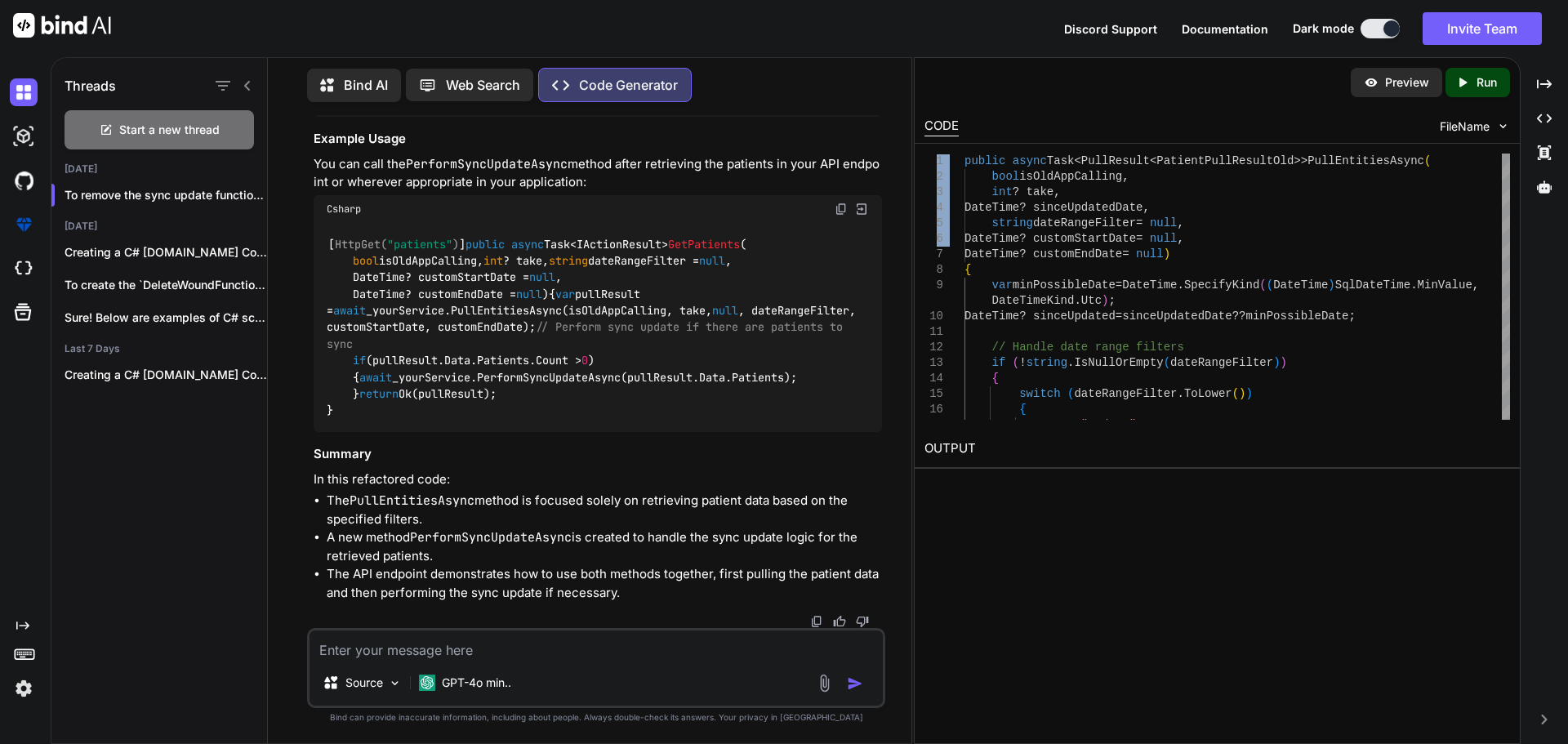
scroll to position [13764, 0]
click at [136, 122] on span "Start a new thread" at bounding box center [169, 130] width 101 height 16
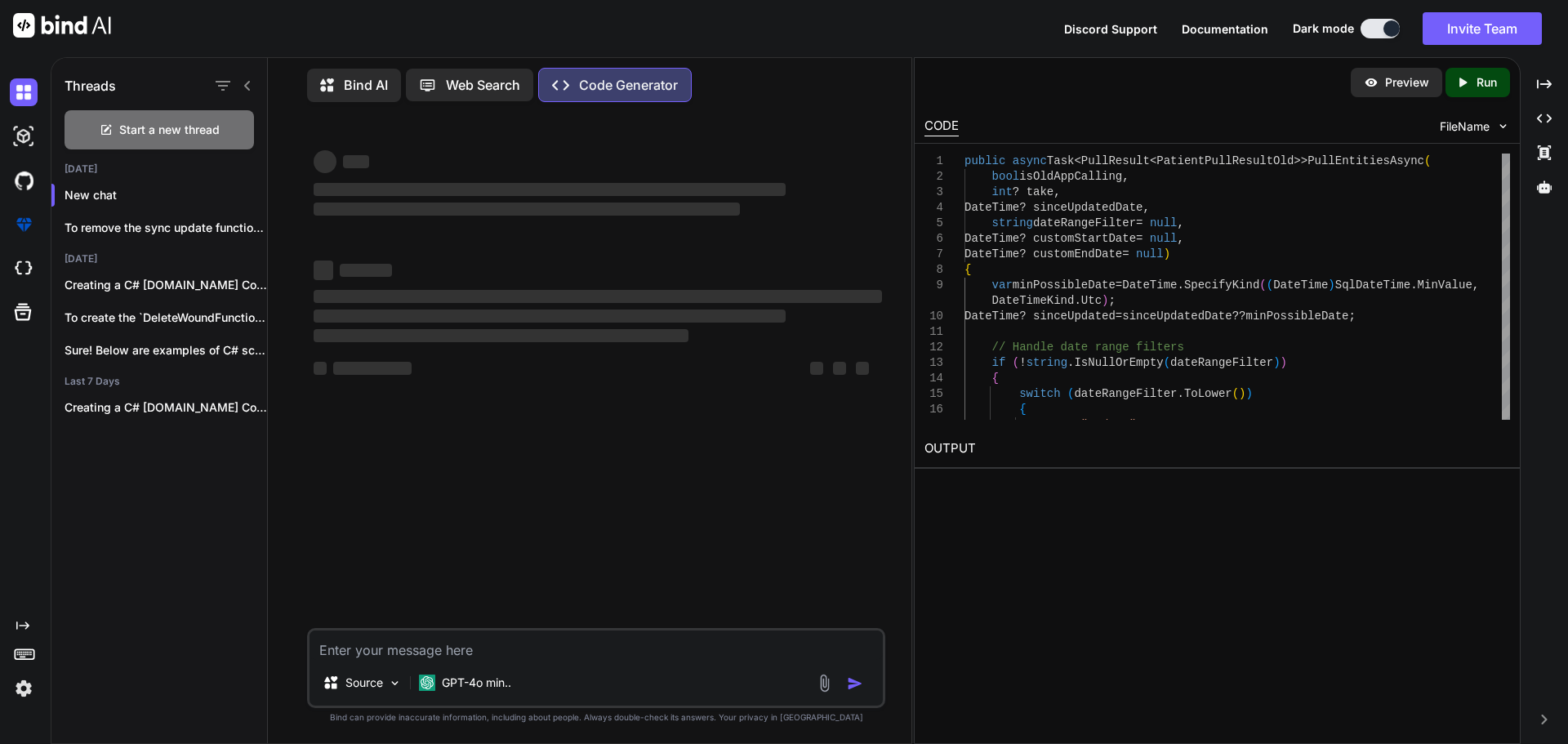
click at [408, 640] on textarea at bounding box center [596, 645] width 573 height 29
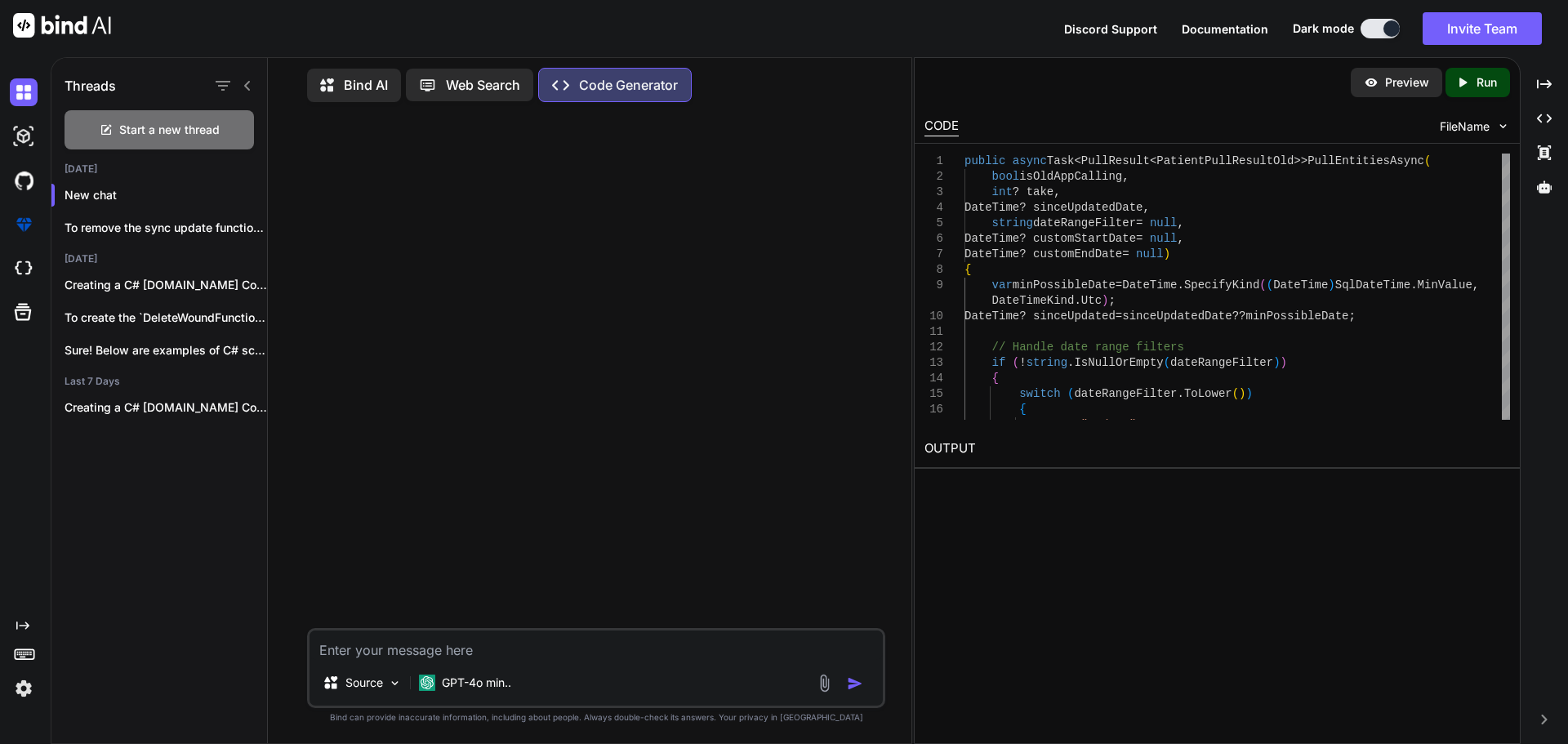
paste textarea "public async Task<PullResult<PatientPullResultOld>> PullEntitiesAsync(bool isOl…"
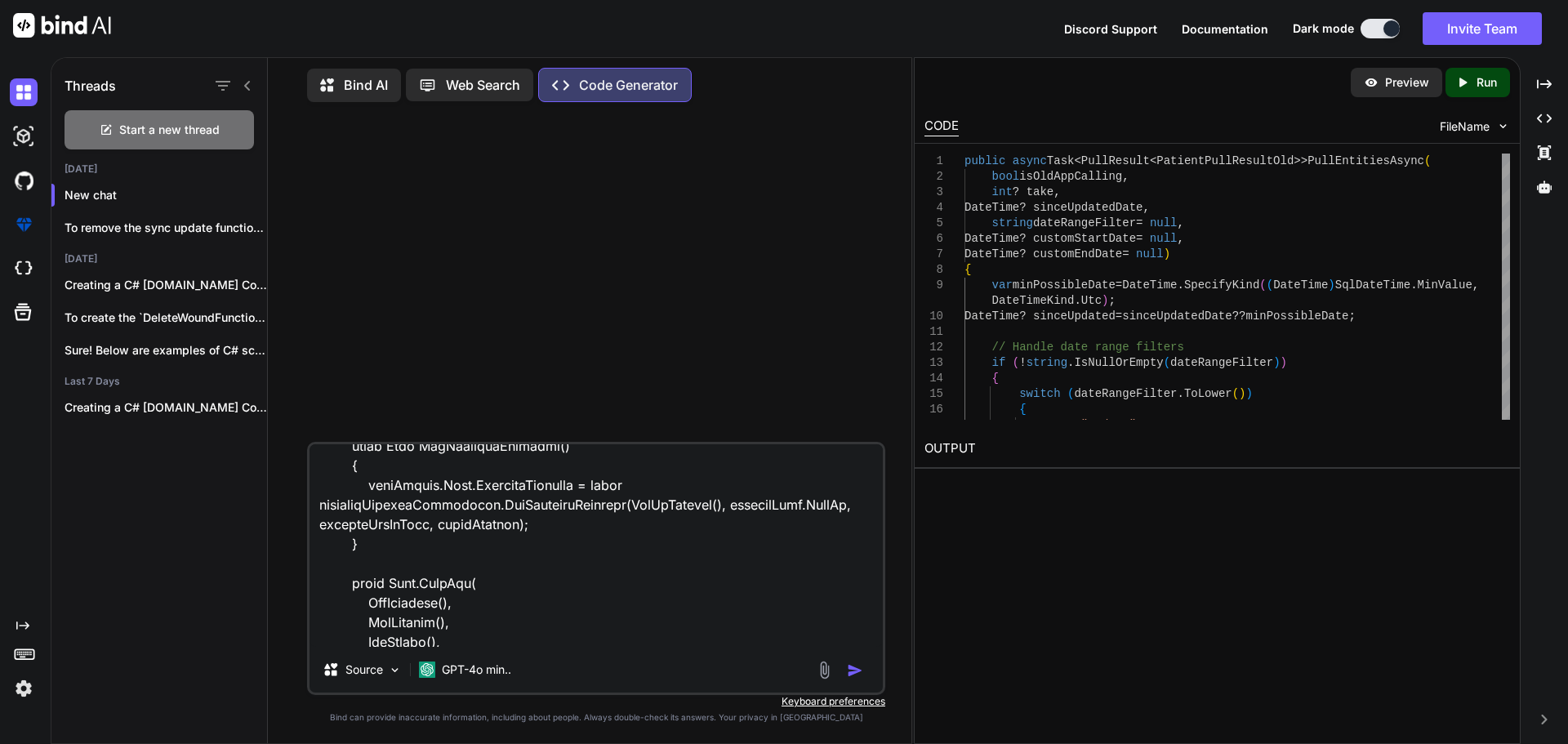
scroll to position [10841, 0]
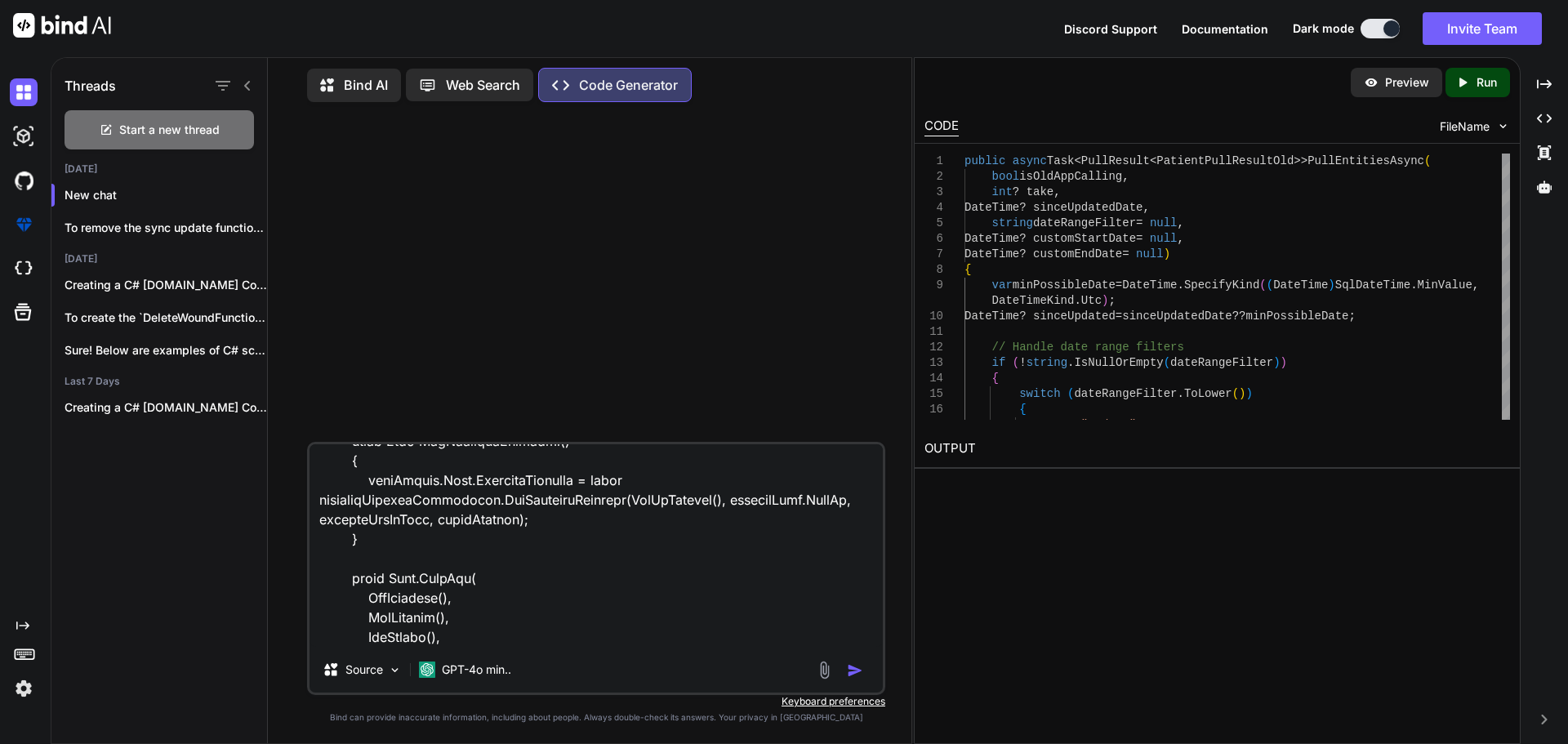
click at [387, 498] on textarea at bounding box center [596, 545] width 573 height 202
drag, startPoint x: 353, startPoint y: 503, endPoint x: 522, endPoint y: 552, distance: 176.0
click at [522, 552] on textarea at bounding box center [596, 545] width 573 height 202
click at [847, 633] on textarea at bounding box center [596, 545] width 573 height 202
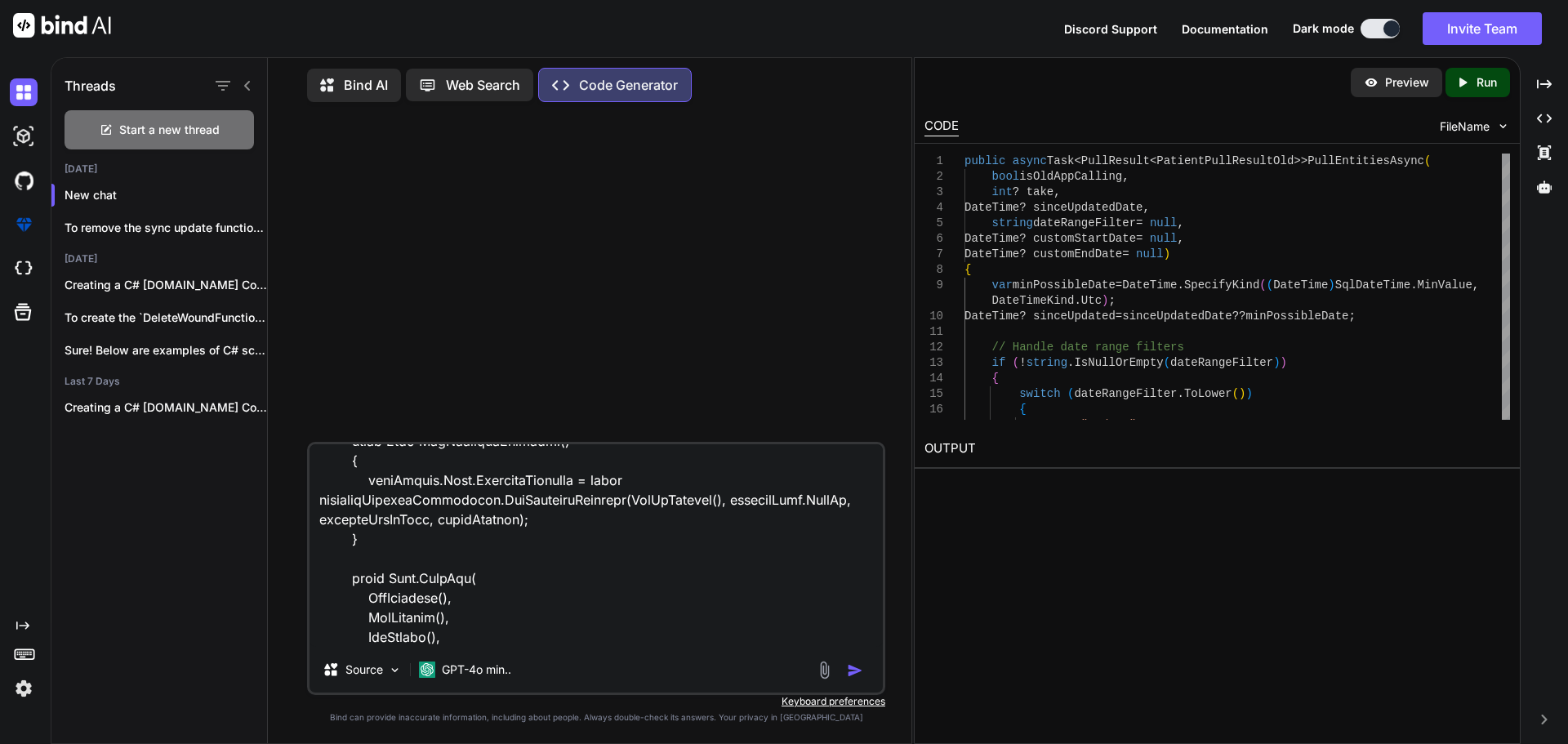
scroll to position [10859, 0]
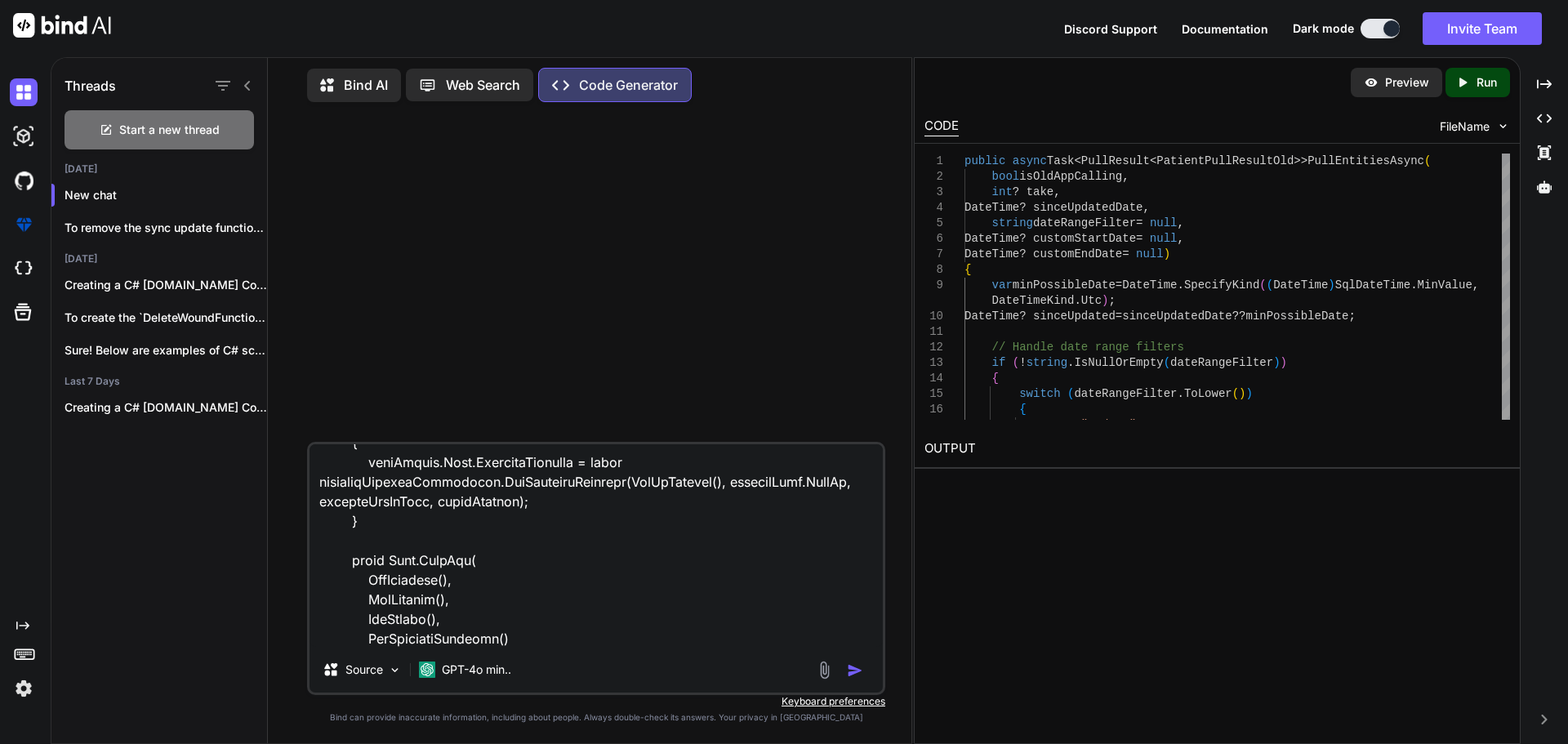
paste textarea "GetPatients(), GetRecords(), GetWounds(), GetFavoritePatients()"
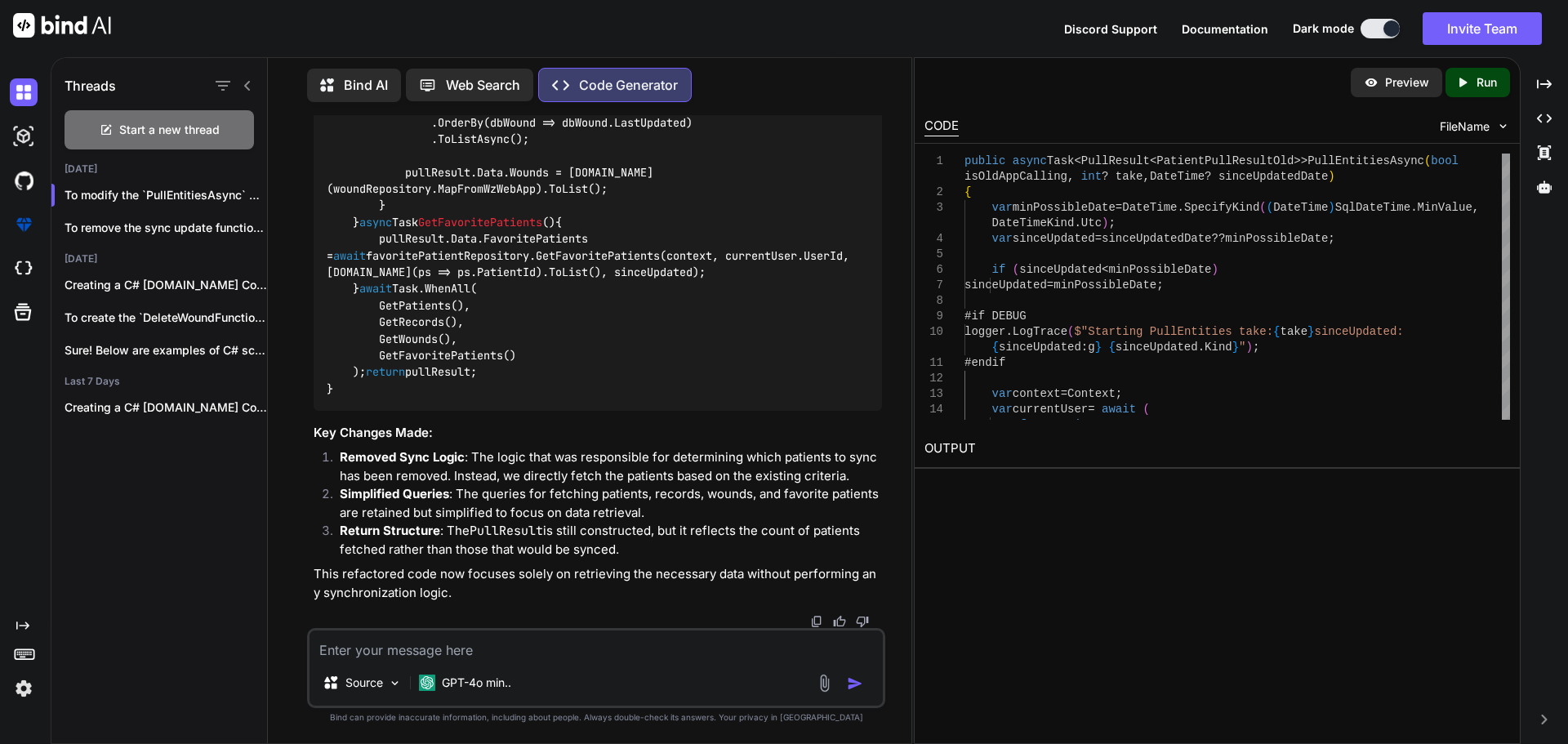
scroll to position [5745, 0]
click at [432, 658] on textarea at bounding box center [596, 645] width 573 height 29
click at [436, 653] on textarea at bounding box center [596, 645] width 573 height 29
click at [446, 645] on textarea at bounding box center [596, 645] width 573 height 29
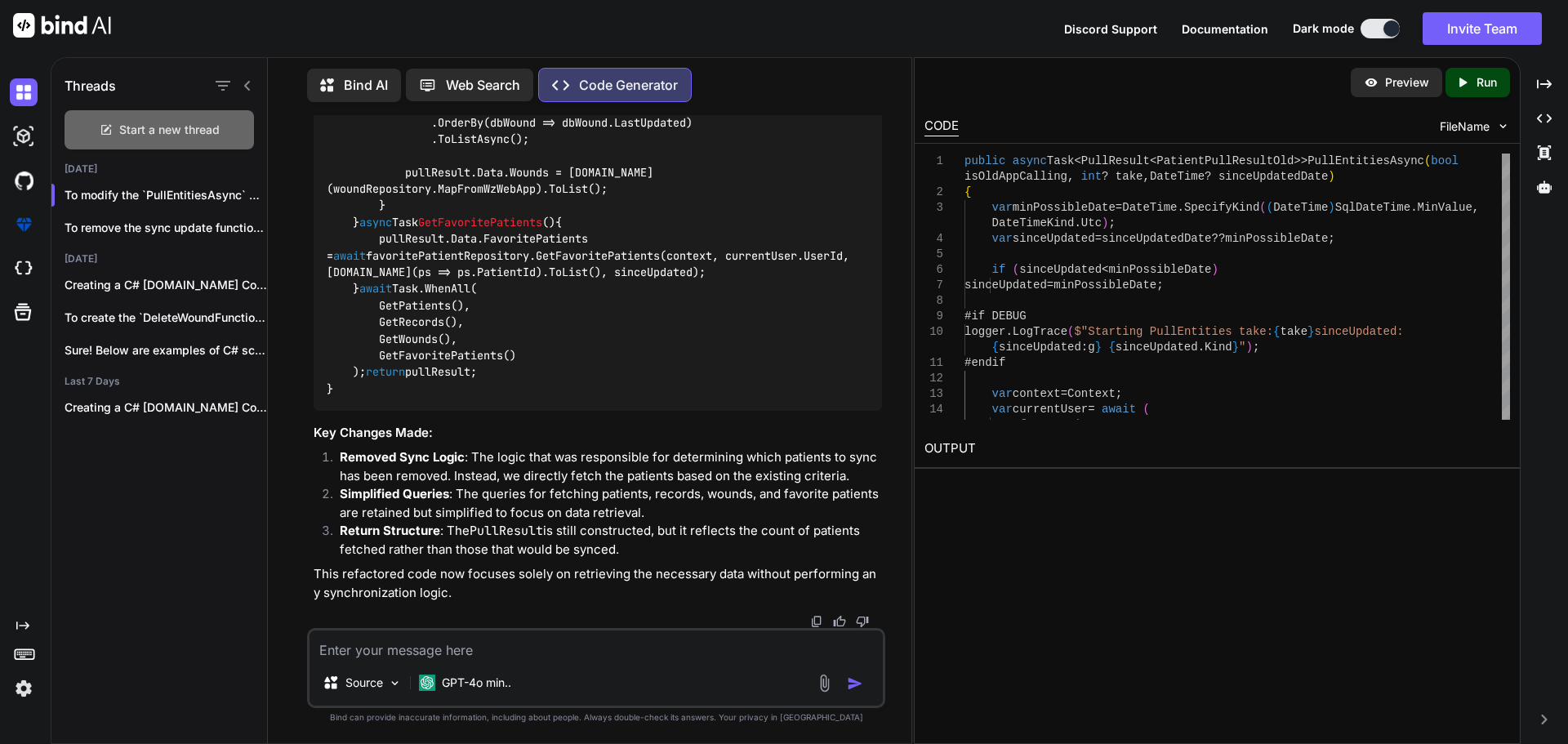
click at [138, 132] on span "Start a new thread" at bounding box center [169, 130] width 101 height 16
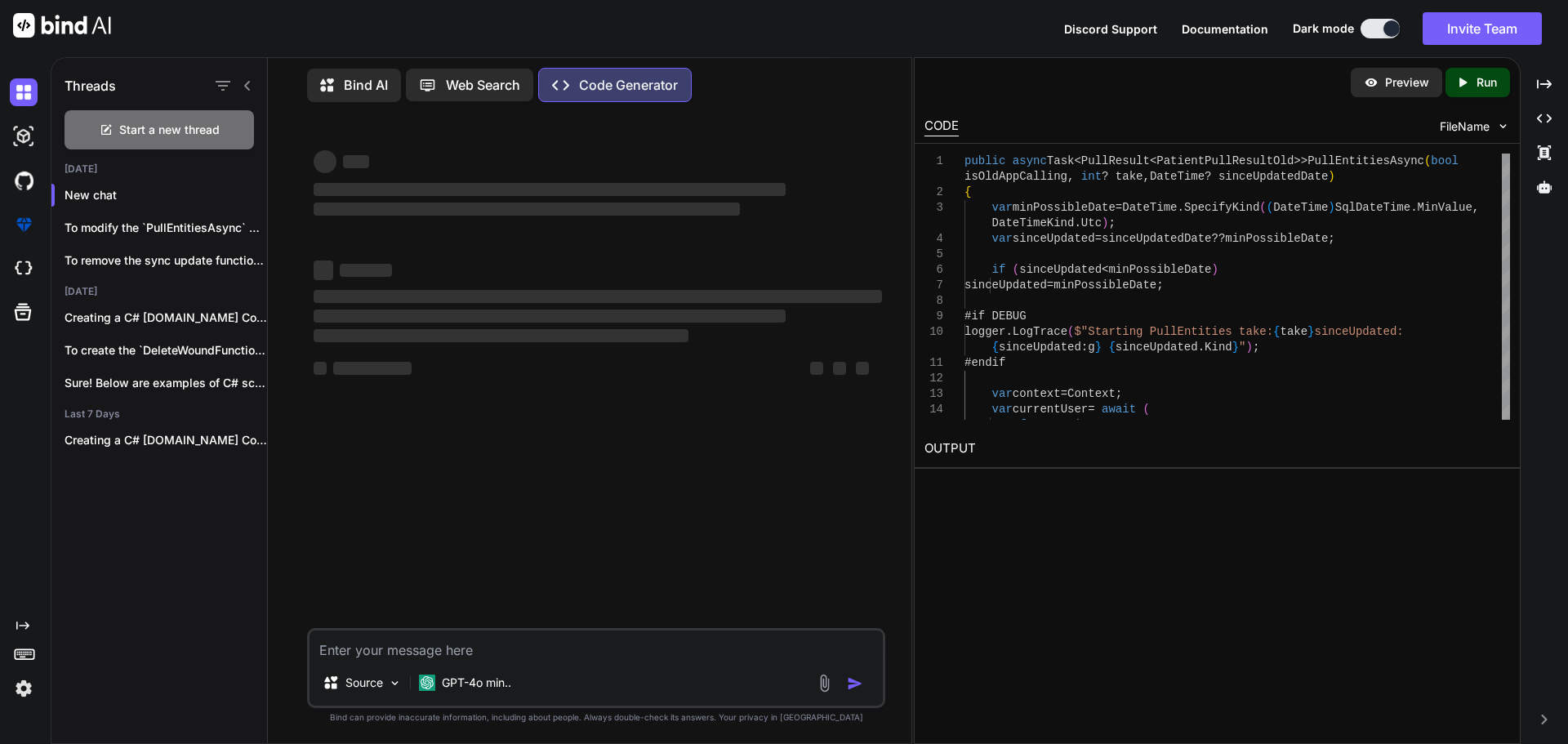
click at [395, 653] on textarea at bounding box center [596, 645] width 573 height 29
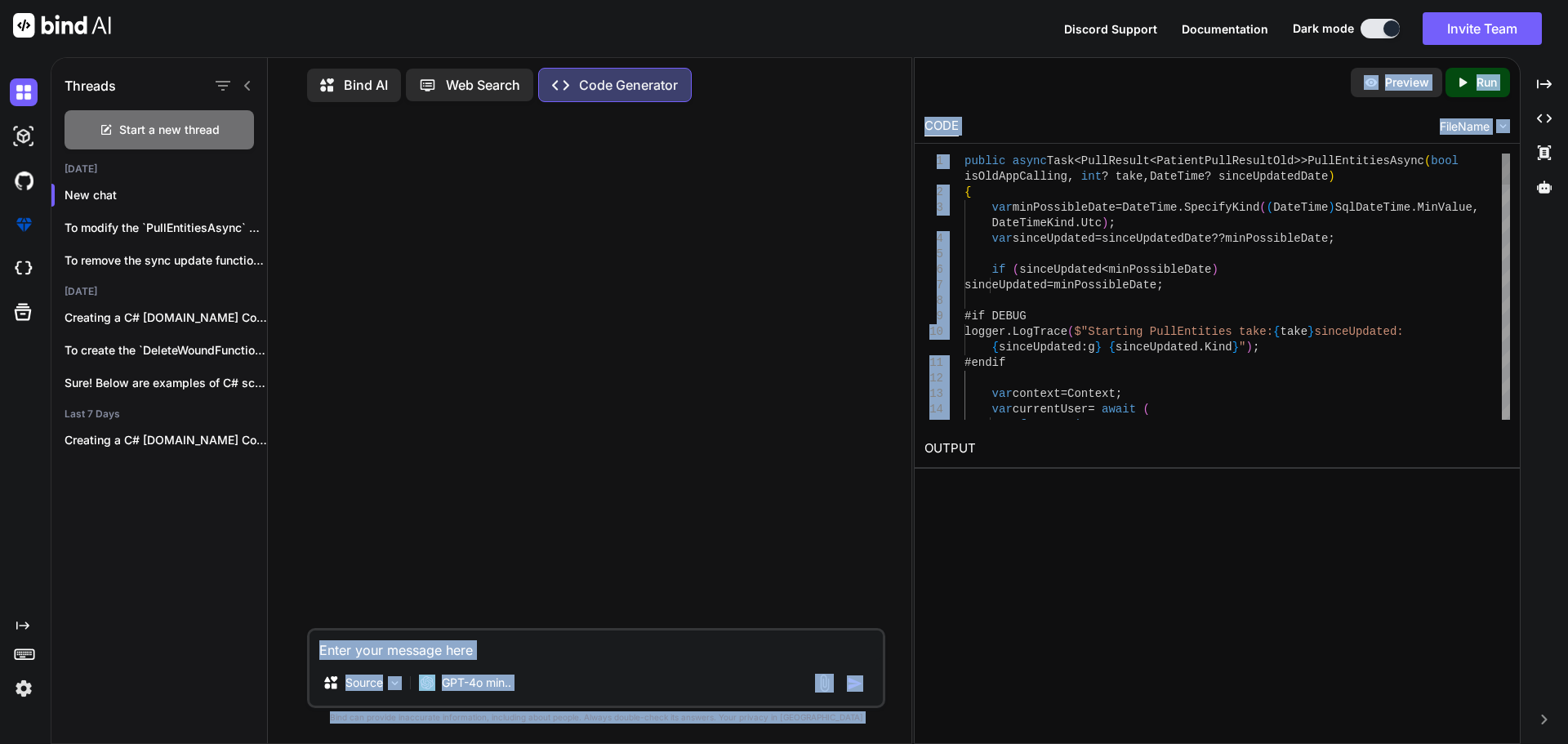
drag, startPoint x: 912, startPoint y: 409, endPoint x: 976, endPoint y: 413, distance: 64.1
click at [976, 413] on div "Threads Start a new thread [DATE] New chat To modify the `PullEntitiesAsync` me…" at bounding box center [810, 400] width 1518 height 687
click at [483, 645] on textarea at bounding box center [596, 645] width 573 height 29
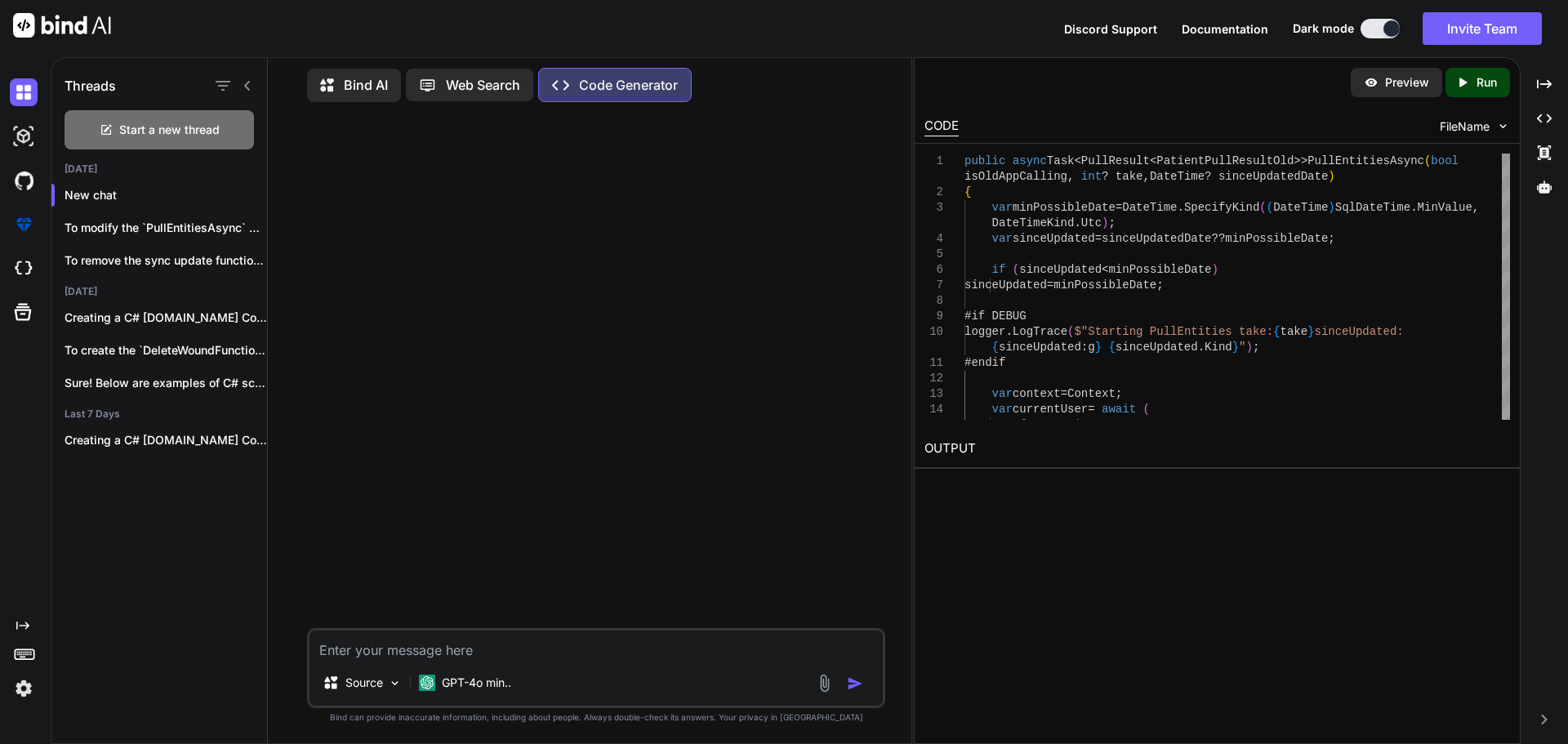
paste textarea "public async Task<PullResult<PatientPullResultOld>> PullEntitiesAsync(bool isOl…"
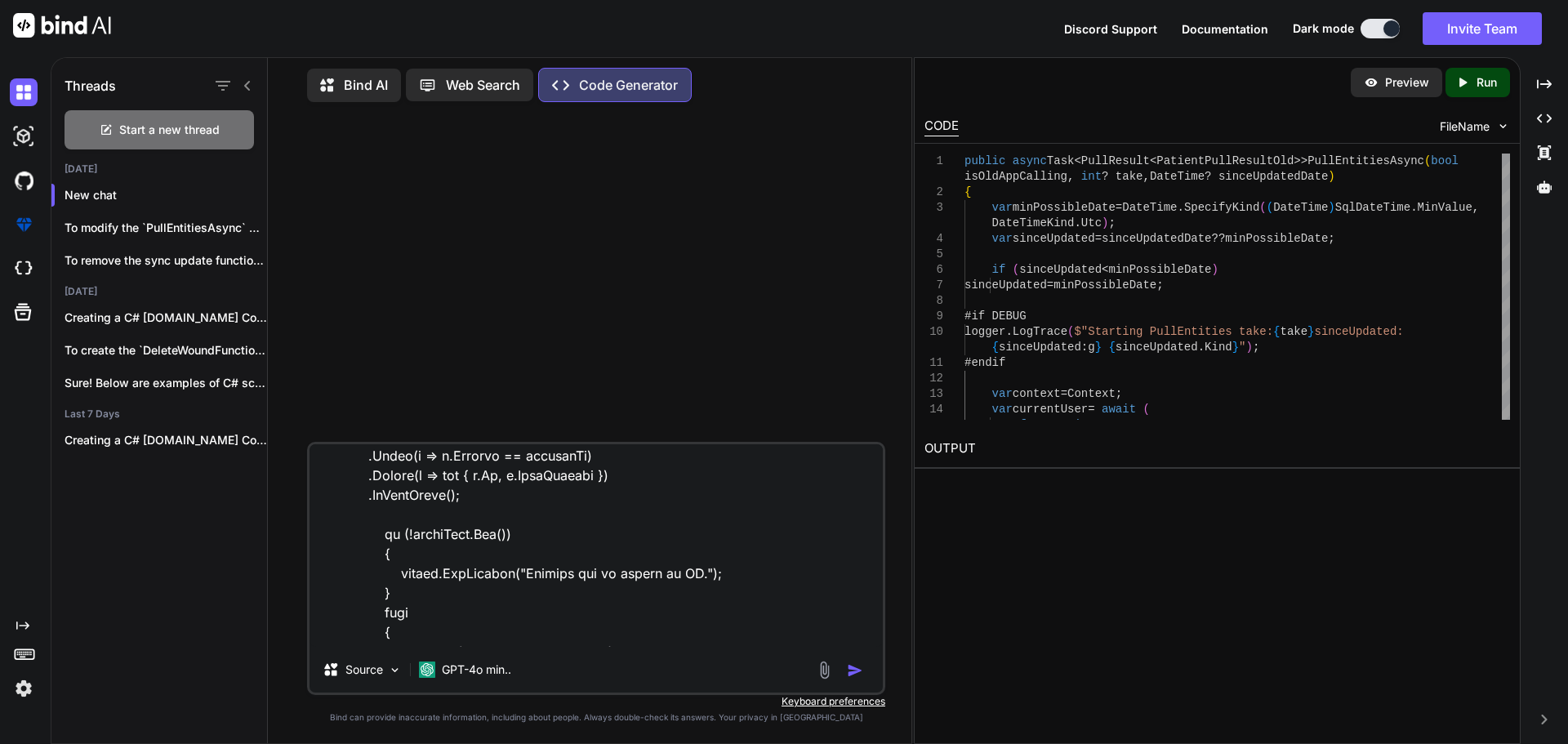
scroll to position [10839, 0]
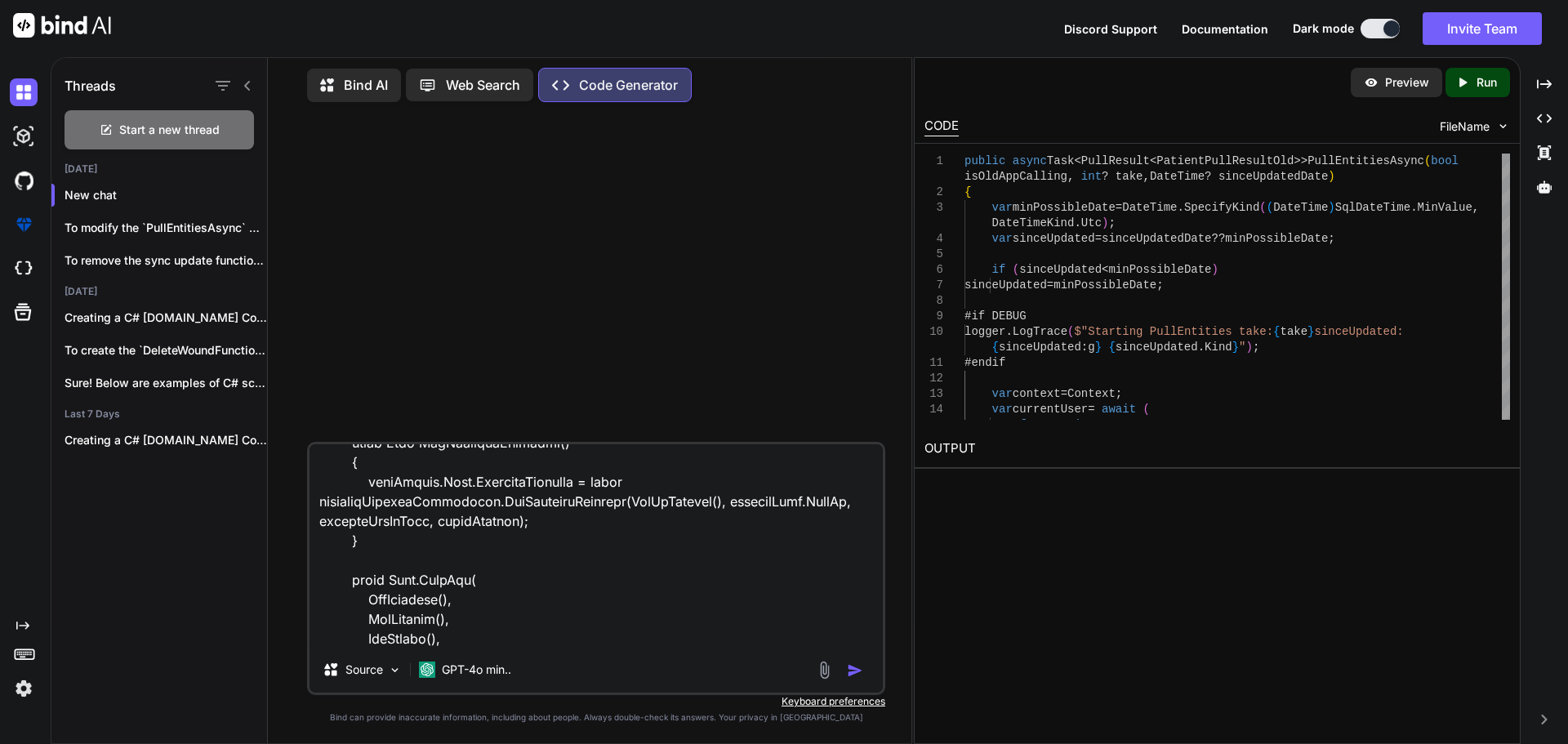
paste textarea "pullResult.Data.Patients = [DOMAIN_NAME](dbPatient => MapFromWzWebApp(dbPatient…"
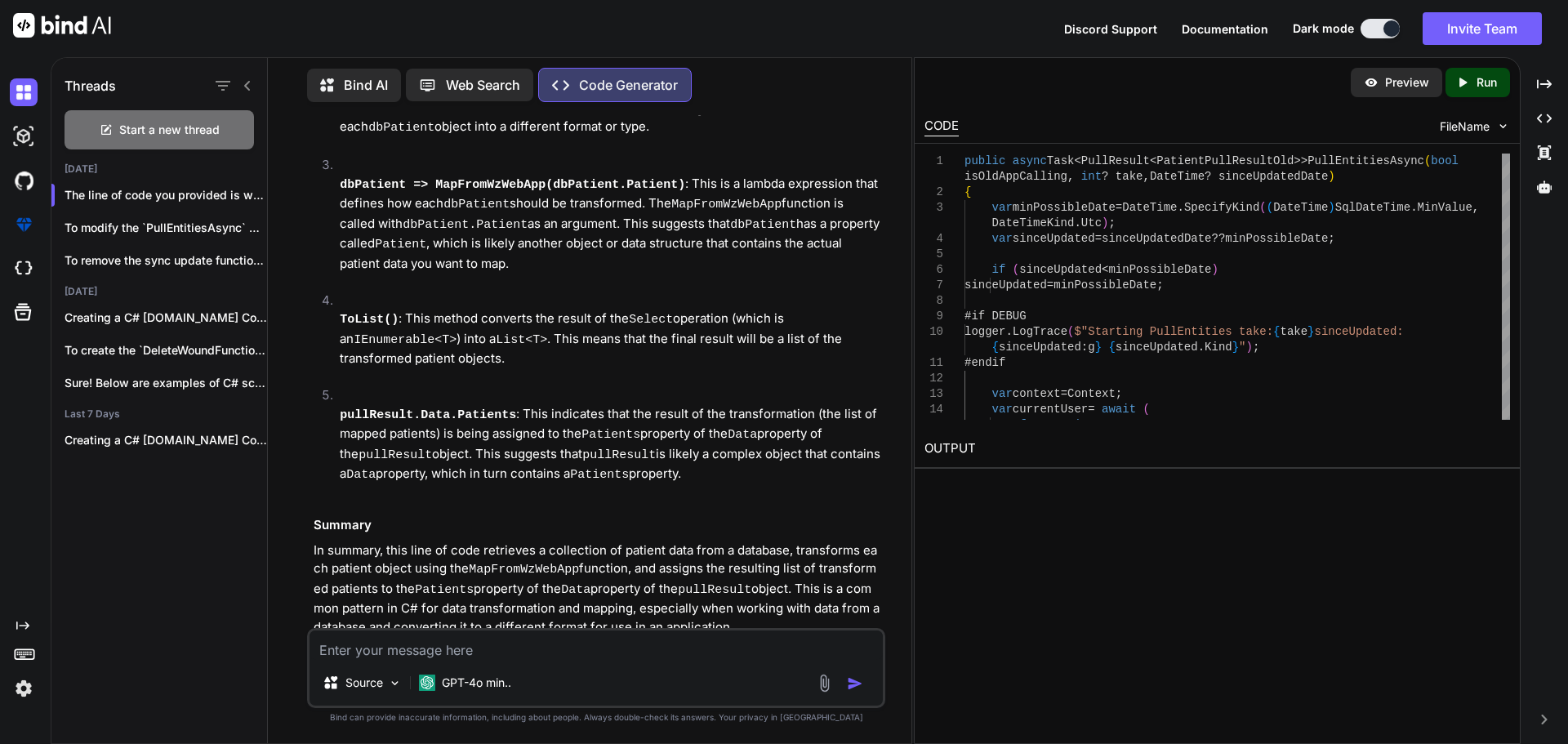
scroll to position [318, 0]
